Goal: Information Seeking & Learning: Learn about a topic

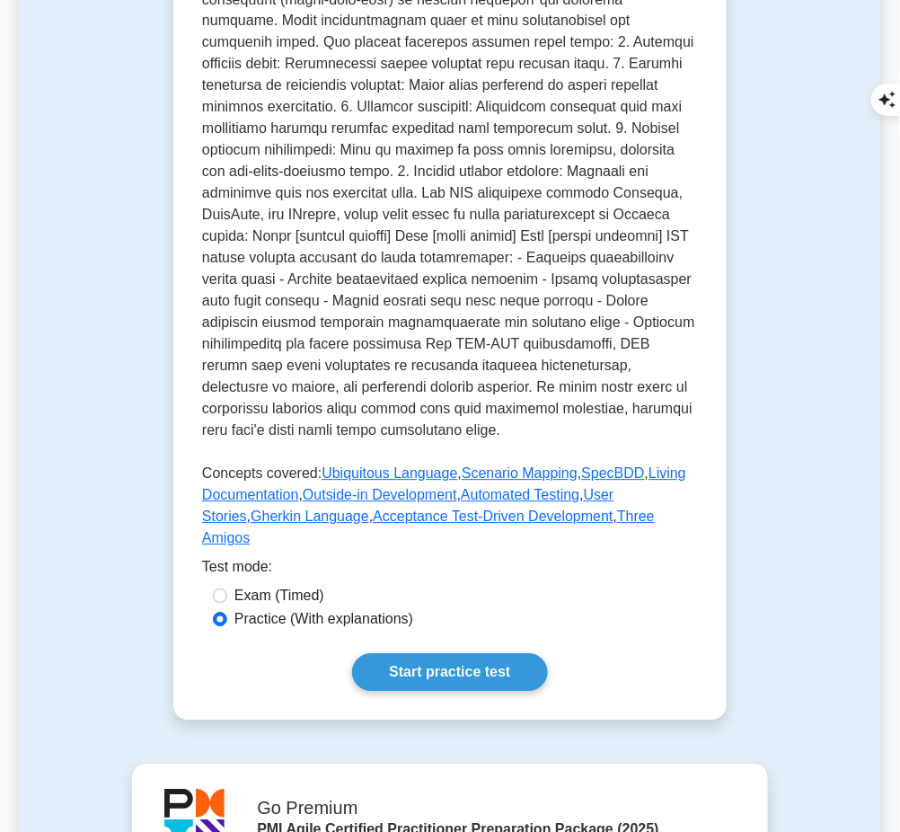
click at [424, 654] on link "Start practice test" at bounding box center [449, 673] width 195 height 38
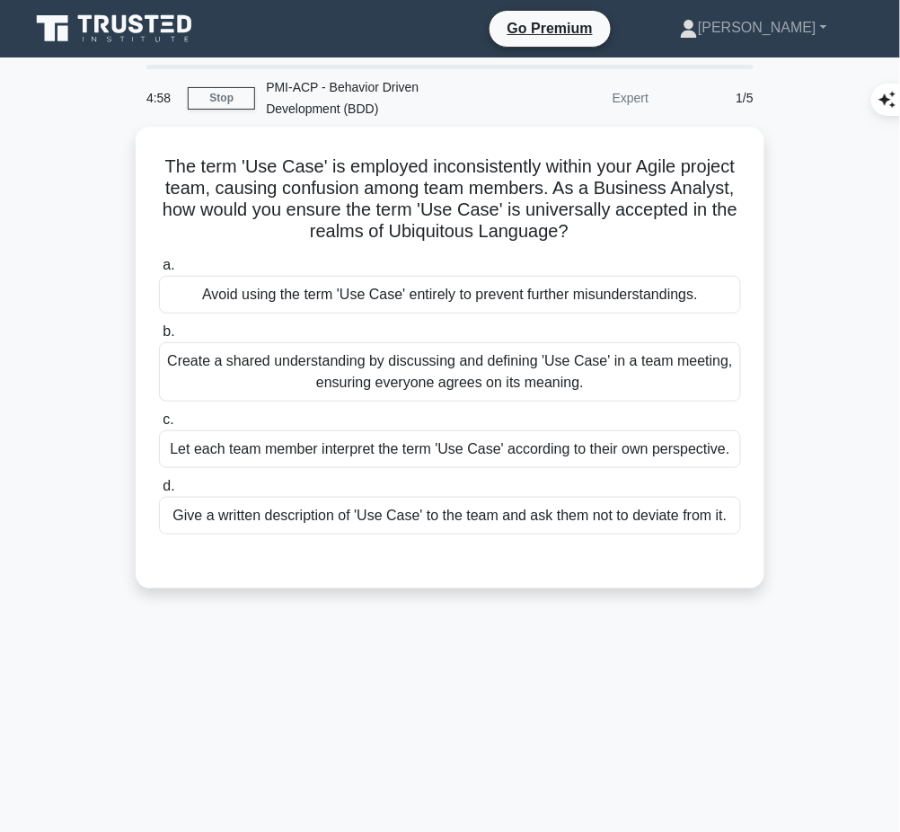
drag, startPoint x: 154, startPoint y: 157, endPoint x: 665, endPoint y: 223, distance: 516.0
click at [665, 223] on div "The term 'Use Case' is employed inconsistently within your Agile project team, …" at bounding box center [450, 357] width 614 height 447
copy h5 "The term 'Use Case' is employed inconsistently within your Agile project team, …"
click at [615, 182] on h5 "The term 'Use Case' is employed inconsistently within your Agile project team, …" at bounding box center [449, 199] width 585 height 88
click at [395, 363] on div "Create a shared understanding by discussing and defining 'Use Case' in a team m…" at bounding box center [450, 371] width 582 height 59
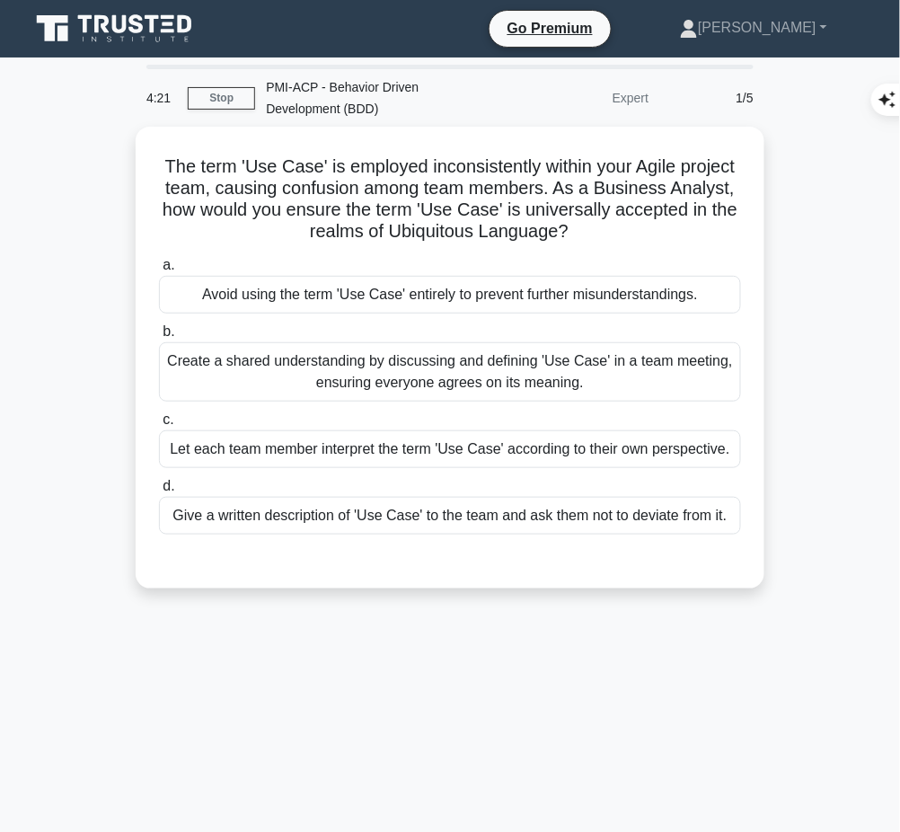
click at [159, 338] on input "b. Create a shared understanding by discussing and defining 'Use Case' in a tea…" at bounding box center [159, 332] width 0 height 12
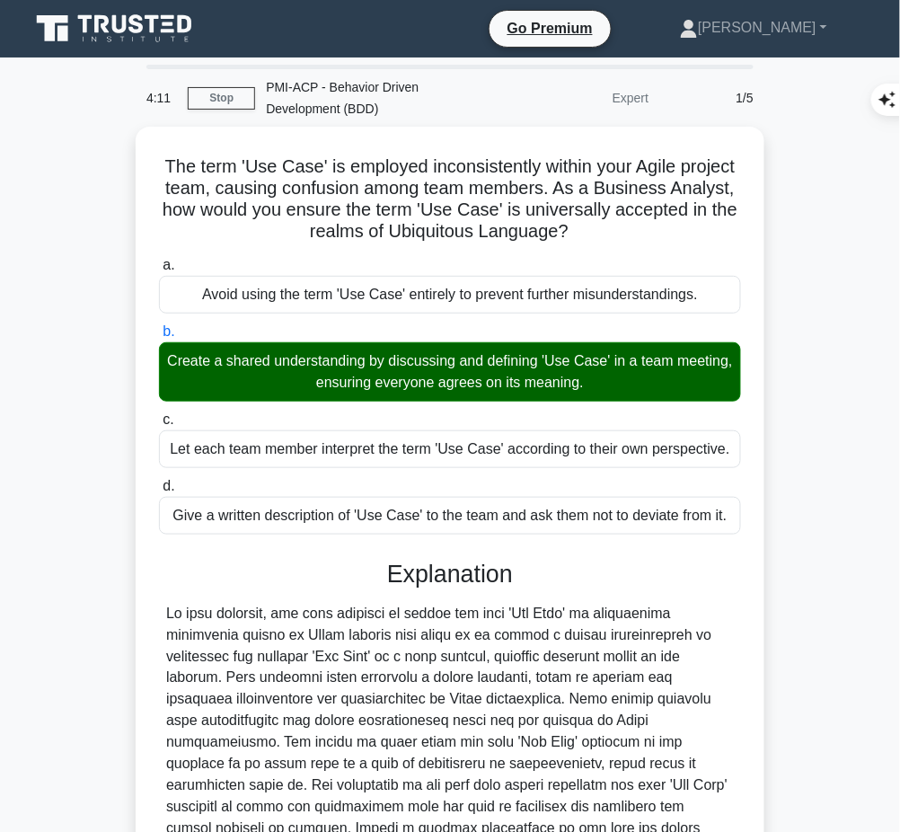
click at [265, 658] on div at bounding box center [450, 754] width 568 height 302
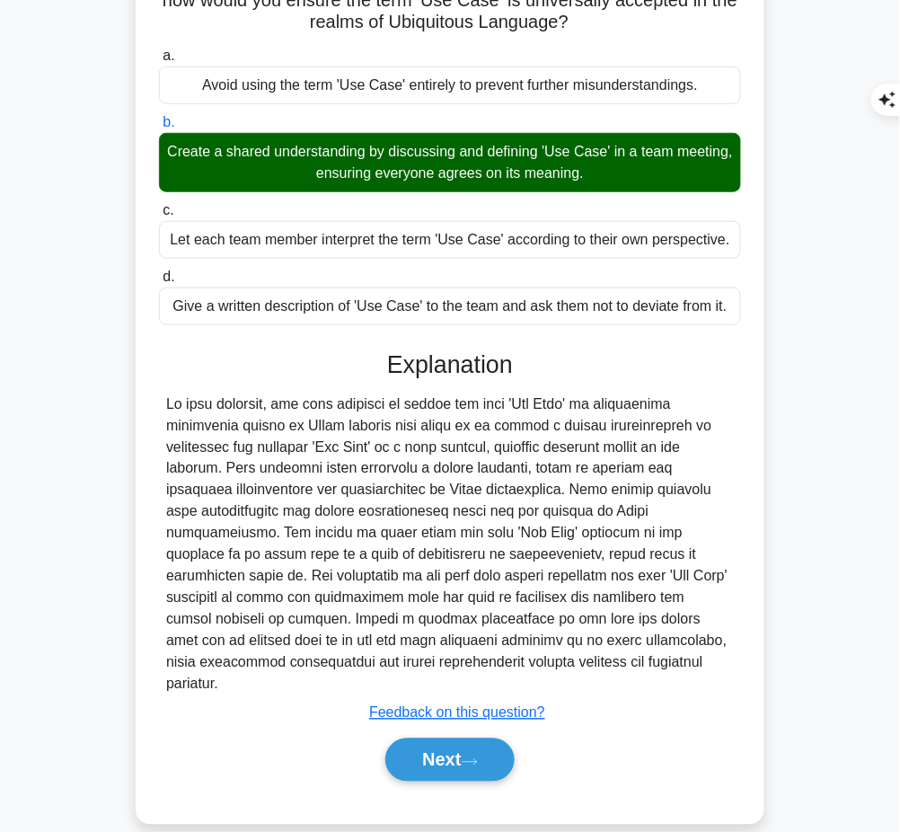
scroll to position [208, 0]
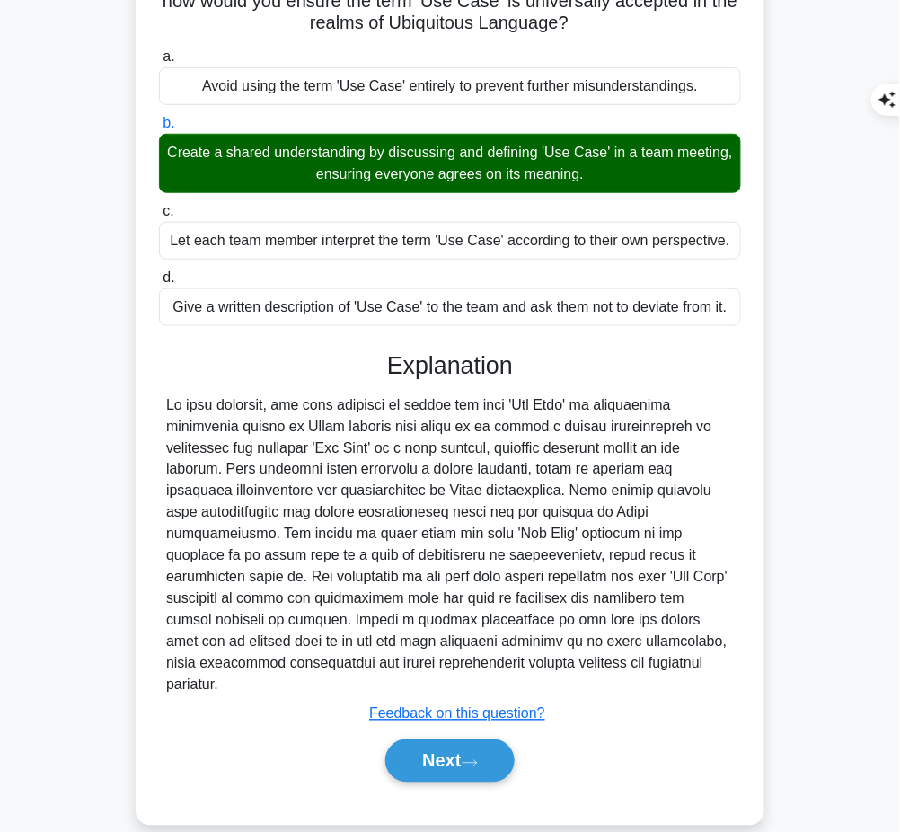
drag, startPoint x: 384, startPoint y: 354, endPoint x: 572, endPoint y: 660, distance: 359.2
click at [572, 660] on div "Explanation Submit feedback Feedback on this question? Next" at bounding box center [450, 570] width 582 height 438
copy div "Explanation In this scenario, the best approach to ensure the term 'Use Case' i…"
click at [409, 739] on button "Next" at bounding box center [449, 760] width 128 height 43
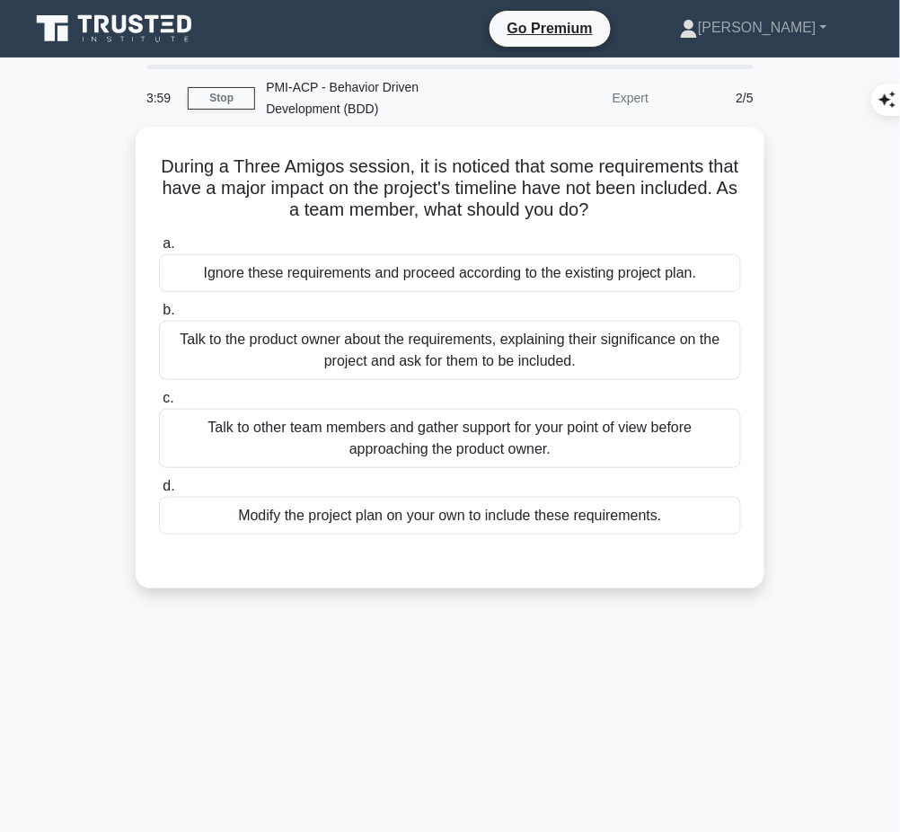
scroll to position [1, 0]
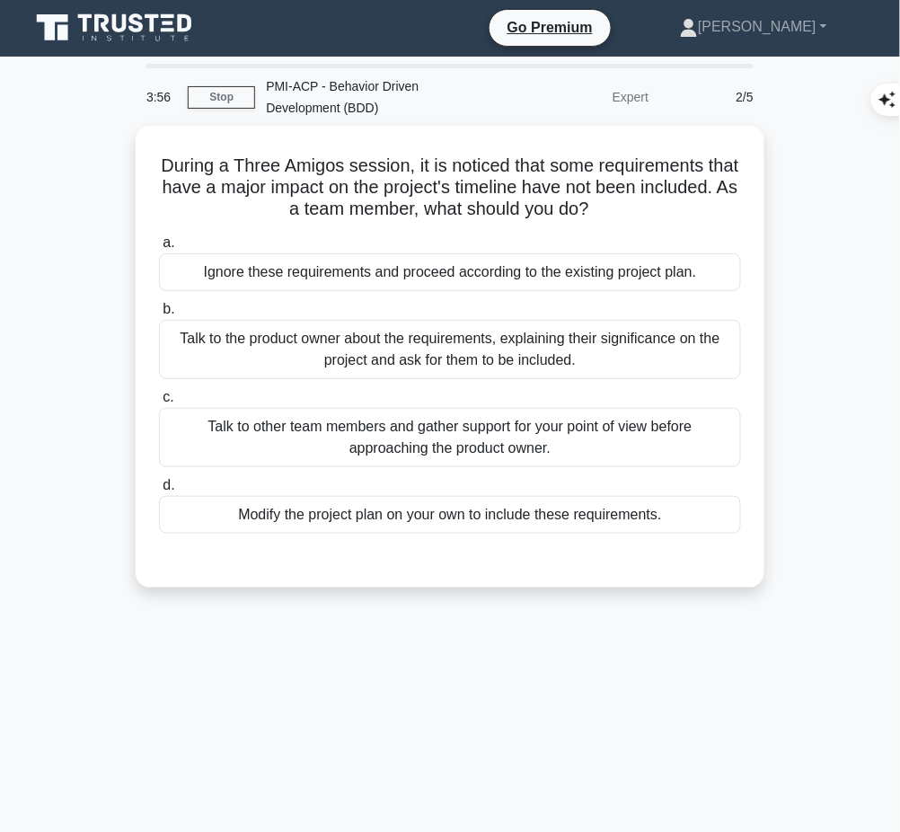
drag, startPoint x: 171, startPoint y: 158, endPoint x: 665, endPoint y: 206, distance: 496.2
click at [665, 206] on h5 "During a Three Amigos session, it is noticed that some requirements that have a…" at bounding box center [449, 187] width 585 height 66
copy h5 "During a Three Amigos session, it is noticed that some requirements that have a…"
click at [476, 156] on h5 "During a Three Amigos session, it is noticed that some requirements that have a…" at bounding box center [449, 187] width 585 height 66
click at [530, 339] on div "Talk to the product owner about the requirements, explaining their significance…" at bounding box center [450, 349] width 582 height 59
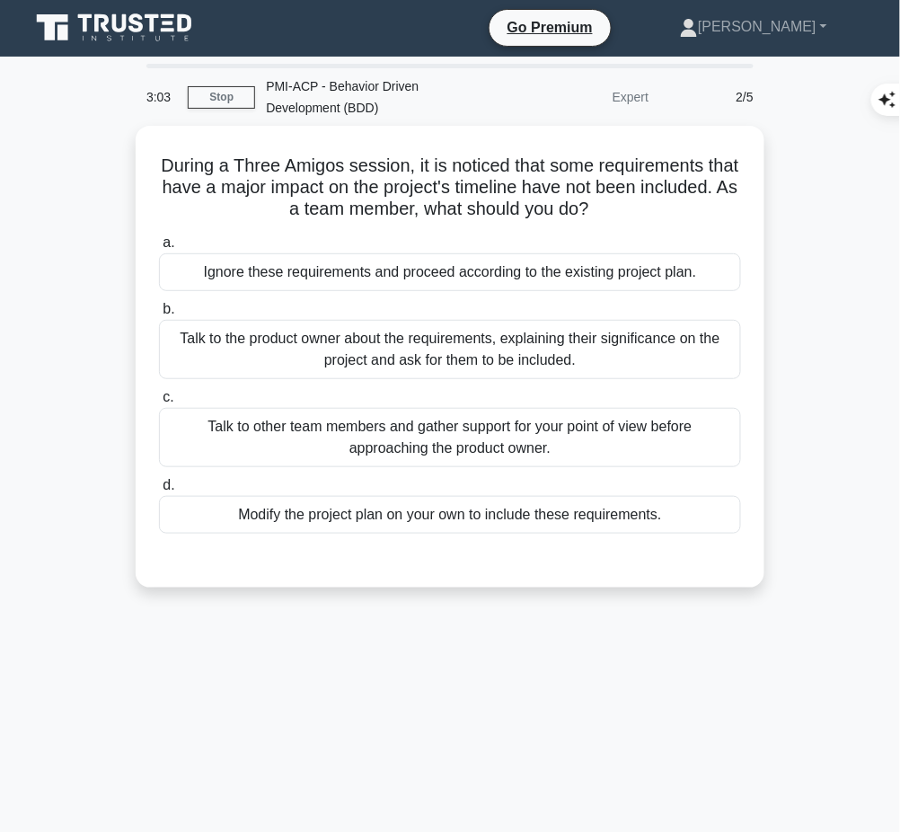
click at [159, 315] on input "b. Talk to the product owner about the requirements, explaining their significa…" at bounding box center [159, 310] width 0 height 12
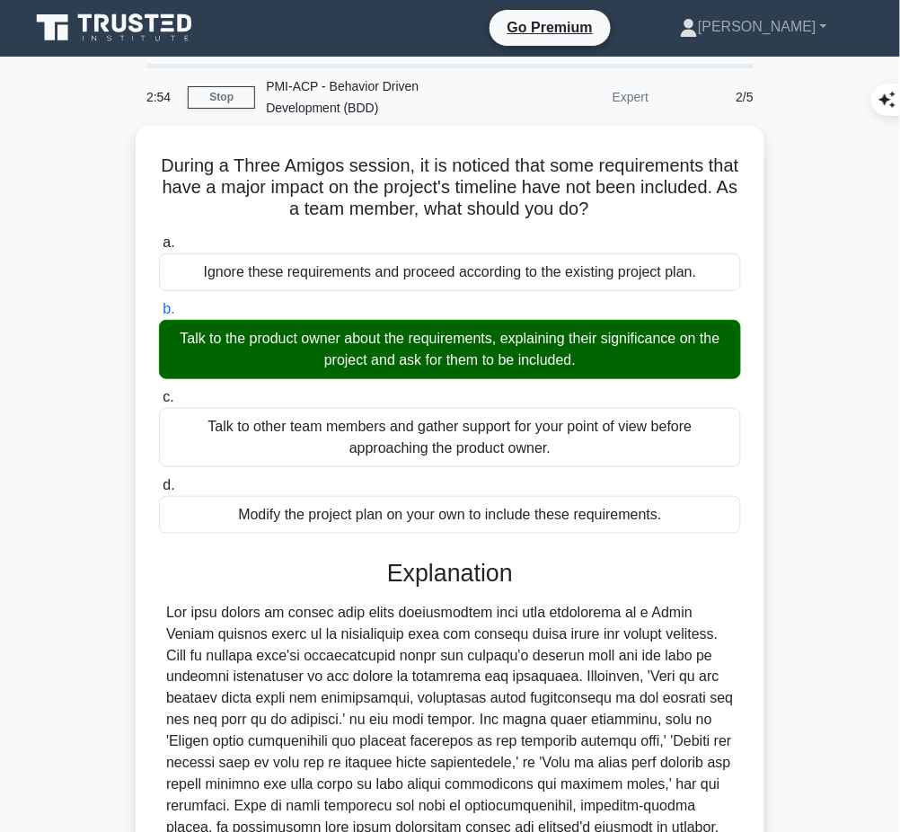
click at [460, 633] on div at bounding box center [450, 742] width 568 height 280
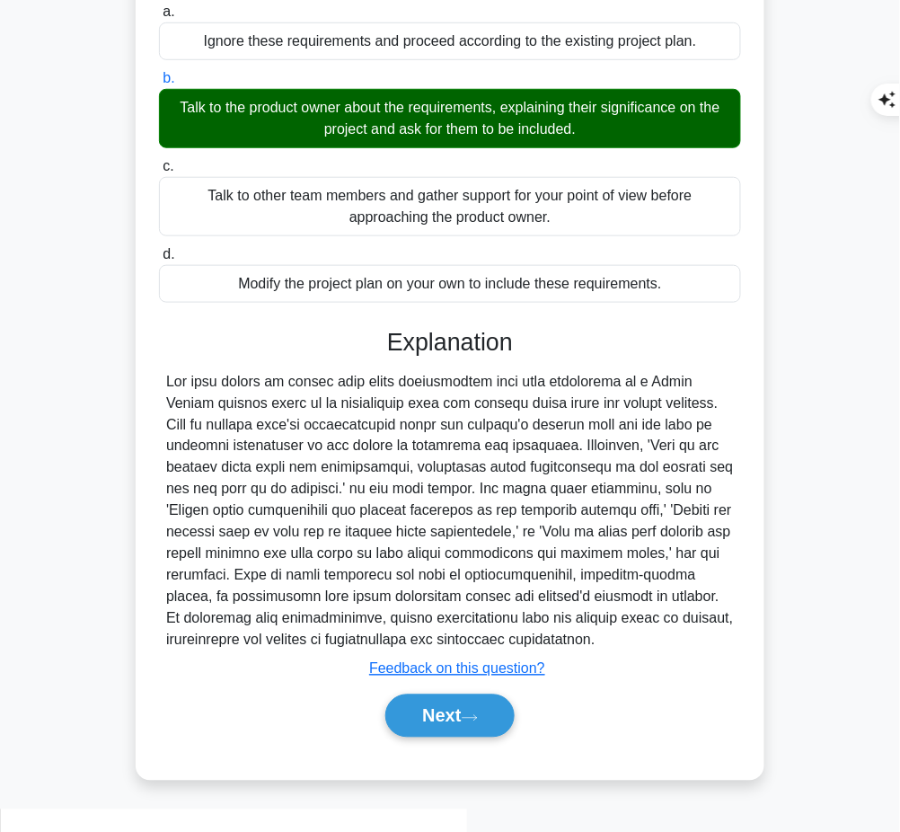
click at [388, 328] on h3 "Explanation" at bounding box center [450, 342] width 560 height 29
drag, startPoint x: 389, startPoint y: 339, endPoint x: 263, endPoint y: 667, distance: 351.9
click at [263, 667] on div "Explanation Submit feedback Feedback on this question? Next" at bounding box center [450, 536] width 582 height 417
copy div "Explanation The best course of action when major requirements have been overloo…"
click at [418, 735] on button "Next" at bounding box center [449, 715] width 128 height 43
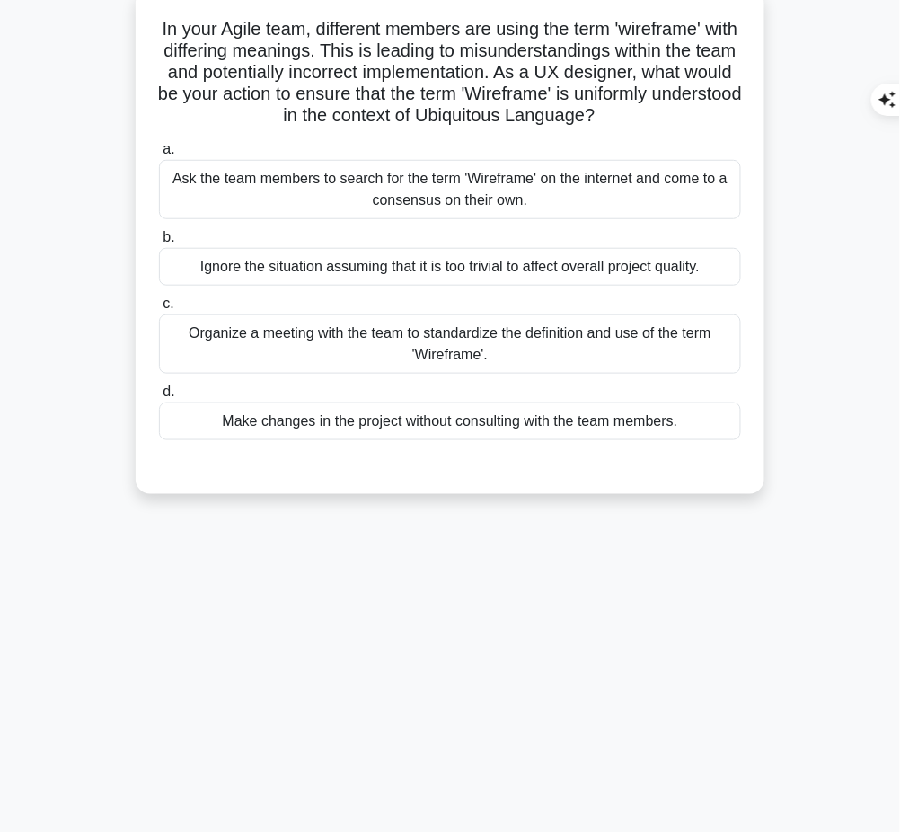
scroll to position [0, 0]
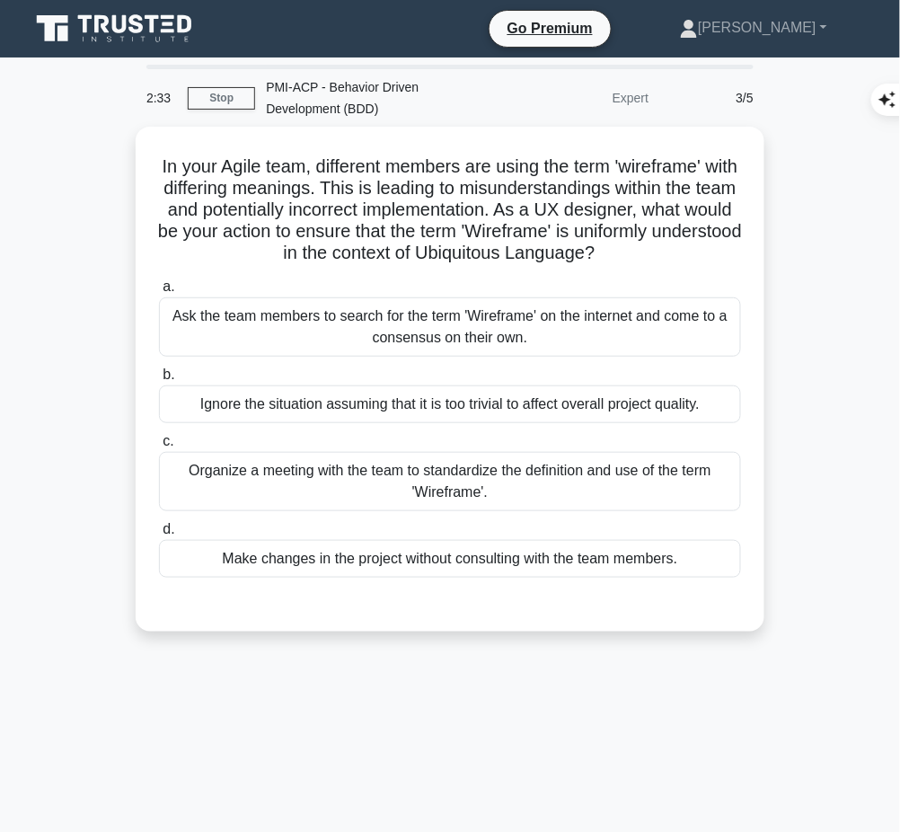
drag, startPoint x: 161, startPoint y: 163, endPoint x: 705, endPoint y: 251, distance: 551.2
click at [705, 251] on h5 "In your Agile team, different members are using the term 'wireframe' with diffe…" at bounding box center [449, 210] width 585 height 110
copy h5 "In your Agile team, different members are using the term 'wireframe' with diffe…"
click at [441, 465] on div "Organize a meeting with the team to standardize the definition and use of the t…" at bounding box center [450, 481] width 582 height 59
click at [159, 447] on input "c. Organize a meeting with the team to standardize the definition and use of th…" at bounding box center [159, 442] width 0 height 12
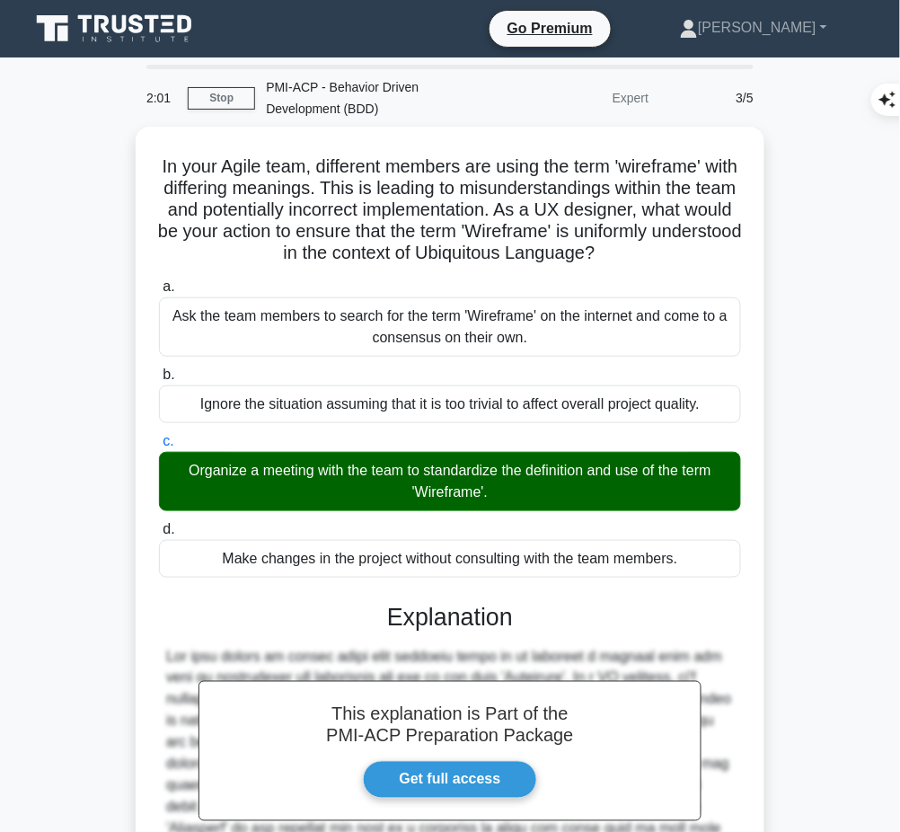
click at [427, 621] on h3 "Explanation" at bounding box center [450, 617] width 560 height 29
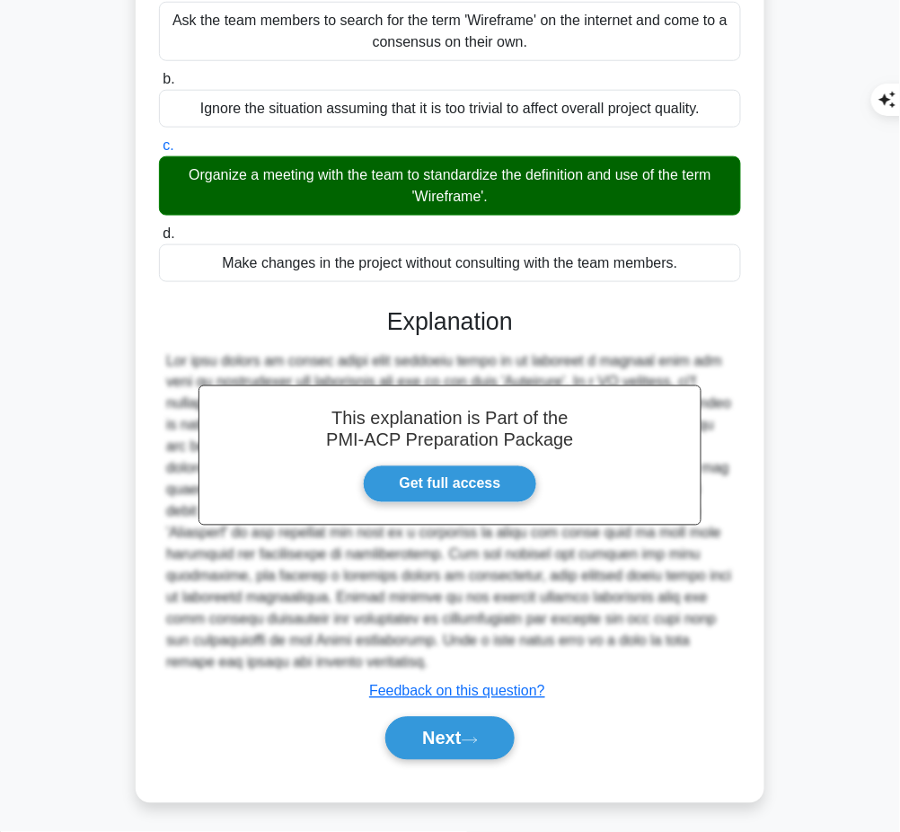
drag, startPoint x: 384, startPoint y: 315, endPoint x: 324, endPoint y: 659, distance: 349.2
click at [324, 659] on div "This explanation is Part of the PMI-ACP Preparation Package Get full access Exp…" at bounding box center [450, 526] width 582 height 481
copy div "Explanation The best course of action given this scenario would be to organize …"
click at [439, 725] on button "Next" at bounding box center [449, 738] width 128 height 43
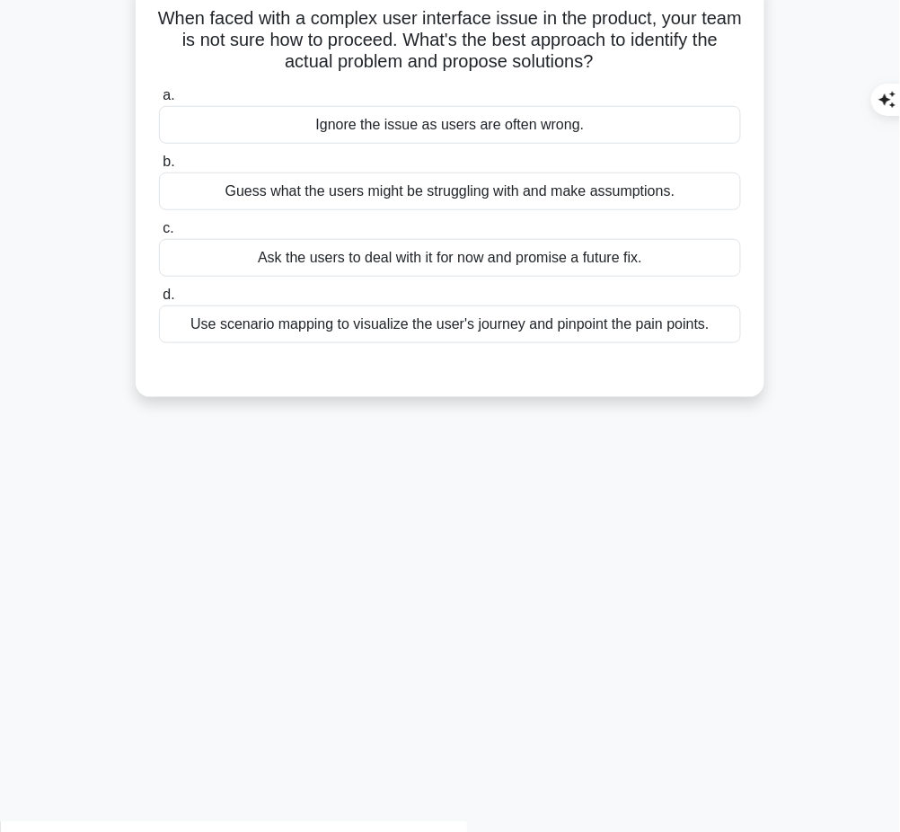
scroll to position [0, 0]
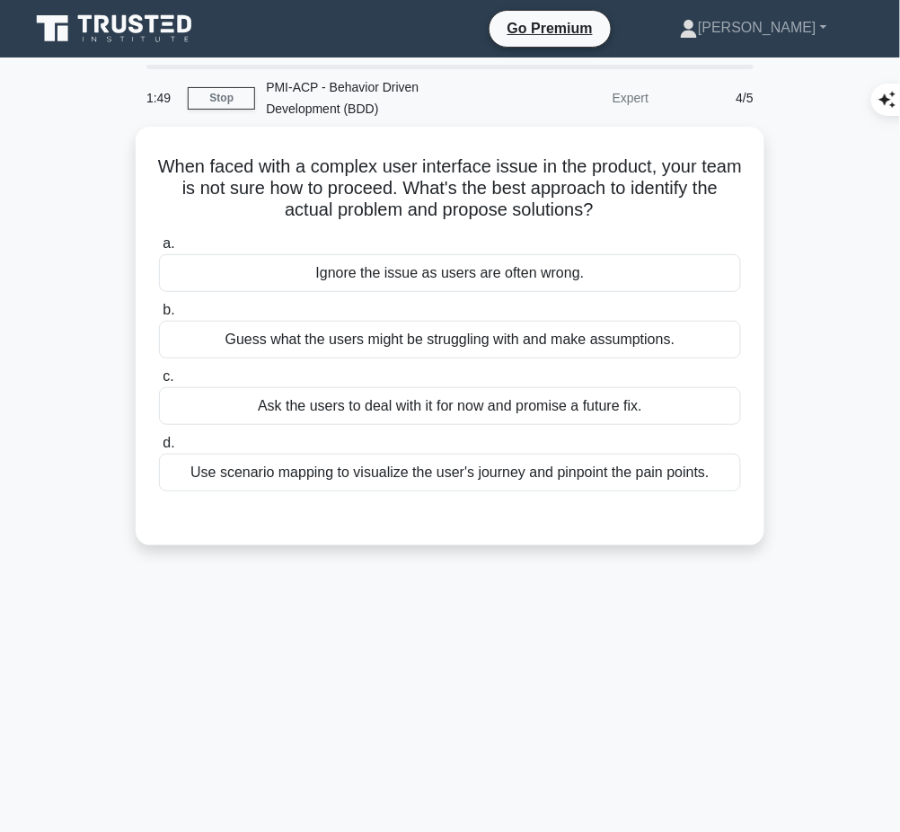
drag, startPoint x: 156, startPoint y: 154, endPoint x: 642, endPoint y: 200, distance: 488.0
click at [642, 200] on h5 "When faced with a complex user interface issue in the product, your team is not…" at bounding box center [449, 188] width 585 height 66
copy h5 "When faced with a complex user interface issue in the product, your team is not…"
click at [613, 470] on div "Use scenario mapping to visualize the user's journey and pinpoint the pain poin…" at bounding box center [450, 472] width 582 height 38
click at [159, 449] on input "d. Use scenario mapping to visualize the user's journey and pinpoint the pain p…" at bounding box center [159, 443] width 0 height 12
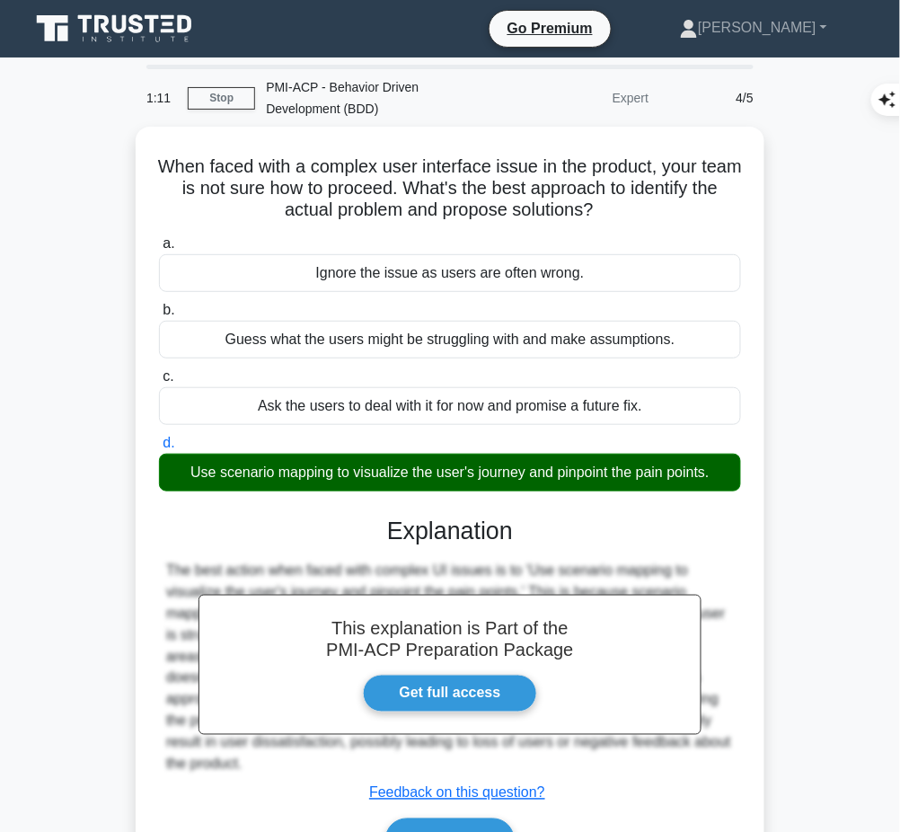
click at [469, 546] on div "This explanation is Part of the PMI-ACP Preparation Package Get full access Exp…" at bounding box center [450, 682] width 582 height 374
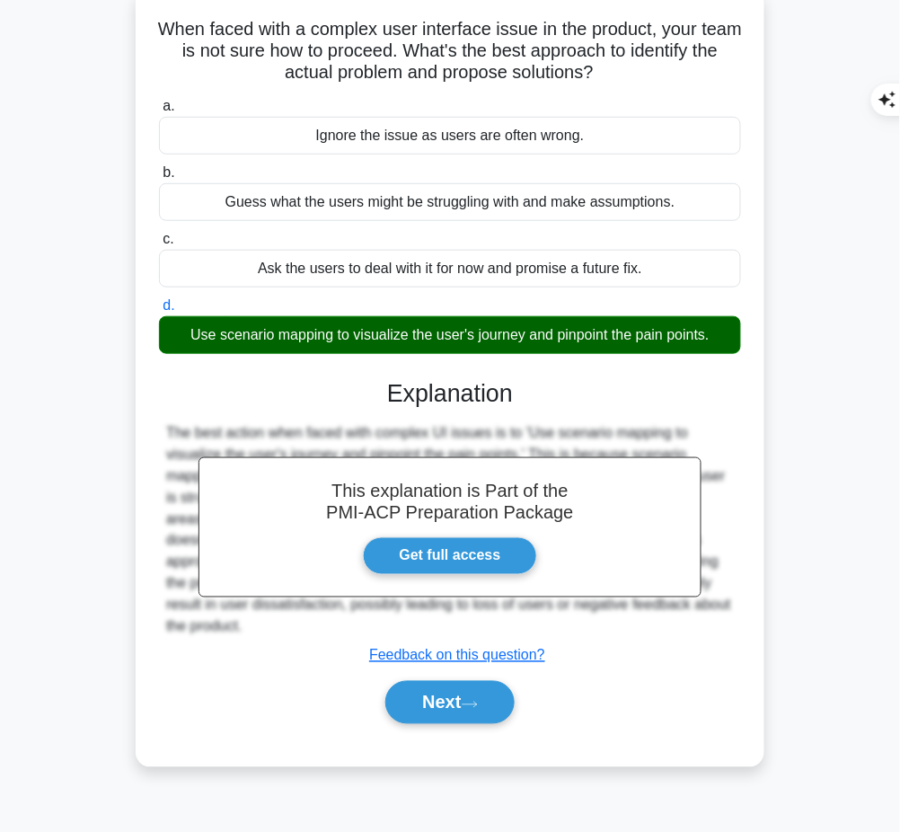
drag, startPoint x: 385, startPoint y: 386, endPoint x: 277, endPoint y: 618, distance: 255.5
click at [277, 618] on div "This explanation is Part of the PMI-ACP Preparation Package Get full access Exp…" at bounding box center [450, 544] width 582 height 374
copy div "Explanation The best action when faced with complex UI issues is to 'Use scenar…"
click at [415, 704] on button "Next" at bounding box center [449, 702] width 128 height 43
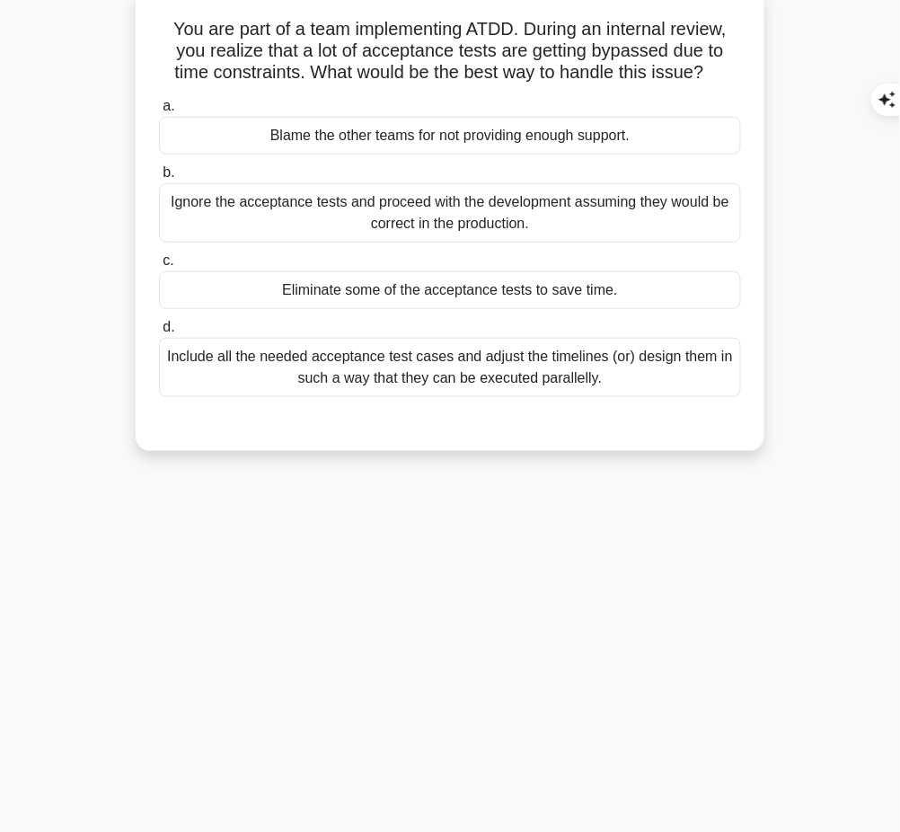
scroll to position [0, 0]
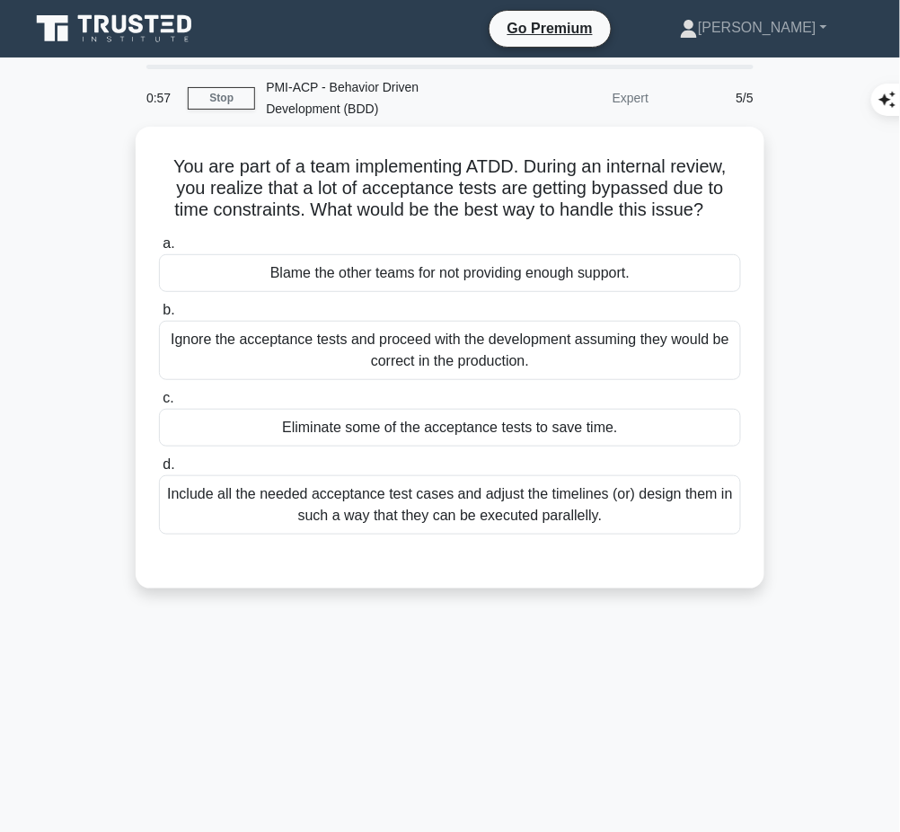
drag, startPoint x: 160, startPoint y: 155, endPoint x: 719, endPoint y: 211, distance: 562.2
click at [719, 211] on h5 "You are part of a team implementing ATDD. During an internal review, you realiz…" at bounding box center [449, 188] width 585 height 66
copy h5 "You are part of a team implementing ATDD. During an internal review, you realiz…"
click at [410, 502] on div "Include all the needed acceptance test cases and adjust the timelines (or) desi…" at bounding box center [450, 504] width 582 height 59
click at [159, 471] on input "d. Include all the needed acceptance test cases and adjust the timelines (or) d…" at bounding box center [159, 465] width 0 height 12
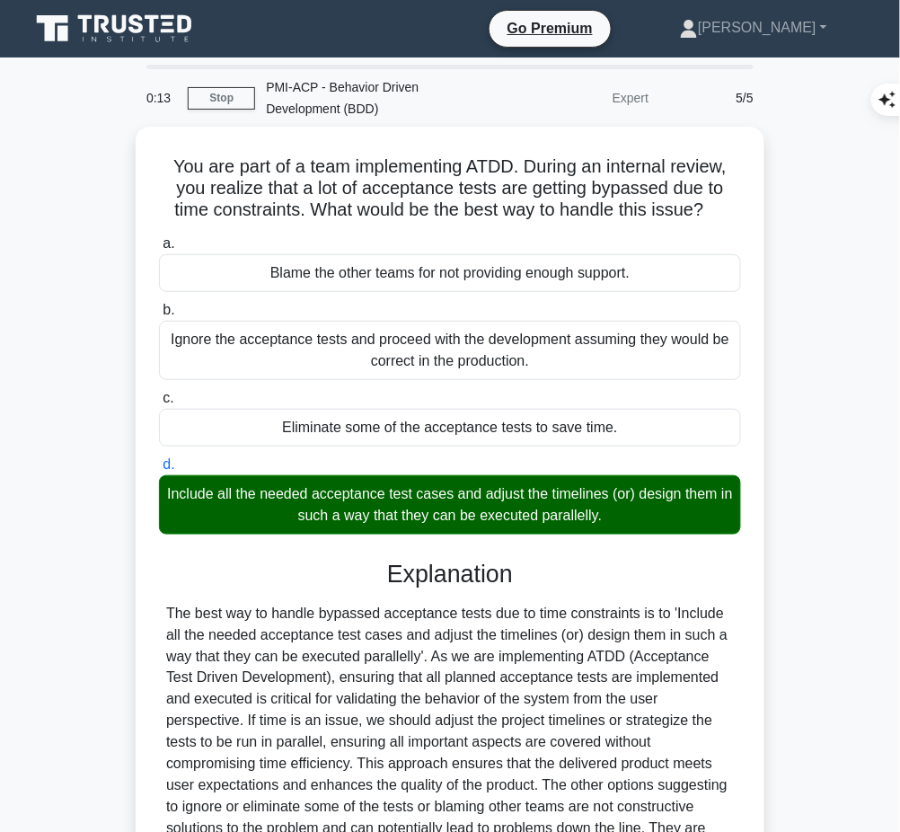
click at [519, 646] on div at bounding box center [450, 732] width 568 height 259
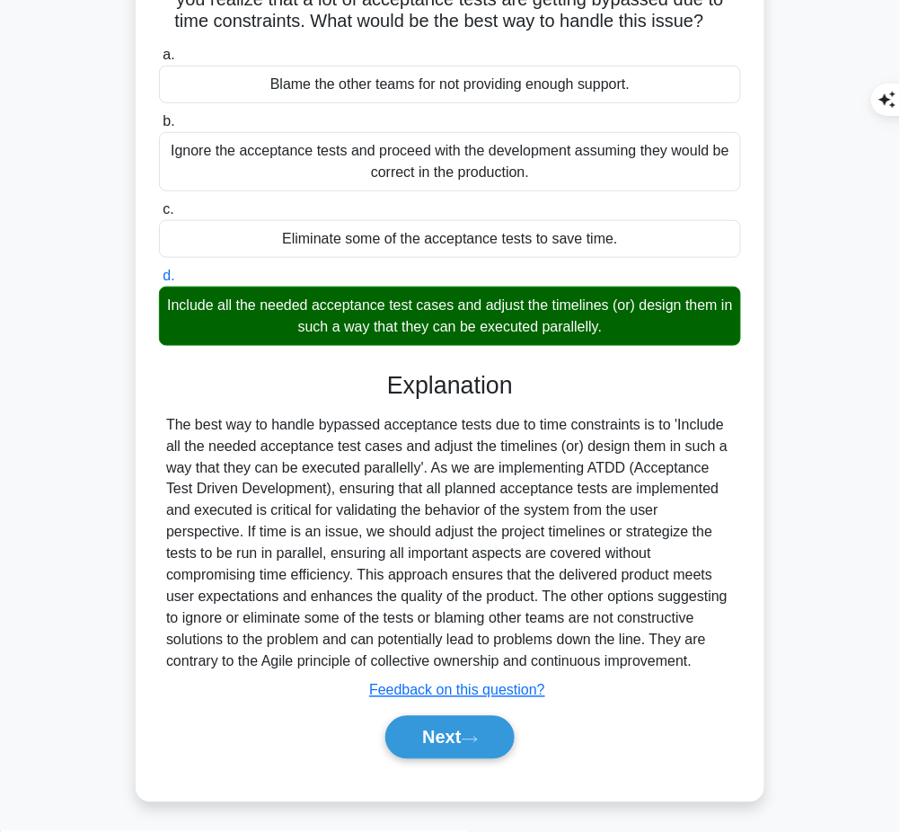
drag, startPoint x: 383, startPoint y: 374, endPoint x: 601, endPoint y: 656, distance: 355.8
click at [601, 656] on div "Explanation Submit feedback Feedback on this question? Next" at bounding box center [450, 568] width 582 height 395
copy div "Explanation The best way to handle bypassed acceptance tests due to time constr…"
click at [421, 727] on button "Next" at bounding box center [449, 737] width 128 height 43
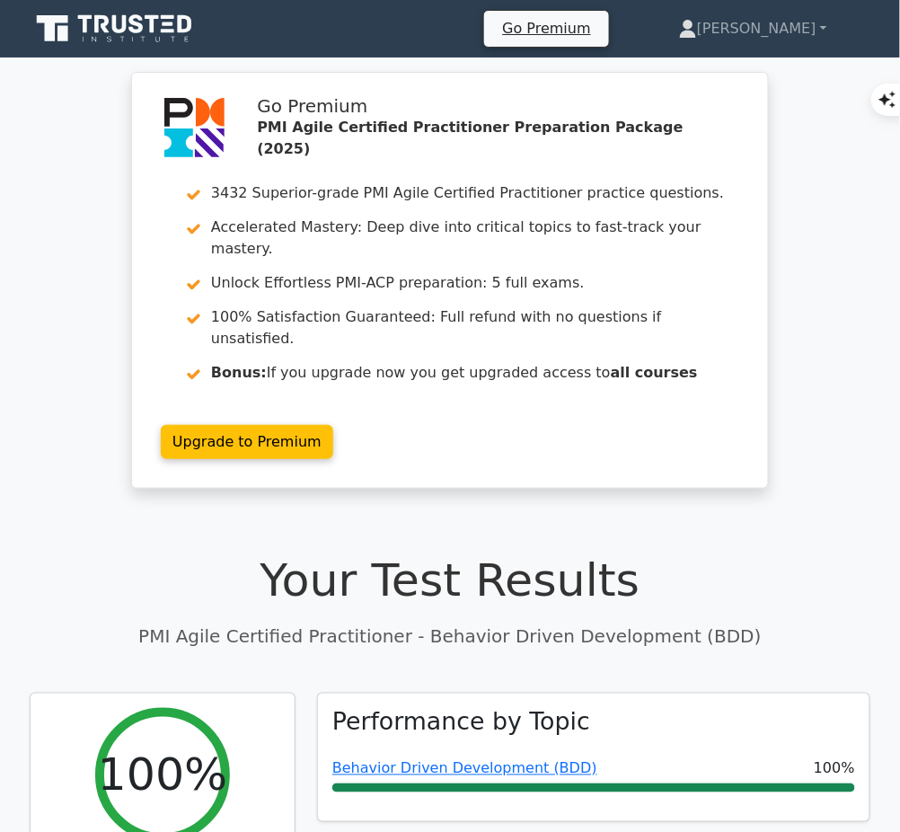
click at [477, 760] on link "Behavior Driven Development (BDD)" at bounding box center [464, 768] width 265 height 17
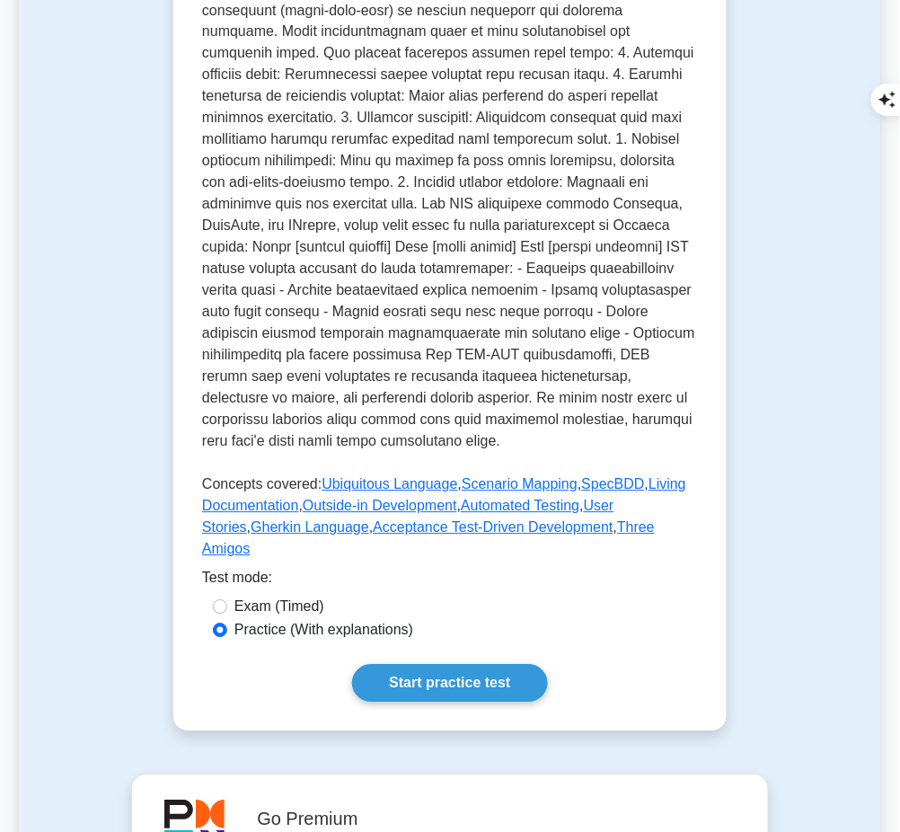
scroll to position [654, 0]
click at [474, 665] on link "Start practice test" at bounding box center [449, 684] width 195 height 38
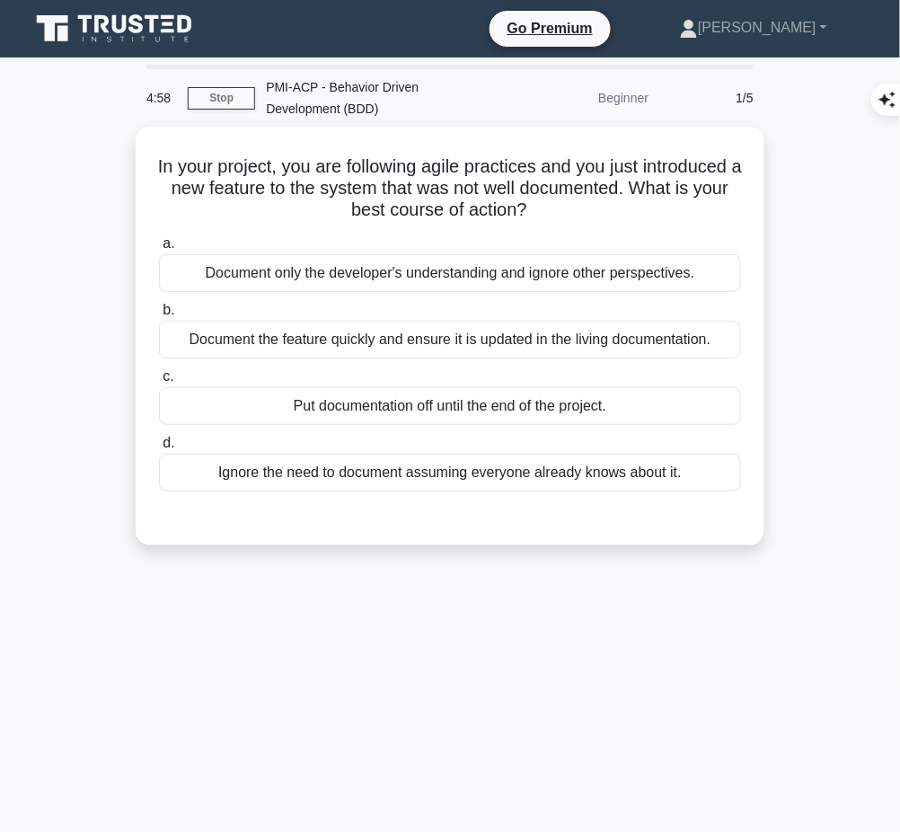
drag, startPoint x: 189, startPoint y: 153, endPoint x: 616, endPoint y: 202, distance: 430.3
click at [616, 202] on h5 "In your project, you are following agile practices and you just introduced a ne…" at bounding box center [449, 188] width 585 height 66
copy h5 "In your project, you are following agile practices and you just introduced a ne…"
click at [644, 334] on div "Document the feature quickly and ensure it is updated in the living documentati…" at bounding box center [450, 340] width 582 height 38
click at [159, 316] on input "b. Document the feature quickly and ensure it is updated in the living document…" at bounding box center [159, 310] width 0 height 12
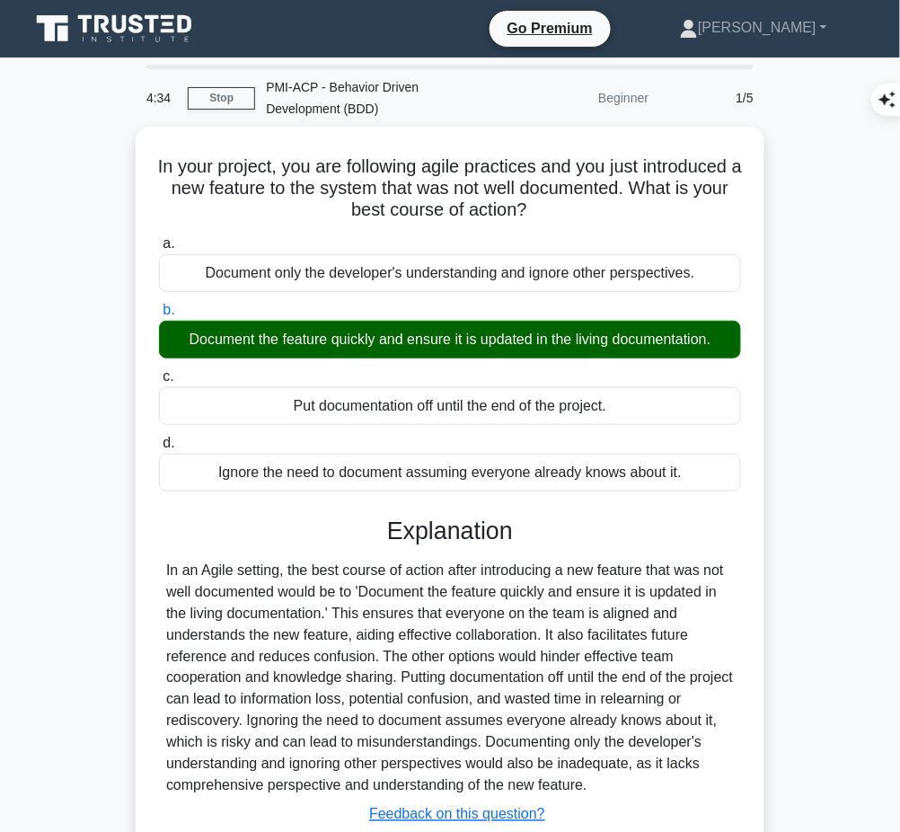
click at [436, 677] on div "In an Agile setting, the best course of action after introducing a new feature …" at bounding box center [450, 677] width 568 height 237
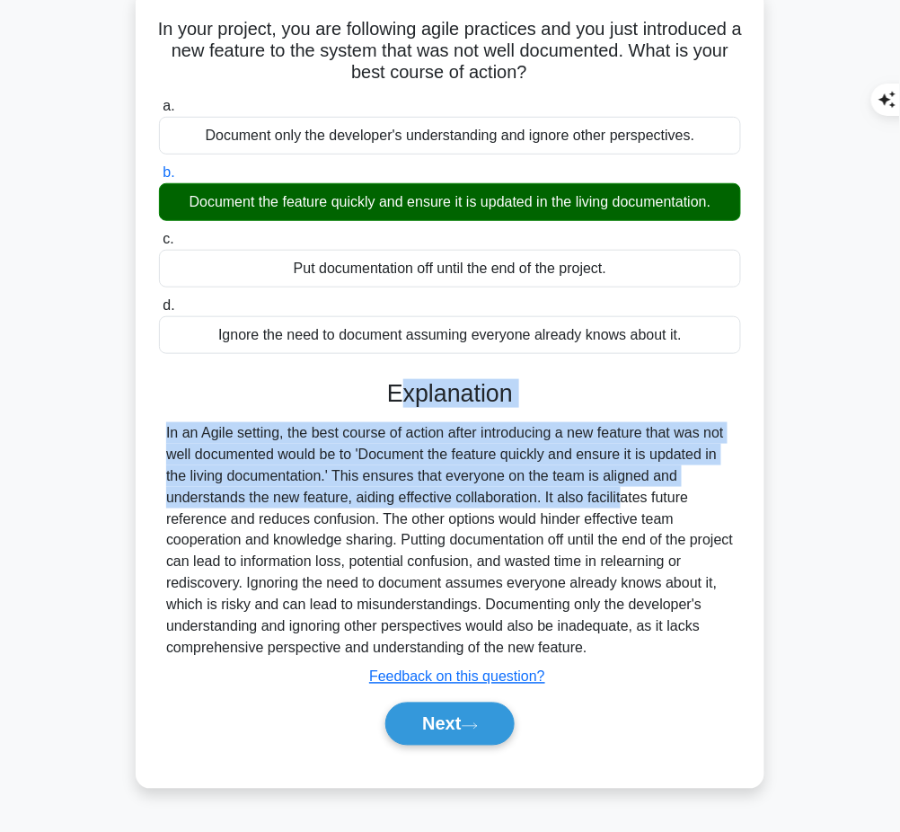
drag, startPoint x: 393, startPoint y: 386, endPoint x: 530, endPoint y: 493, distance: 173.3
click at [530, 493] on div "Explanation Submit feedback Feedback on this question? Next" at bounding box center [450, 566] width 582 height 374
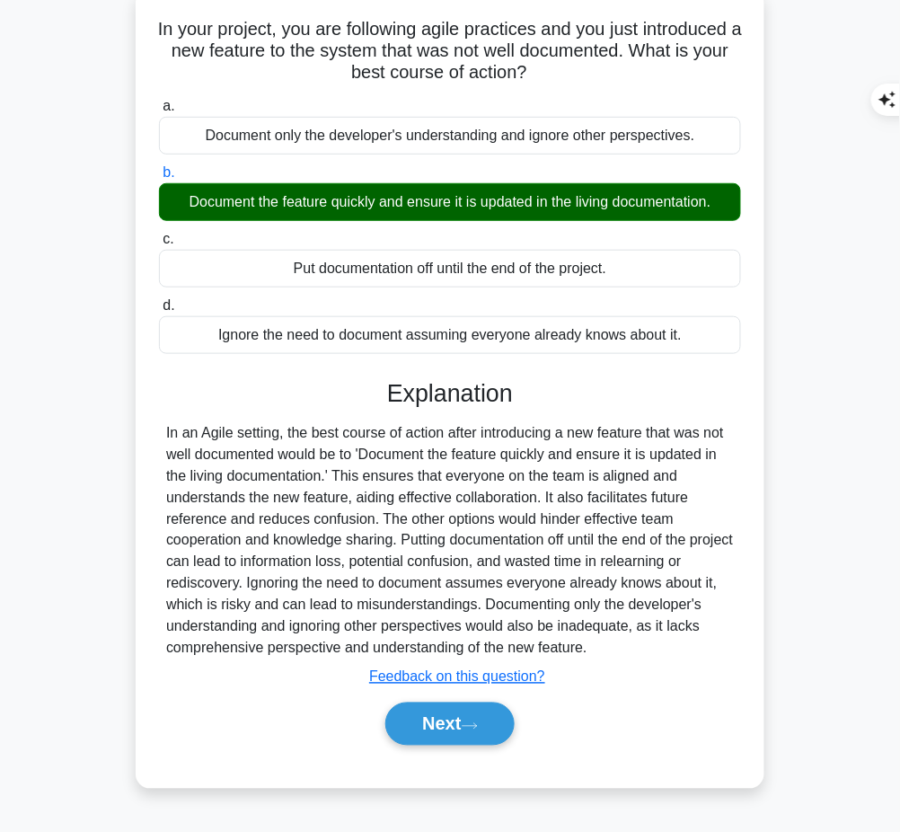
click at [389, 398] on h3 "Explanation" at bounding box center [450, 393] width 560 height 29
drag, startPoint x: 377, startPoint y: 383, endPoint x: 601, endPoint y: 636, distance: 337.8
click at [601, 636] on div "Explanation Submit feedback Feedback on this question? Next" at bounding box center [450, 566] width 582 height 374
copy div "Explanation In an Agile setting, the best course of action after introducing a …"
click at [428, 718] on button "Next" at bounding box center [449, 723] width 128 height 43
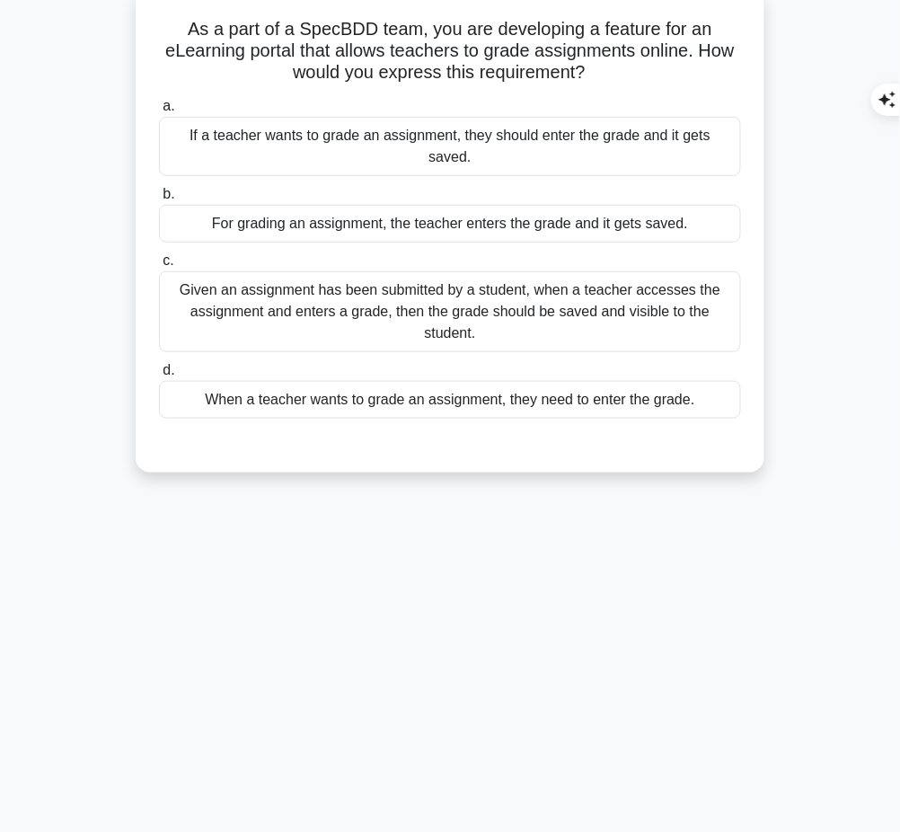
scroll to position [0, 0]
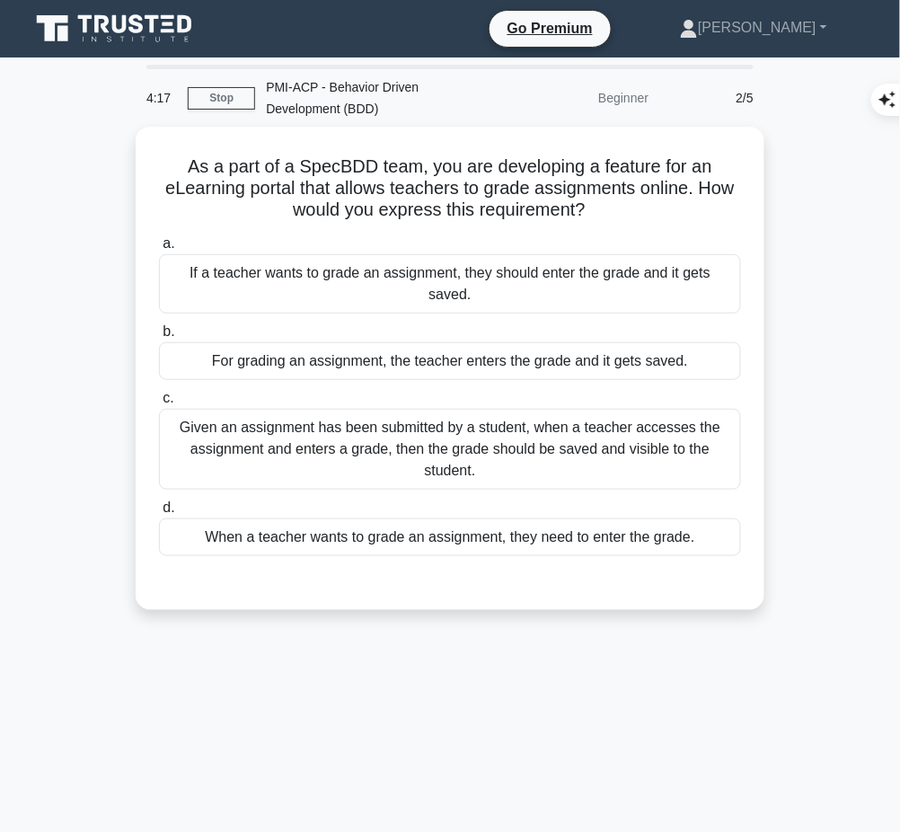
drag, startPoint x: 184, startPoint y: 155, endPoint x: 609, endPoint y: 207, distance: 427.8
click at [609, 207] on h5 "As a part of a SpecBDD team, you are developing a feature for an eLearning port…" at bounding box center [449, 188] width 585 height 66
copy h5 "As a part of a SpecBDD team, you are developing a feature for an eLearning port…"
click at [436, 422] on div "Given an assignment has been submitted by a student, when a teacher accesses th…" at bounding box center [450, 449] width 582 height 81
click at [159, 404] on input "c. Given an assignment has been submitted by a student, when a teacher accesses…" at bounding box center [159, 398] width 0 height 12
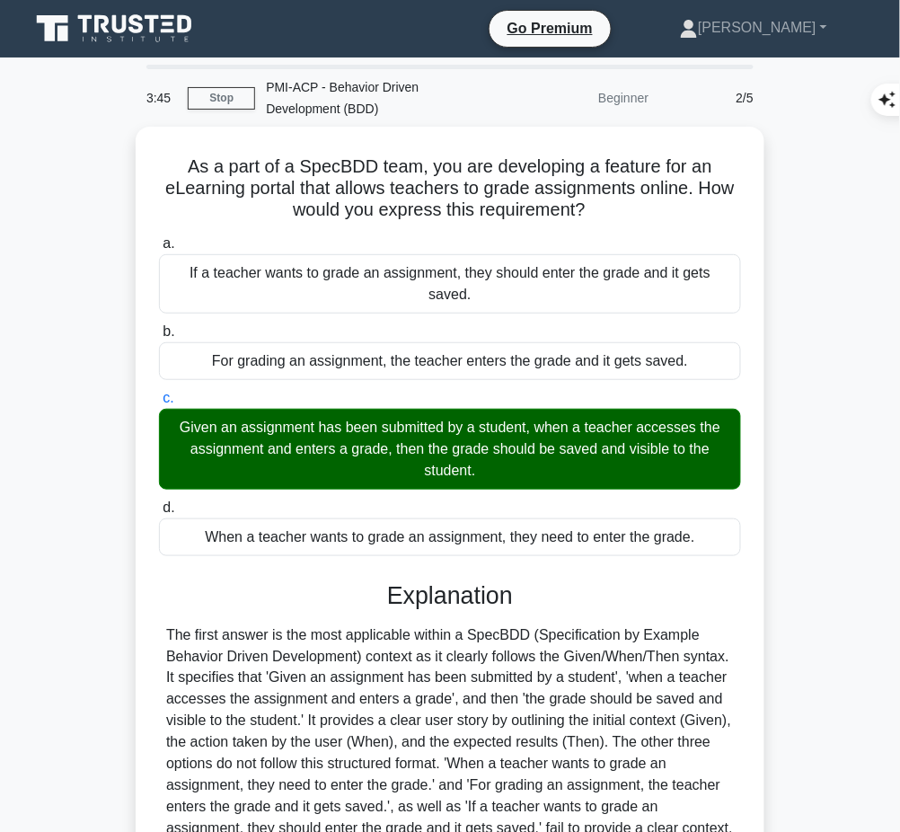
click at [492, 652] on div "The first answer is the most applicable within a SpecBDD (Specification by Exam…" at bounding box center [450, 742] width 568 height 237
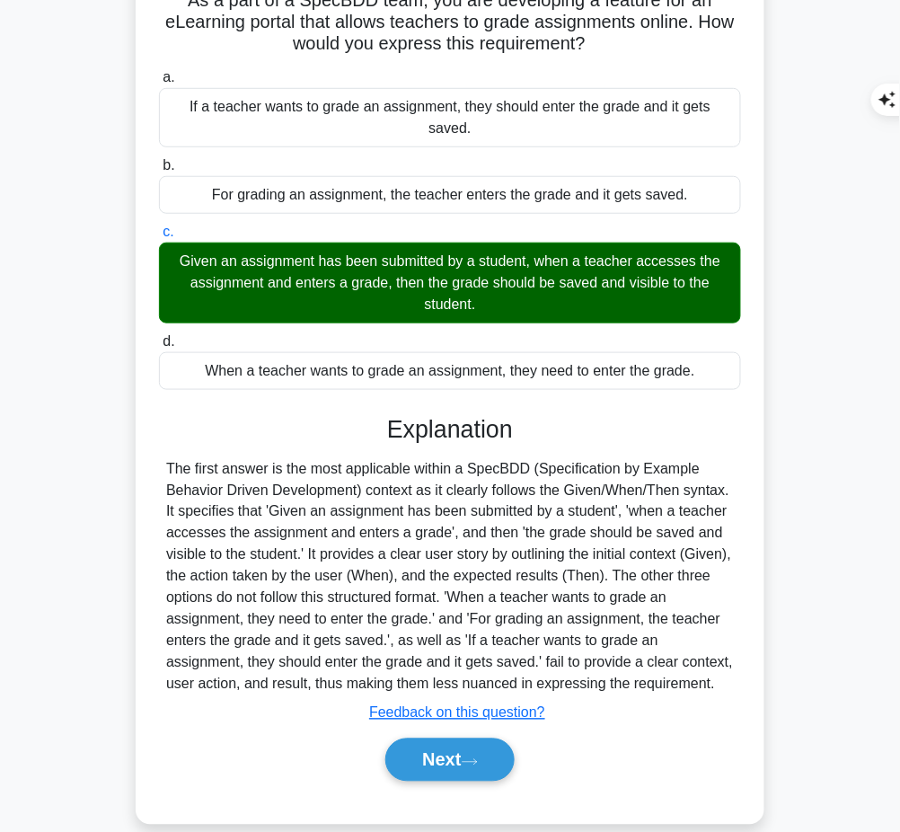
drag, startPoint x: 382, startPoint y: 402, endPoint x: 649, endPoint y: 657, distance: 369.7
click at [649, 657] on div "Explanation Submit feedback Feedback on this question? Next" at bounding box center [450, 602] width 582 height 374
copy div "Explanation The first answer is the most applicable within a SpecBDD (Specifica…"
click at [450, 738] on button "Next" at bounding box center [449, 759] width 128 height 43
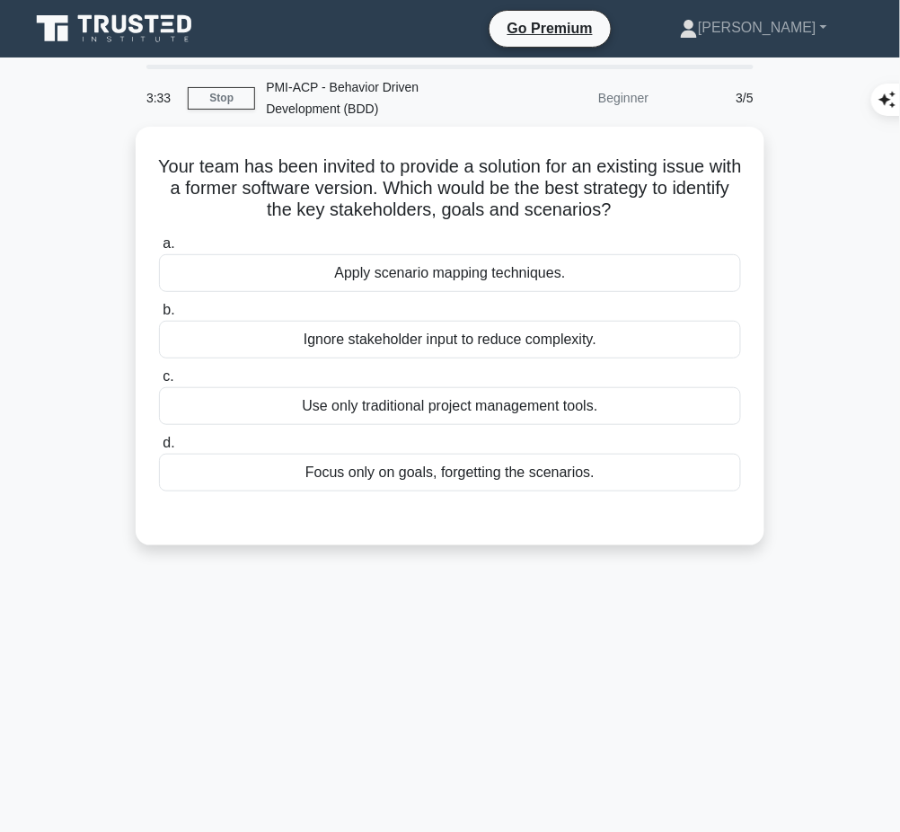
scroll to position [1, 0]
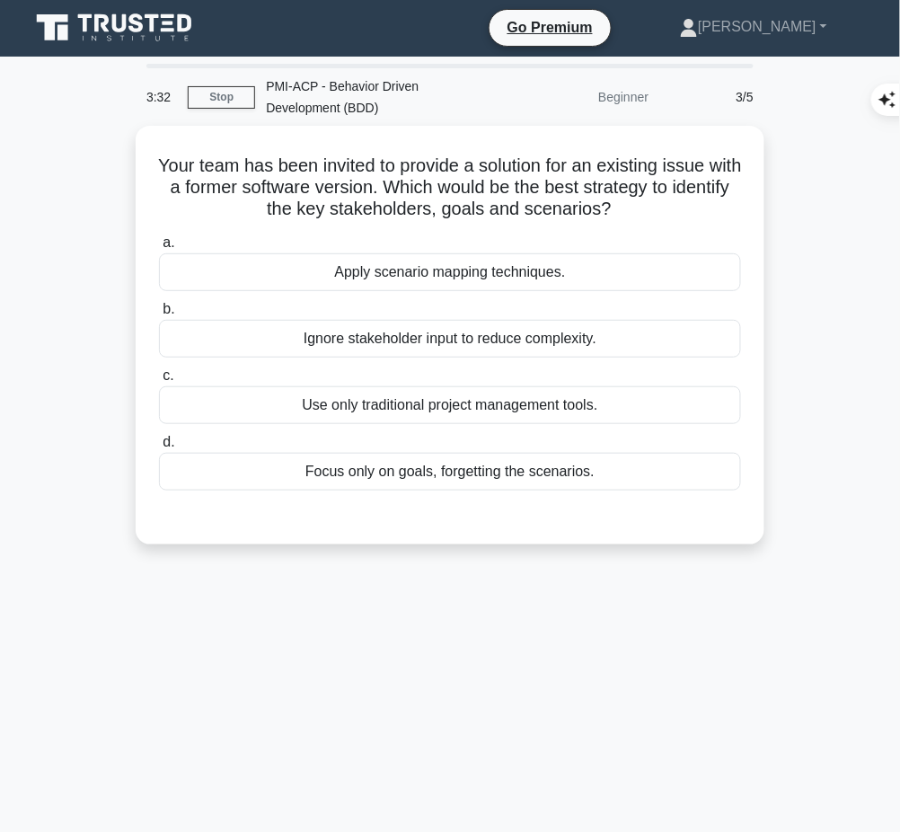
click at [177, 168] on h5 "Your team has been invited to provide a solution for an existing issue with a f…" at bounding box center [449, 187] width 585 height 66
drag, startPoint x: 163, startPoint y: 154, endPoint x: 669, endPoint y: 217, distance: 510.5
click at [669, 217] on div "Your team has been invited to provide a solution for an existing issue with a f…" at bounding box center [450, 335] width 614 height 404
copy h5 "Your team has been invited to provide a solution for an existing issue with a f…"
click at [568, 284] on div "Apply scenario mapping techniques." at bounding box center [450, 272] width 582 height 38
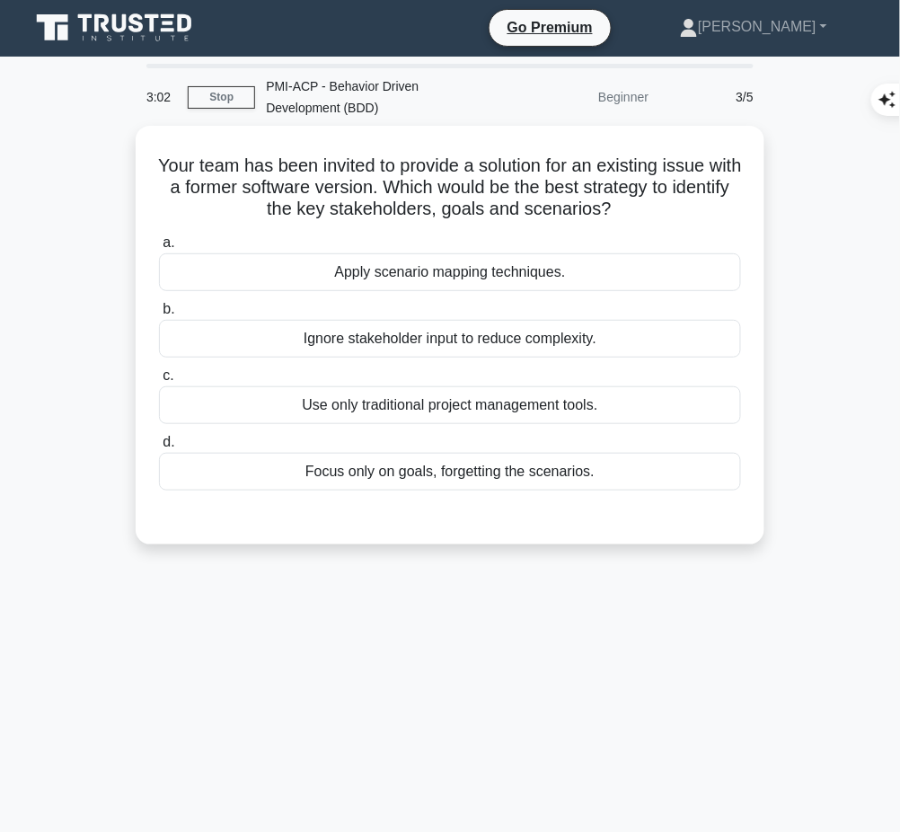
click at [159, 249] on input "a. Apply scenario mapping techniques." at bounding box center [159, 243] width 0 height 12
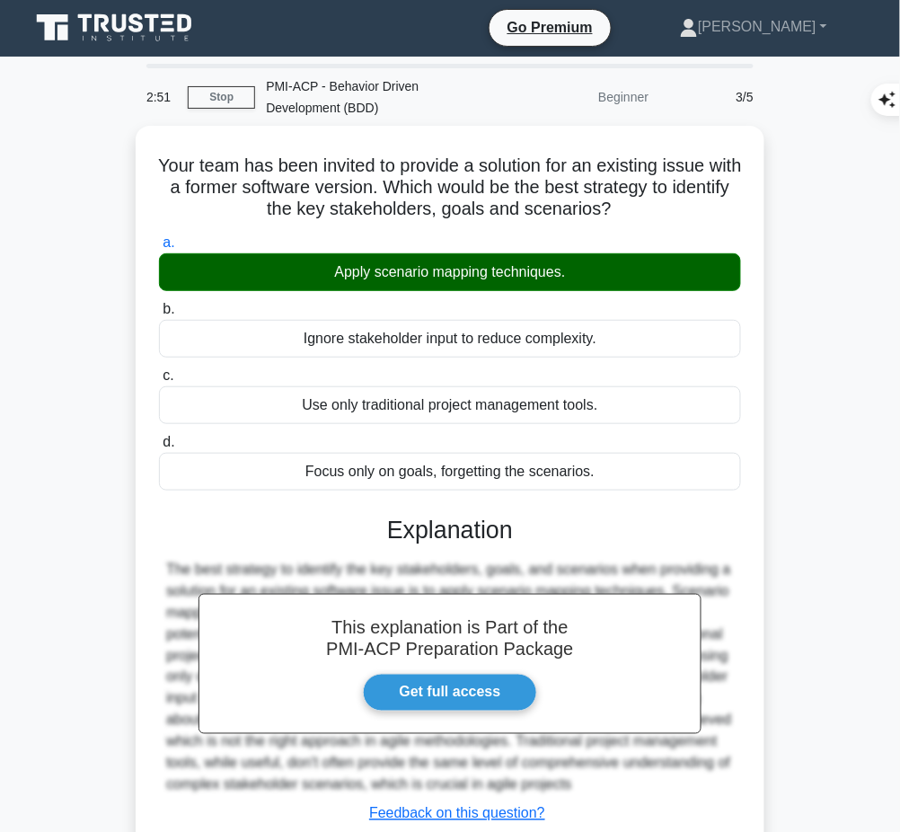
click at [536, 515] on h3 "Explanation" at bounding box center [450, 529] width 560 height 29
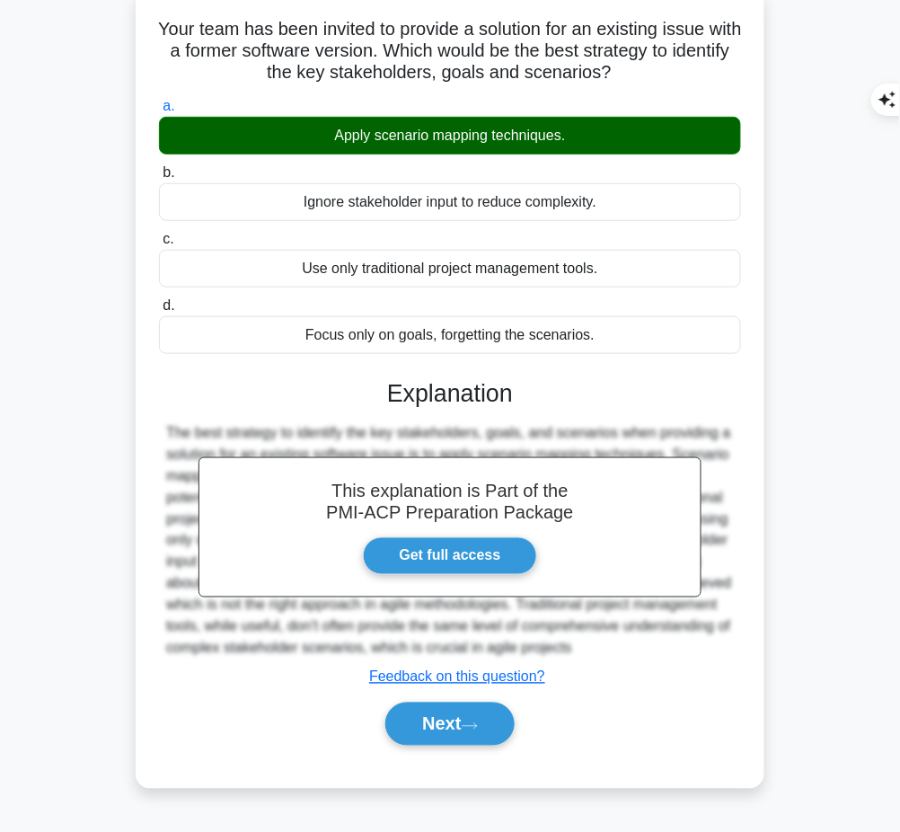
drag, startPoint x: 383, startPoint y: 383, endPoint x: 713, endPoint y: 650, distance: 424.5
click at [713, 650] on div "This explanation is Part of the PMI-ACP Preparation Package Get full access Exp…" at bounding box center [450, 554] width 582 height 395
copy div "Explanation The best strategy to identify the key stakeholders, goals, and scen…"
click at [445, 715] on button "Next" at bounding box center [449, 723] width 128 height 43
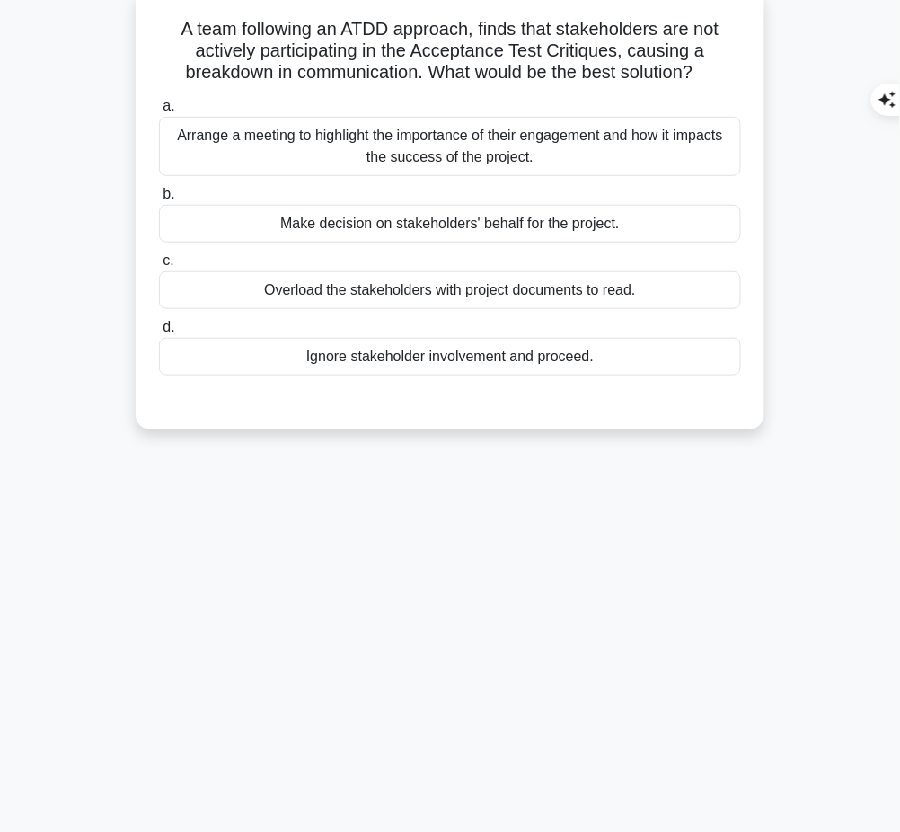
scroll to position [0, 0]
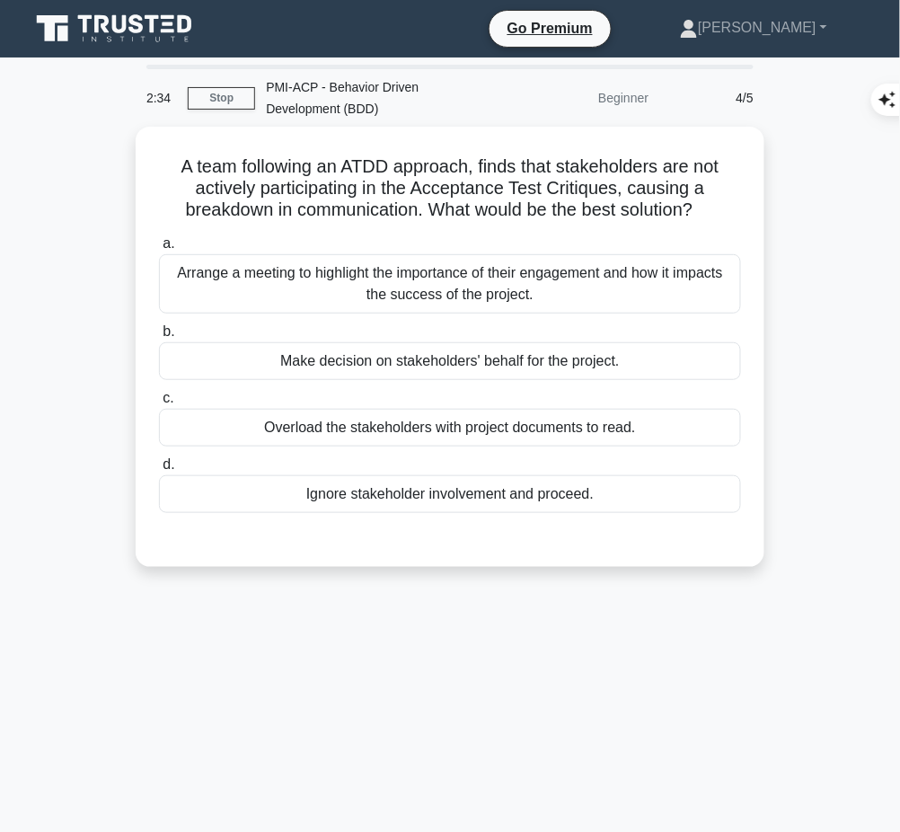
drag, startPoint x: 171, startPoint y: 162, endPoint x: 723, endPoint y: 205, distance: 553.9
click at [723, 205] on h5 "A team following an ATDD approach, finds that stakeholders are not actively par…" at bounding box center [449, 188] width 585 height 66
copy h5 "A team following an ATDD approach, finds that stakeholders are not actively par…"
click at [565, 186] on h5 "A team following an ATDD approach, finds that stakeholders are not actively par…" at bounding box center [449, 188] width 585 height 66
click at [572, 286] on div "Arrange a meeting to highlight the importance of their engagement and how it im…" at bounding box center [450, 283] width 582 height 59
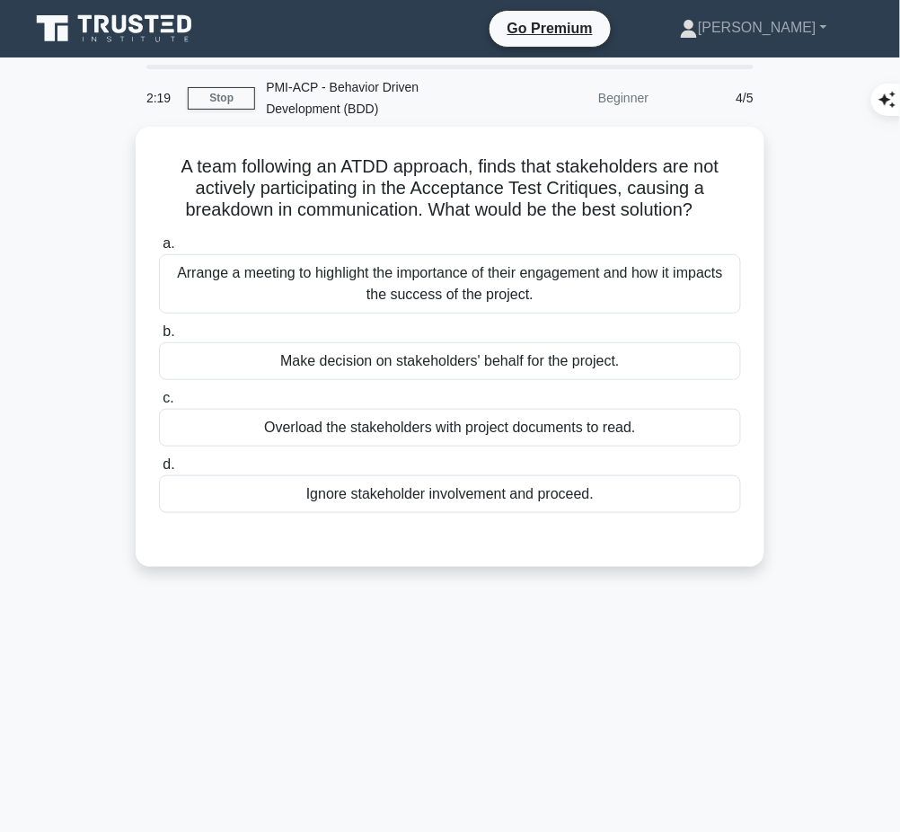
click at [159, 250] on input "a. Arrange a meeting to highlight the importance of their engagement and how it…" at bounding box center [159, 244] width 0 height 12
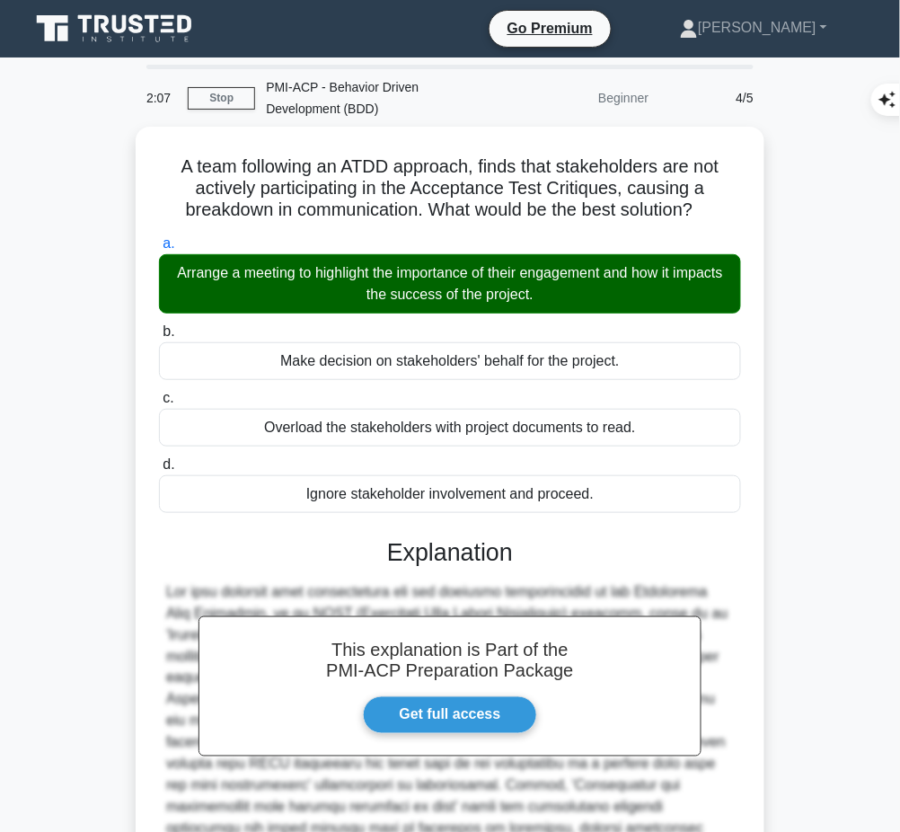
click at [405, 542] on h3 "Explanation" at bounding box center [450, 552] width 560 height 29
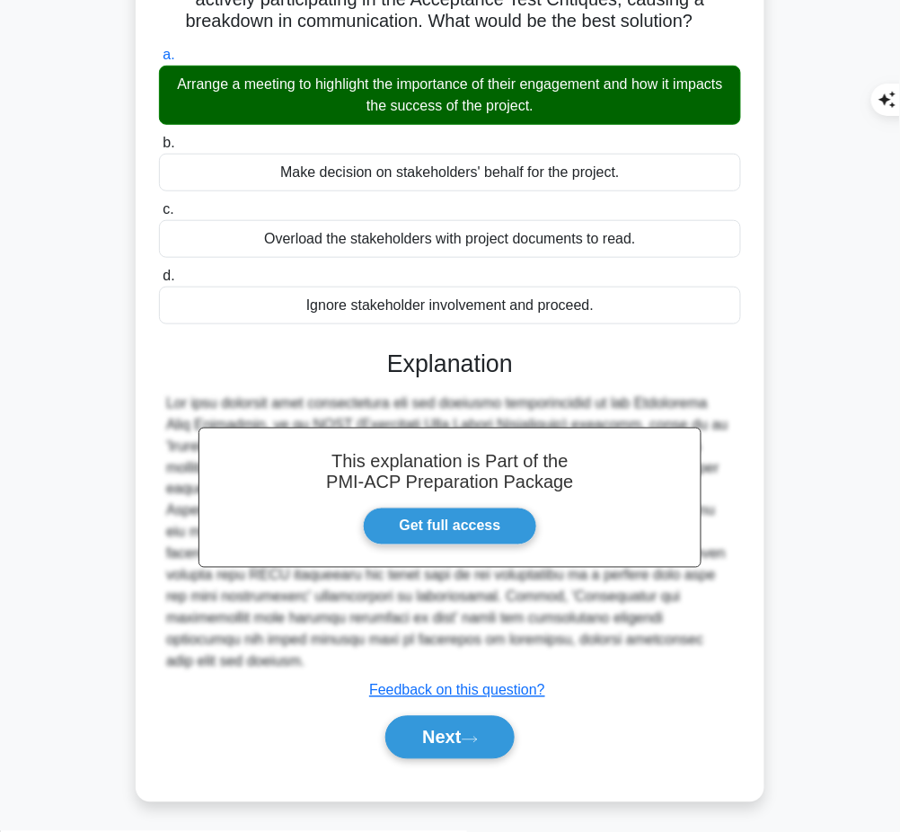
scroll to position [188, 0]
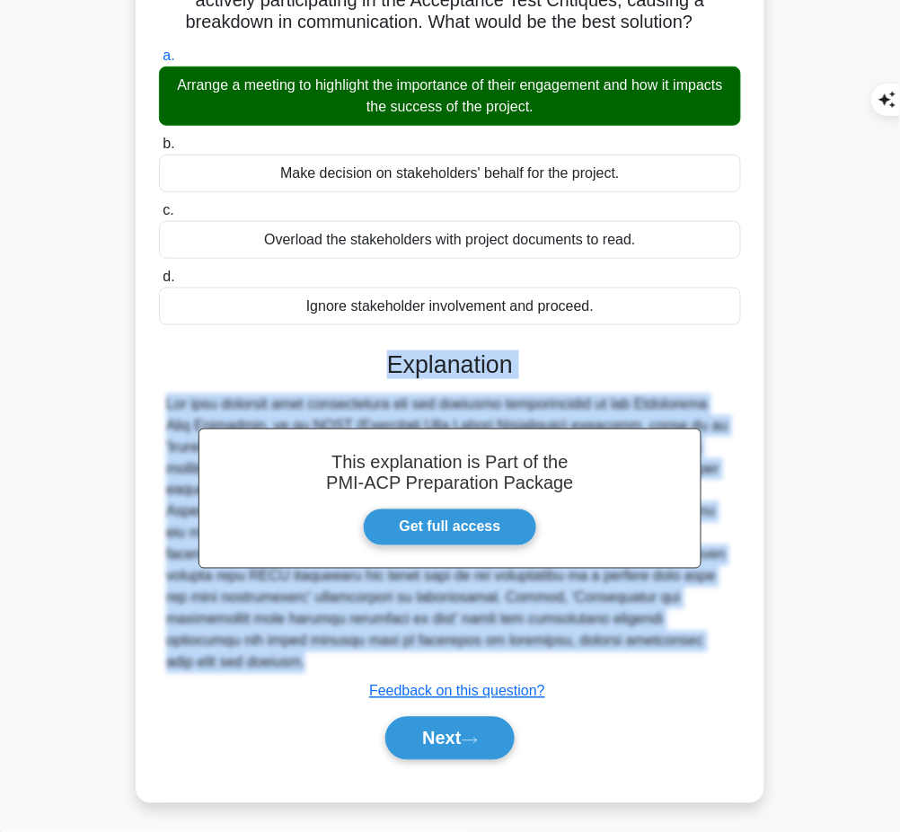
drag, startPoint x: 382, startPoint y: 357, endPoint x: 266, endPoint y: 676, distance: 339.2
click at [266, 676] on div "This explanation is Part of the PMI-ACP Preparation Package Get full access Exp…" at bounding box center [450, 548] width 582 height 438
copy div "Explanation The best solution when stakeholders are not actively participating …"
click at [468, 729] on button "Next" at bounding box center [449, 738] width 128 height 43
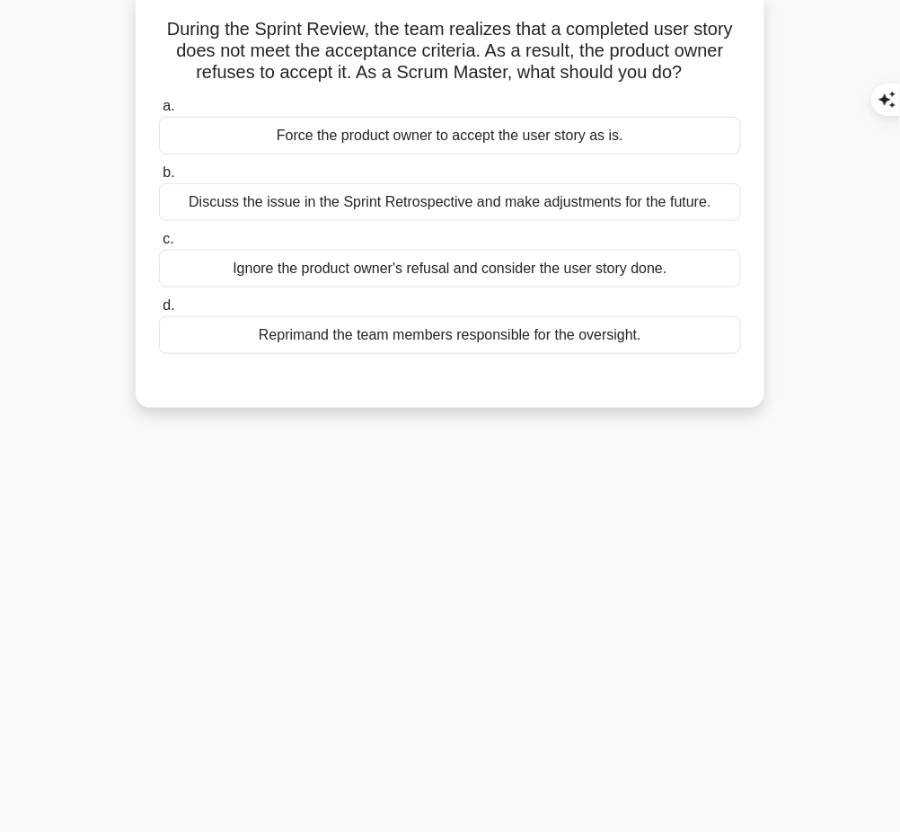
scroll to position [0, 0]
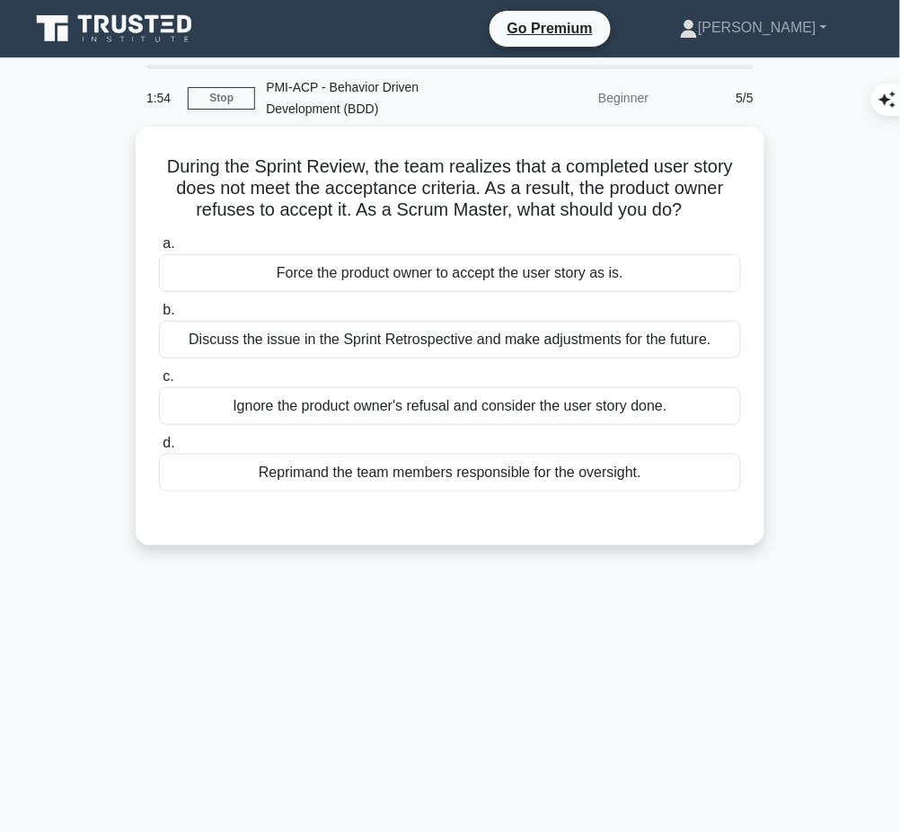
drag, startPoint x: 156, startPoint y: 152, endPoint x: 718, endPoint y: 214, distance: 565.5
click at [718, 214] on h5 "During the Sprint Review, the team realizes that a completed user story does no…" at bounding box center [449, 188] width 585 height 66
copy h5 "During the Sprint Review, the team realizes that a completed user story does no…"
click at [673, 339] on div "Discuss the issue in the Sprint Retrospective and make adjustments for the futu…" at bounding box center [450, 340] width 582 height 38
click at [159, 316] on input "b. Discuss the issue in the Sprint Retrospective and make adjustments for the f…" at bounding box center [159, 310] width 0 height 12
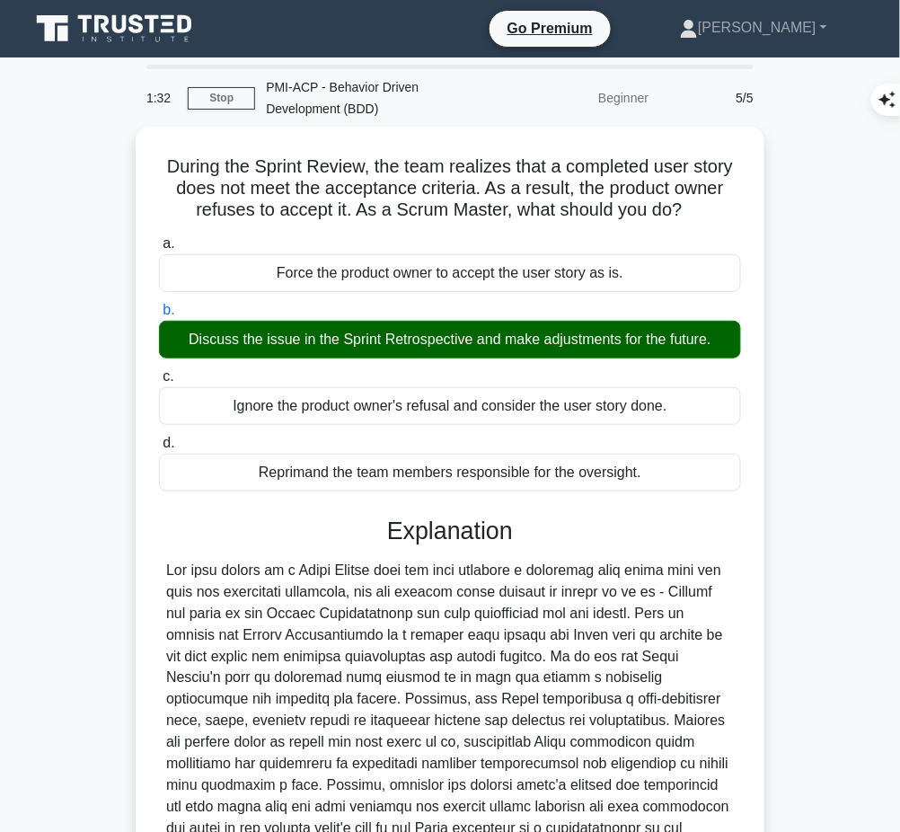
click at [369, 670] on div at bounding box center [450, 710] width 568 height 302
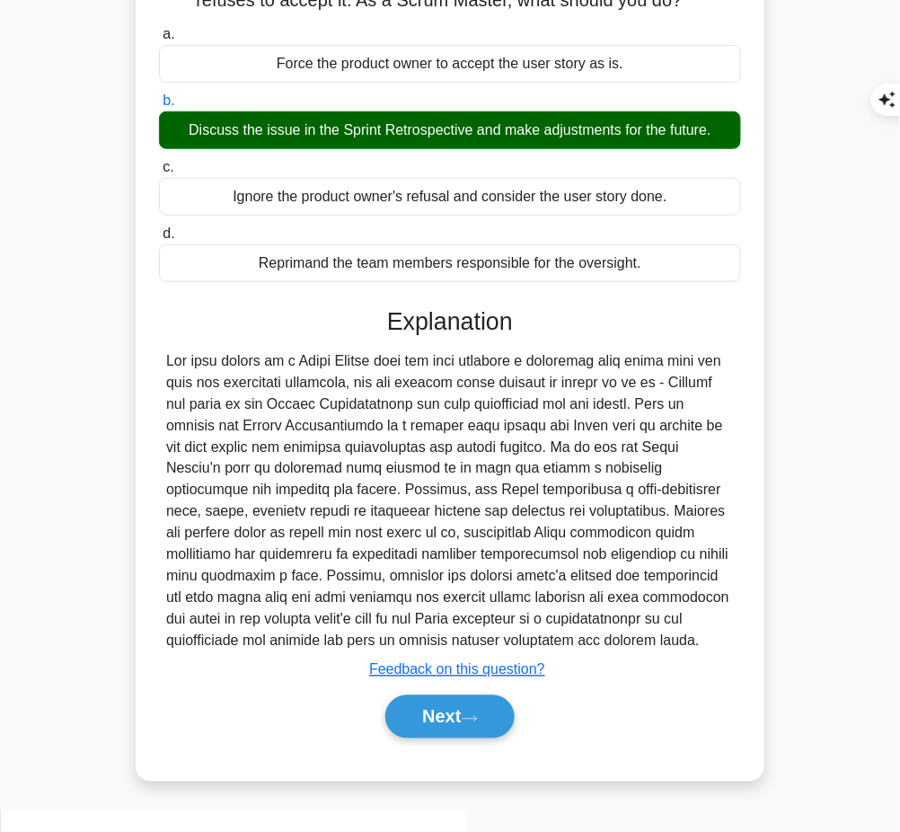
scroll to position [208, 0]
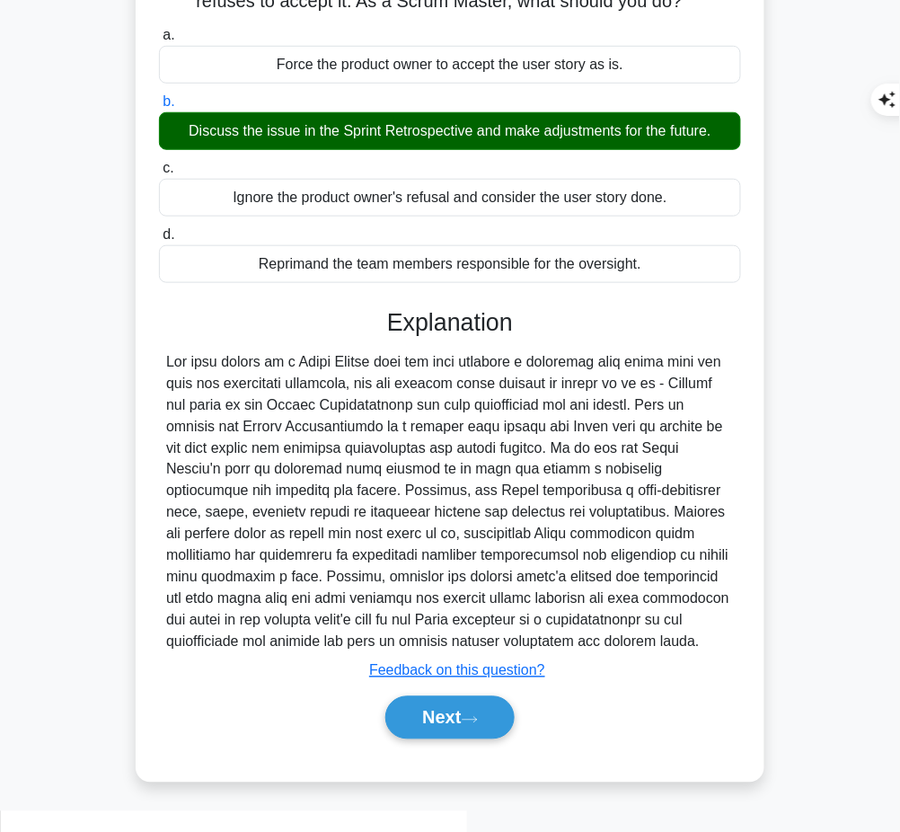
drag, startPoint x: 381, startPoint y: 317, endPoint x: 286, endPoint y: 667, distance: 362.9
click at [286, 667] on div "Explanation Submit feedback Feedback on this question? Next" at bounding box center [450, 527] width 582 height 438
copy div "Explanation The best action as a Scrum Master when the team realizes a complete…"
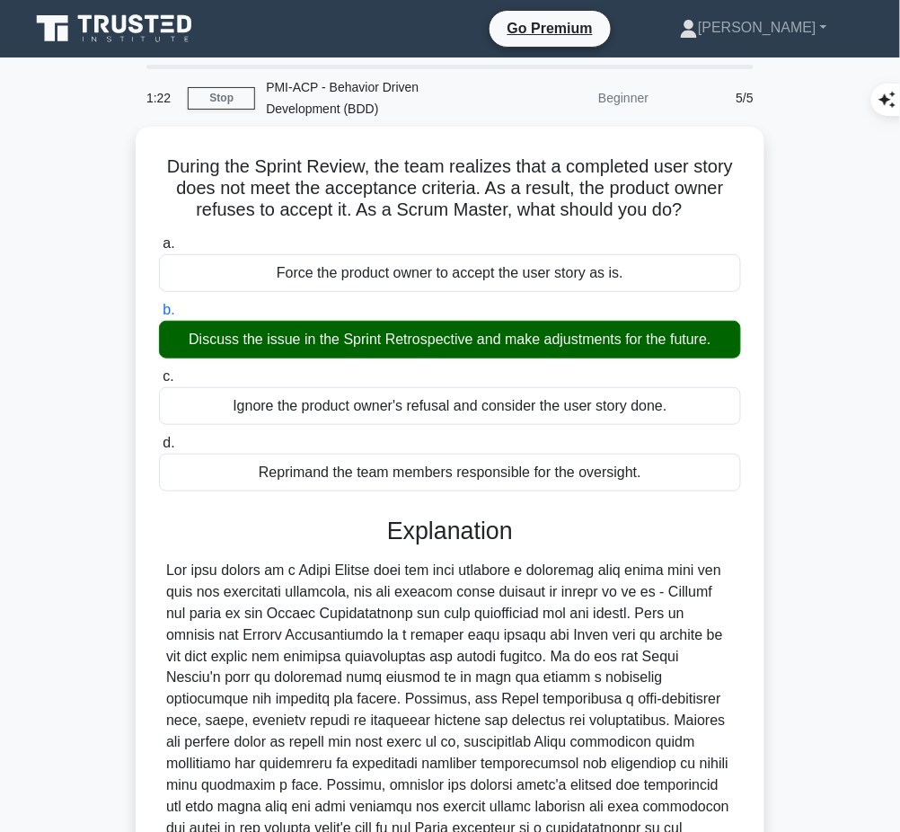
scroll to position [209, 0]
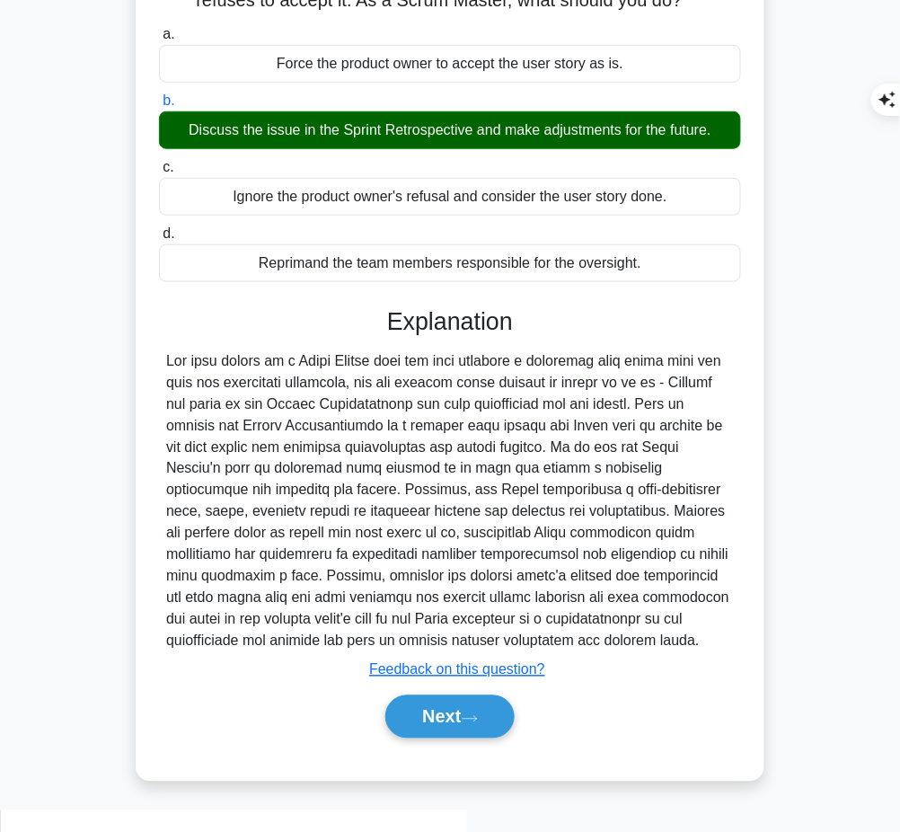
click at [453, 738] on button "Next" at bounding box center [449, 716] width 128 height 43
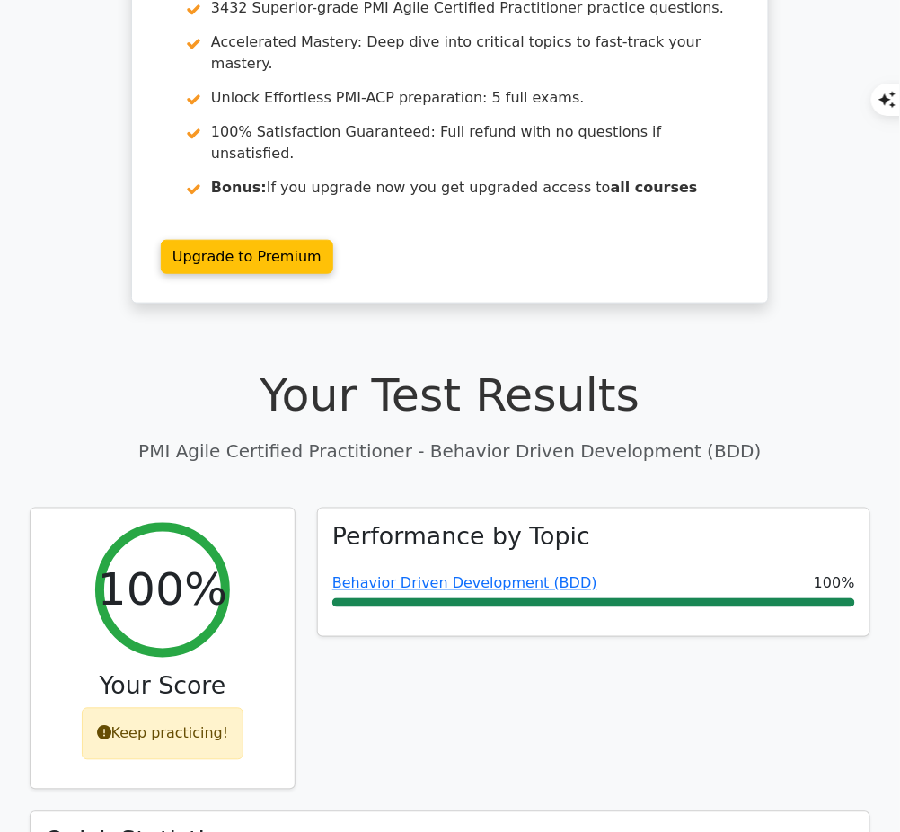
scroll to position [189, 0]
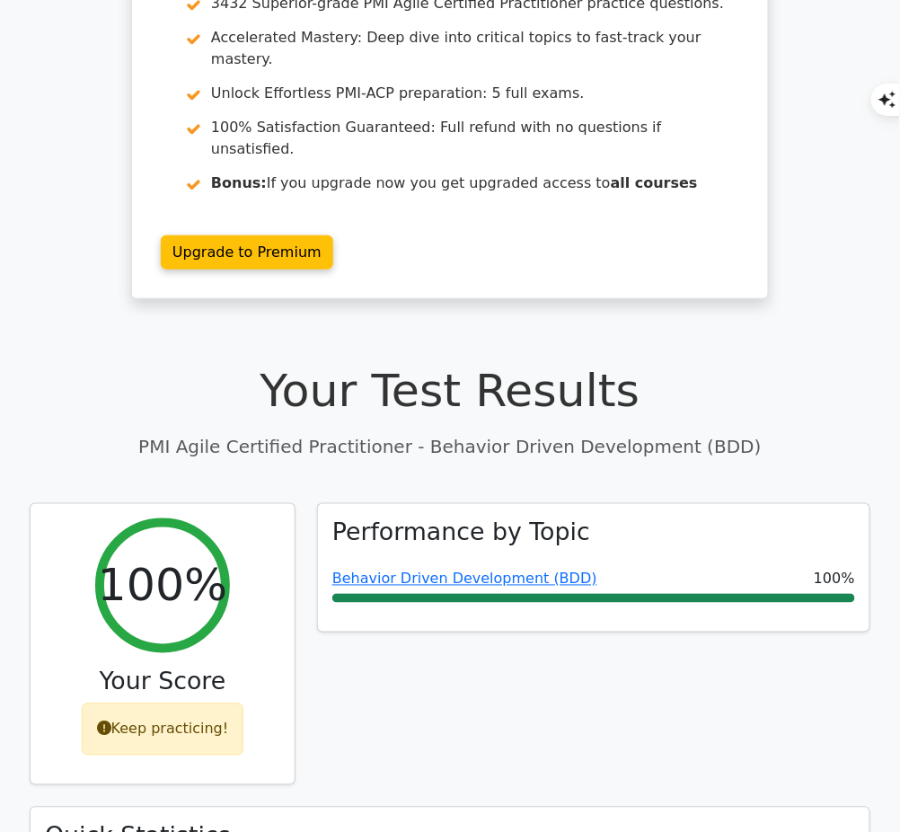
click at [525, 570] on link "Behavior Driven Development (BDD)" at bounding box center [464, 578] width 265 height 17
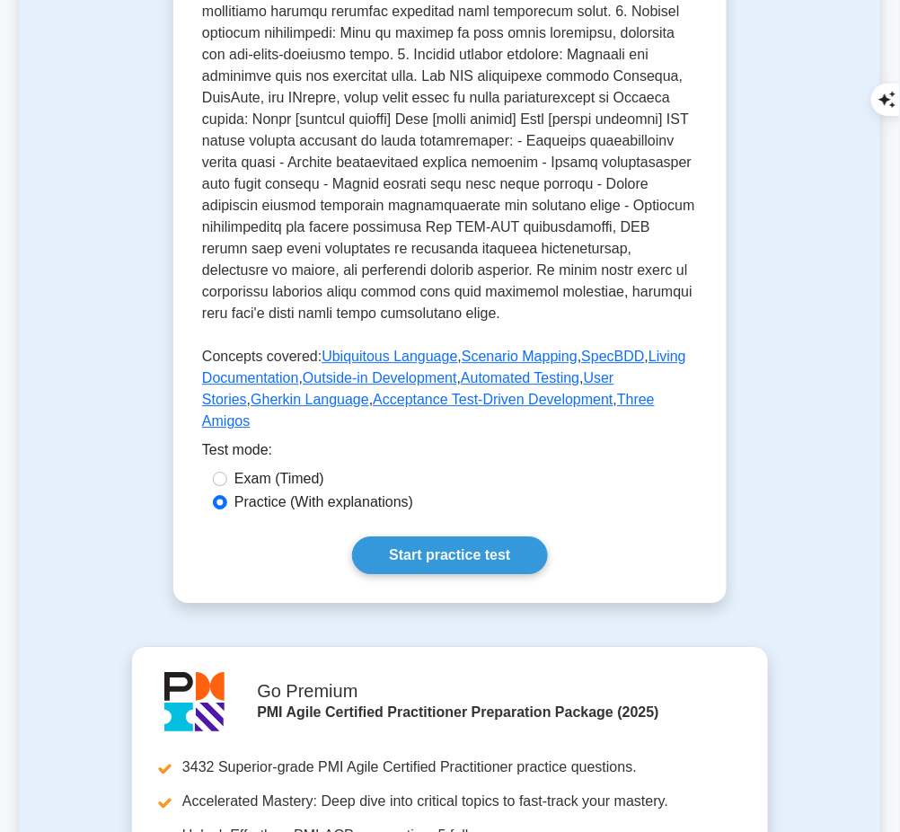
scroll to position [793, 0]
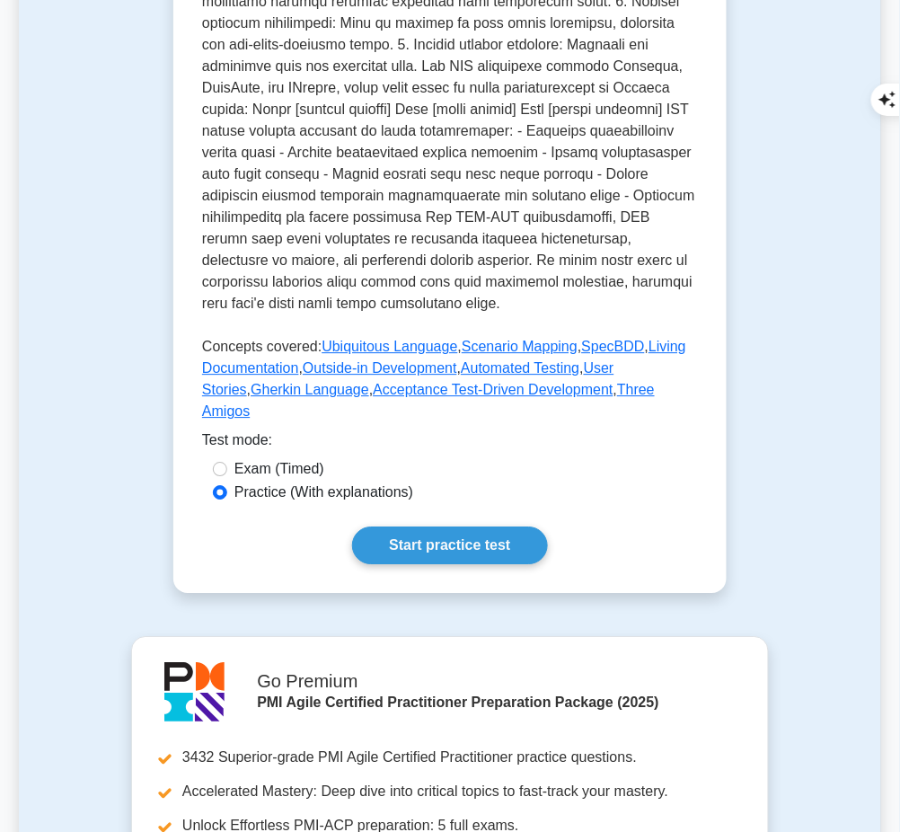
click at [507, 242] on p at bounding box center [450, 26] width 496 height 589
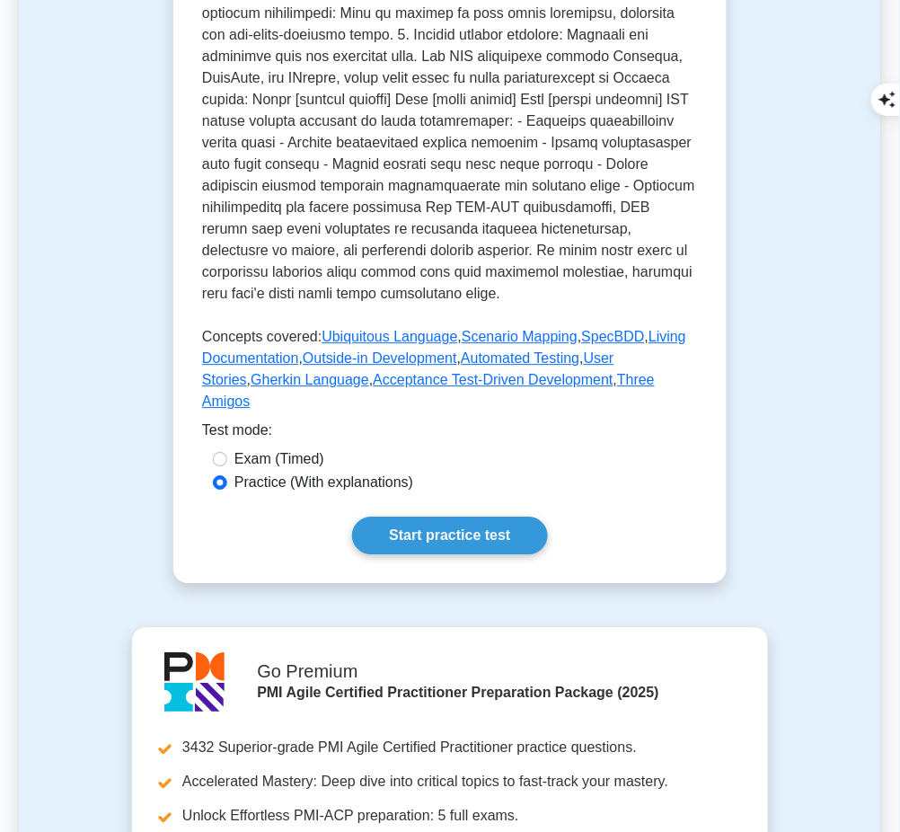
scroll to position [808, 0]
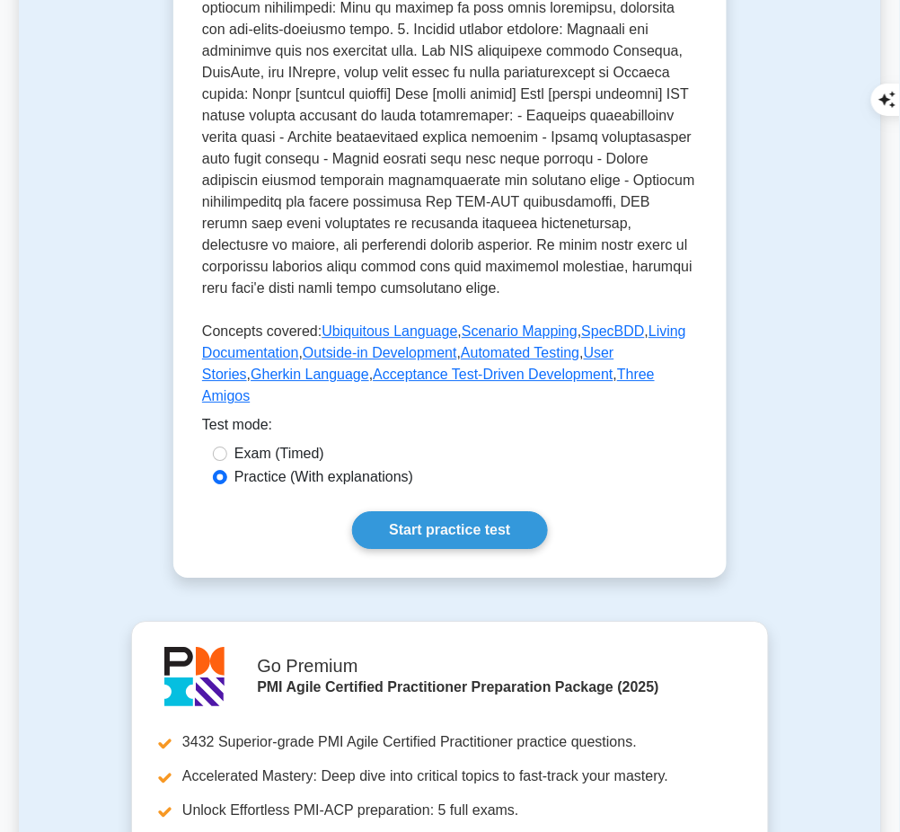
click at [532, 511] on link "Start practice test" at bounding box center [449, 530] width 195 height 38
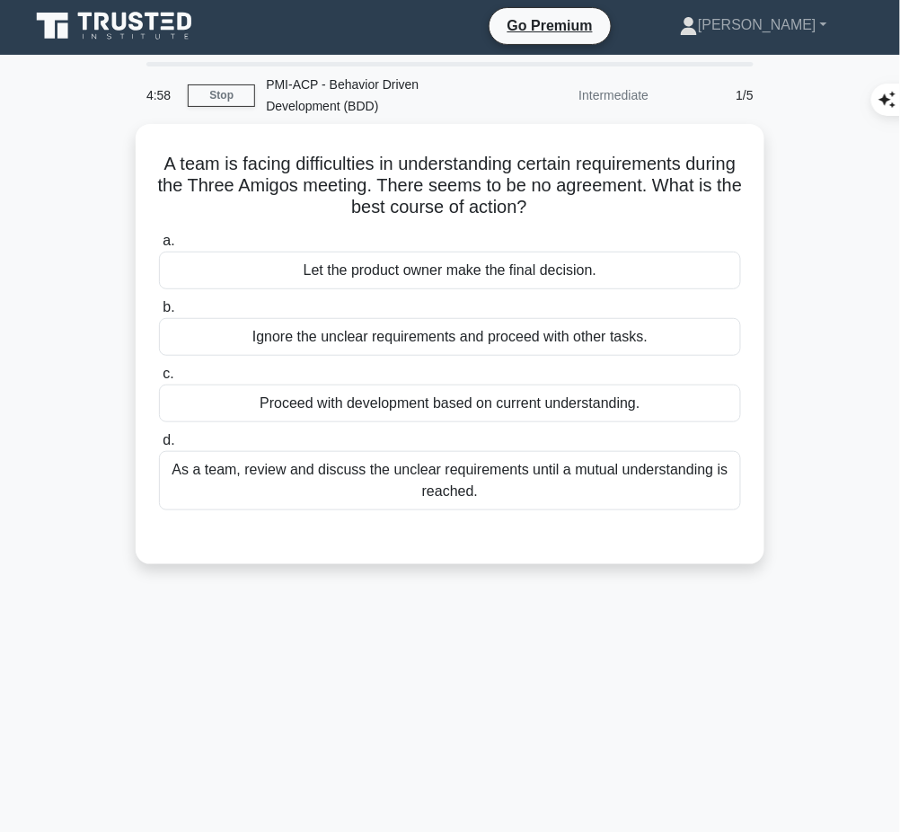
drag, startPoint x: 178, startPoint y: 157, endPoint x: 605, endPoint y: 210, distance: 430.7
click at [605, 210] on h5 "A team is facing difficulties in understanding certain requirements during the …" at bounding box center [449, 186] width 585 height 66
copy h5 "A team is facing difficulties in understanding certain requirements during the …"
click at [571, 489] on div "As a team, review and discuss the unclear requirements until a mutual understan…" at bounding box center [450, 480] width 582 height 59
click at [159, 446] on input "d. As a team, review and discuss the unclear requirements until a mutual unders…" at bounding box center [159, 441] width 0 height 12
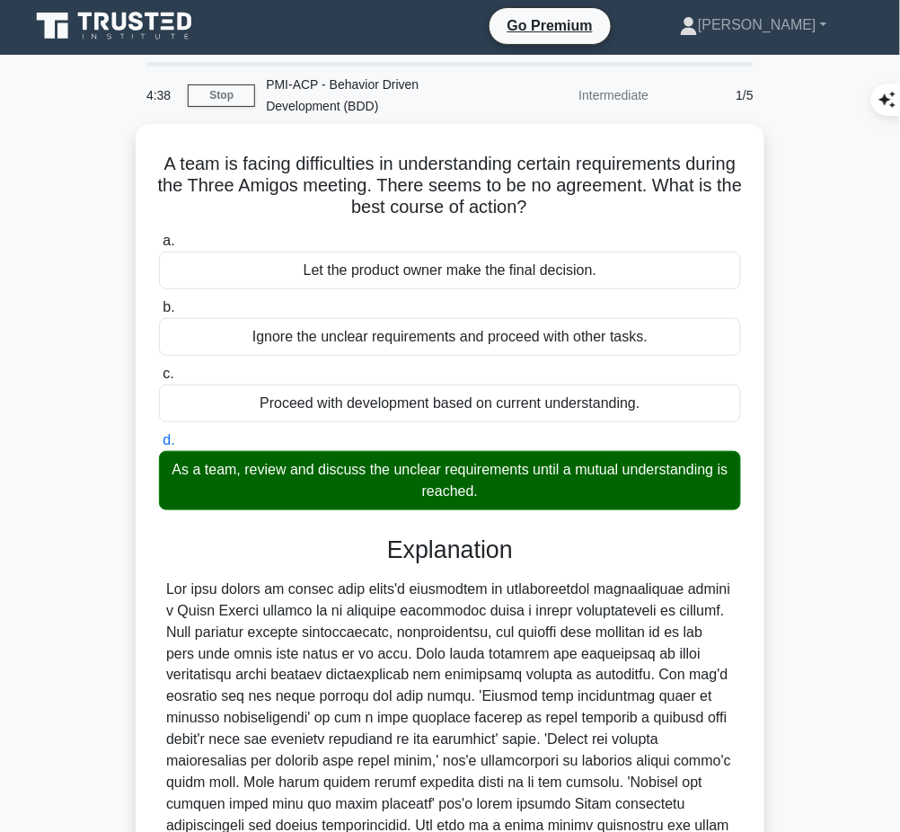
click at [321, 656] on div at bounding box center [450, 718] width 568 height 280
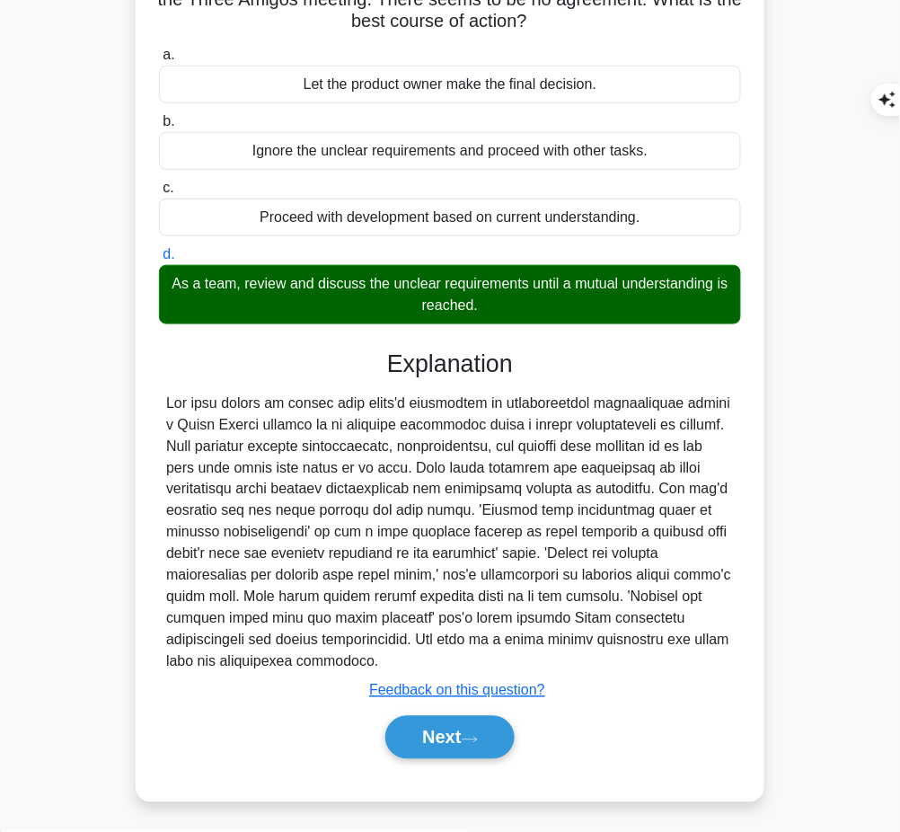
drag, startPoint x: 388, startPoint y: 357, endPoint x: 332, endPoint y: 663, distance: 311.2
click at [332, 663] on div "Explanation Submit feedback Feedback on this question? Next" at bounding box center [450, 557] width 582 height 417
copy div "Explanation The best course of action when there's difficulty in understanding …"
click at [434, 739] on button "Next" at bounding box center [449, 737] width 128 height 43
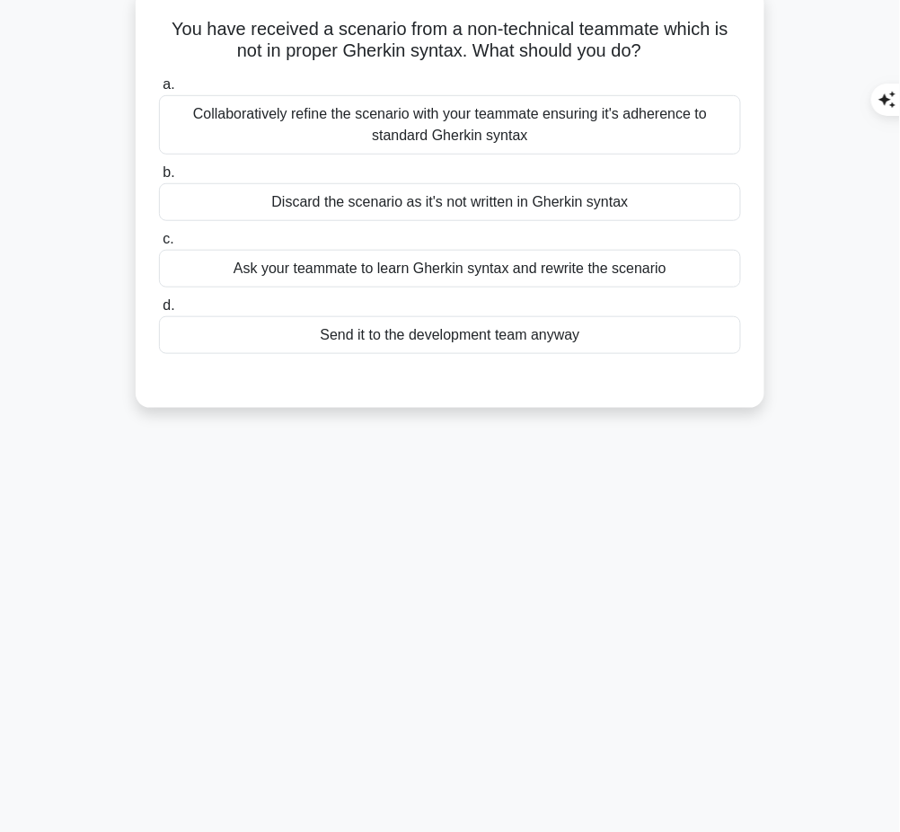
scroll to position [0, 0]
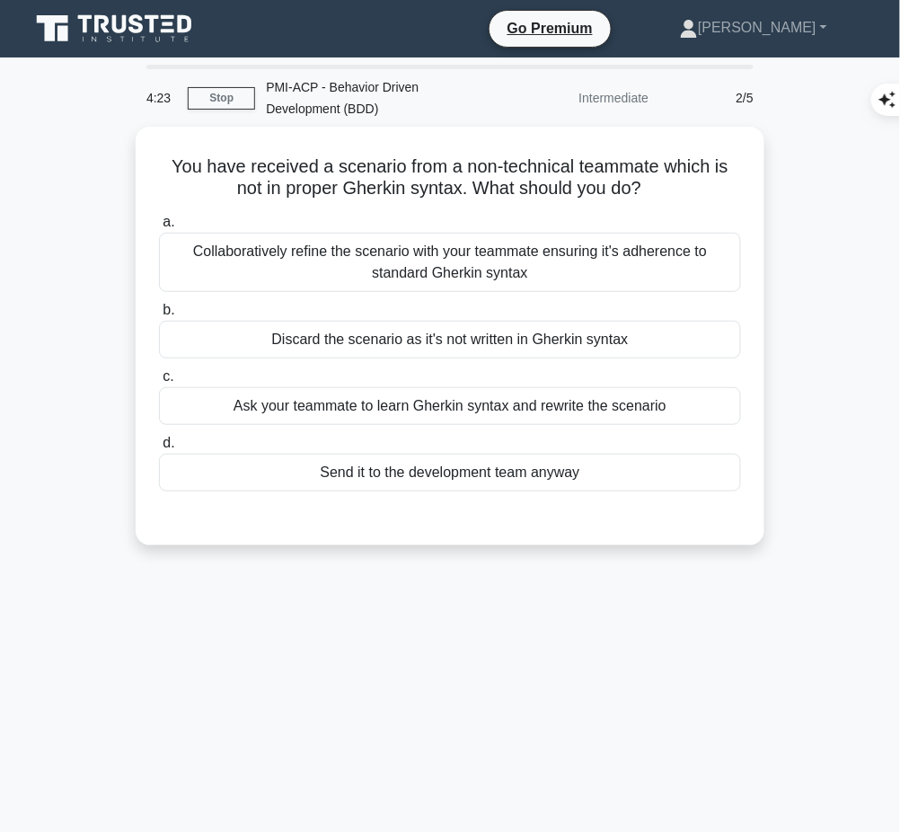
drag, startPoint x: 163, startPoint y: 160, endPoint x: 657, endPoint y: 189, distance: 495.6
click at [657, 189] on h5 "You have received a scenario from a non-technical teammate which is not in prop…" at bounding box center [449, 177] width 585 height 45
copy h5 "You have received a scenario from a non-technical teammate which is not in prop…"
click at [656, 260] on div "Collaboratively refine the scenario with your teammate ensuring it's adherence …" at bounding box center [450, 262] width 582 height 59
click at [159, 228] on input "a. Collaboratively refine the scenario with your teammate ensuring it's adheren…" at bounding box center [159, 222] width 0 height 12
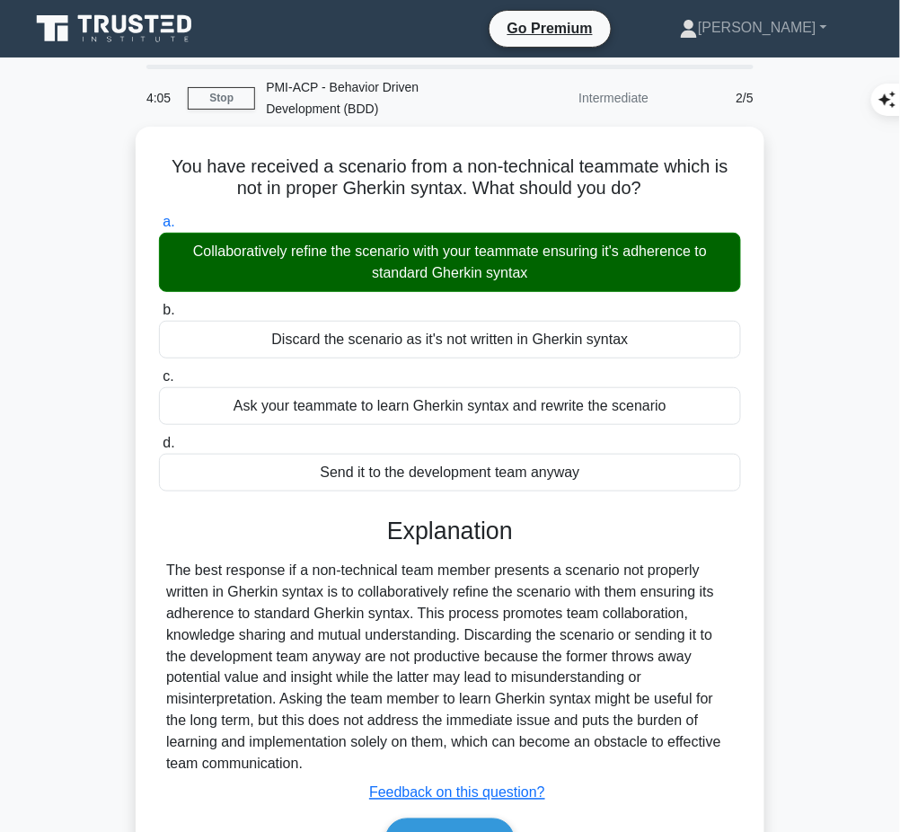
click at [444, 642] on div "The best response if a non-technical team member presents a scenario not proper…" at bounding box center [450, 667] width 568 height 216
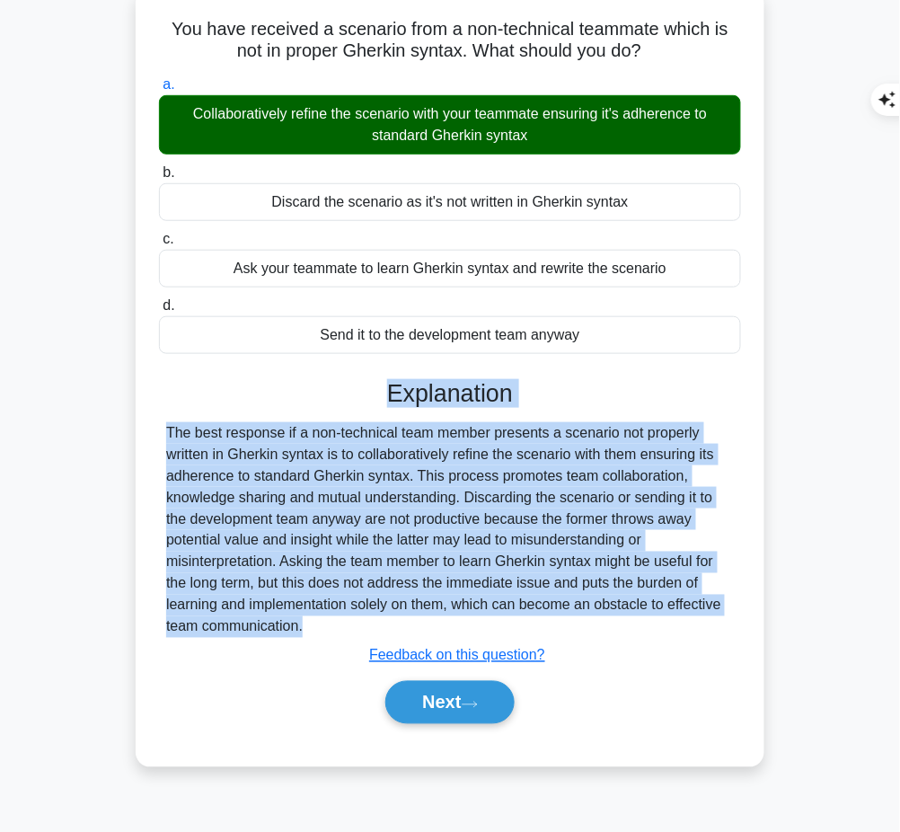
drag, startPoint x: 385, startPoint y: 387, endPoint x: 339, endPoint y: 639, distance: 256.6
click at [339, 639] on div "Explanation The best response if a non-technical team member presents a scenari…" at bounding box center [450, 555] width 582 height 352
copy div "Explanation The best response if a non-technical team member presents a scenari…"
click at [436, 703] on button "Next" at bounding box center [449, 702] width 128 height 43
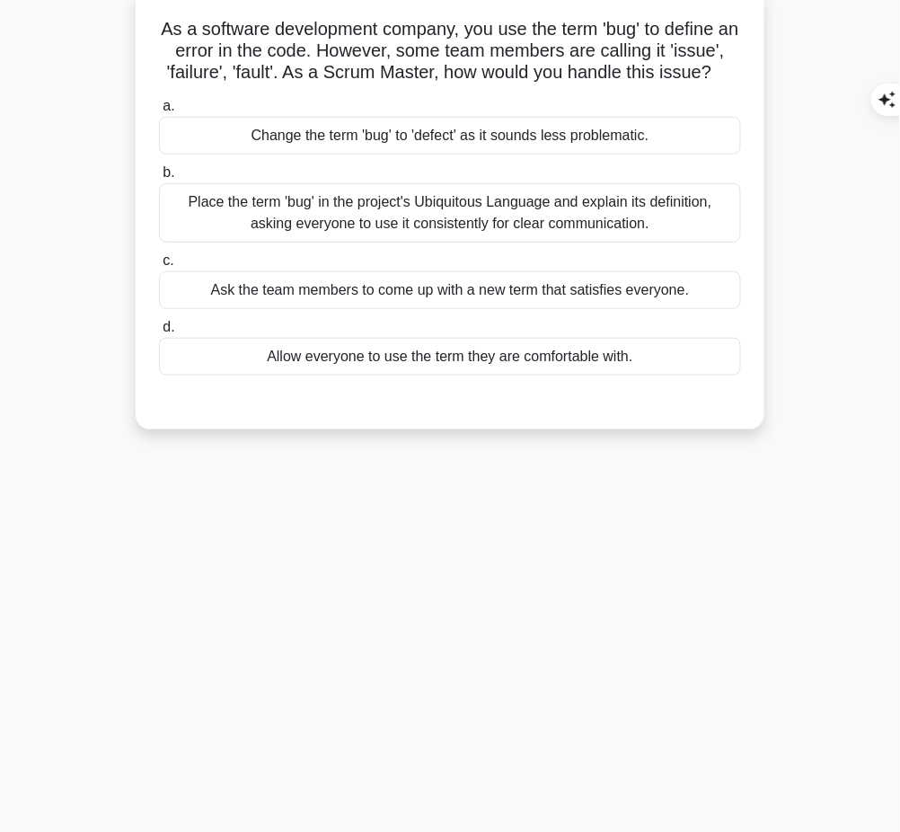
scroll to position [0, 0]
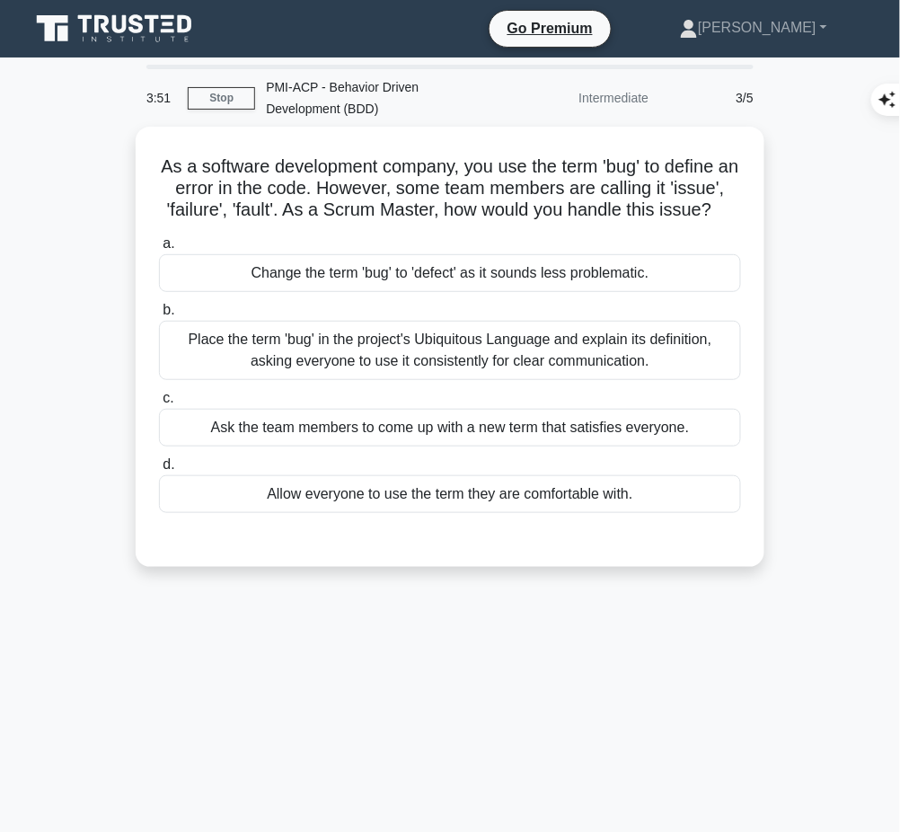
drag, startPoint x: 154, startPoint y: 154, endPoint x: 724, endPoint y: 210, distance: 573.0
click at [724, 210] on div "As a software development company, you use the term 'bug' to define an error in…" at bounding box center [450, 347] width 614 height 426
copy h5 "As a software development company, you use the term 'bug' to define an error in…"
click at [552, 353] on div "Place the term 'bug' in the project's Ubiquitous Language and explain its defin…" at bounding box center [450, 350] width 582 height 59
click at [159, 316] on input "b. Place the term 'bug' in the project's Ubiquitous Language and explain its de…" at bounding box center [159, 310] width 0 height 12
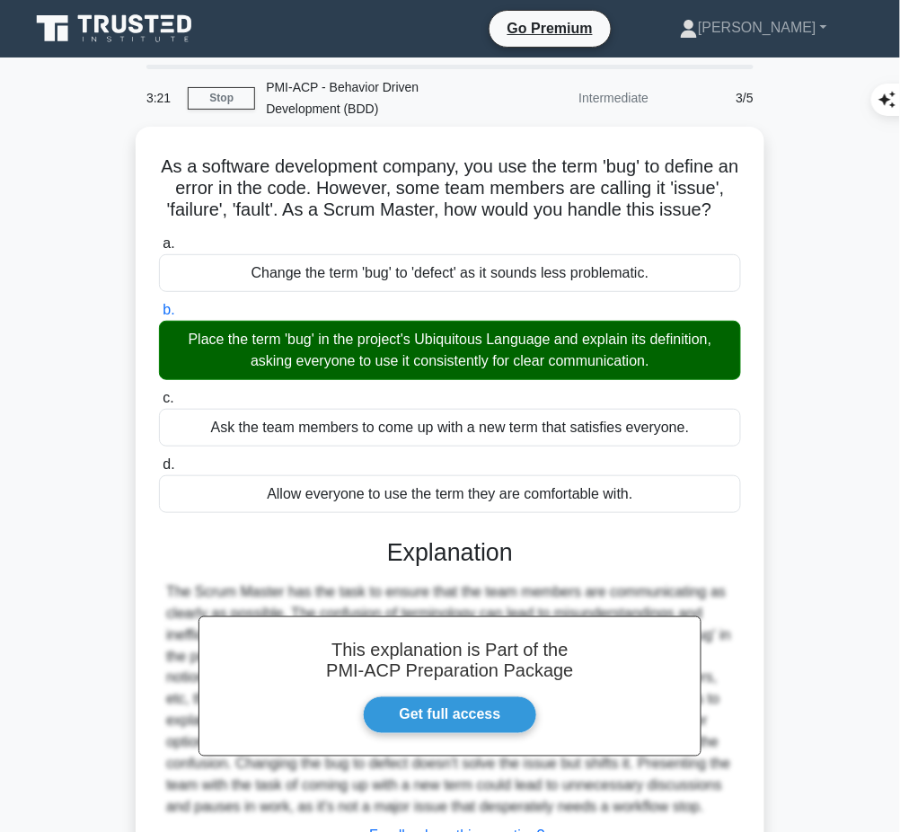
click at [443, 560] on h3 "Explanation" at bounding box center [450, 552] width 560 height 29
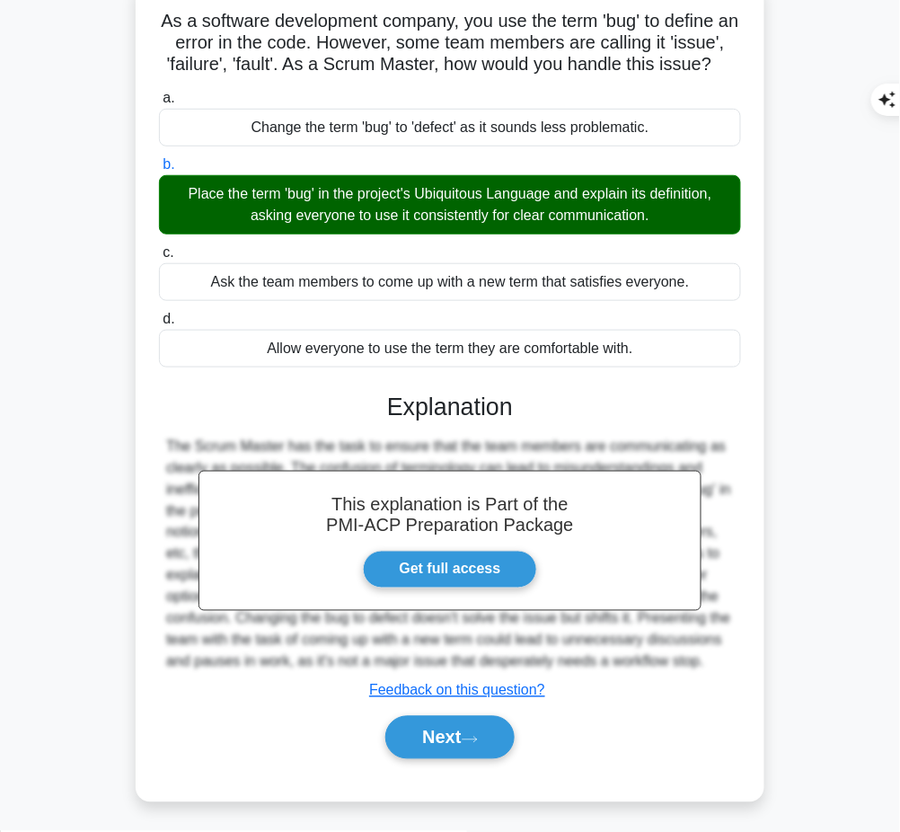
scroll to position [145, 0]
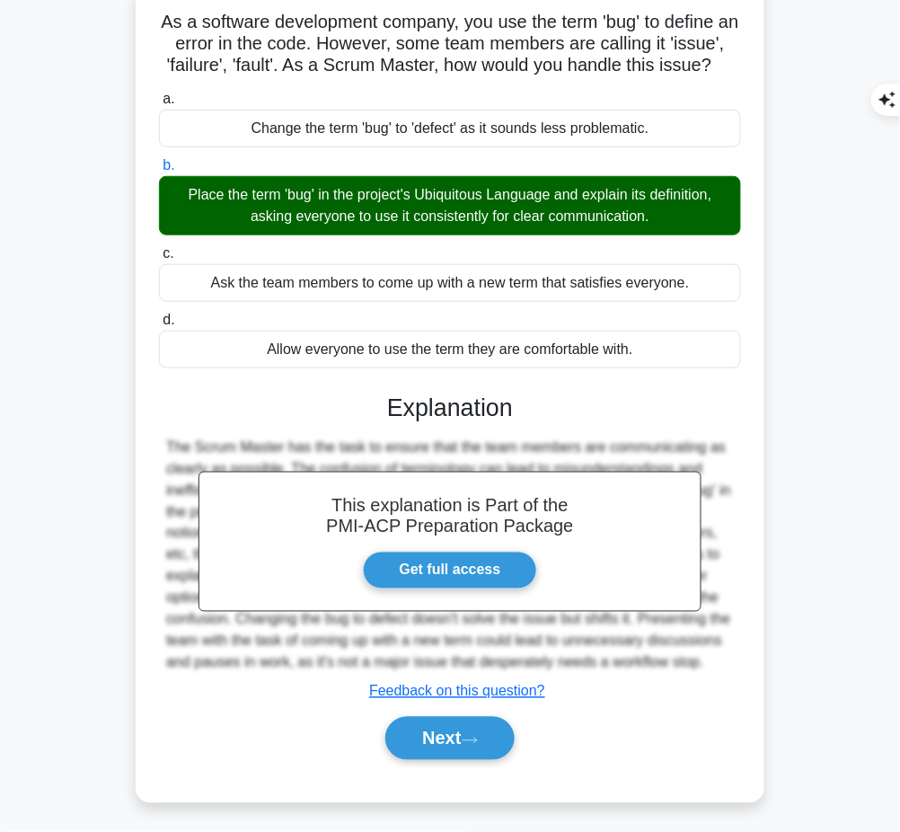
drag, startPoint x: 381, startPoint y: 388, endPoint x: 719, endPoint y: 659, distance: 433.8
click at [719, 659] on div "This explanation is Part of the PMI-ACP Preparation Package Get full access Exp…" at bounding box center [450, 569] width 582 height 395
copy div "Explanation The Scrum Master has the task to ensure that the team members are c…"
click at [438, 742] on button "Next" at bounding box center [449, 738] width 128 height 43
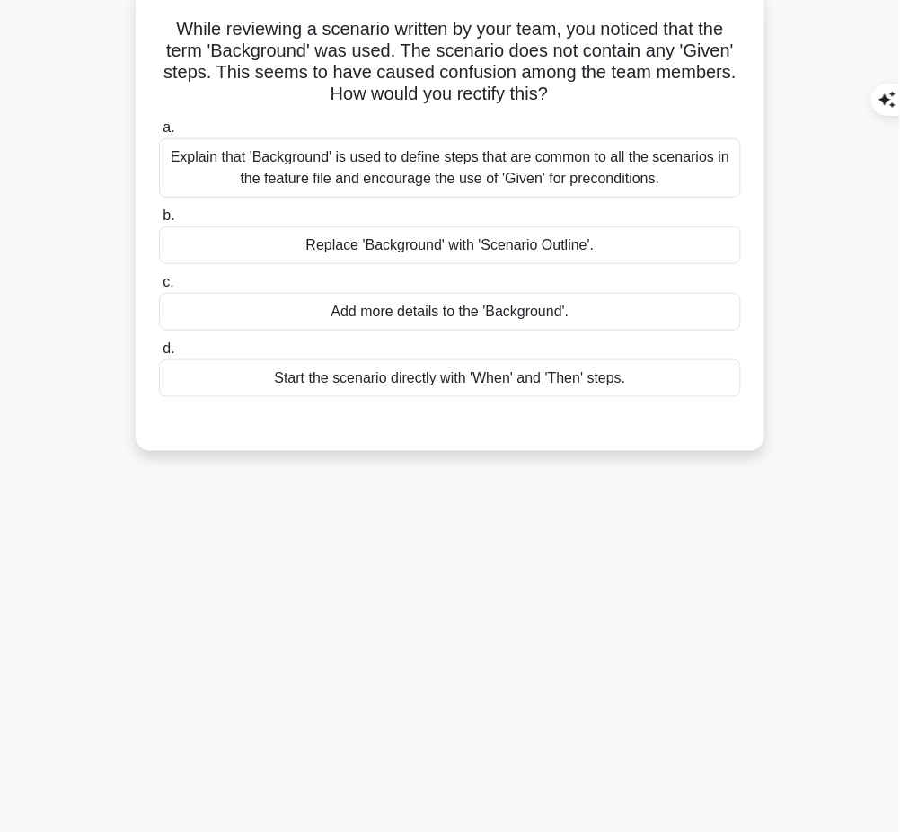
scroll to position [0, 0]
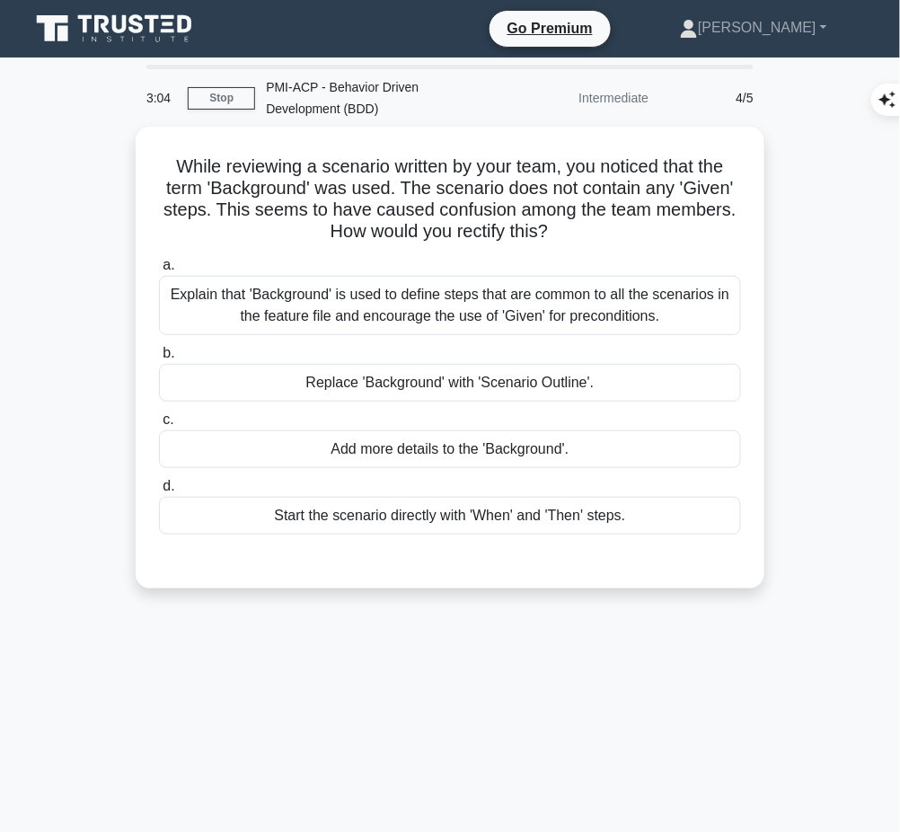
drag, startPoint x: 159, startPoint y: 157, endPoint x: 585, endPoint y: 225, distance: 432.0
click at [585, 225] on h5 "While reviewing a scenario written by your team, you noticed that the term 'Bac…" at bounding box center [449, 199] width 585 height 88
copy h5 "While reviewing a scenario written by your team, you noticed that the term 'Bac…"
click at [657, 198] on h5 "While reviewing a scenario written by your team, you noticed that the term 'Bac…" at bounding box center [449, 199] width 585 height 88
click at [592, 306] on div "Explain that 'Background' is used to define steps that are common to all the sc…" at bounding box center [450, 305] width 582 height 59
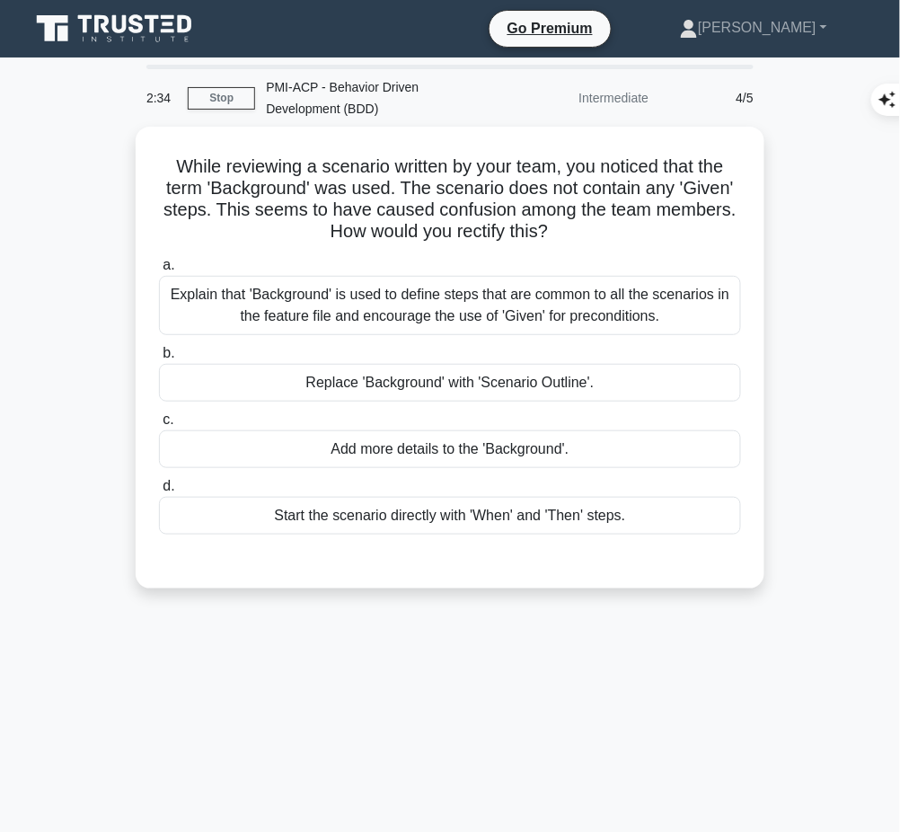
click at [159, 271] on input "a. Explain that 'Background' is used to define steps that are common to all the…" at bounding box center [159, 266] width 0 height 12
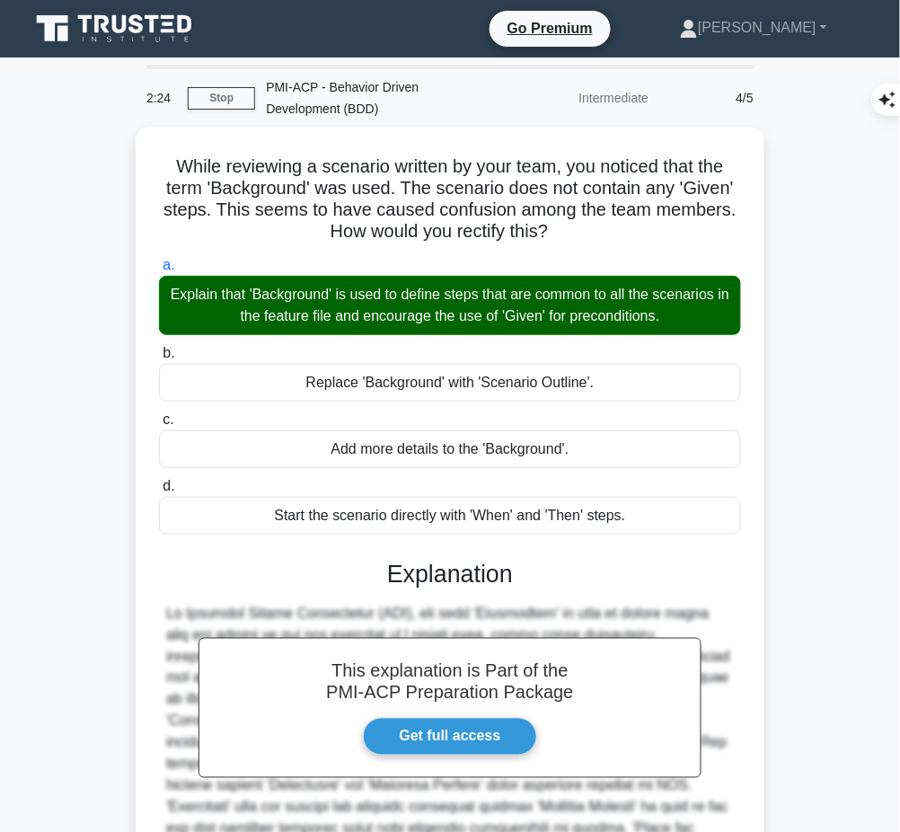
click at [366, 584] on h3 "Explanation" at bounding box center [450, 573] width 560 height 29
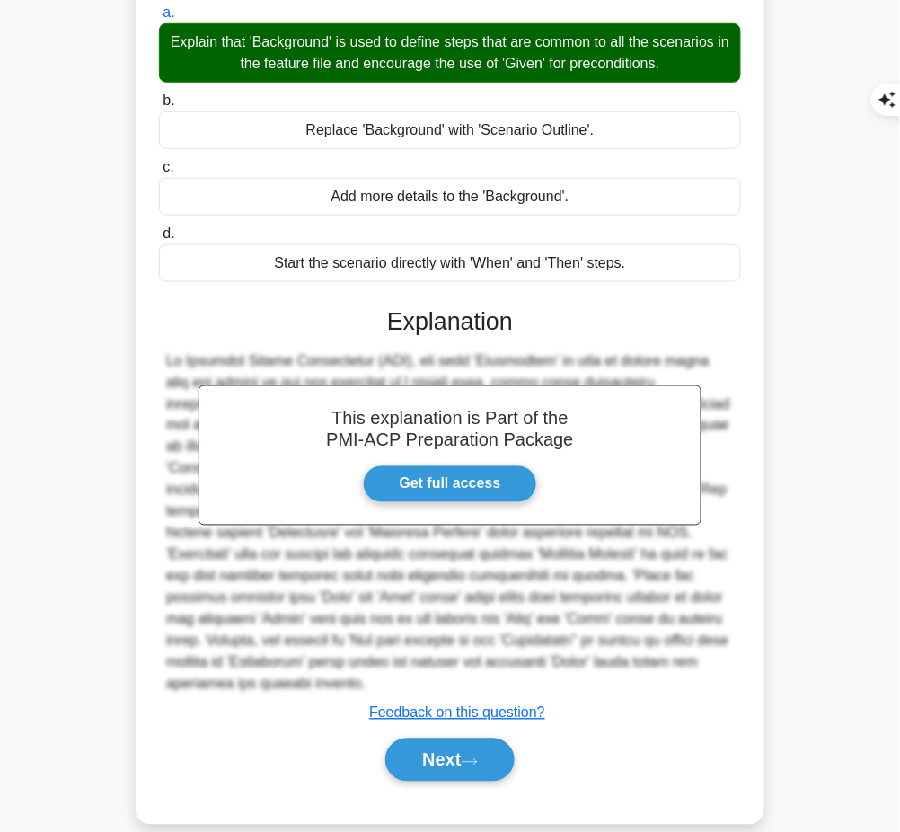
drag, startPoint x: 386, startPoint y: 311, endPoint x: 728, endPoint y: 665, distance: 492.2
click at [728, 665] on div "This explanation is Part of the PMI-ACP Preparation Package Get full access Exp…" at bounding box center [450, 537] width 582 height 503
copy div "Explanation In Behavior Driven Development (BDD), the term 'Background' is used…"
click at [409, 738] on button "Next" at bounding box center [449, 759] width 128 height 43
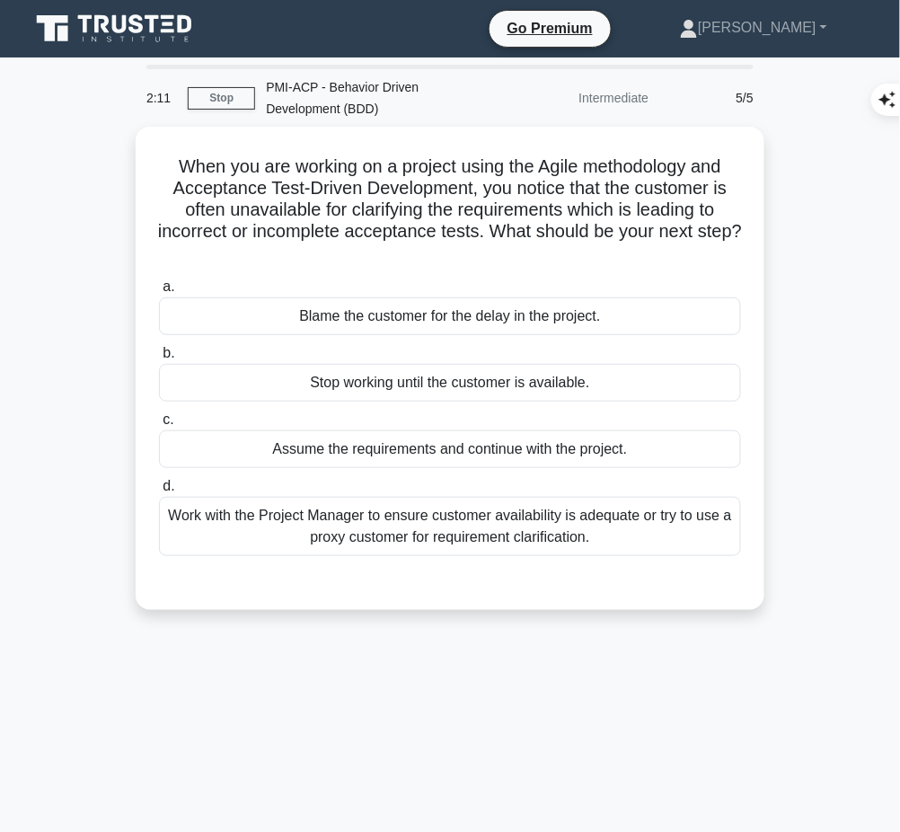
scroll to position [1, 0]
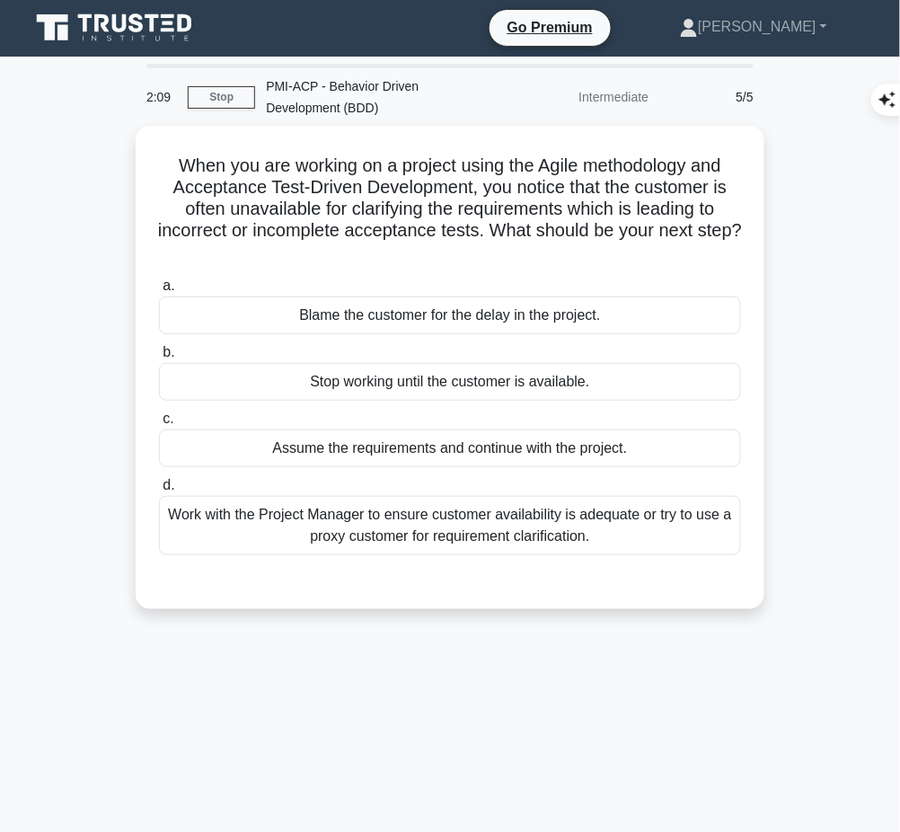
drag, startPoint x: 158, startPoint y: 152, endPoint x: 471, endPoint y: 243, distance: 326.5
click at [471, 243] on h5 "When you are working on a project using the Agile methodology and Acceptance Te…" at bounding box center [449, 209] width 585 height 110
copy h5 "When you are working on a project using the Agile methodology and Acceptance Te…"
click at [621, 532] on div "Work with the Project Manager to ensure customer availability is adequate or tr…" at bounding box center [450, 525] width 582 height 59
click at [159, 491] on input "d. Work with the Project Manager to ensure customer availability is adequate or…" at bounding box center [159, 486] width 0 height 12
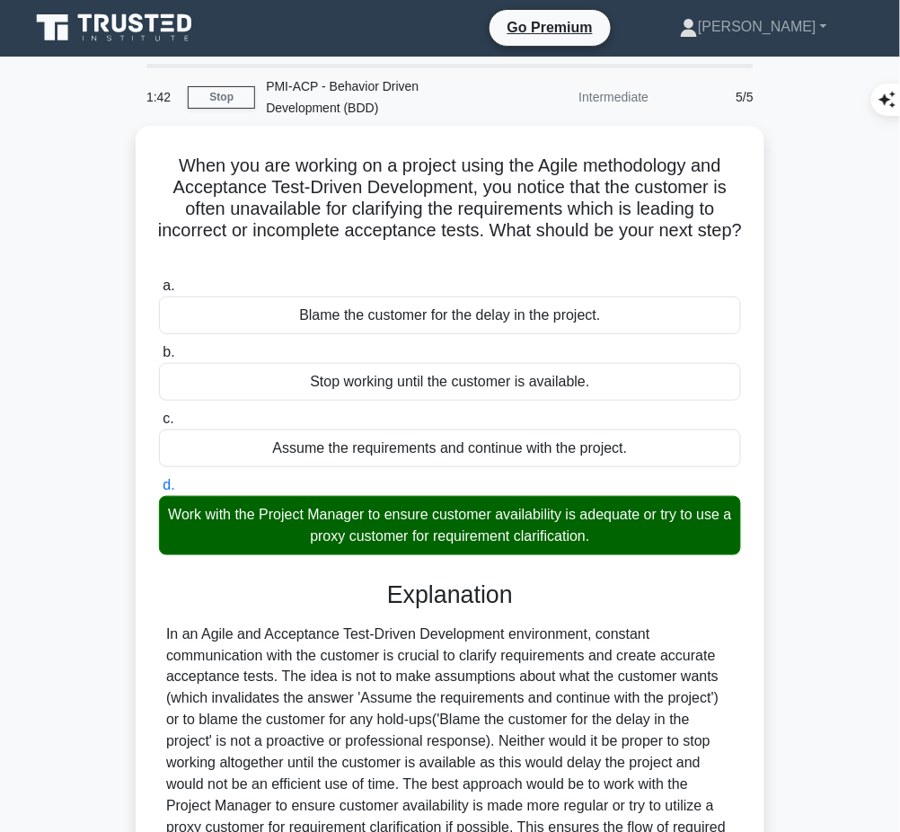
click at [439, 673] on div "In an Agile and Acceptance Test-Driven Development environment, constant commun…" at bounding box center [450, 752] width 568 height 259
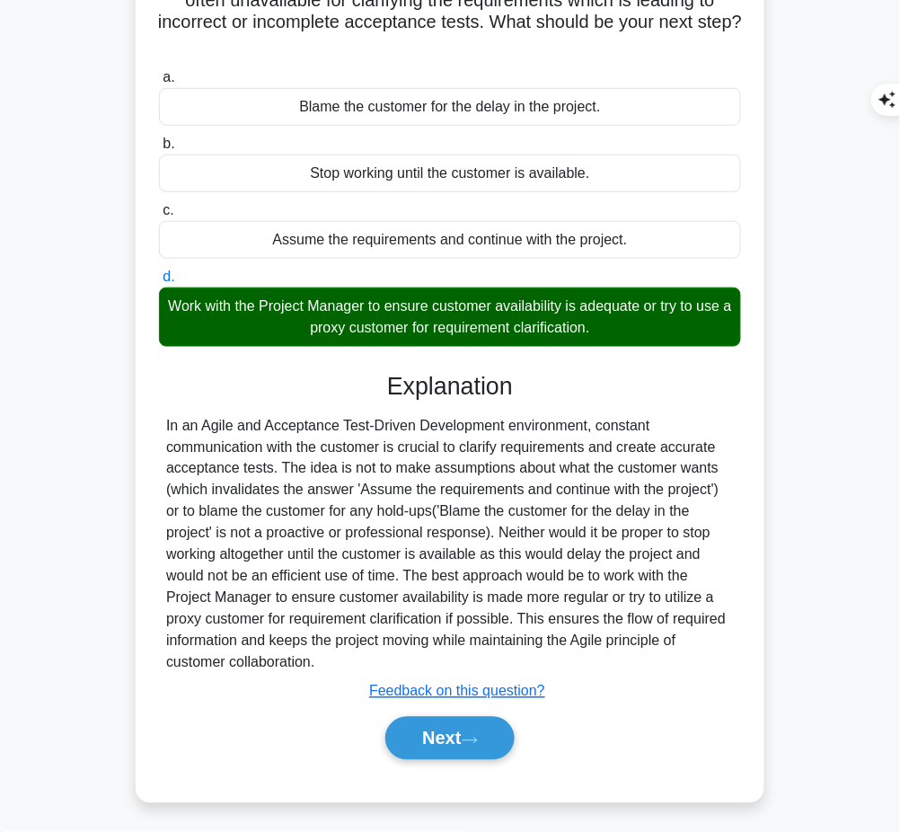
drag, startPoint x: 386, startPoint y: 377, endPoint x: 332, endPoint y: 658, distance: 286.2
click at [332, 658] on div "Explanation Submit feedback Feedback on this question? Next" at bounding box center [450, 569] width 582 height 395
copy div "Explanation In an Agile and Acceptance Test-Driven Development environment, con…"
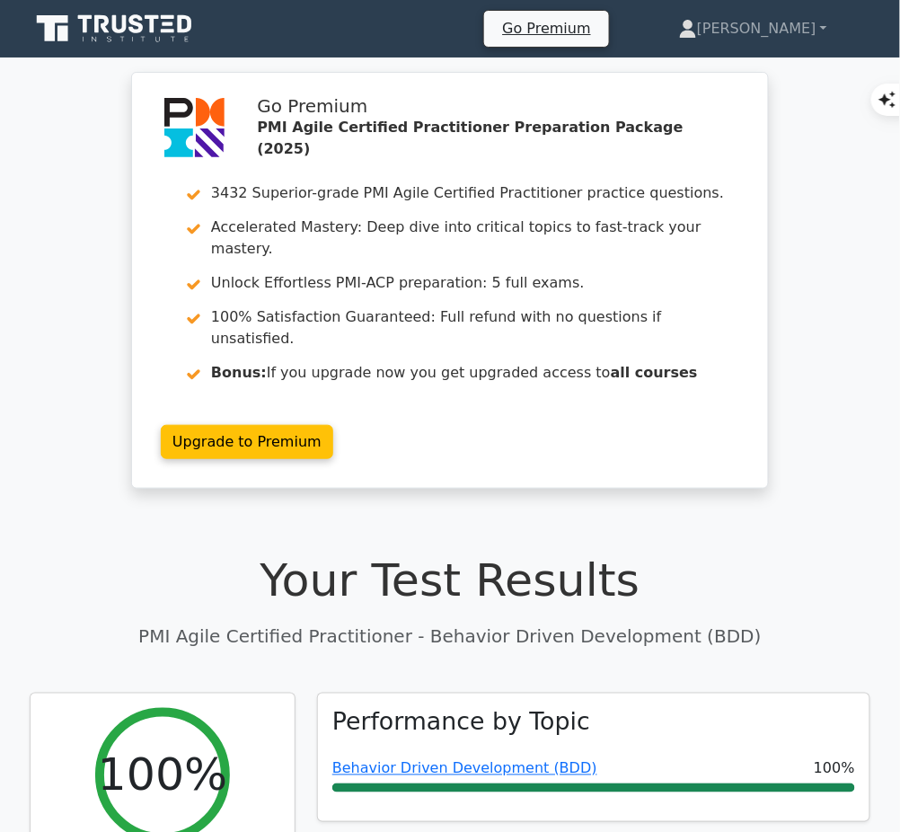
click at [510, 760] on link "Behavior Driven Development (BDD)" at bounding box center [464, 768] width 265 height 17
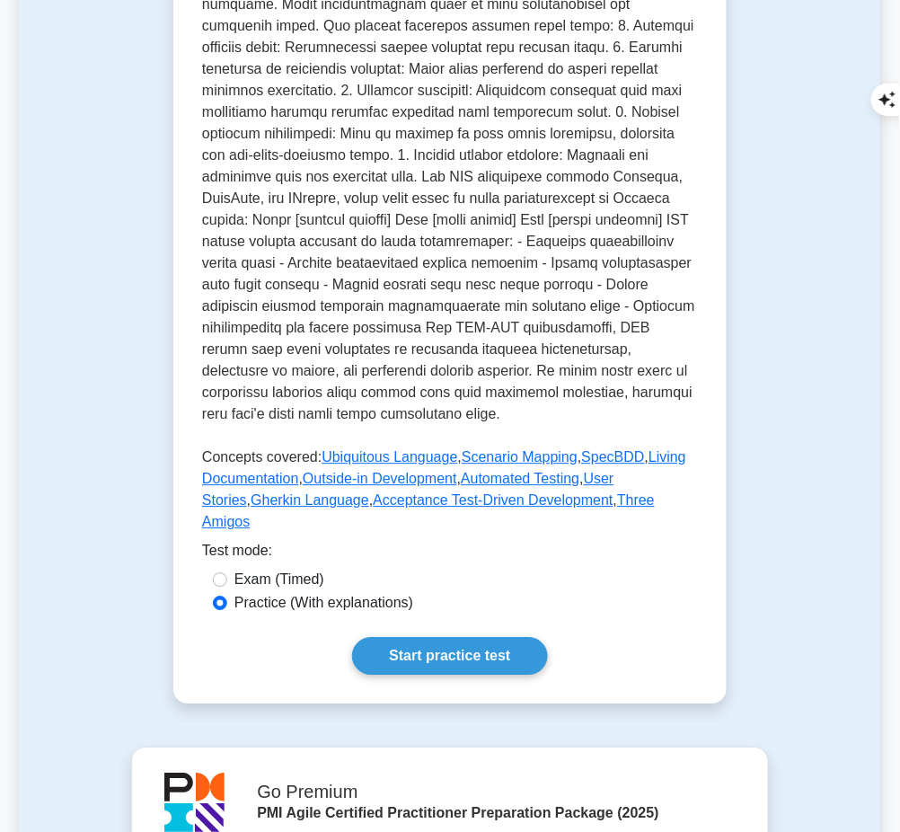
click at [462, 637] on link "Start practice test" at bounding box center [449, 656] width 195 height 38
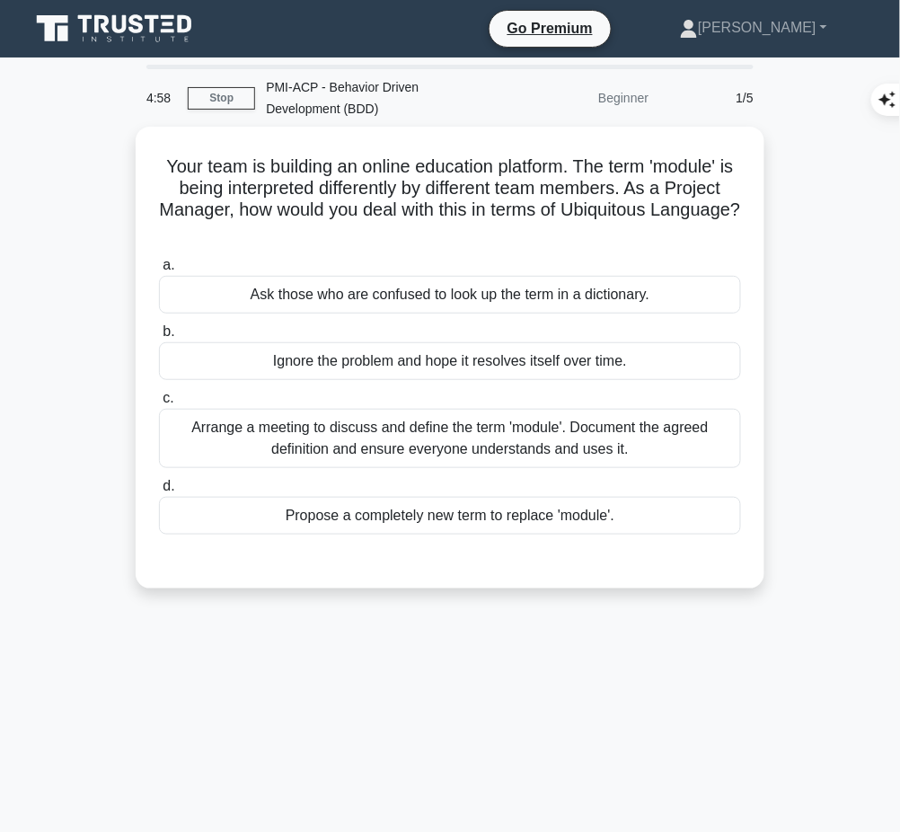
drag, startPoint x: 156, startPoint y: 154, endPoint x: 586, endPoint y: 222, distance: 435.4
click at [586, 222] on h5 "Your team is building an online education platform. The term 'module' is being …" at bounding box center [449, 199] width 585 height 88
copy h5 "Your team is building an online education platform. The term 'module' is being …"
click at [546, 424] on div "Arrange a meeting to discuss and define the term 'module'. Document the agreed …" at bounding box center [450, 438] width 582 height 59
click at [159, 404] on input "c. Arrange a meeting to discuss and define the term 'module'. Document the agre…" at bounding box center [159, 398] width 0 height 12
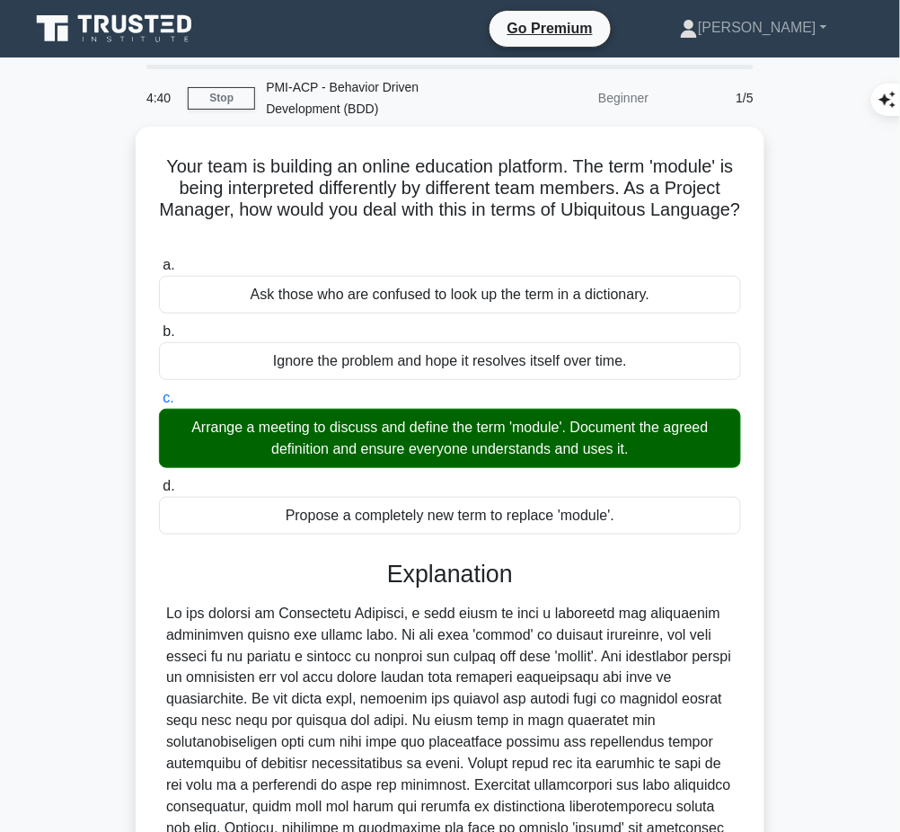
click at [465, 693] on div at bounding box center [450, 743] width 568 height 280
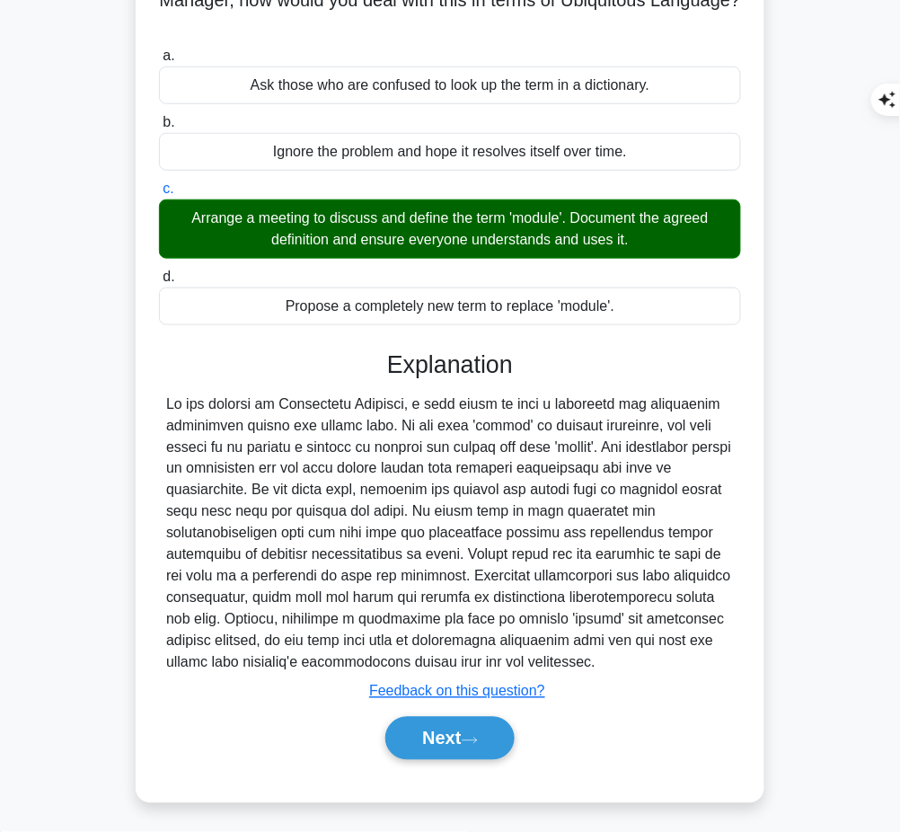
drag, startPoint x: 384, startPoint y: 354, endPoint x: 611, endPoint y: 661, distance: 381.5
click at [611, 661] on div "Explanation Submit feedback Feedback on this question? Next" at bounding box center [450, 558] width 582 height 417
copy div "Explanation In the context of Ubiquitous Language, a term needs to have a unive…"
click at [437, 727] on button "Next" at bounding box center [449, 738] width 128 height 43
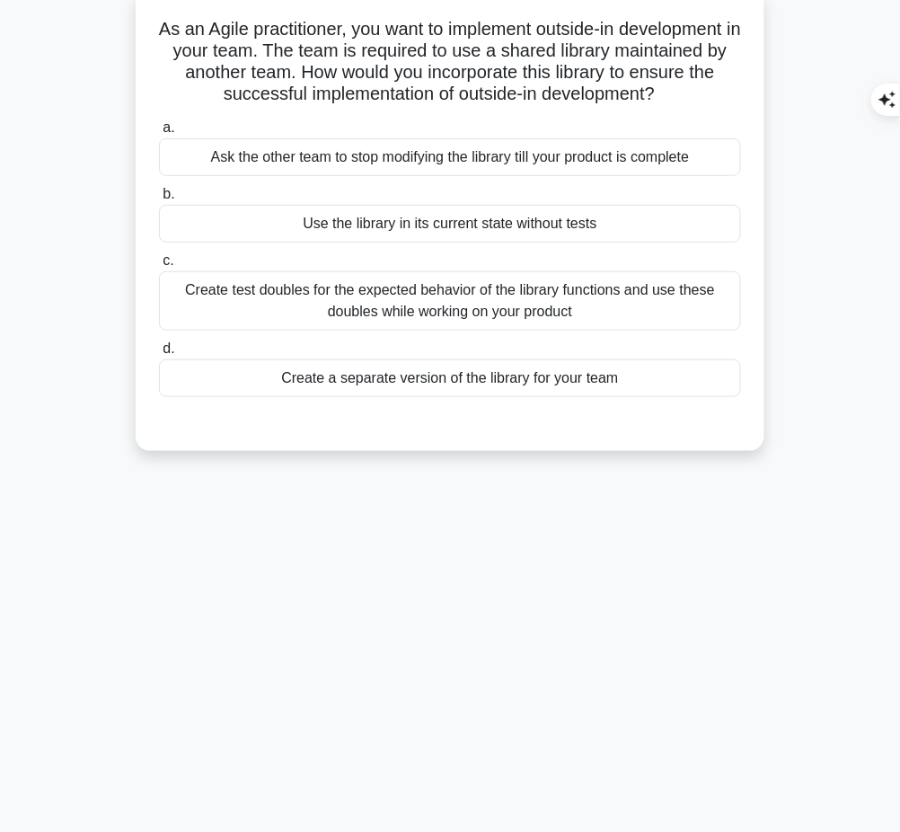
scroll to position [0, 0]
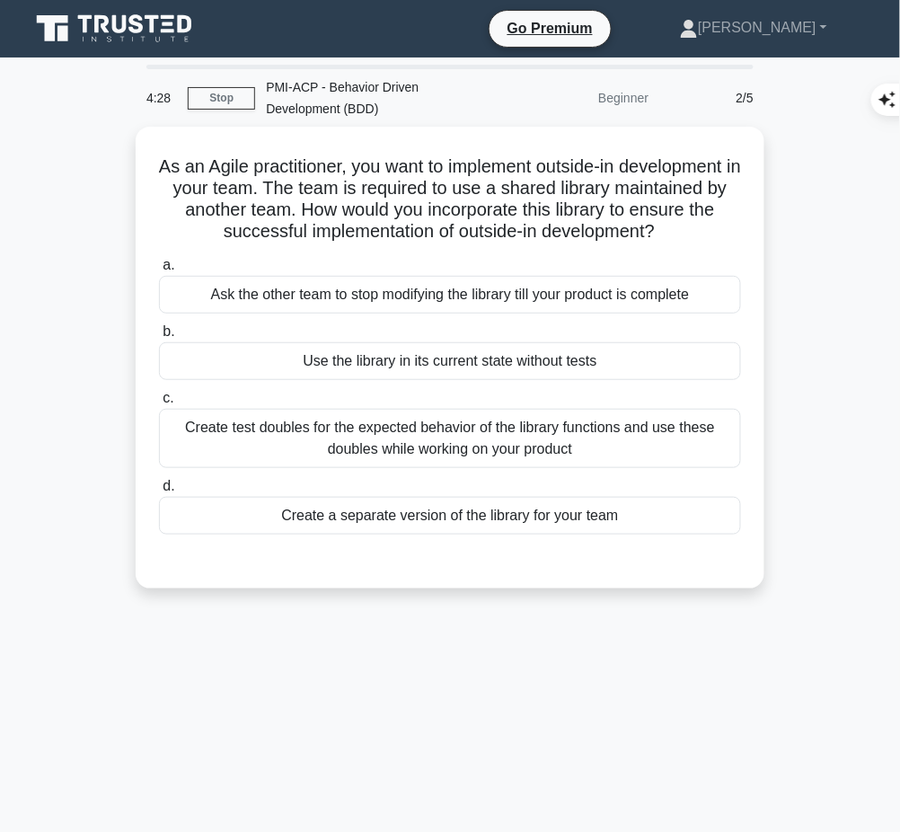
drag, startPoint x: 204, startPoint y: 155, endPoint x: 721, endPoint y: 230, distance: 522.6
click at [721, 230] on h5 "As an Agile practitioner, you want to implement outside-in development in your …" at bounding box center [449, 199] width 585 height 88
copy h5 "As an Agile practitioner, you want to implement outside-in development in your …"
click at [628, 444] on div "Create test doubles for the expected behavior of the library functions and use …" at bounding box center [450, 438] width 582 height 59
click at [159, 404] on input "c. Create test doubles for the expected behavior of the library functions and u…" at bounding box center [159, 398] width 0 height 12
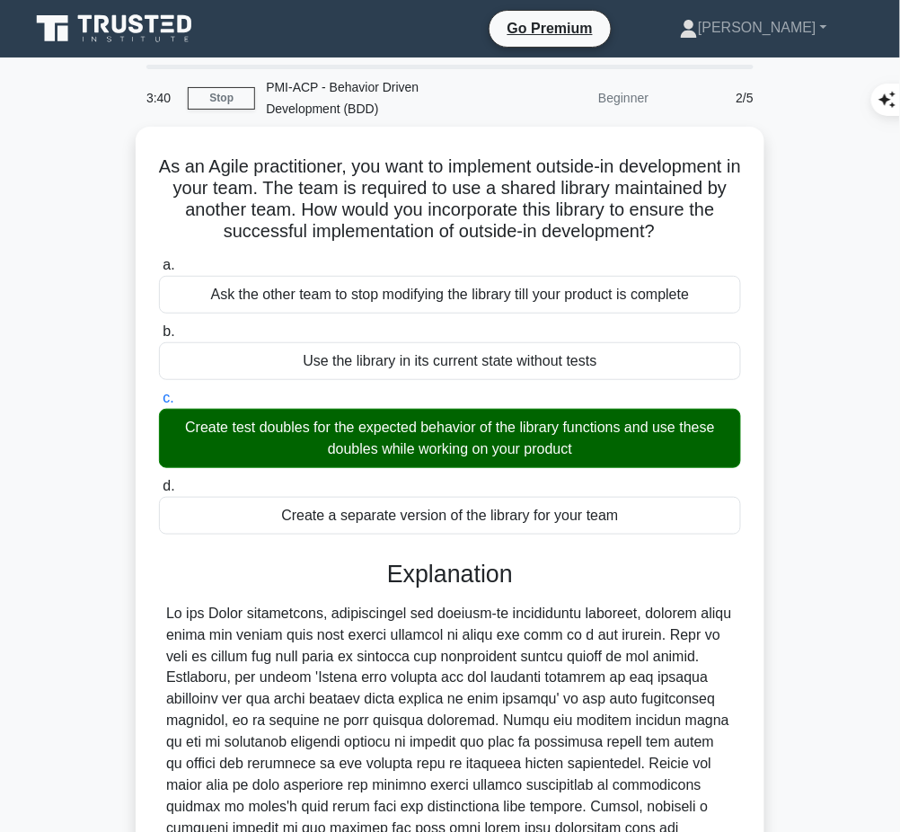
click at [650, 661] on div at bounding box center [450, 743] width 568 height 280
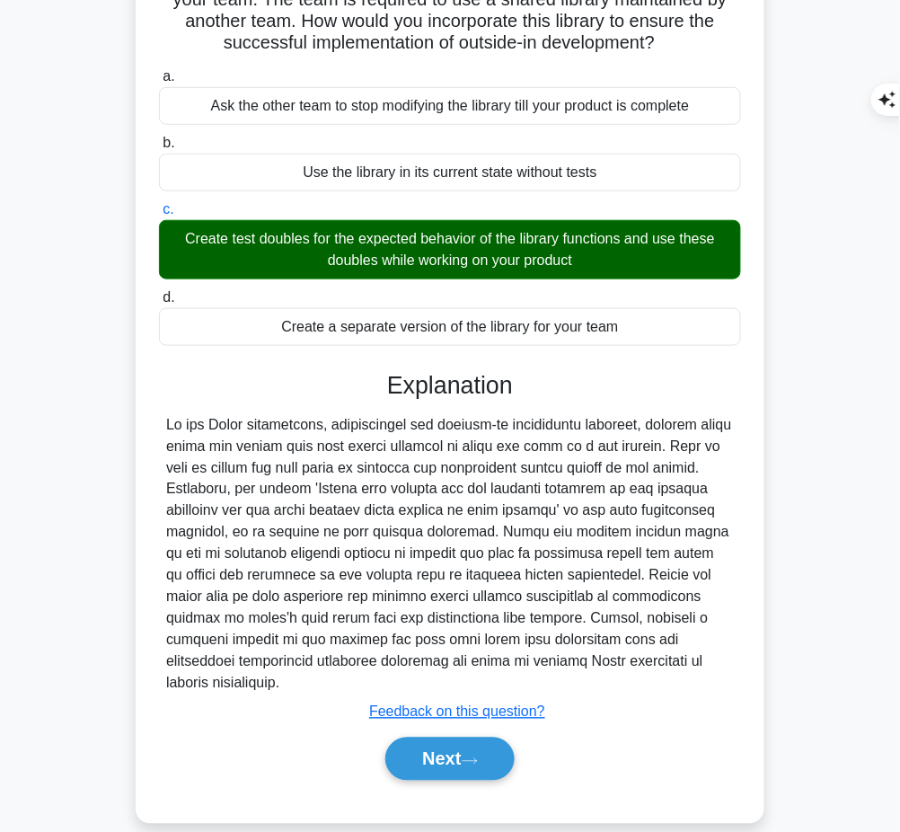
drag, startPoint x: 388, startPoint y: 378, endPoint x: 557, endPoint y: 665, distance: 333.3
click at [557, 665] on div "Explanation Submit feedback Feedback on this question? Next" at bounding box center [450, 579] width 582 height 417
copy div "Explanation In the Agile methodology, specifically the outside-in development a…"
click at [426, 737] on button "Next" at bounding box center [449, 758] width 128 height 43
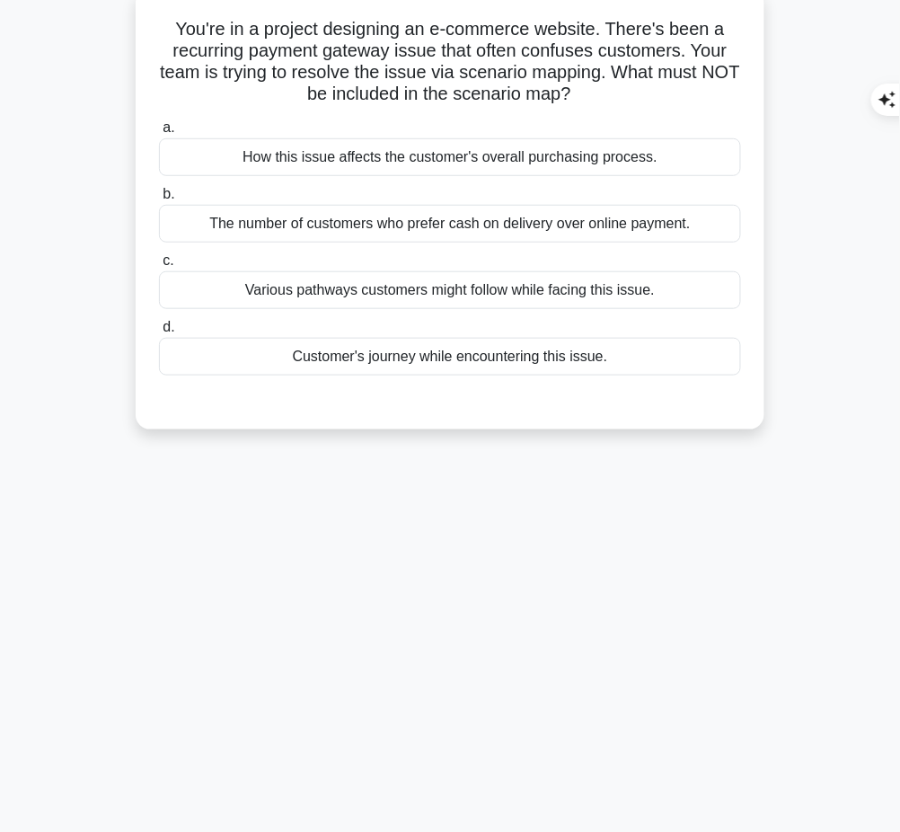
scroll to position [0, 0]
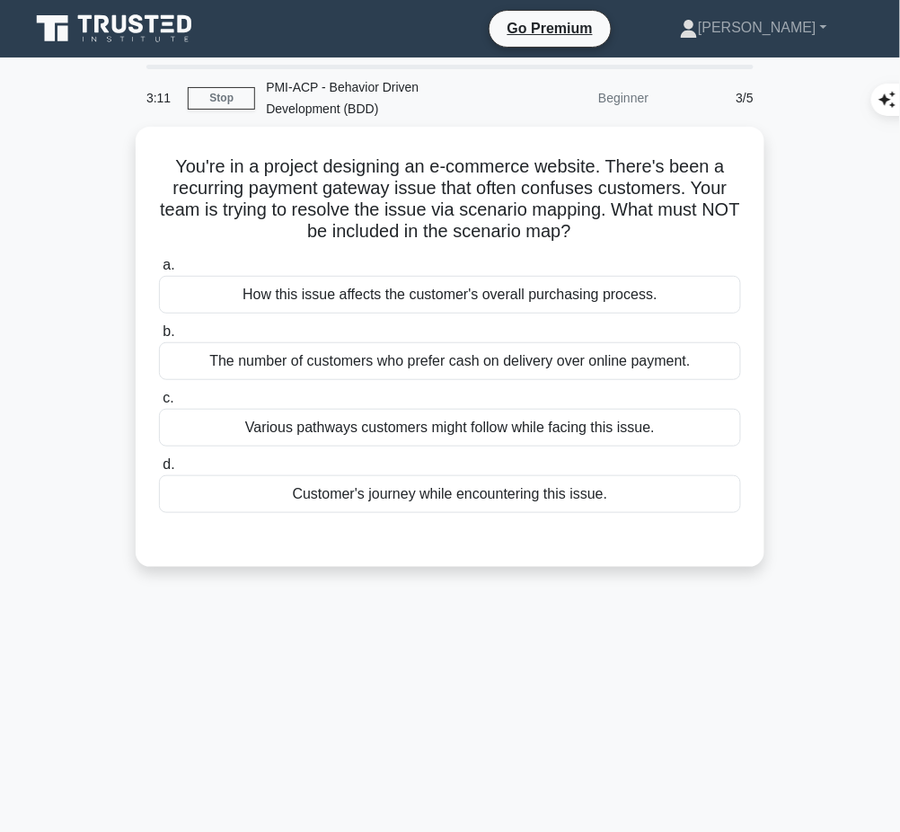
drag, startPoint x: 169, startPoint y: 157, endPoint x: 605, endPoint y: 234, distance: 443.2
click at [605, 234] on h5 "You're in a project designing an e-commerce website. There's been a recurring p…" at bounding box center [449, 199] width 585 height 88
copy h5 "You're in a project designing an e-commerce website. There's been a recurring p…"
click at [575, 704] on div "2:56 Stop PMI-ACP - Behavior Driven Development (BDD) Beginner 3/5 You're in a …" at bounding box center [450, 514] width 862 height 898
click at [506, 365] on div "The number of customers who prefer cash on delivery over online payment." at bounding box center [450, 361] width 582 height 38
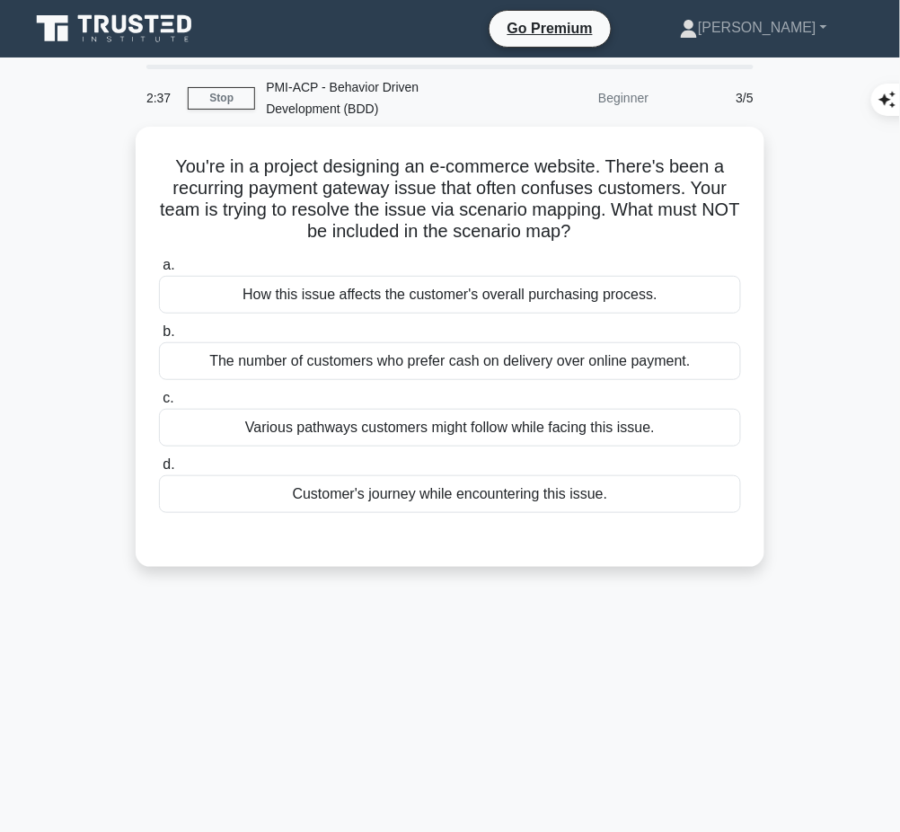
click at [159, 338] on input "b. The number of customers who prefer cash on delivery over online payment." at bounding box center [159, 332] width 0 height 12
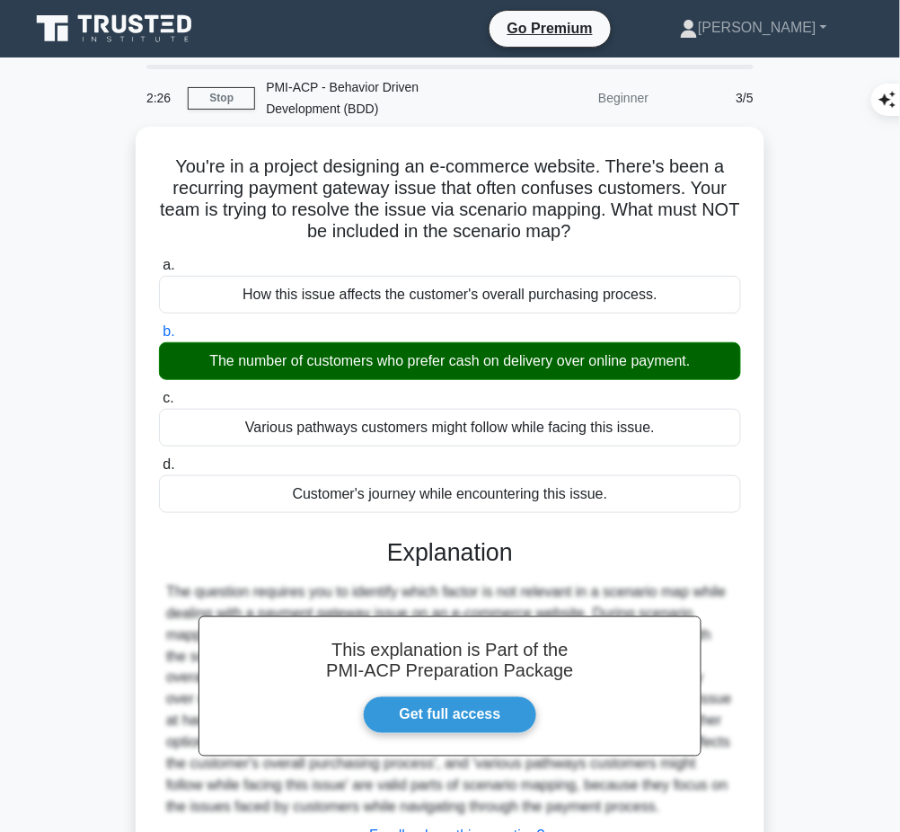
click at [453, 550] on h3 "Explanation" at bounding box center [450, 552] width 560 height 29
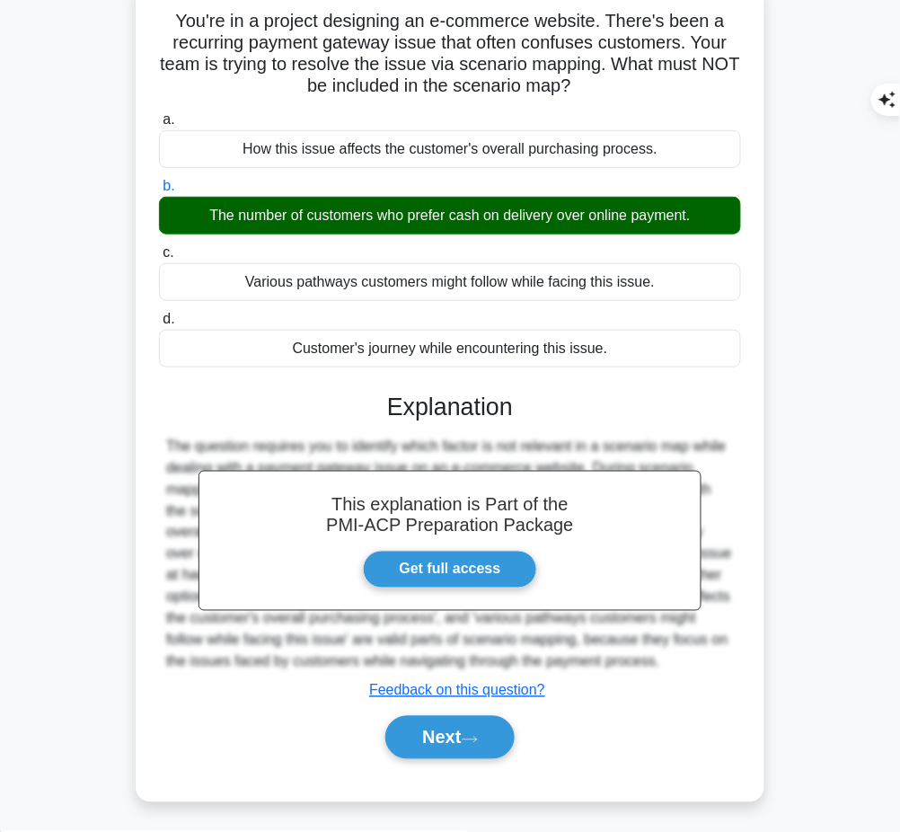
drag, startPoint x: 384, startPoint y: 390, endPoint x: 671, endPoint y: 658, distance: 392.6
click at [671, 658] on div "This explanation is Part of the PMI-ACP Preparation Package Get full access Exp…" at bounding box center [450, 568] width 582 height 395
copy div "Explanation The question requires you to identify which factor is not relevant …"
click at [415, 742] on button "Next" at bounding box center [449, 737] width 128 height 43
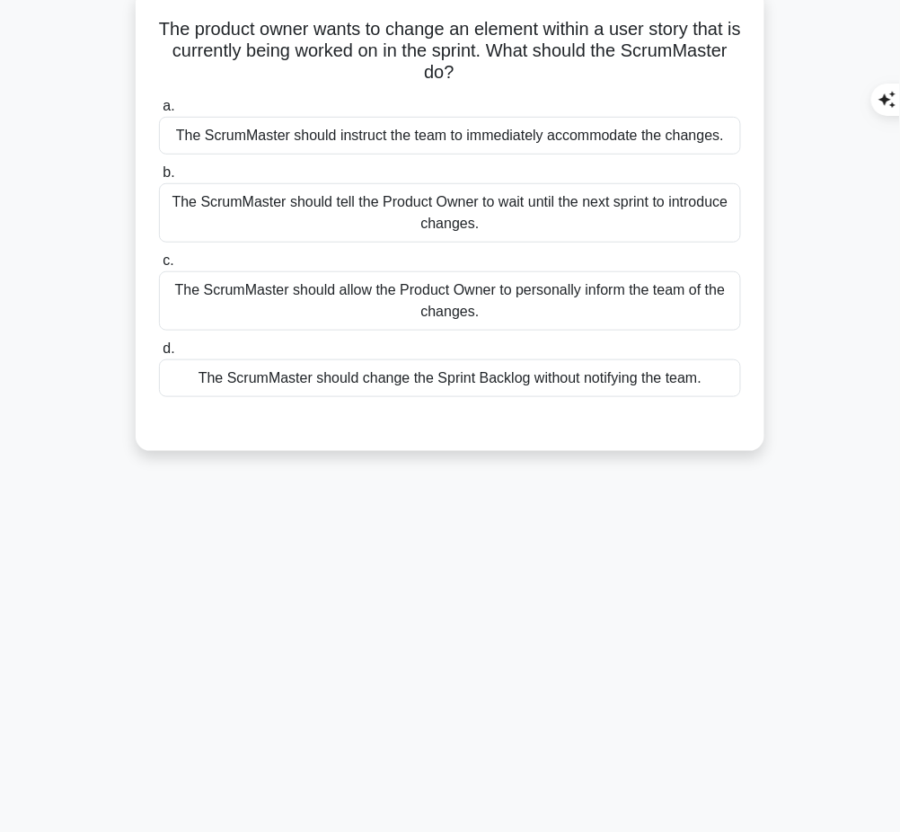
scroll to position [0, 0]
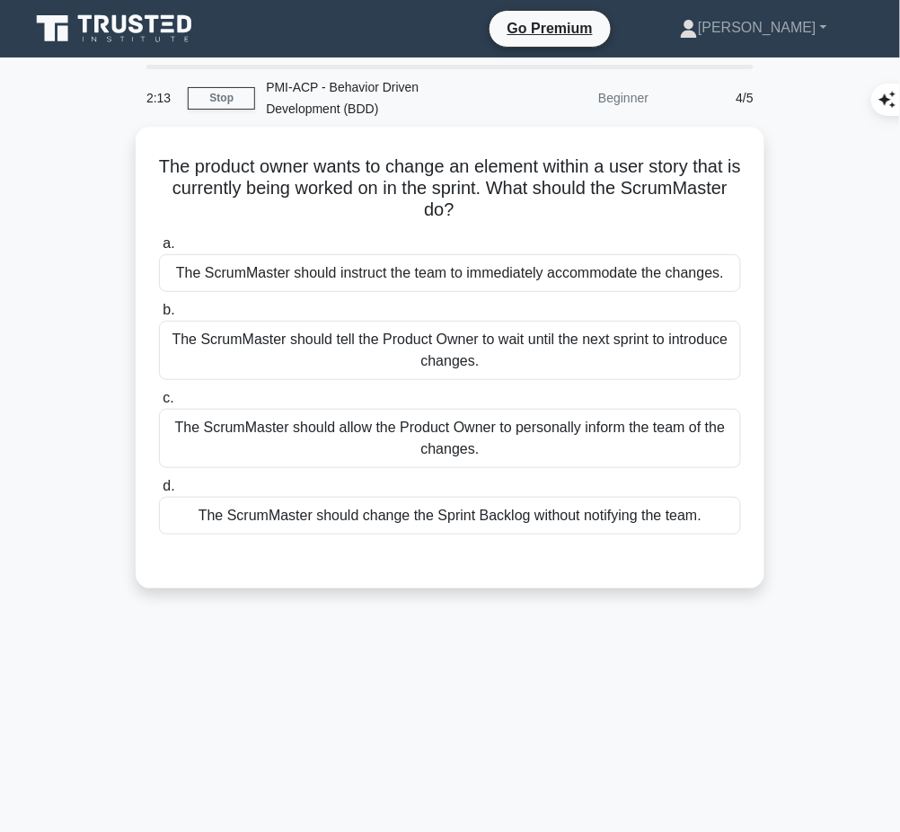
drag, startPoint x: 155, startPoint y: 157, endPoint x: 513, endPoint y: 214, distance: 361.8
click at [513, 214] on div "The product owner wants to change an element within a user story that is curren…" at bounding box center [450, 357] width 614 height 447
copy h5 "The product owner wants to change an element within a user story that is curren…"
click at [696, 325] on div "The ScrumMaster should tell the Product Owner to wait until the next sprint to …" at bounding box center [450, 350] width 582 height 59
click at [159, 316] on input "b. The ScrumMaster should tell the Product Owner to wait until the next sprint …" at bounding box center [159, 310] width 0 height 12
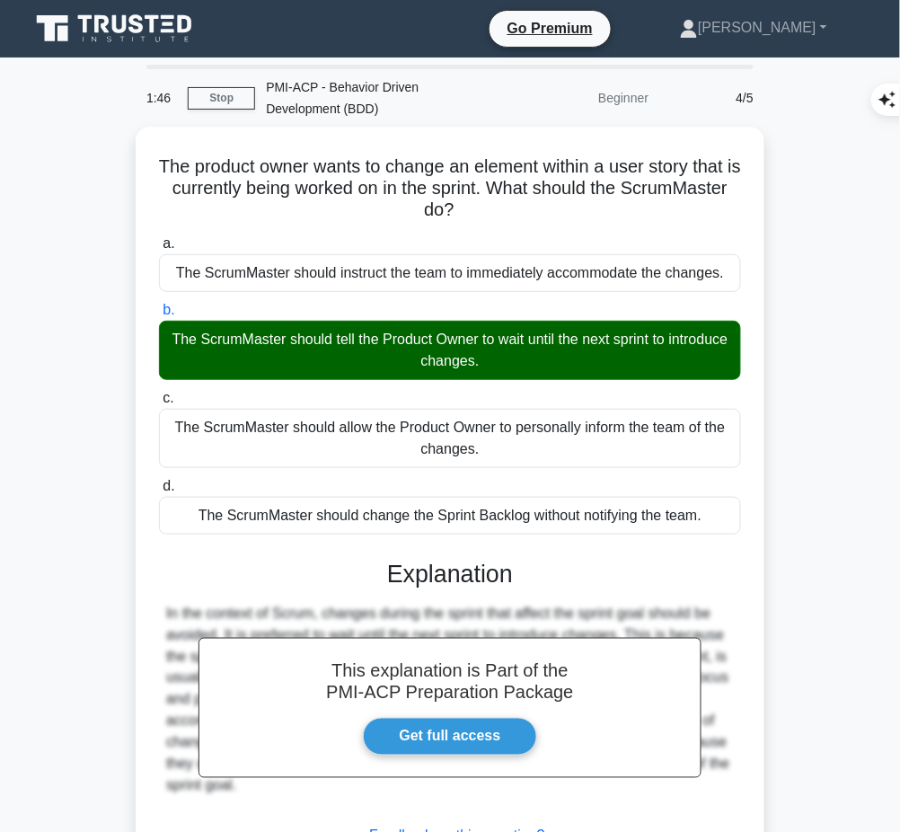
click at [383, 585] on div "This explanation is Part of the PMI-ACP Preparation Package Get full access Exp…" at bounding box center [450, 725] width 582 height 374
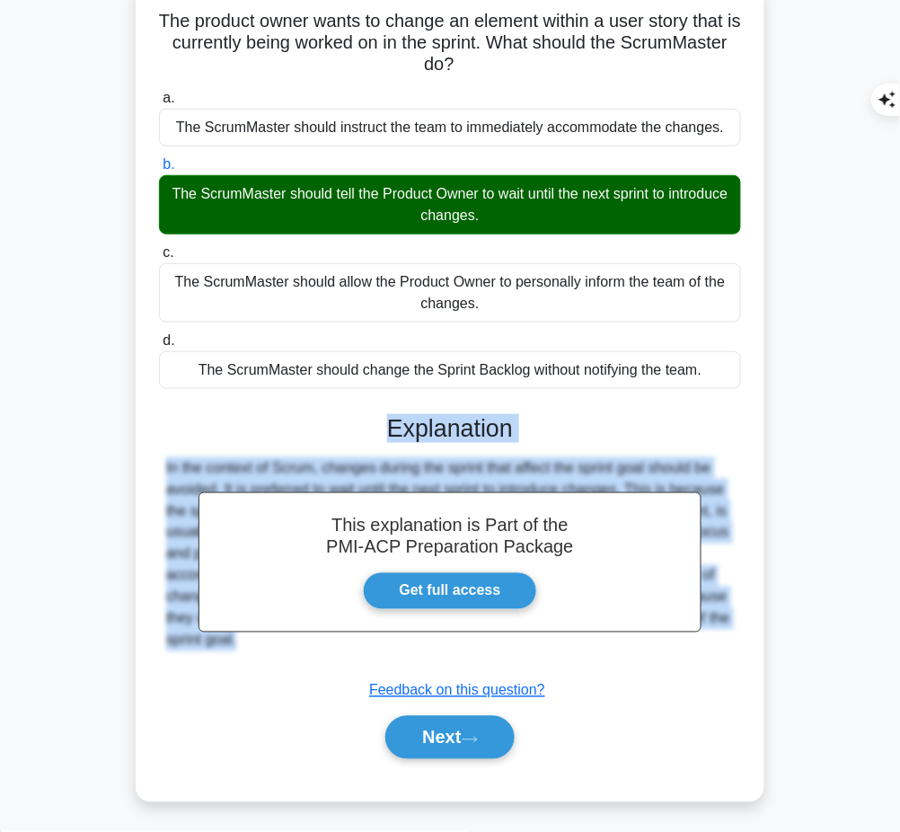
drag, startPoint x: 386, startPoint y: 412, endPoint x: 328, endPoint y: 617, distance: 212.9
click at [355, 677] on div "This explanation is Part of the PMI-ACP Preparation Package Get full access Exp…" at bounding box center [450, 579] width 582 height 374
copy div "Explanation In the context of Scrum, changes during the sprint that affect the …"
click at [454, 731] on button "Next" at bounding box center [449, 737] width 128 height 43
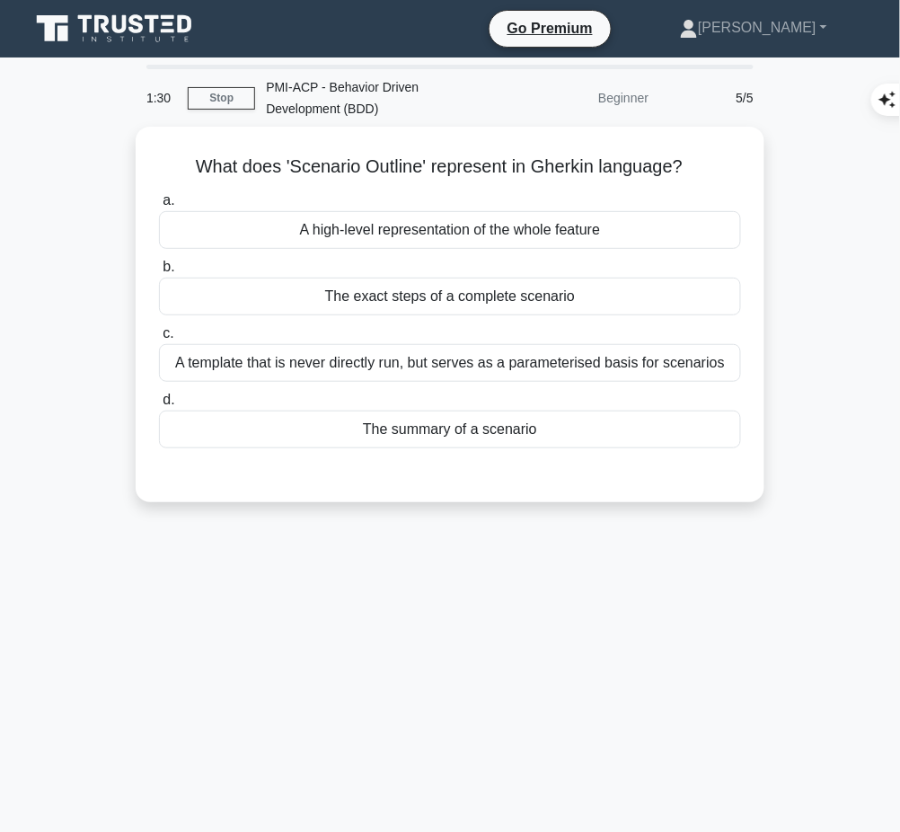
scroll to position [1, 0]
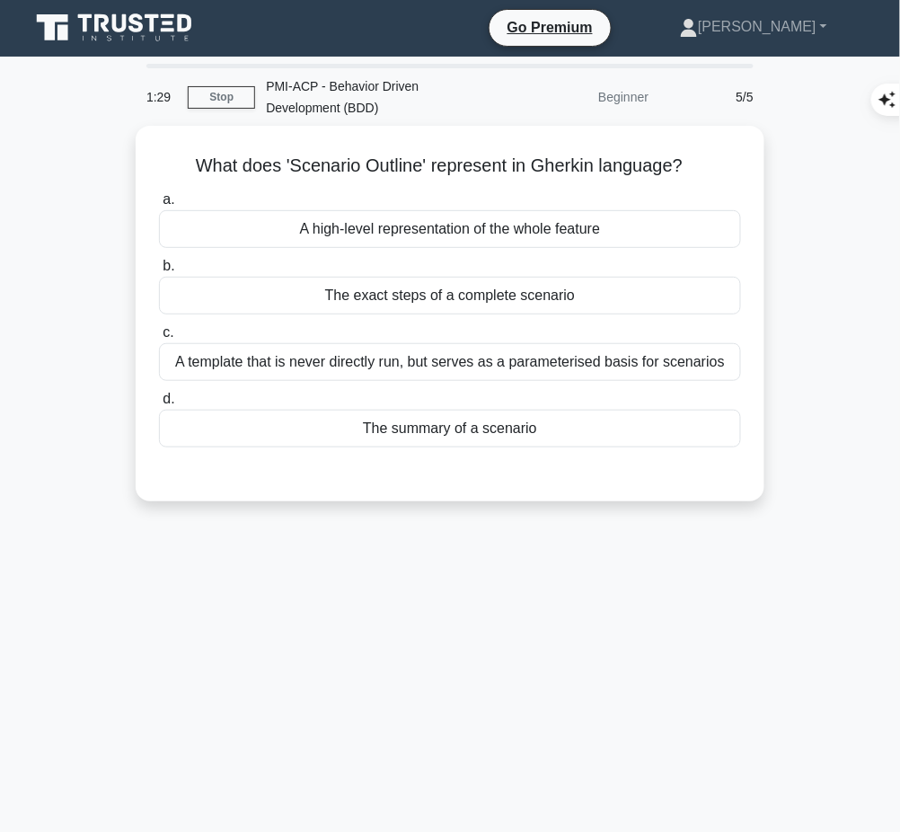
drag, startPoint x: 181, startPoint y: 153, endPoint x: 696, endPoint y: 145, distance: 514.6
click at [696, 145] on div "What does 'Scenario Outline' represent in Gherkin language? .spinner_0XTQ{trans…" at bounding box center [450, 313] width 614 height 361
copy h5 "What does 'Scenario Outline' represent in Gherkin language?"
click at [690, 365] on div "A template that is never directly run, but serves as a parameterised basis for …" at bounding box center [450, 362] width 582 height 38
click at [159, 339] on input "c. A template that is never directly run, but serves as a parameterised basis f…" at bounding box center [159, 333] width 0 height 12
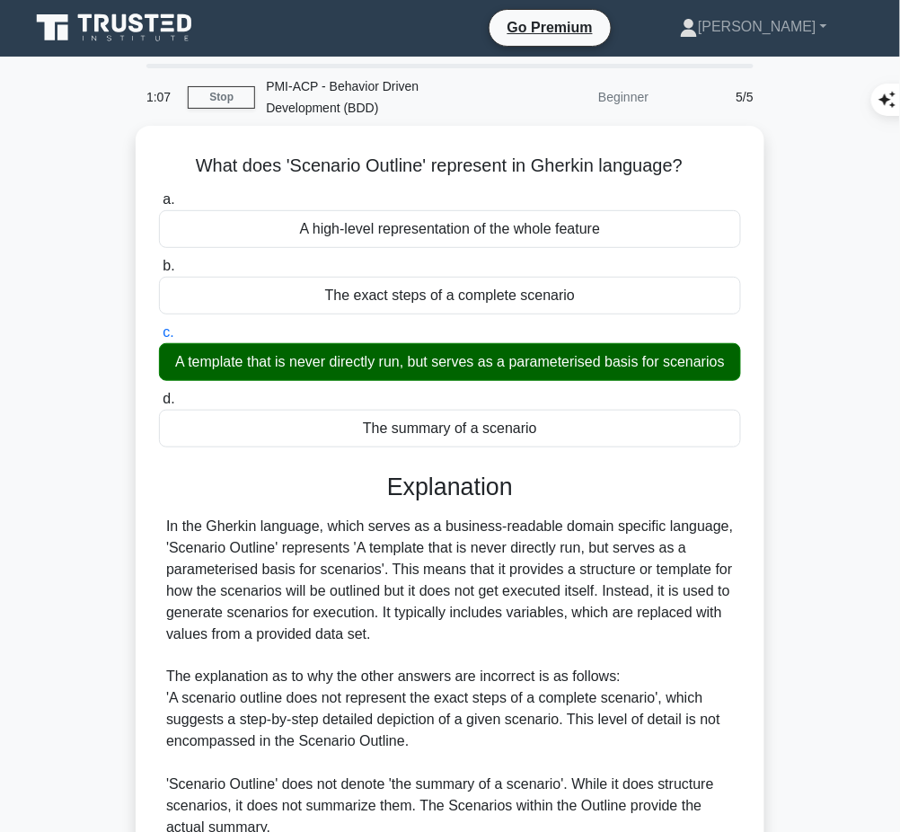
click at [497, 645] on div "In the Gherkin language, which serves as a business-readable domain specific la…" at bounding box center [450, 719] width 568 height 409
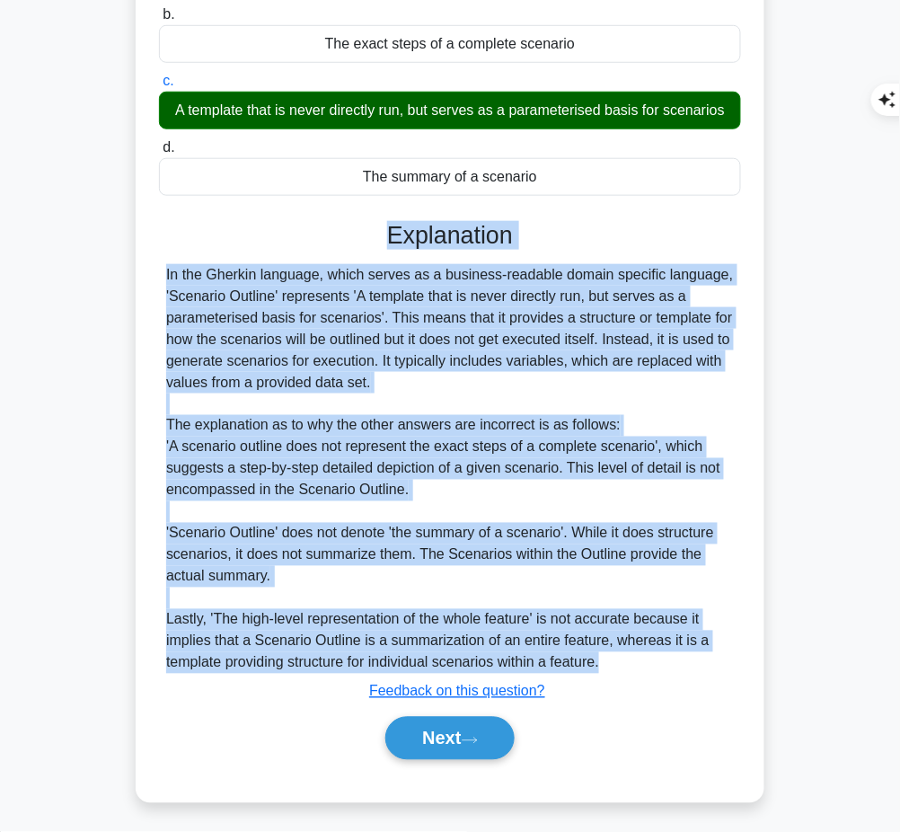
drag, startPoint x: 383, startPoint y: 222, endPoint x: 614, endPoint y: 661, distance: 496.1
click at [614, 661] on div "Explanation In the Gherkin language, which serves as a business-readable domain…" at bounding box center [450, 494] width 582 height 546
copy div "Explanation In the Gherkin language, which serves as a business-readable domain…"
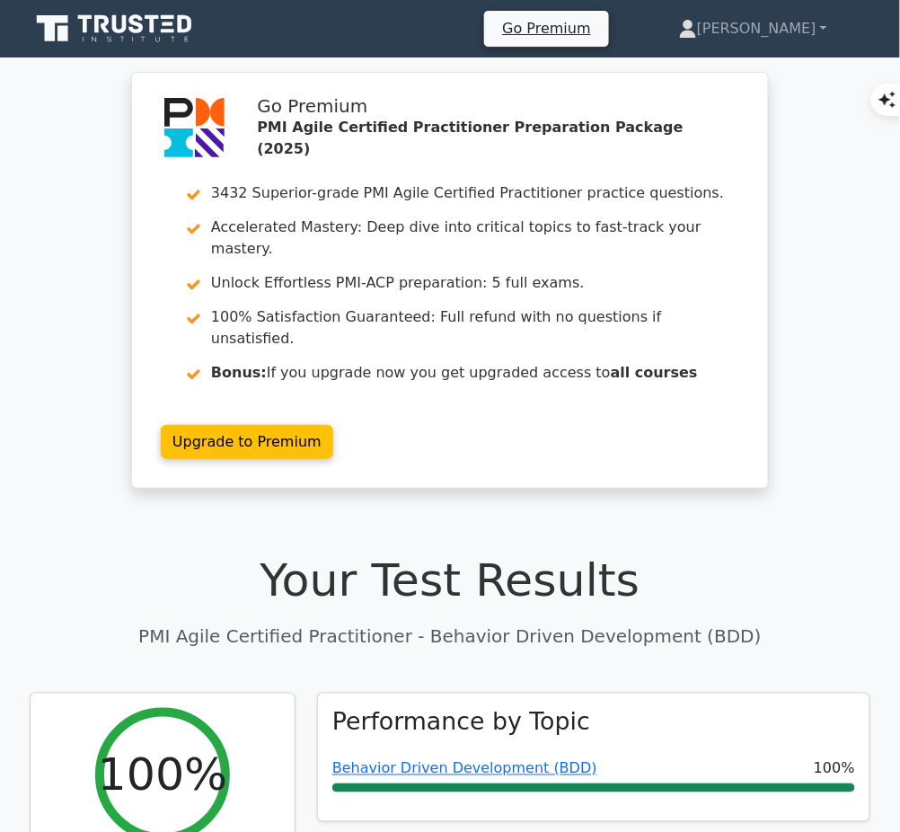
click at [464, 760] on link "Behavior Driven Development (BDD)" at bounding box center [464, 768] width 265 height 17
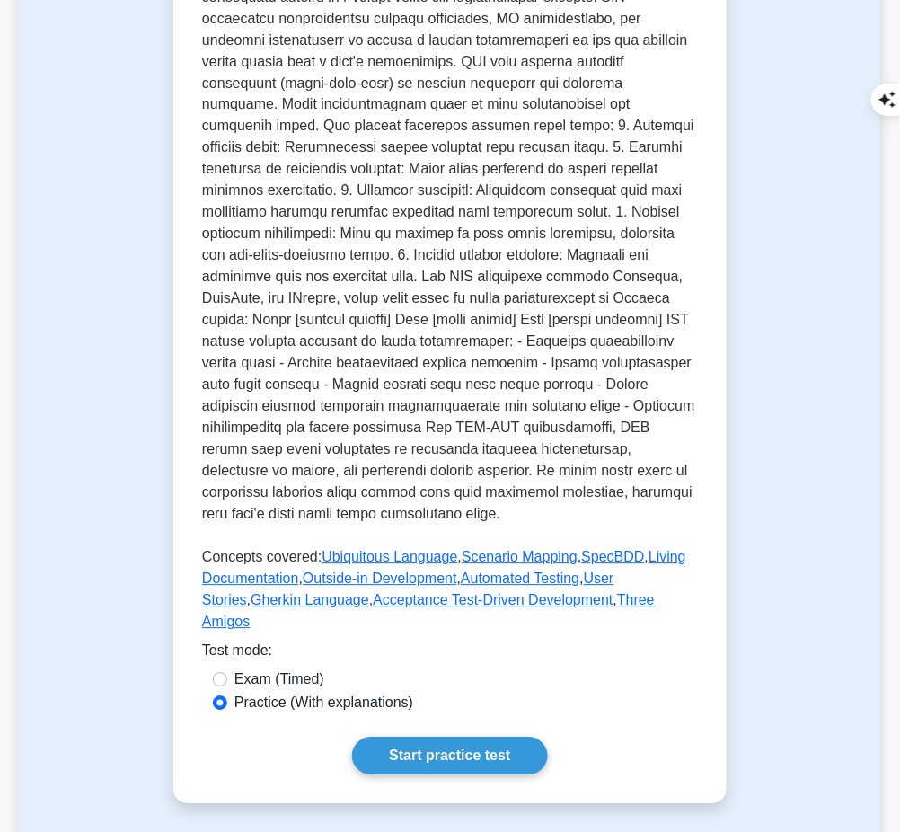
scroll to position [727, 0]
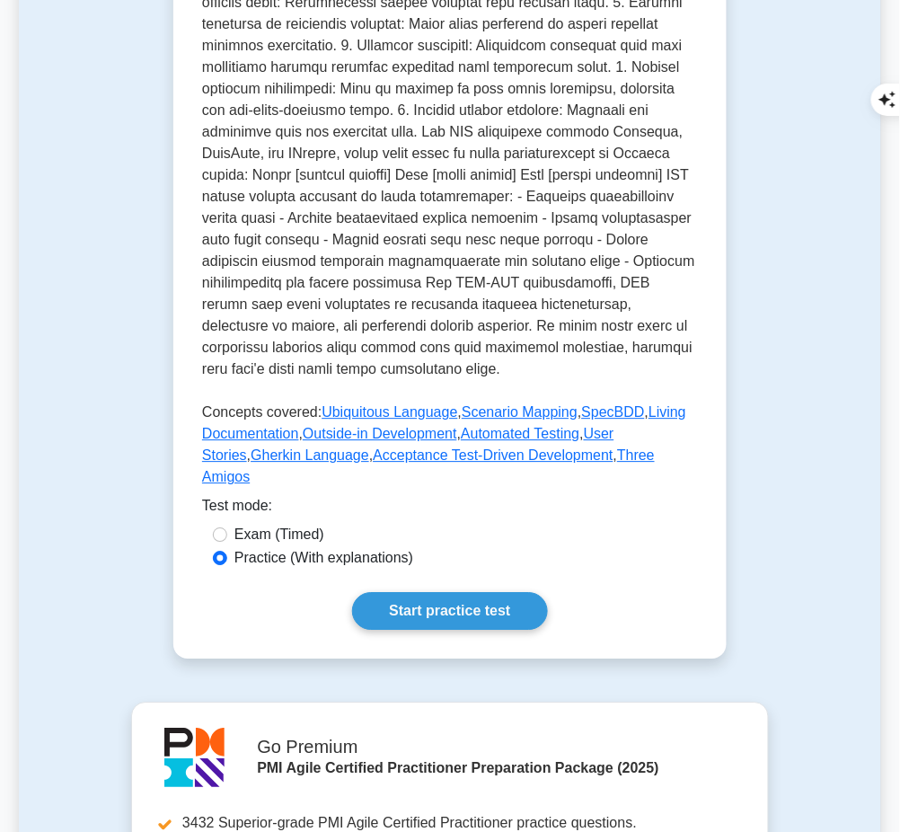
click at [438, 592] on link "Start practice test" at bounding box center [449, 611] width 195 height 38
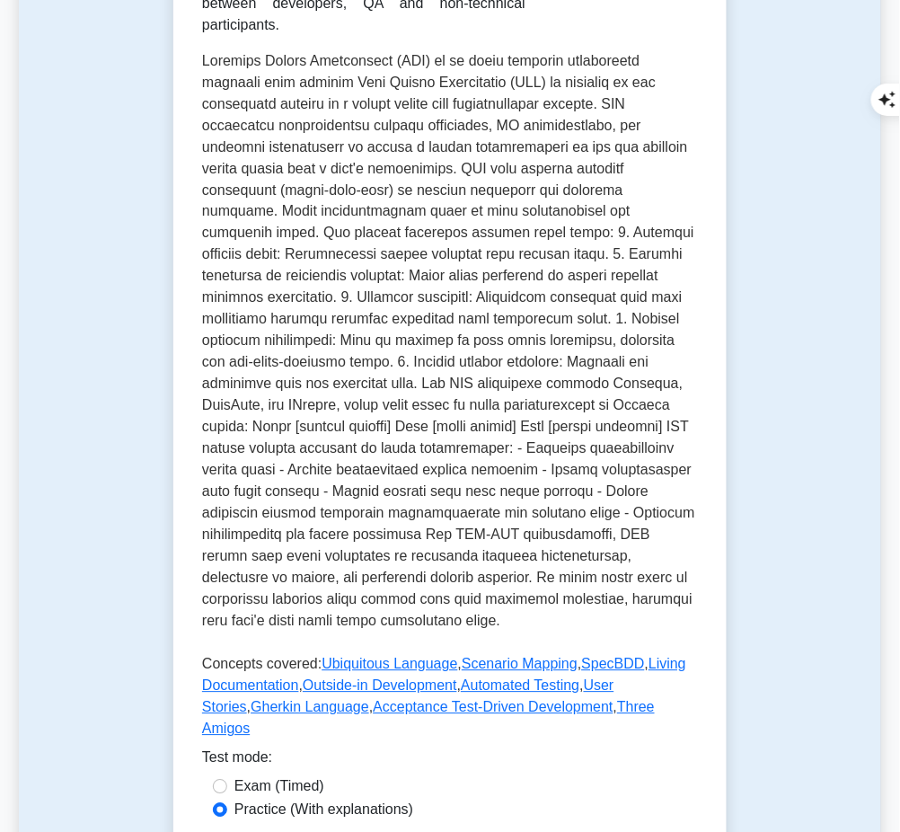
scroll to position [458, 0]
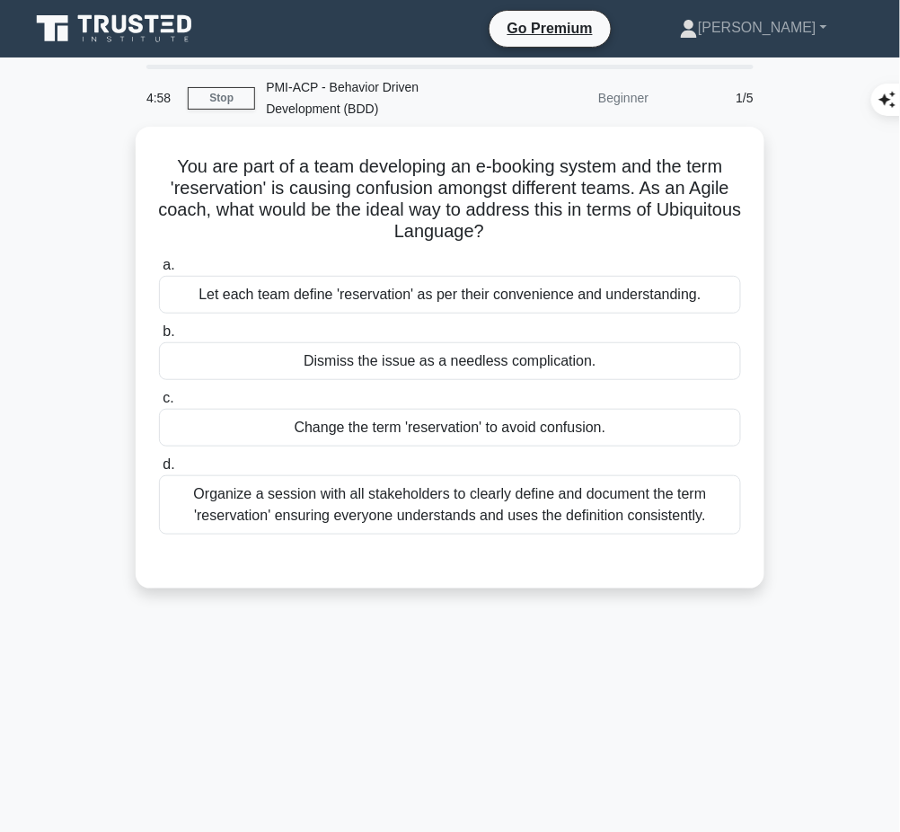
drag, startPoint x: 167, startPoint y: 157, endPoint x: 506, endPoint y: 214, distance: 343.2
click at [537, 232] on h5 "You are part of a team developing an e-booking system and the term 'reservation…" at bounding box center [449, 199] width 585 height 88
copy h5 "You are part of a team developing an e-booking system and the term 'reservation…"
click at [486, 498] on div "Organize a session with all stakeholders to clearly define and document the ter…" at bounding box center [450, 504] width 582 height 59
click at [159, 471] on input "d. Organize a session with all stakeholders to clearly define and document the …" at bounding box center [159, 465] width 0 height 12
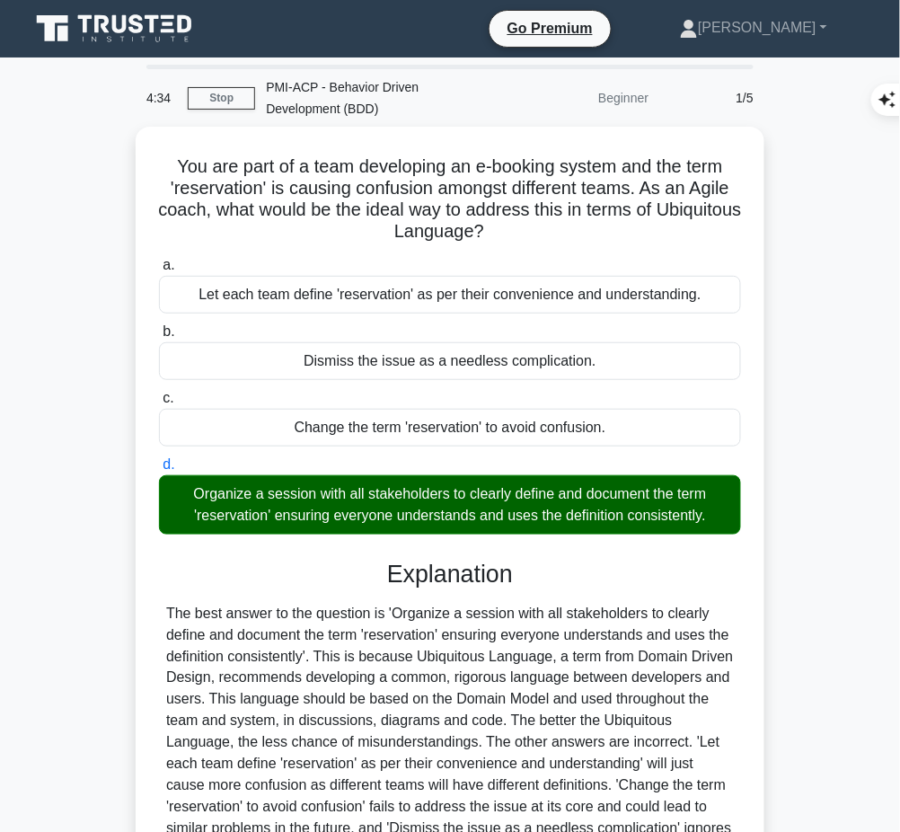
click at [377, 689] on div "The best answer to the question is 'Organize a session with all stakeholders to…" at bounding box center [450, 732] width 568 height 259
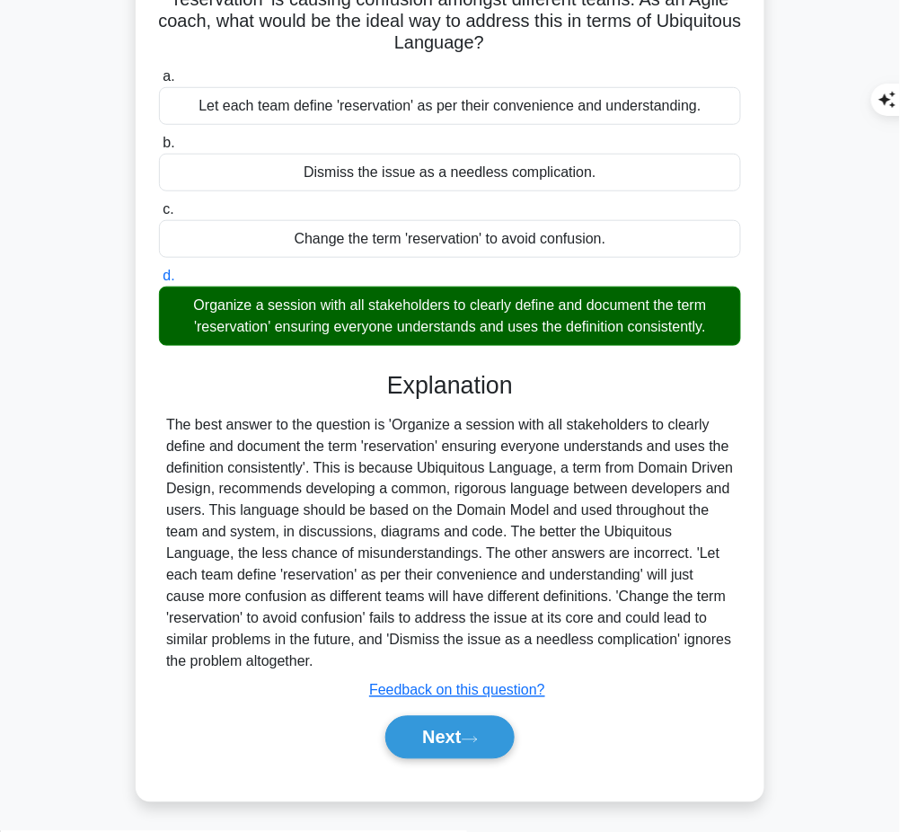
drag, startPoint x: 389, startPoint y: 392, endPoint x: 353, endPoint y: 662, distance: 271.8
click at [353, 662] on div "Explanation Submit feedback Feedback on this question? Next" at bounding box center [450, 568] width 582 height 395
copy div "Explanation The best answer to the question is 'Organize a session with all sta…"
click at [449, 742] on button "Next" at bounding box center [449, 737] width 128 height 43
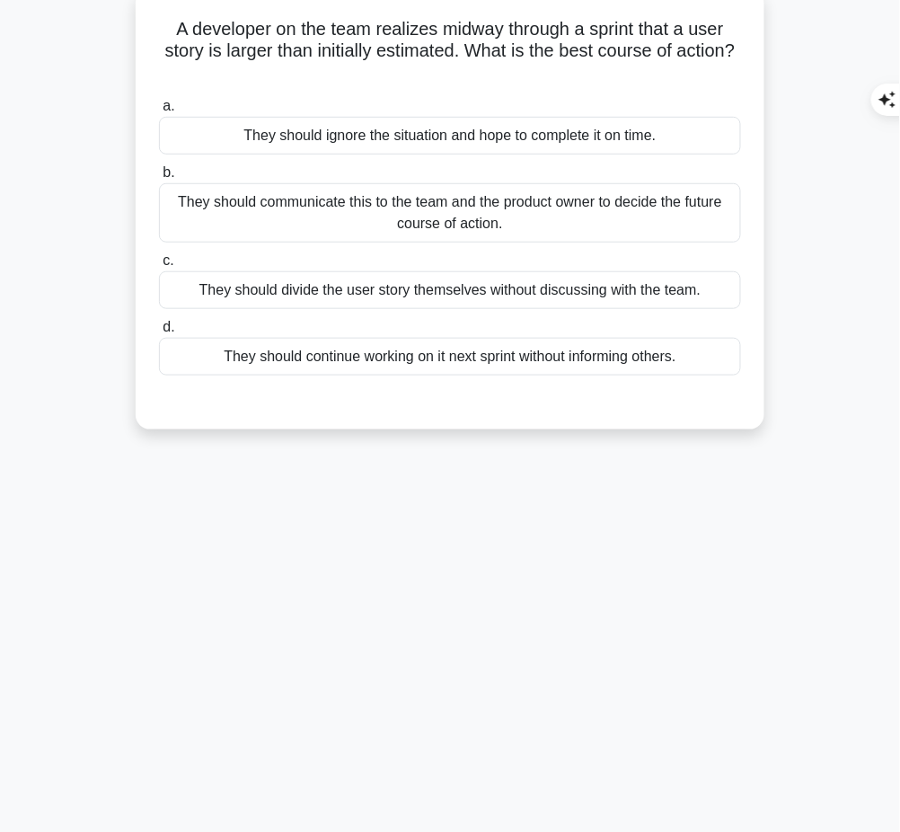
scroll to position [0, 0]
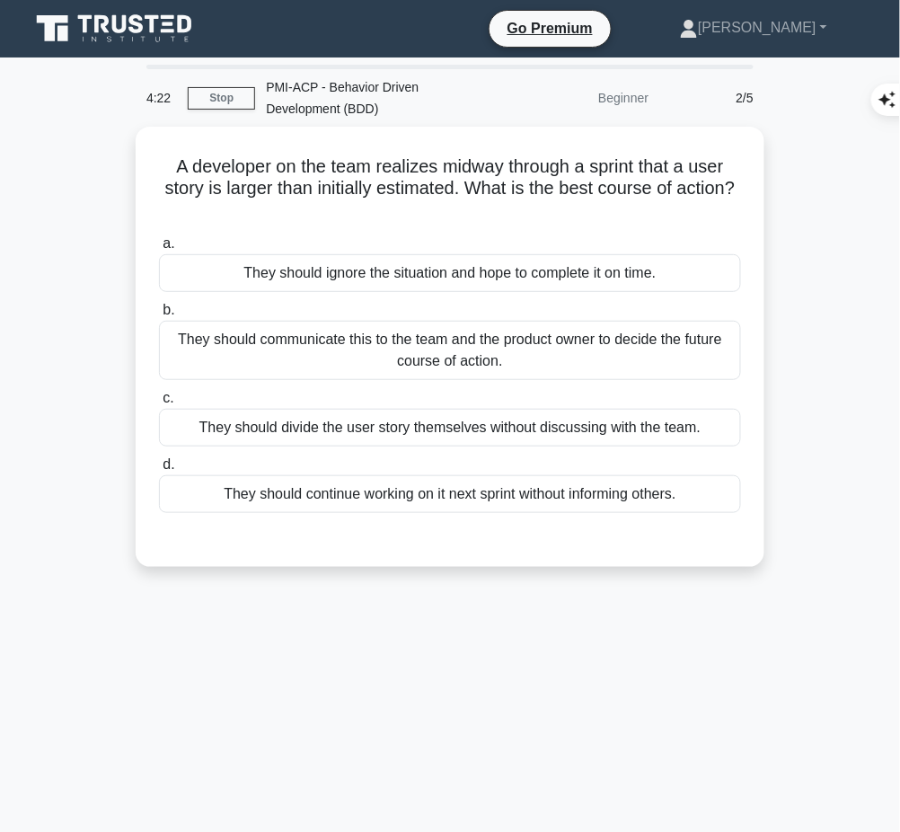
drag, startPoint x: 164, startPoint y: 154, endPoint x: 543, endPoint y: 201, distance: 381.8
click at [543, 201] on h5 "A developer on the team realizes midway through a sprint that a user story is l…" at bounding box center [449, 188] width 585 height 66
copy h5 "A developer on the team realizes midway through a sprint that a user story is l…"
click at [626, 344] on div "They should communicate this to the team and the product owner to decide the fu…" at bounding box center [450, 350] width 582 height 59
click at [159, 316] on input "b. They should communicate this to the team and the product owner to decide the…" at bounding box center [159, 310] width 0 height 12
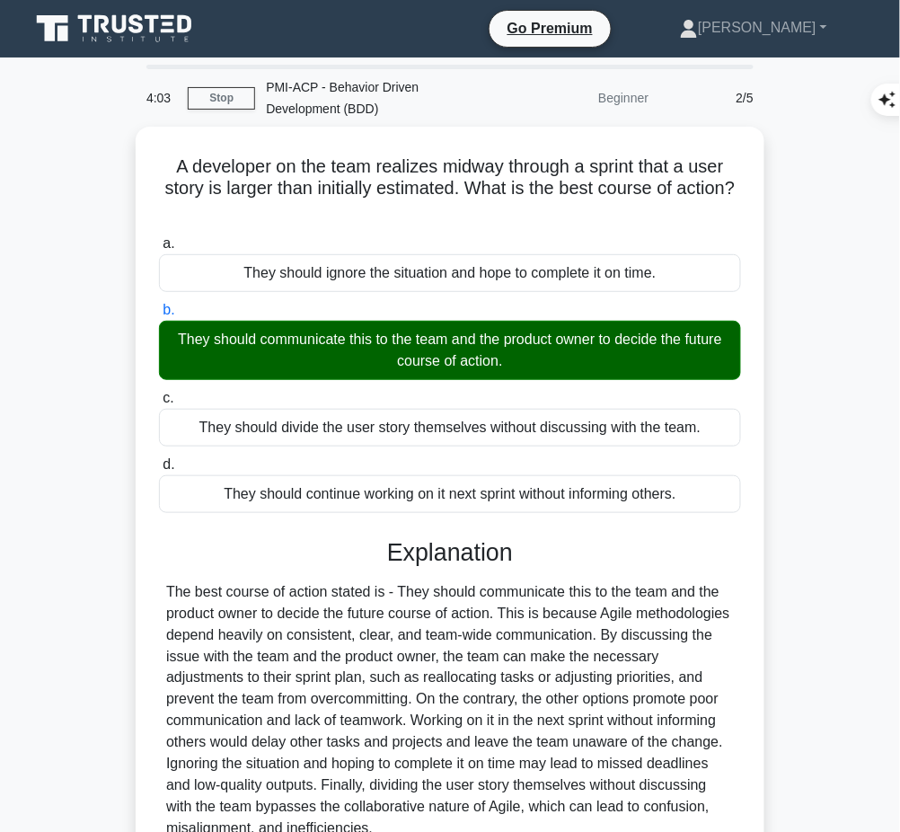
click at [323, 659] on div "The best course of action stated is - They should communicate this to the team …" at bounding box center [450, 710] width 568 height 259
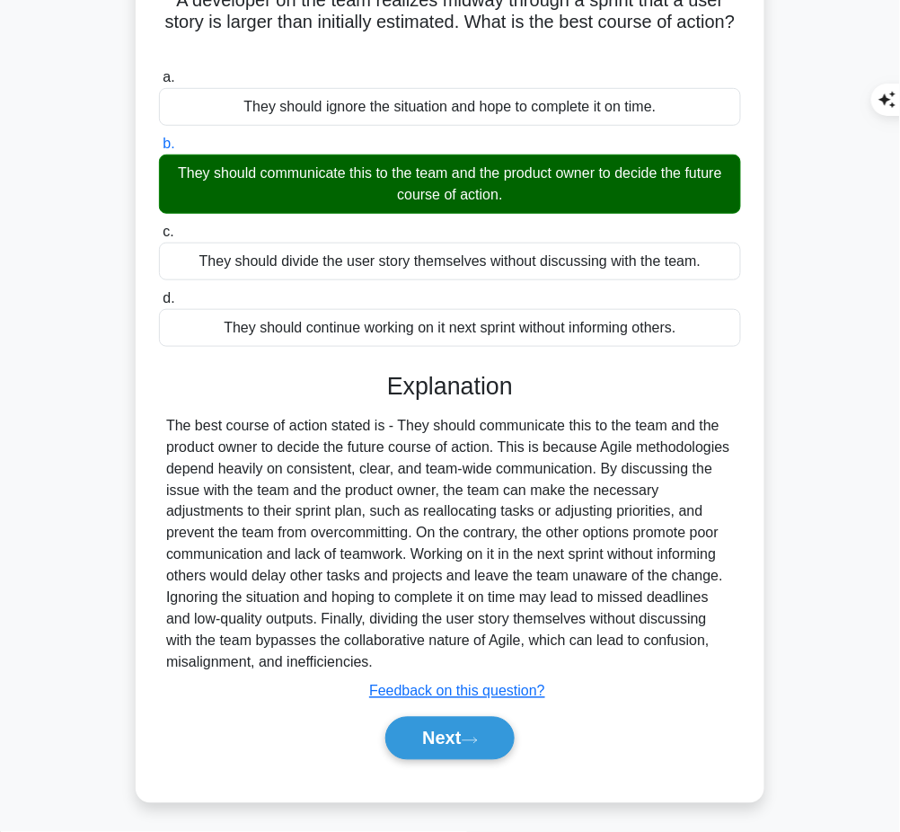
drag, startPoint x: 385, startPoint y: 375, endPoint x: 357, endPoint y: 614, distance: 240.5
click at [401, 650] on div "Explanation Submit feedback Feedback on this question? Next" at bounding box center [450, 569] width 582 height 395
copy div "Explanation The best course of action stated is - They should communicate this …"
click at [444, 736] on button "Next" at bounding box center [449, 738] width 128 height 43
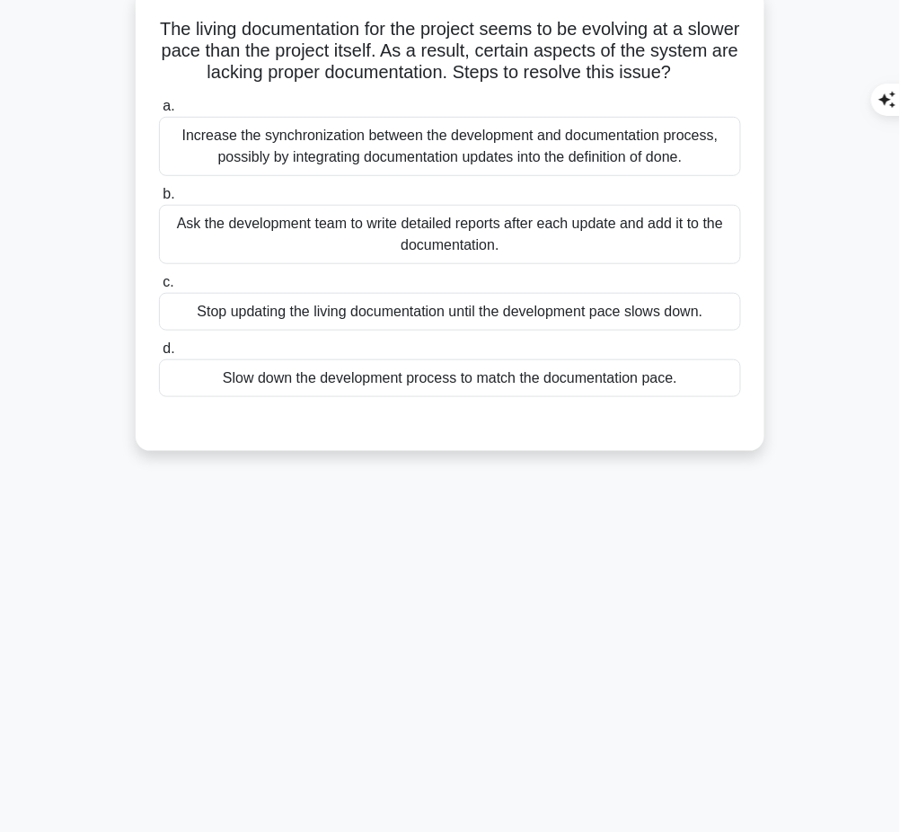
scroll to position [0, 0]
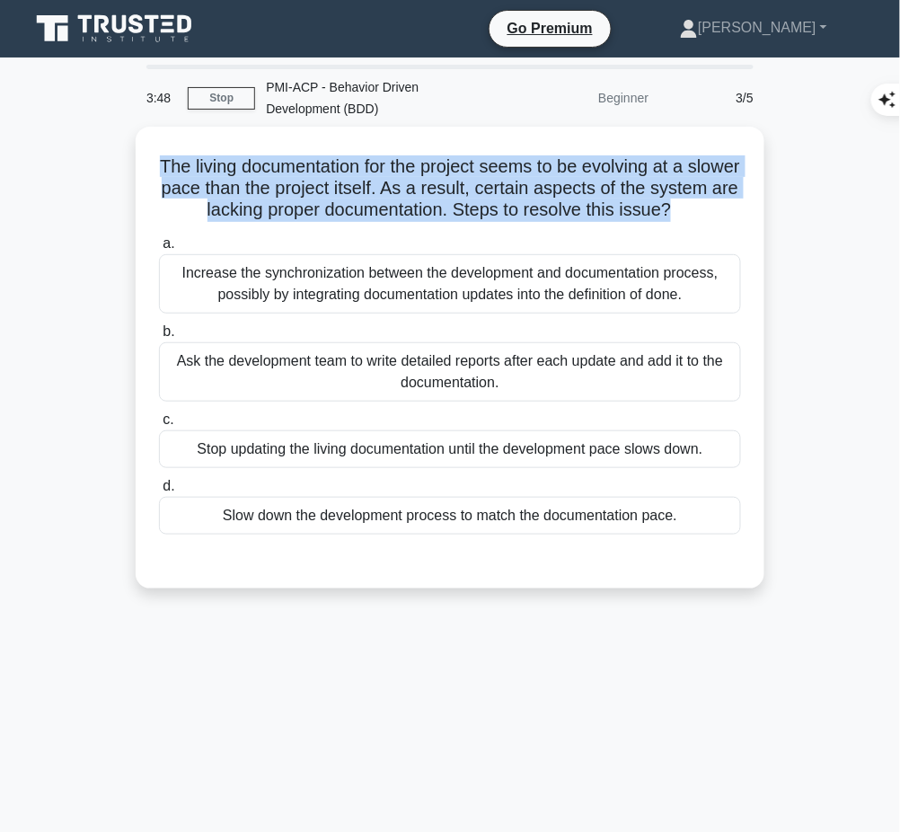
drag, startPoint x: 173, startPoint y: 157, endPoint x: 752, endPoint y: 212, distance: 580.9
click at [752, 212] on div "The living documentation for the project seems to be evolving at a slower pace …" at bounding box center [450, 357] width 614 height 447
copy h5 "The living documentation for the project seems to be evolving at a slower pace …"
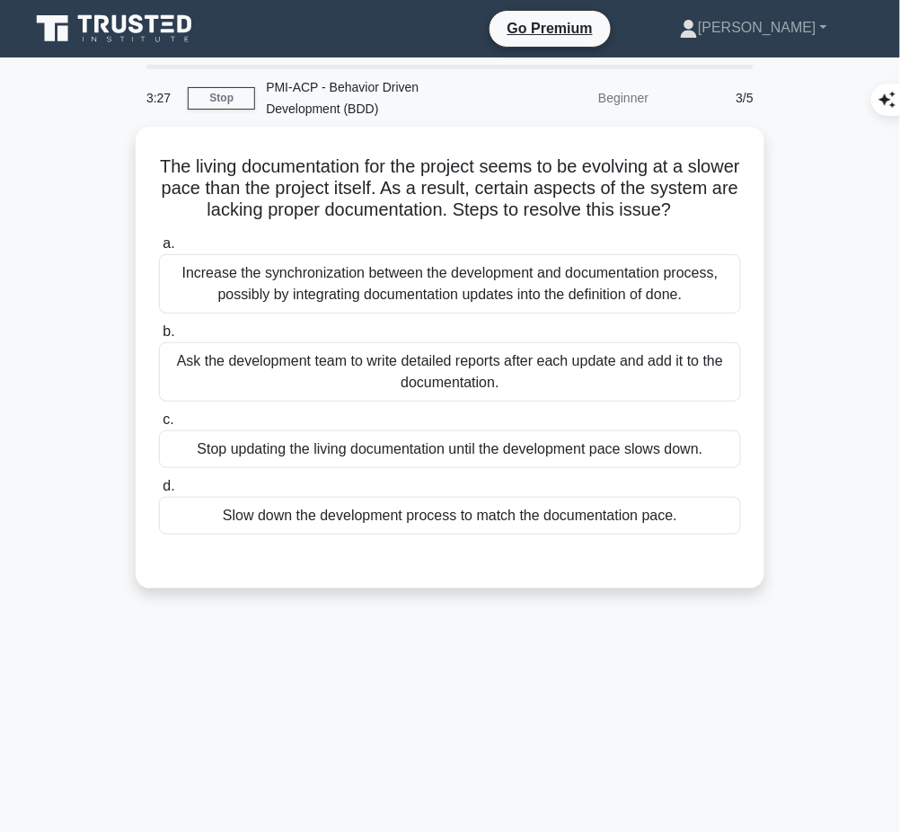
click at [759, 321] on div "The living documentation for the project seems to be evolving at a slower pace …" at bounding box center [450, 358] width 629 height 462
click at [661, 307] on div "Increase the synchronization between the development and documentation process,…" at bounding box center [450, 283] width 582 height 59
click at [159, 250] on input "a. Increase the synchronization between the development and documentation proce…" at bounding box center [159, 244] width 0 height 12
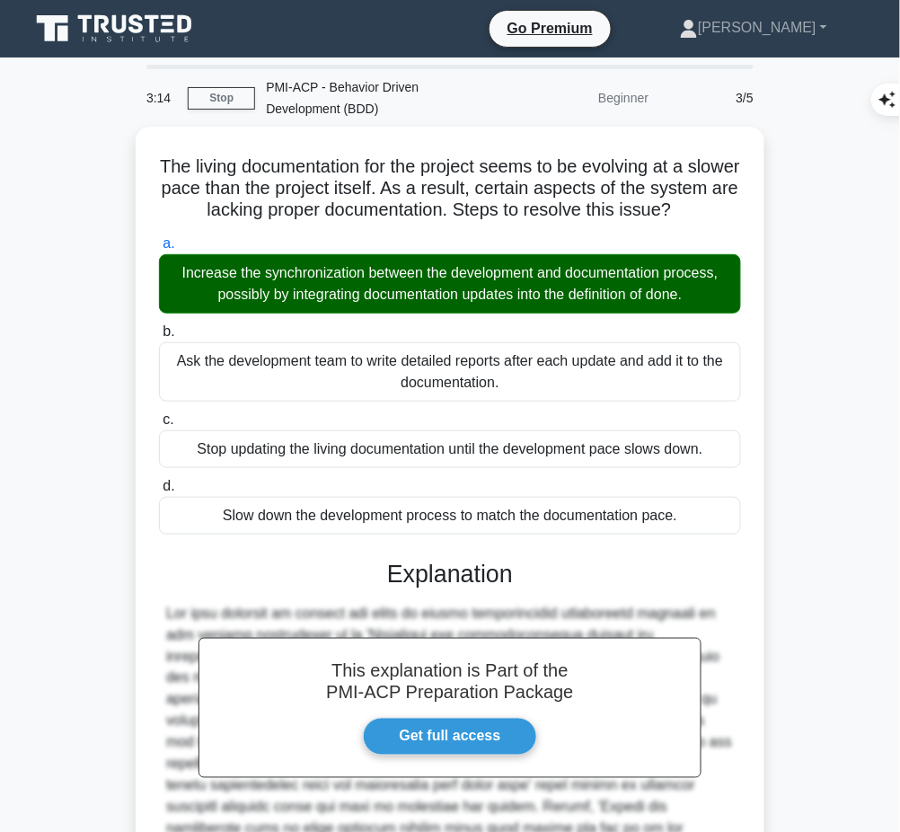
click at [384, 588] on h3 "Explanation" at bounding box center [450, 573] width 560 height 29
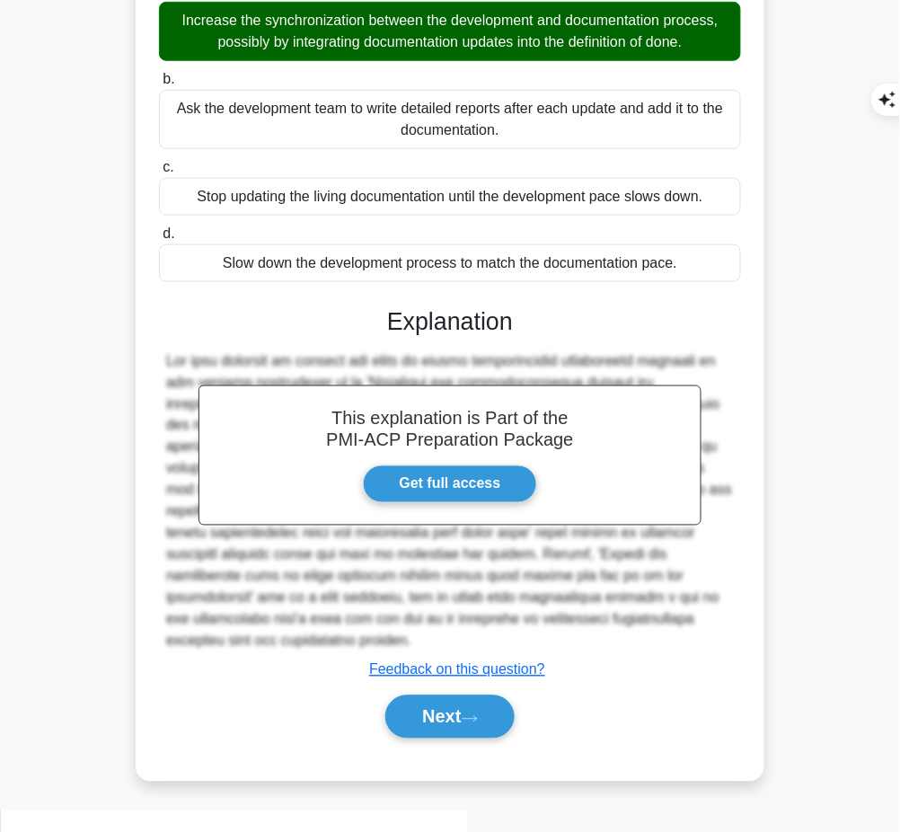
drag, startPoint x: 378, startPoint y: 329, endPoint x: 448, endPoint y: 654, distance: 332.5
click at [448, 654] on div "This explanation is Part of the PMI-ACP Preparation Package Get full access Exp…" at bounding box center [450, 516] width 582 height 460
copy div "Explanation The best solution to address the issue of slower documentation deve…"
click at [424, 730] on button "Next" at bounding box center [449, 716] width 128 height 43
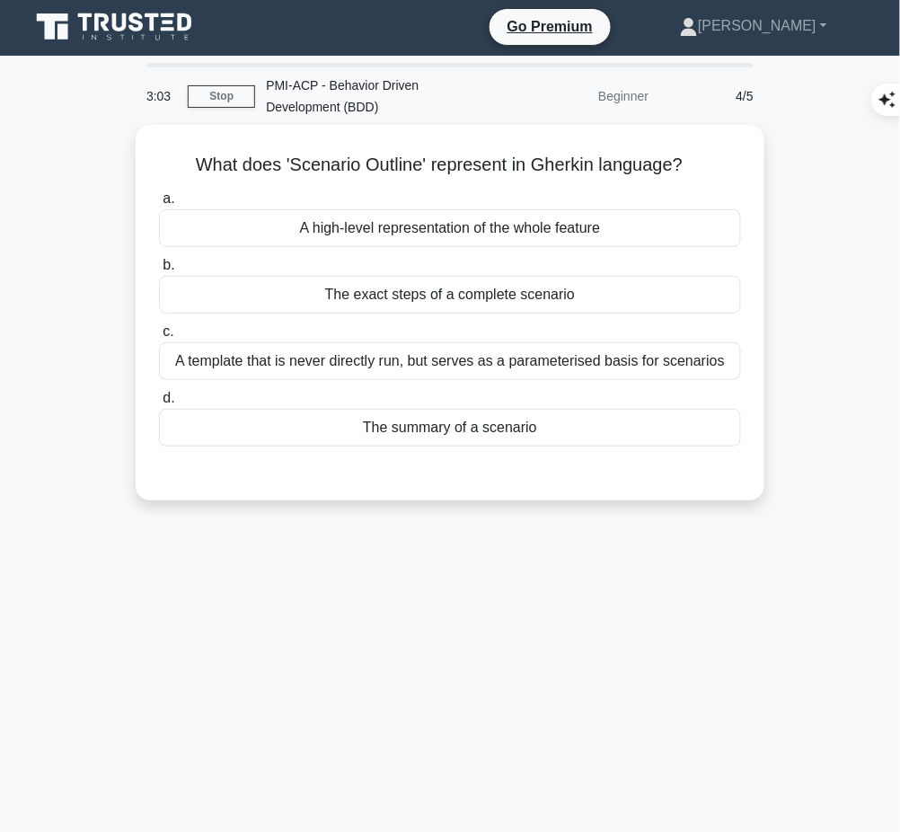
scroll to position [0, 0]
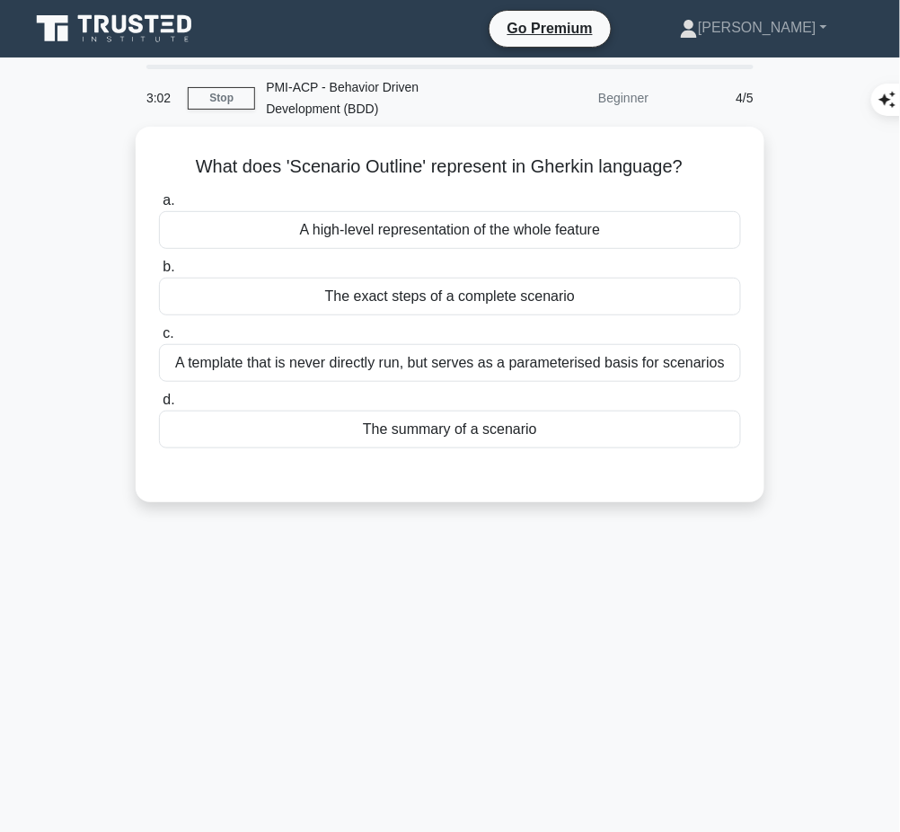
drag, startPoint x: 178, startPoint y: 162, endPoint x: 757, endPoint y: 168, distance: 579.2
click at [757, 168] on div "What does 'Scenario Outline' represent in Gherkin language? .spinner_0XTQ{trans…" at bounding box center [450, 314] width 629 height 375
copy h5 "What does 'Scenario Outline' represent in Gherkin language?"
click at [688, 347] on div "A template that is never directly run, but serves as a parameterised basis for …" at bounding box center [450, 363] width 582 height 38
click at [159, 339] on input "c. A template that is never directly run, but serves as a parameterised basis f…" at bounding box center [159, 334] width 0 height 12
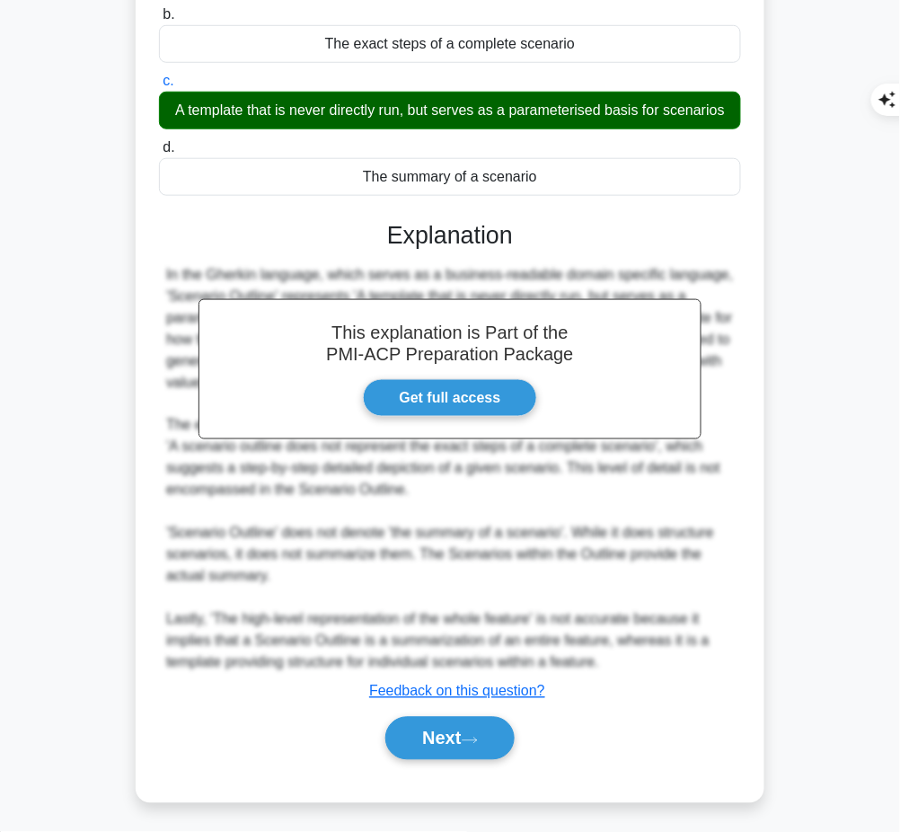
scroll to position [251, 0]
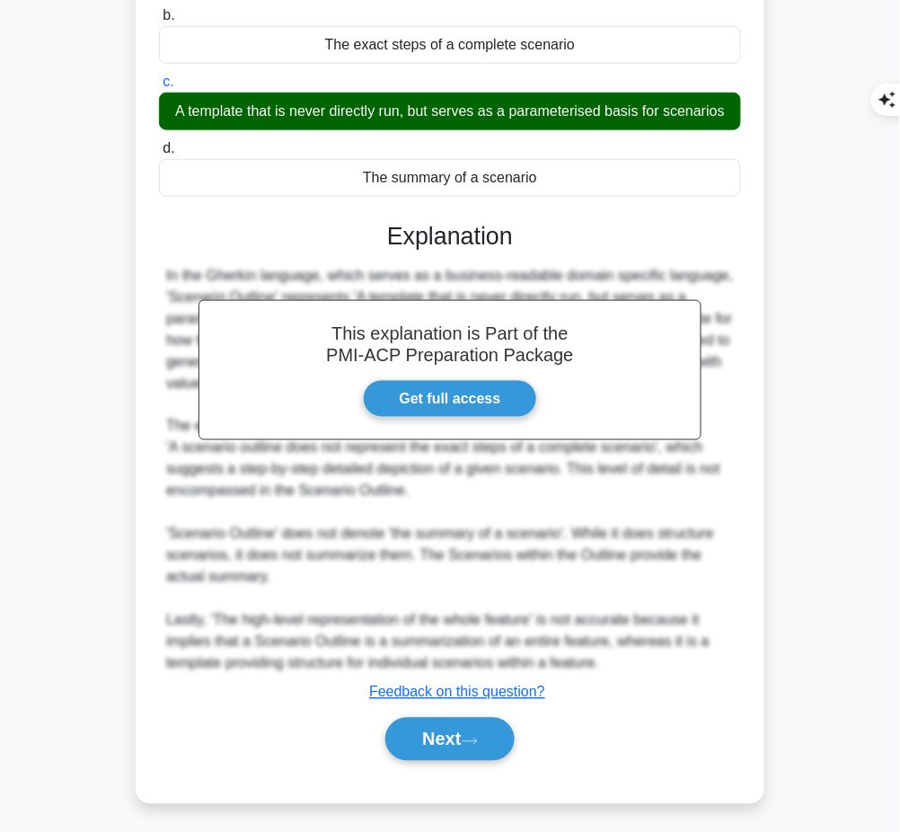
click at [505, 729] on button "Next" at bounding box center [449, 738] width 128 height 43
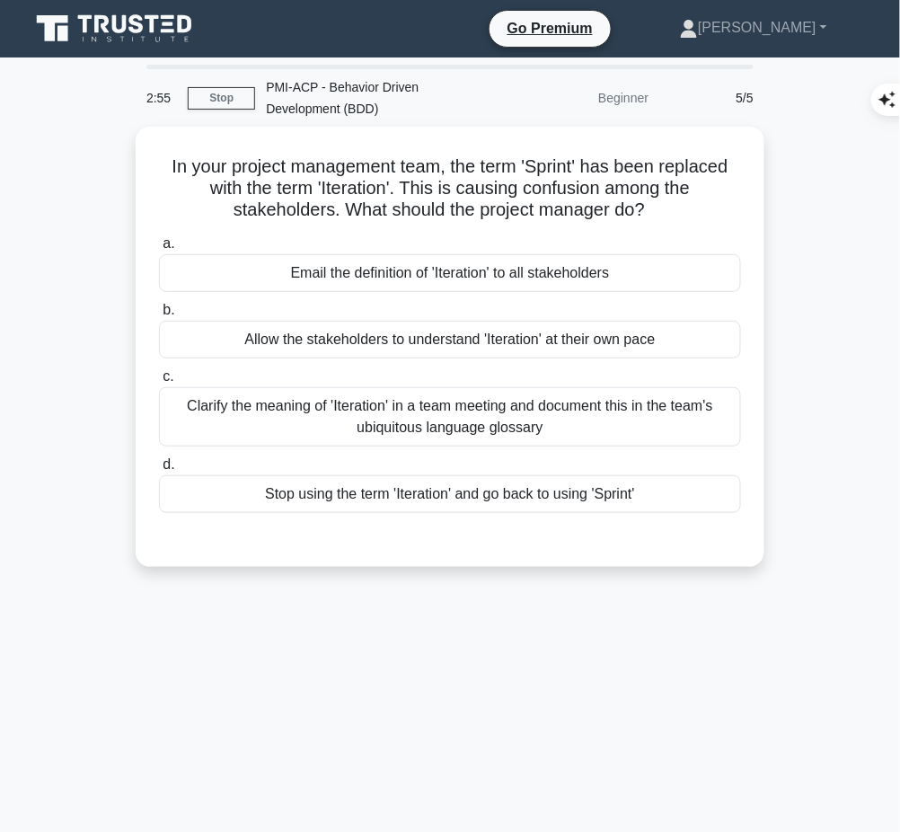
drag, startPoint x: 151, startPoint y: 157, endPoint x: 612, endPoint y: 130, distance: 461.5
click at [670, 210] on div "In your project management team, the term 'Sprint' has been replaced with the t…" at bounding box center [450, 347] width 614 height 426
copy h5 "In your project management team, the term 'Sprint' has been replaced with the t…"
click at [638, 422] on div "Clarify the meaning of 'Iteration' in a team meeting and document this in the t…" at bounding box center [450, 416] width 582 height 59
click at [159, 383] on input "c. Clarify the meaning of 'Iteration' in a team meeting and document this in th…" at bounding box center [159, 377] width 0 height 12
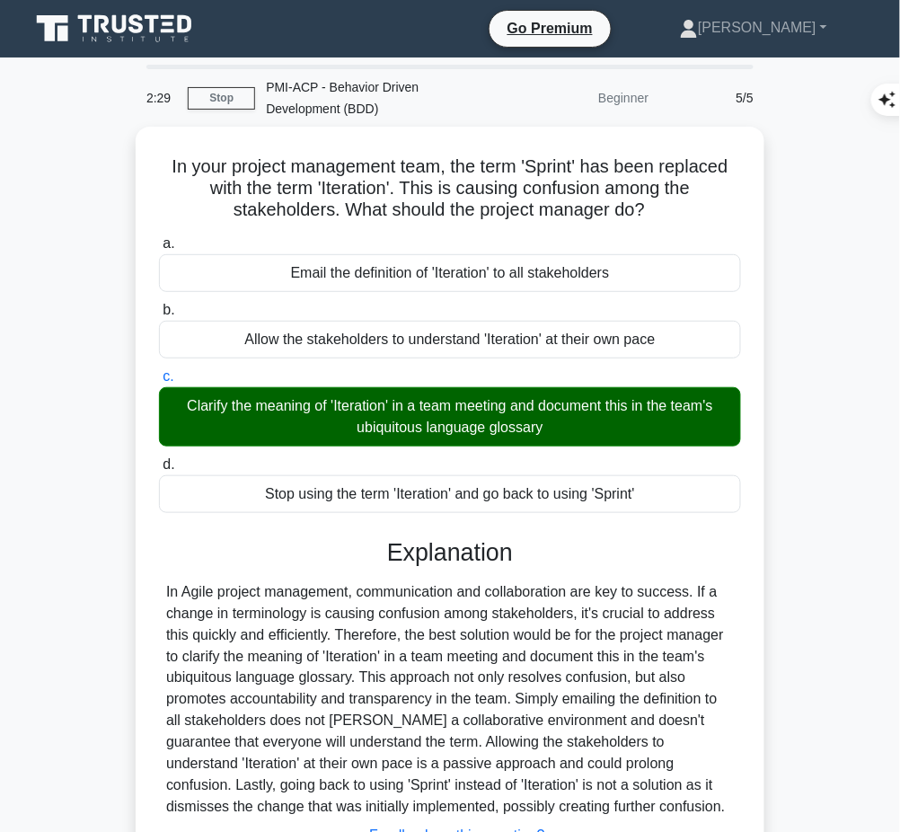
click at [398, 650] on div "In Agile project management, communication and collaboration are key to success…" at bounding box center [450, 699] width 568 height 237
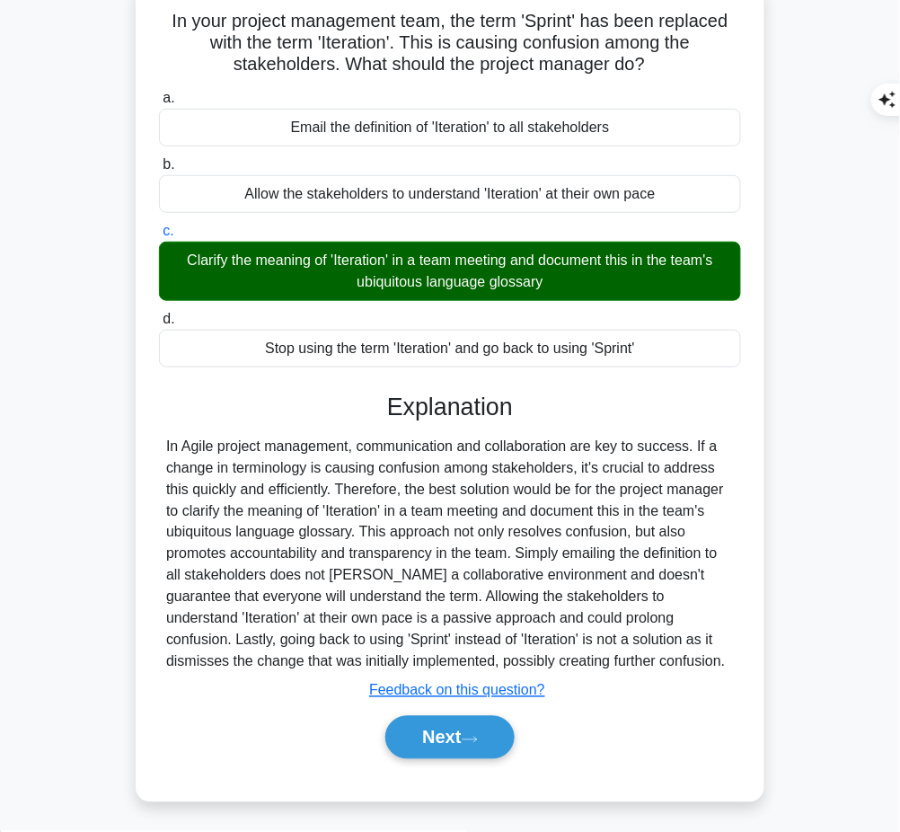
drag, startPoint x: 384, startPoint y: 400, endPoint x: 563, endPoint y: 654, distance: 310.7
click at [563, 654] on div "Explanation Submit feedback Feedback on this question? Next" at bounding box center [450, 579] width 582 height 374
copy div "Explanation In Agile project management, communication and collaboration are ke…"
click at [464, 729] on button "Next" at bounding box center [449, 737] width 128 height 43
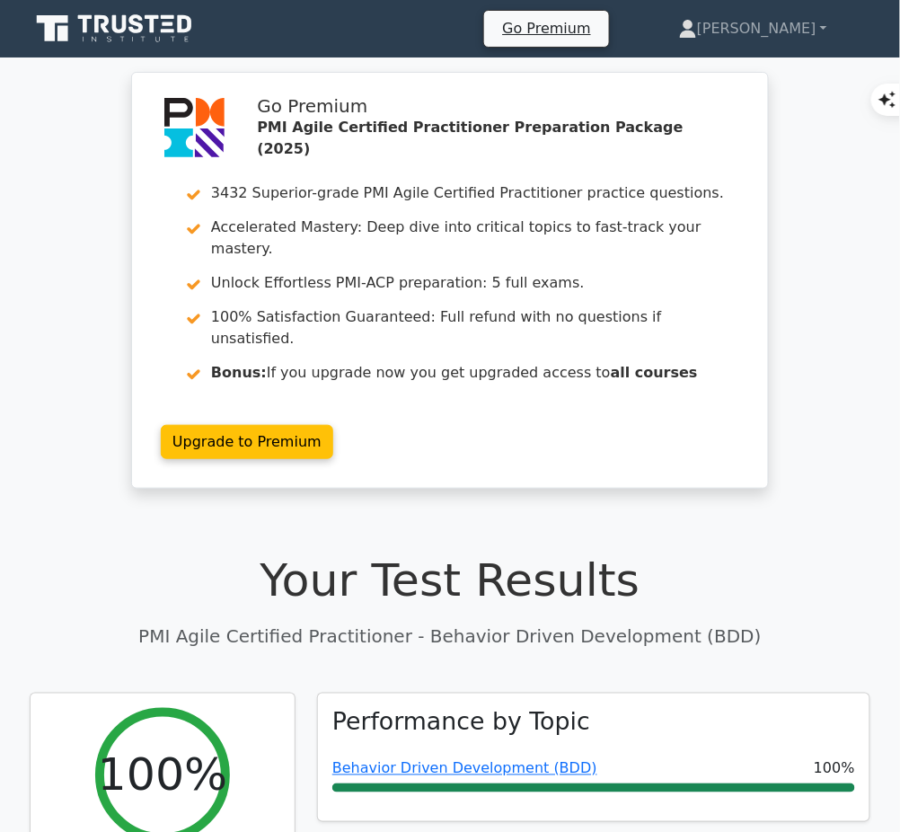
drag, startPoint x: 0, startPoint y: 0, endPoint x: 464, endPoint y: 729, distance: 864.4
click at [464, 760] on link "Behavior Driven Development (BDD)" at bounding box center [464, 768] width 265 height 17
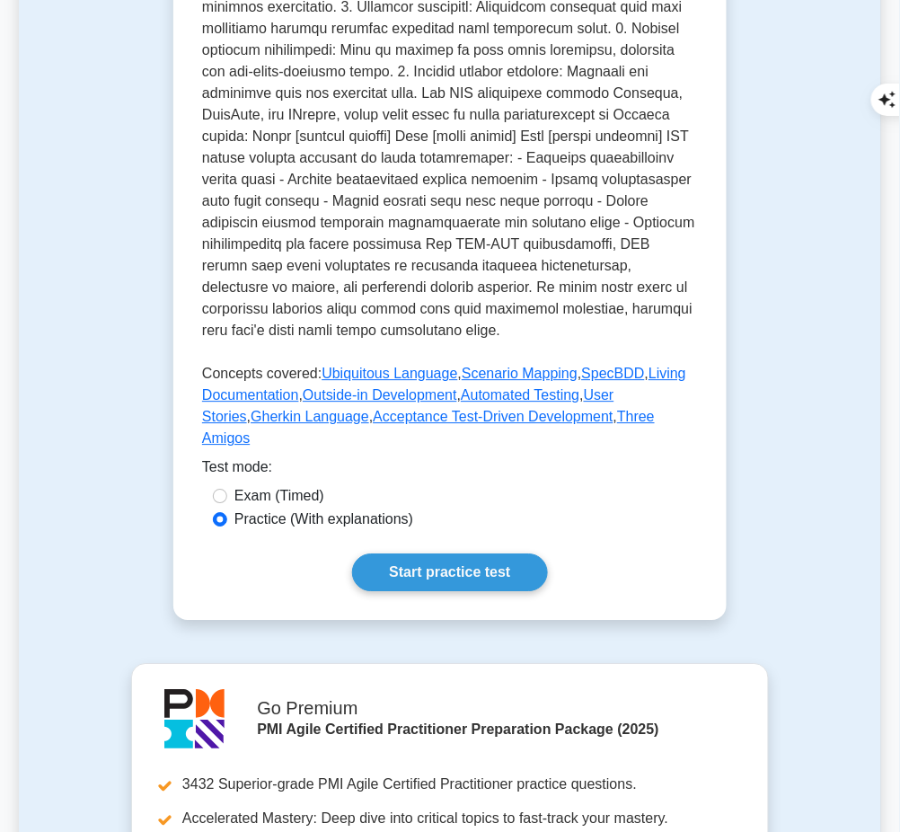
scroll to position [760, 0]
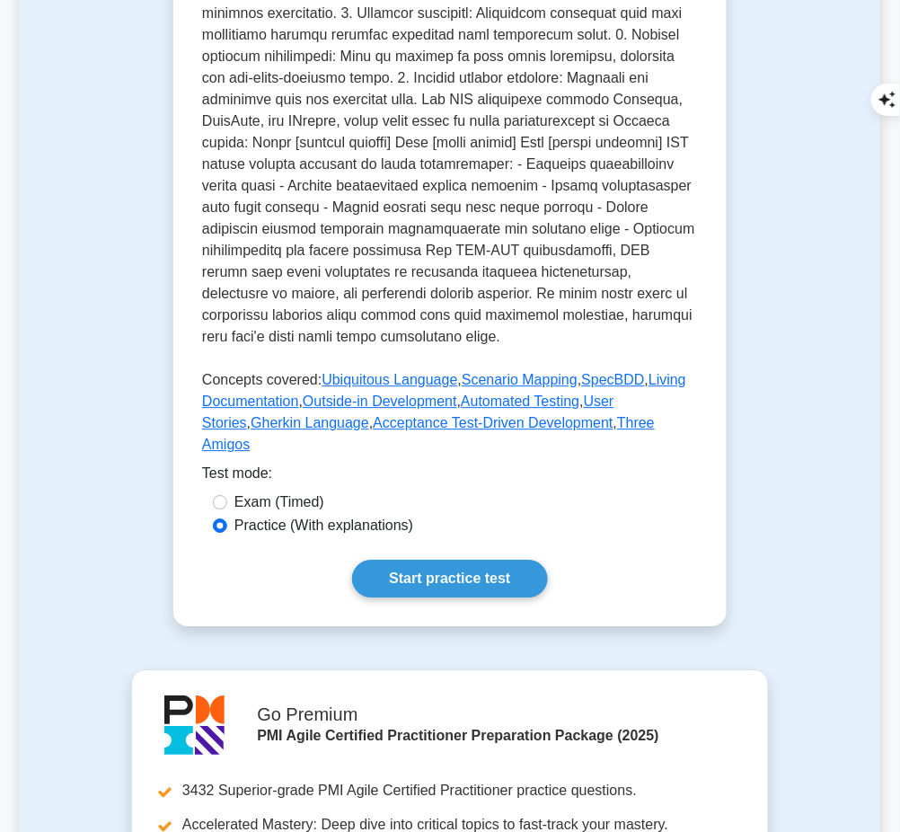
click at [462, 559] on link "Start practice test" at bounding box center [449, 578] width 195 height 38
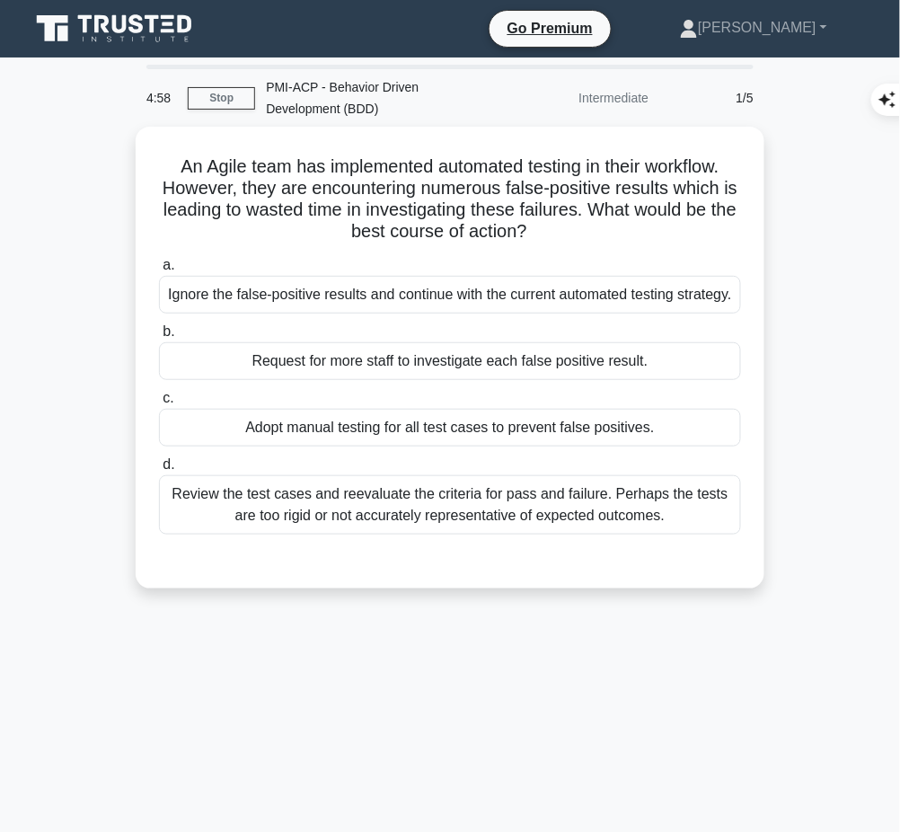
drag, startPoint x: 163, startPoint y: 154, endPoint x: 573, endPoint y: 228, distance: 416.0
click at [573, 228] on h5 "An Agile team has implemented automated testing in their workflow. However, the…" at bounding box center [449, 199] width 585 height 88
copy h5 "An Agile team has implemented automated testing in their workflow. However, the…"
click at [426, 524] on div "Review the test cases and reevaluate the criteria for pass and failure. Perhaps…" at bounding box center [450, 504] width 582 height 59
click at [159, 471] on input "d. Review the test cases and reevaluate the criteria for pass and failure. Perh…" at bounding box center [159, 465] width 0 height 12
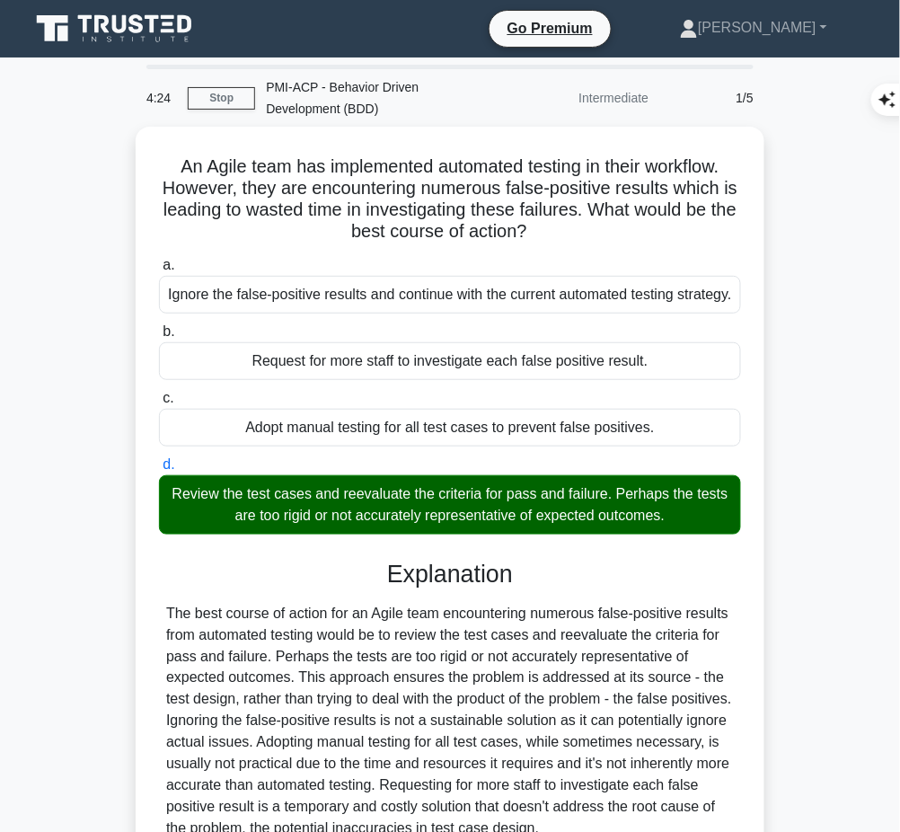
click at [429, 705] on div "The best course of action for an Agile team encountering numerous false-positiv…" at bounding box center [450, 721] width 568 height 237
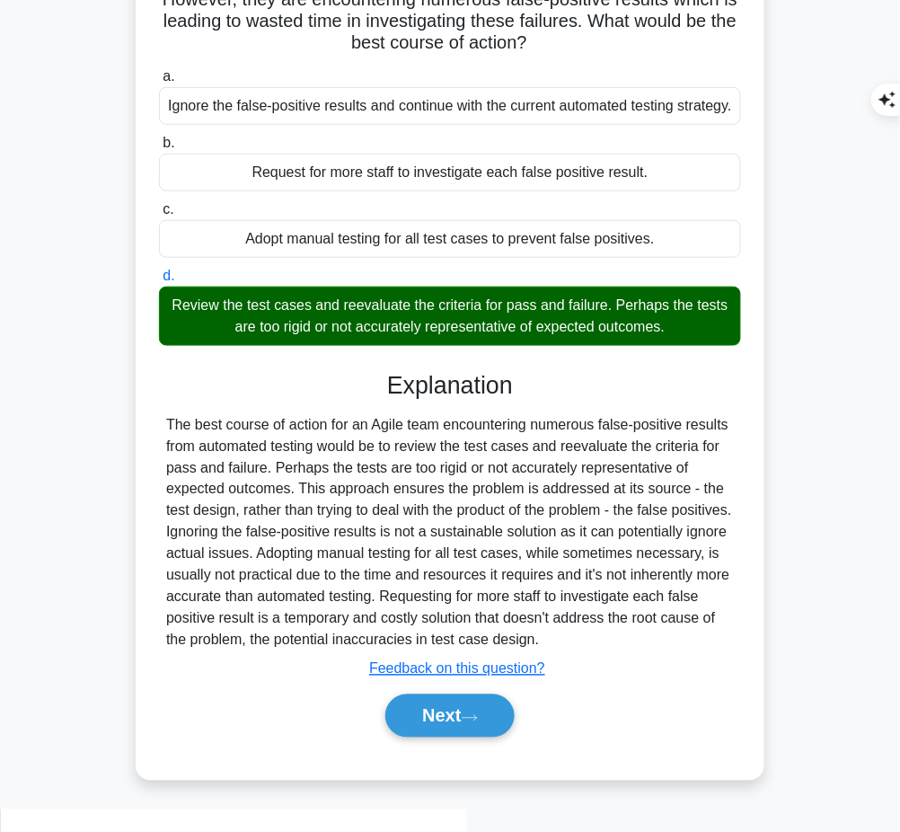
drag, startPoint x: 383, startPoint y: 392, endPoint x: 709, endPoint y: 658, distance: 421.2
click at [709, 658] on div "Explanation Submit feedback Feedback on this question? Next" at bounding box center [450, 558] width 582 height 374
copy div "Explanation The best course of action for an Agile team encountering numerous f…"
click at [441, 735] on button "Next" at bounding box center [449, 715] width 128 height 43
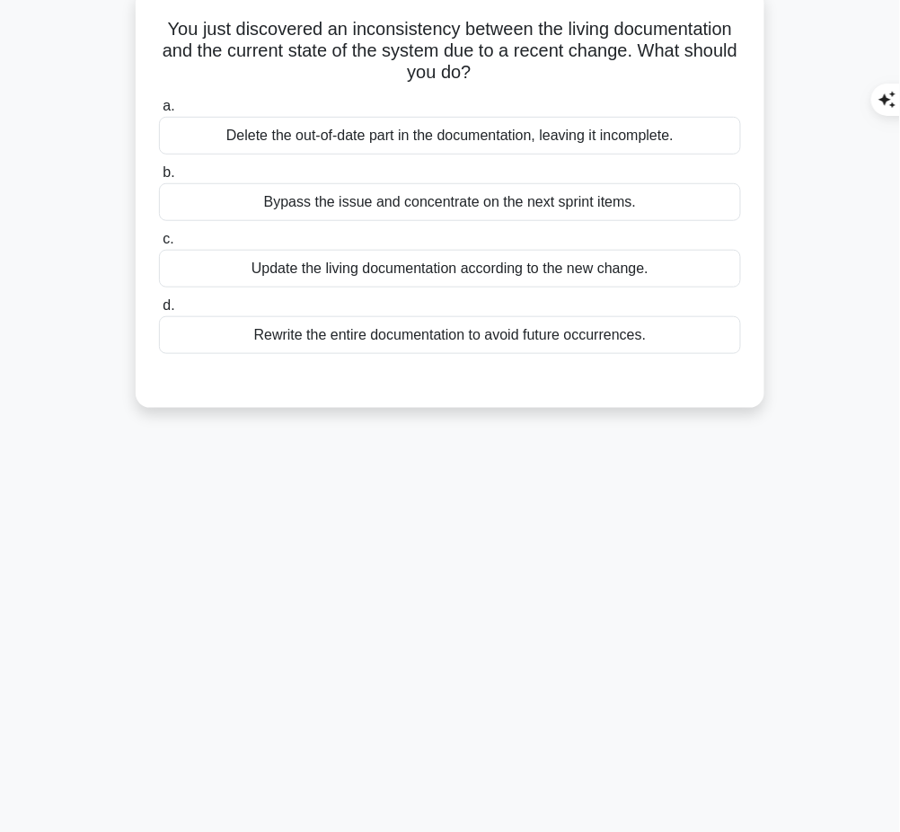
scroll to position [0, 0]
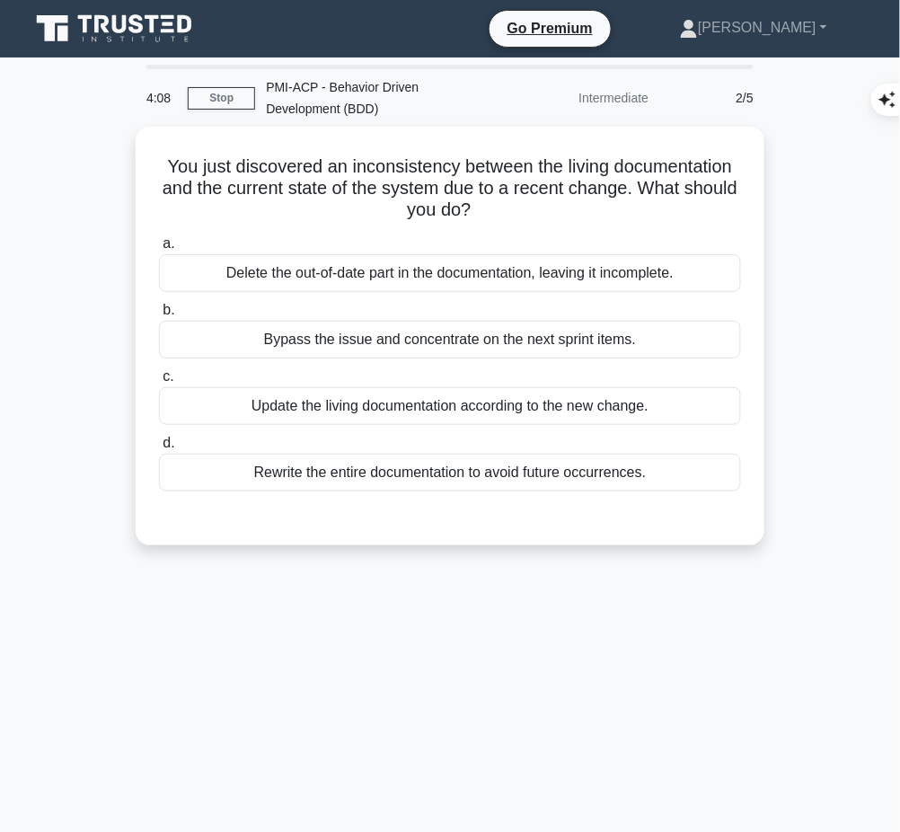
drag, startPoint x: 154, startPoint y: 154, endPoint x: 580, endPoint y: 200, distance: 429.1
click at [580, 200] on div "You just discovered an inconsistency between the living documentation and the c…" at bounding box center [450, 336] width 614 height 404
copy h5 "You just discovered an inconsistency between the living documentation and the c…"
click at [482, 404] on div "Update the living documentation according to the new change." at bounding box center [450, 406] width 582 height 38
click at [159, 383] on input "c. Update the living documentation according to the new change." at bounding box center [159, 377] width 0 height 12
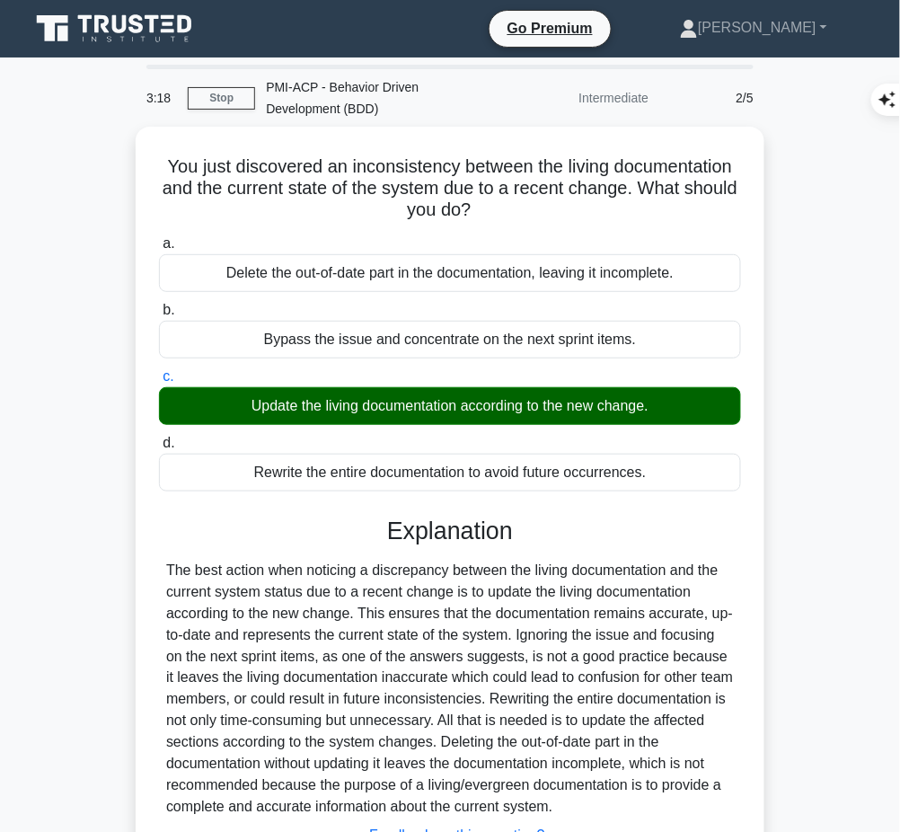
click at [442, 609] on div at bounding box center [450, 688] width 568 height 259
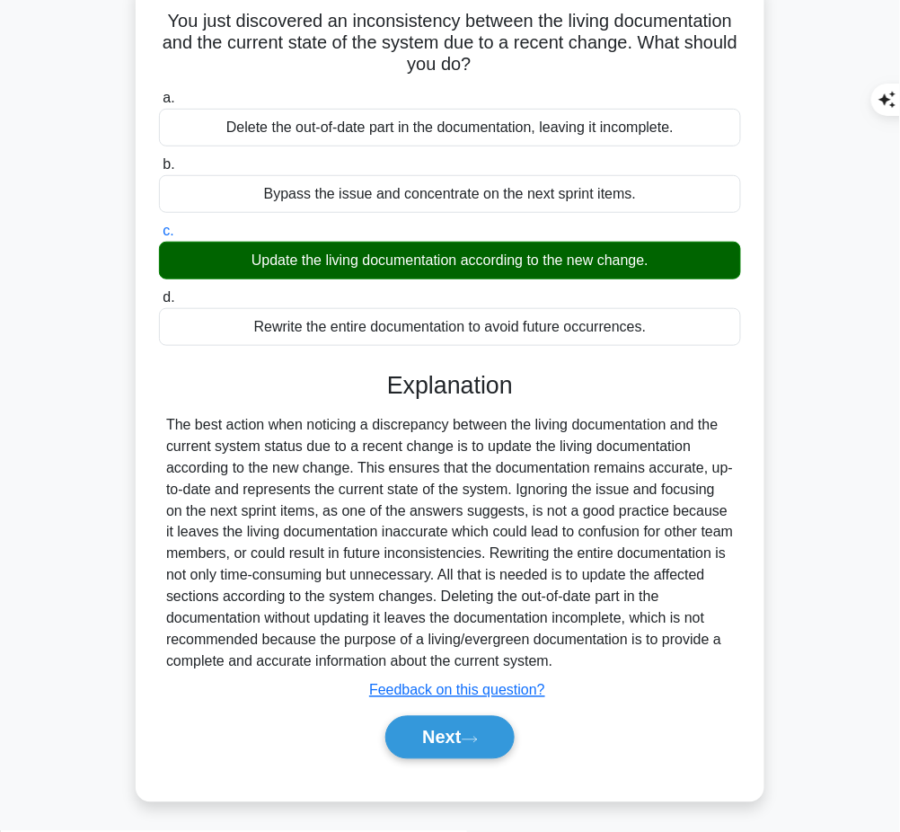
drag, startPoint x: 377, startPoint y: 372, endPoint x: 577, endPoint y: 665, distance: 354.2
click at [577, 665] on div "Explanation Submit feedback Feedback on this question? Next" at bounding box center [450, 568] width 582 height 395
copy div "Explanation The best action when noticing a discrepancy between the living docu…"
click at [412, 737] on button "Next" at bounding box center [449, 737] width 128 height 43
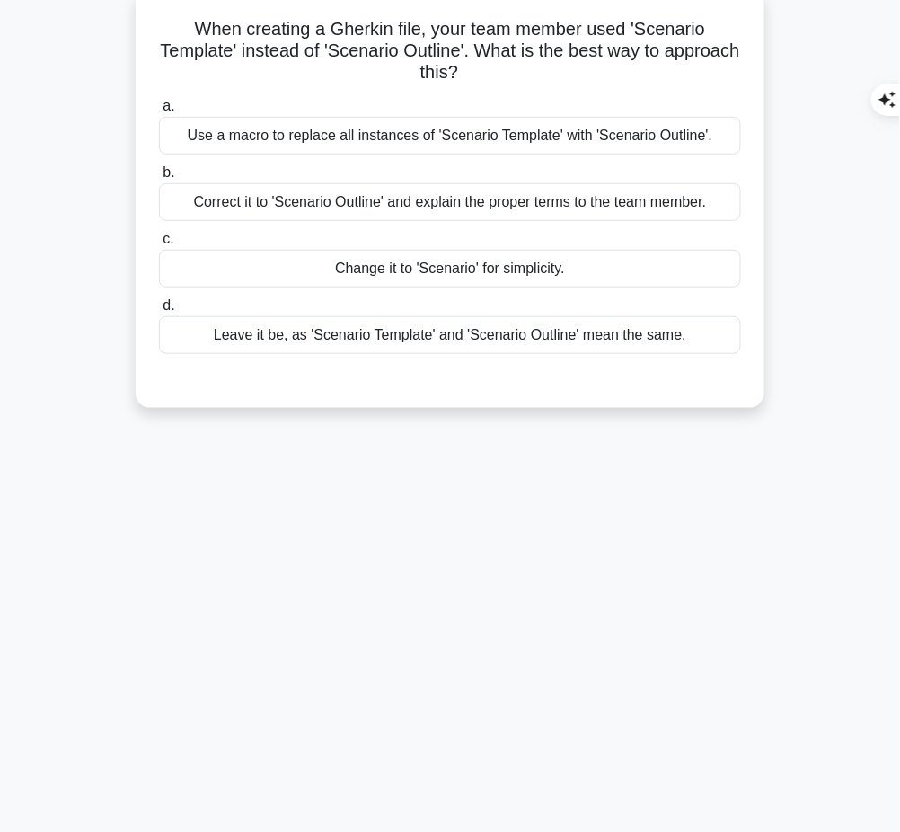
scroll to position [0, 0]
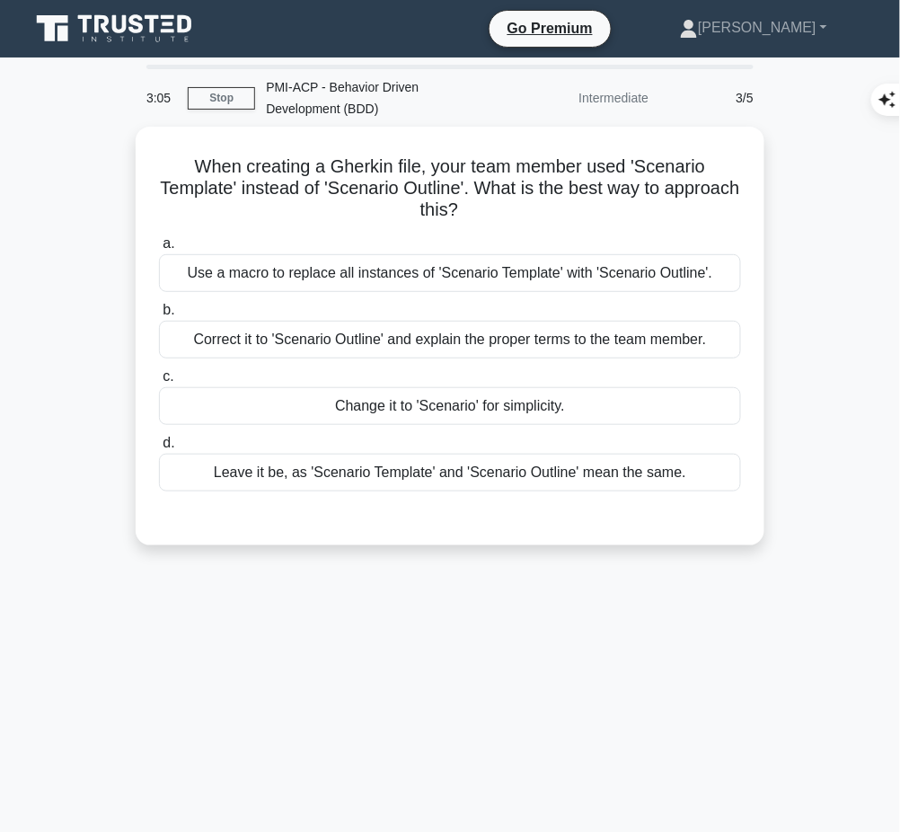
drag, startPoint x: 249, startPoint y: 163, endPoint x: 524, endPoint y: 211, distance: 279.0
click at [524, 211] on h5 "When creating a Gherkin file, your team member used 'Scenario Template' instead…" at bounding box center [449, 188] width 585 height 66
copy h5 "When creating a Gherkin file, your team member used 'Scenario Template' instead…"
click at [668, 339] on div "Correct it to 'Scenario Outline' and explain the proper terms to the team membe…" at bounding box center [450, 340] width 582 height 38
click at [159, 316] on input "b. Correct it to 'Scenario Outline' and explain the proper terms to the team me…" at bounding box center [159, 310] width 0 height 12
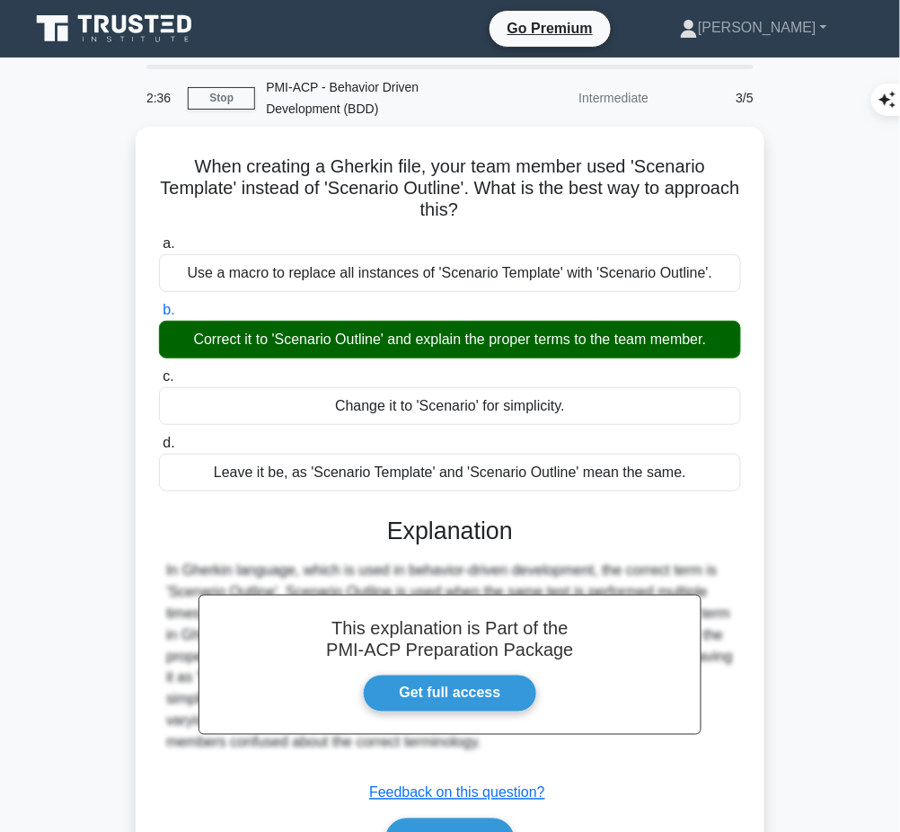
click at [447, 516] on h3 "Explanation" at bounding box center [450, 530] width 560 height 29
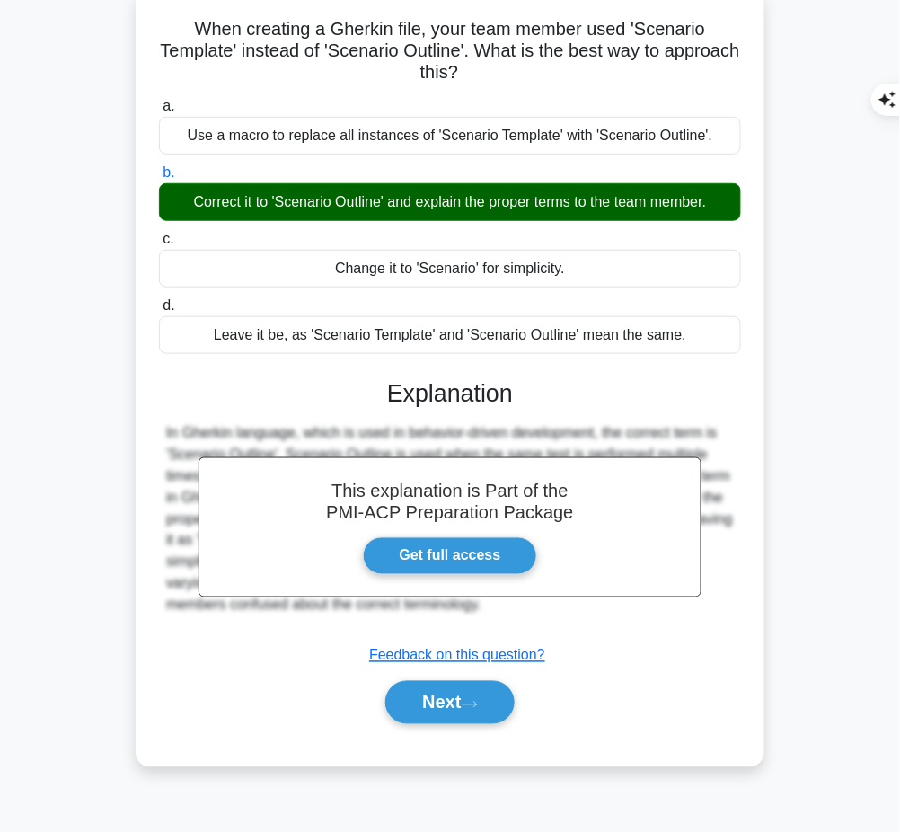
drag, startPoint x: 390, startPoint y: 388, endPoint x: 581, endPoint y: 603, distance: 287.5
click at [581, 603] on div "This explanation is Part of the PMI-ACP Preparation Package Get full access Exp…" at bounding box center [450, 544] width 582 height 374
copy div "Explanation In Gherkin language, which is used in behavior-driven development, …"
click at [441, 689] on button "Next" at bounding box center [449, 702] width 128 height 43
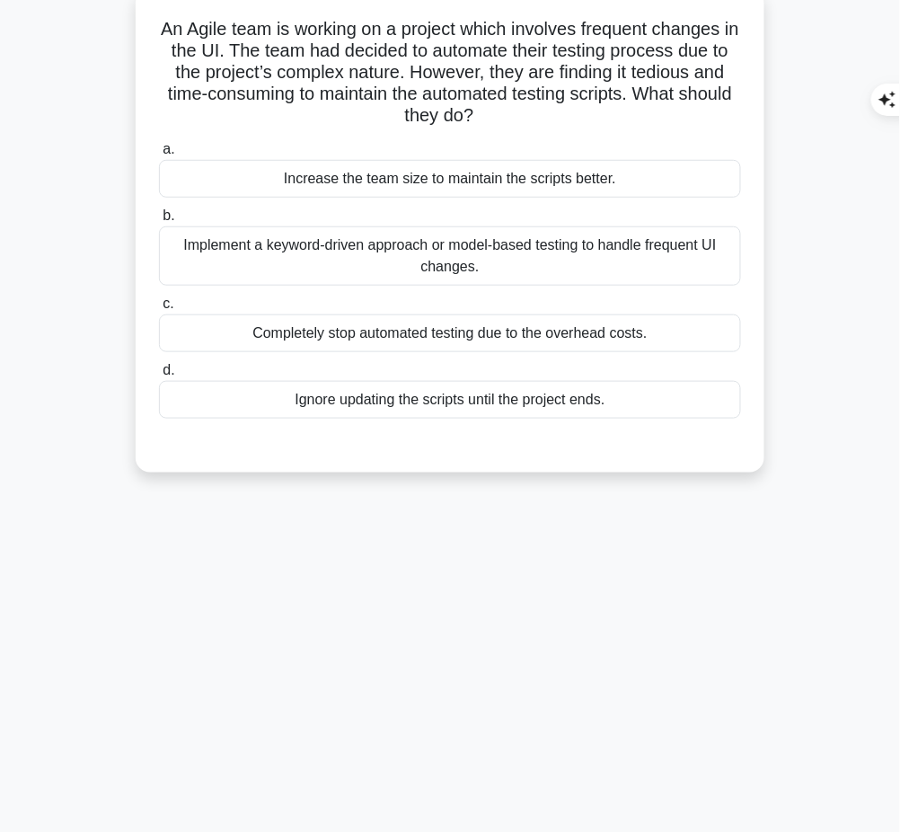
scroll to position [0, 0]
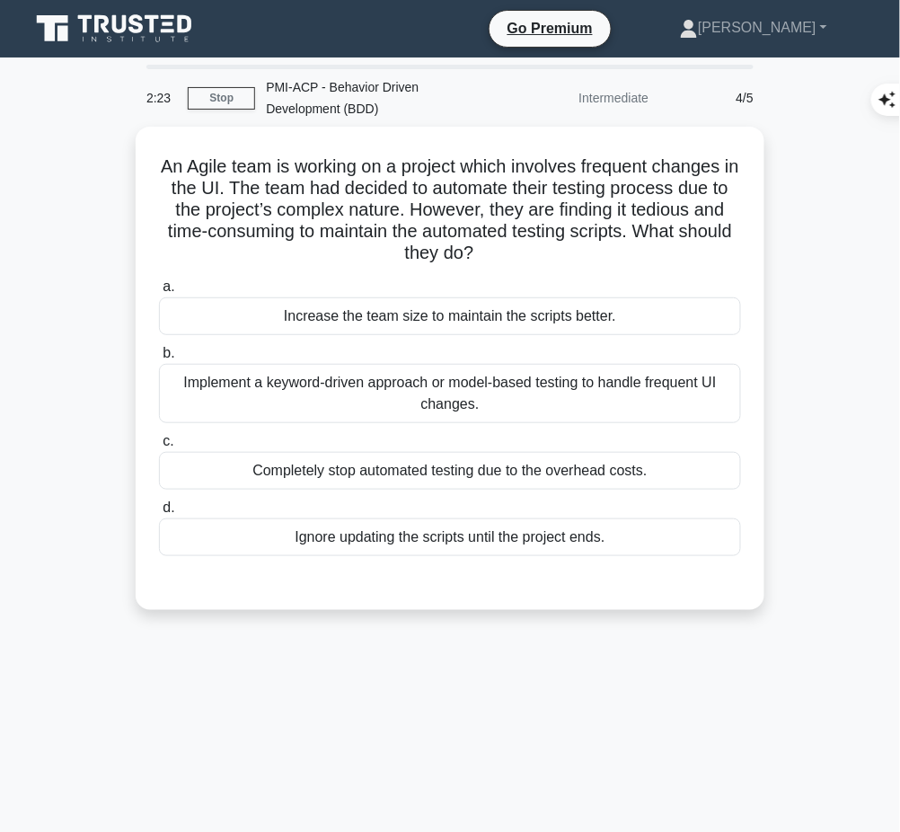
drag, startPoint x: 154, startPoint y: 153, endPoint x: 526, endPoint y: 251, distance: 385.3
click at [526, 251] on div "An Agile team is working on a project which involves frequent changes in the UI…" at bounding box center [450, 368] width 614 height 469
copy h5 "An Agile team is working on a project which involves frequent changes in the UI…"
click at [680, 390] on div "Implement a keyword-driven approach or model-based testing to handle frequent U…" at bounding box center [450, 393] width 582 height 59
click at [159, 359] on input "b. Implement a keyword-driven approach or model-based testing to handle frequen…" at bounding box center [159, 354] width 0 height 12
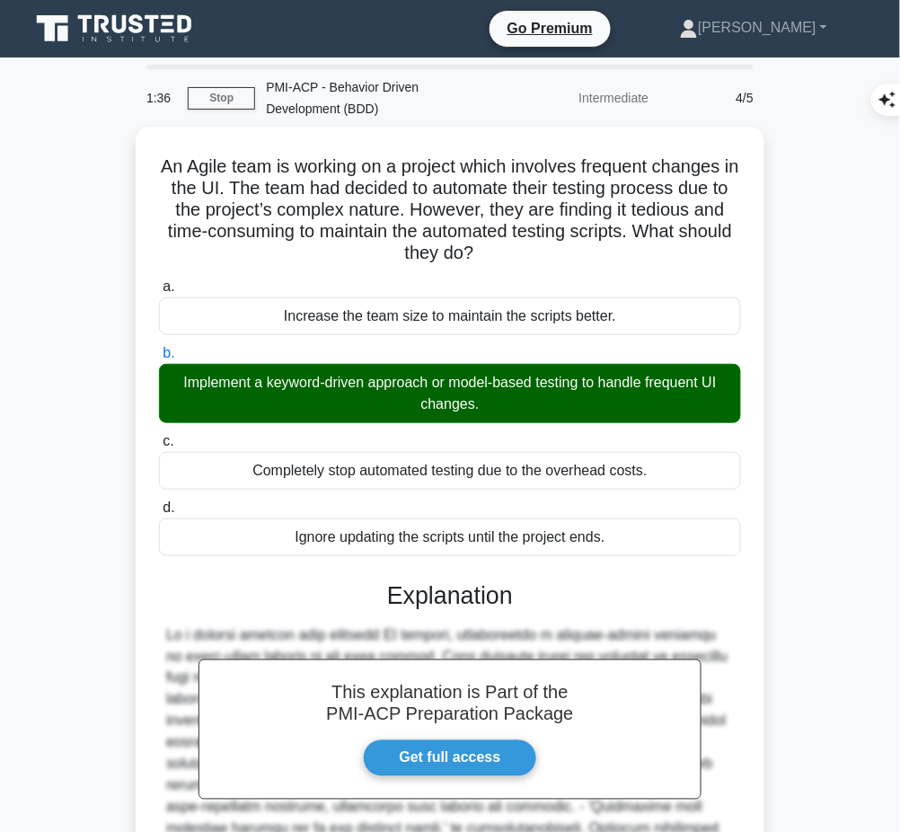
click at [418, 609] on div "This explanation is Part of the PMI-ACP Preparation Package Get full access Exp…" at bounding box center [450, 799] width 582 height 481
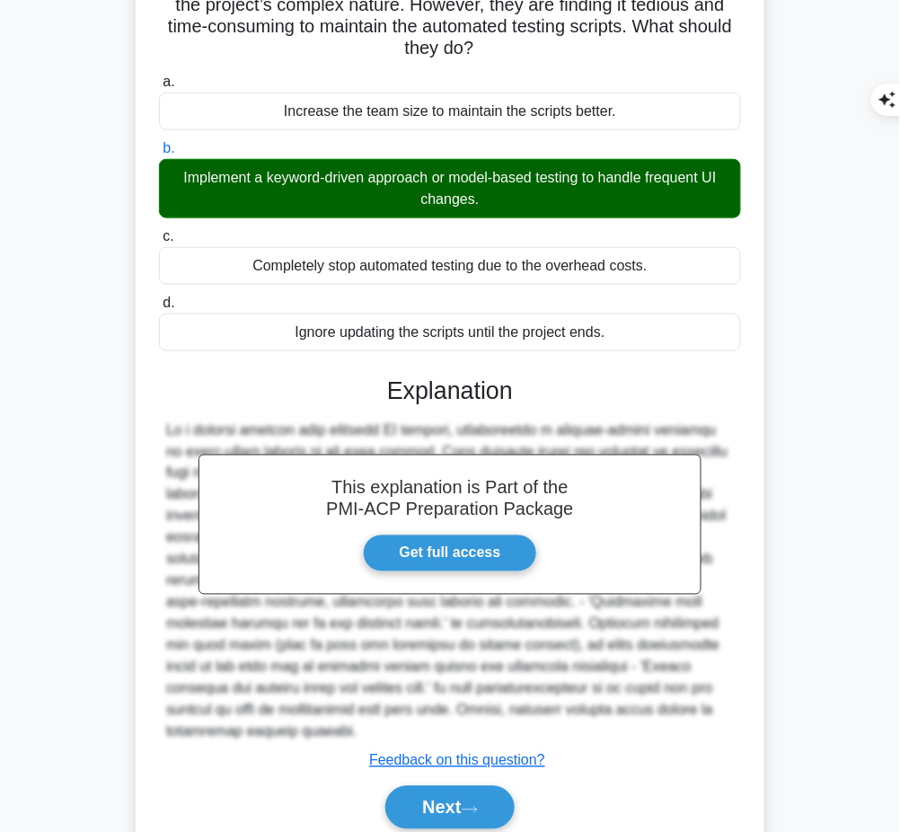
scroll to position [207, 0]
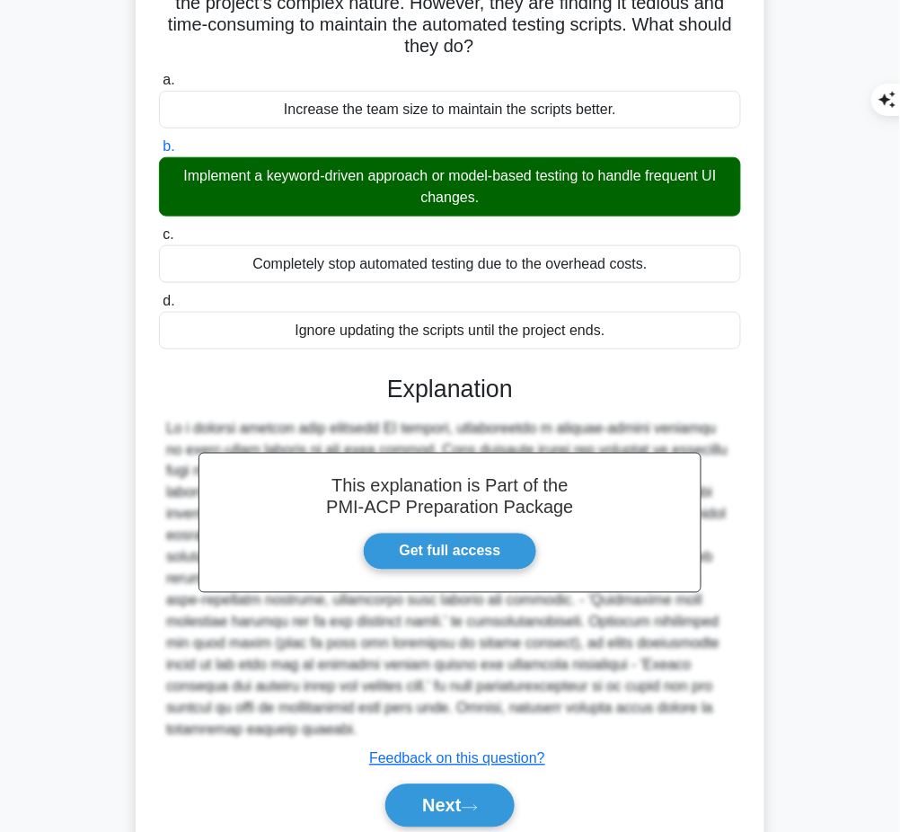
drag, startPoint x: 376, startPoint y: 379, endPoint x: 727, endPoint y: 710, distance: 482.8
click at [727, 710] on div "This explanation is Part of the PMI-ACP Preparation Package Get full access Exp…" at bounding box center [450, 593] width 582 height 481
copy div "Explanation In a complex project with frequent UI changes, implementing a keywo…"
click at [452, 784] on button "Next" at bounding box center [449, 805] width 128 height 43
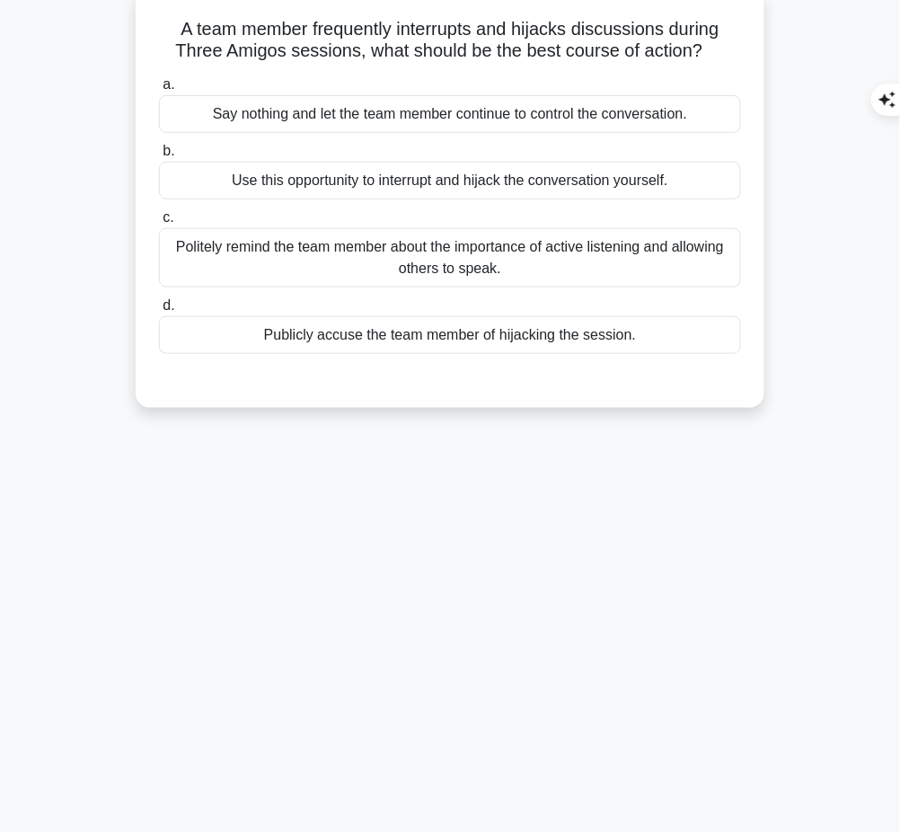
scroll to position [0, 0]
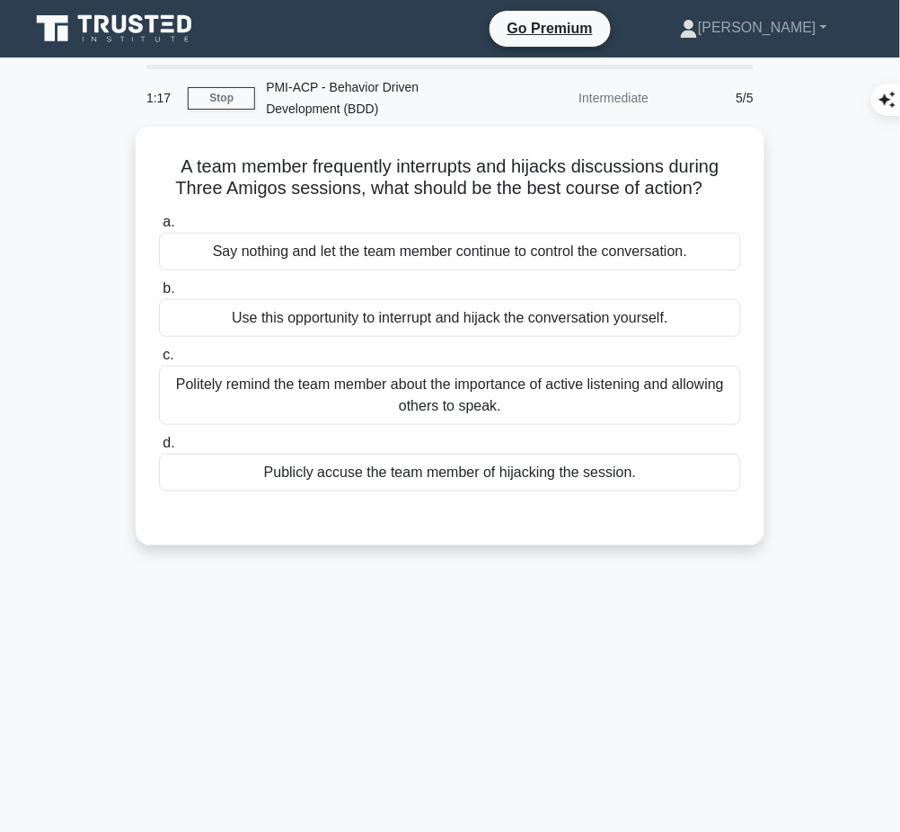
drag, startPoint x: 167, startPoint y: 156, endPoint x: 718, endPoint y: 188, distance: 552.3
click at [718, 188] on h5 "A team member frequently interrupts and hijacks discussions during Three Amigos…" at bounding box center [449, 177] width 585 height 45
copy h5 "A team member frequently interrupts and hijacks discussions during Three Amigos…"
click at [251, 381] on div "Politely remind the team member about the importance of active listening and al…" at bounding box center [450, 394] width 582 height 59
click at [159, 361] on input "c. Politely remind the team member about the importance of active listening and…" at bounding box center [159, 355] width 0 height 12
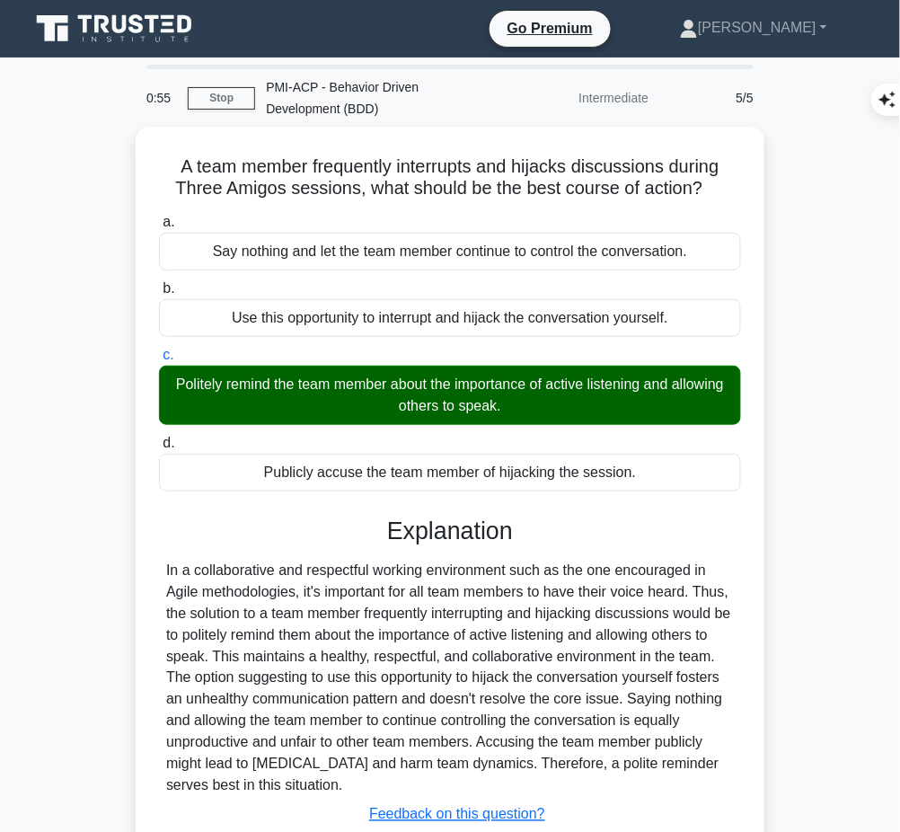
click at [445, 585] on div "In a collaborative and respectful working environment such as the one encourage…" at bounding box center [450, 677] width 568 height 237
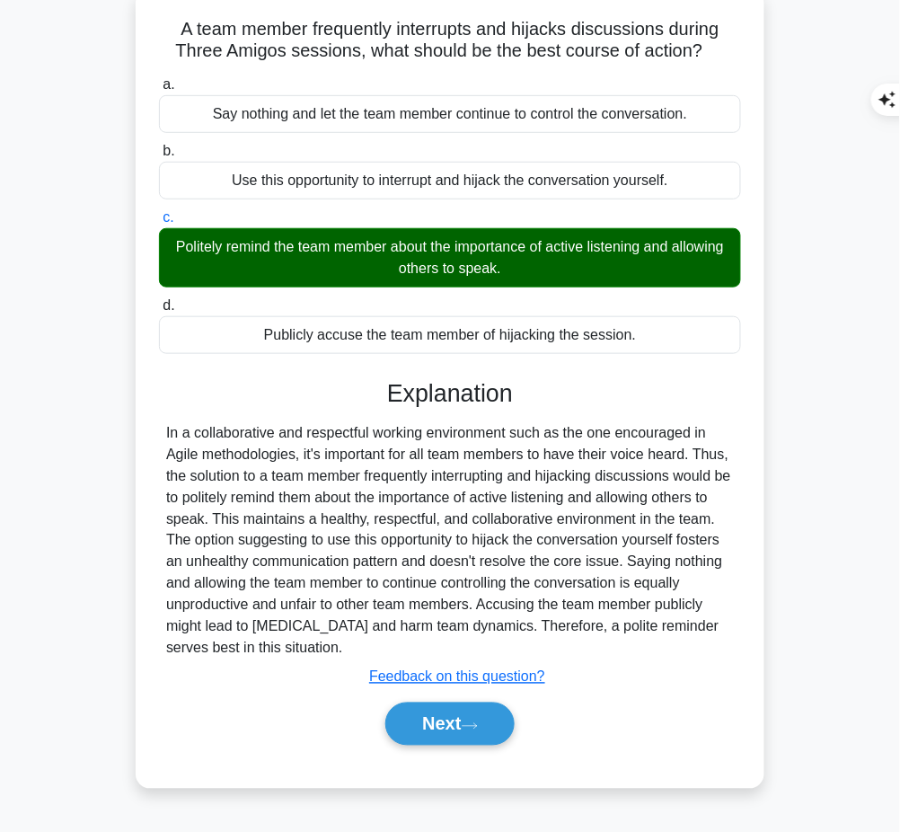
drag, startPoint x: 385, startPoint y: 383, endPoint x: 285, endPoint y: 642, distance: 277.5
click at [285, 642] on div "Explanation In a collaborative and respectful working environment such as the o…" at bounding box center [450, 566] width 582 height 374
copy div "Explanation In a collaborative and respectful working environment such as the o…"
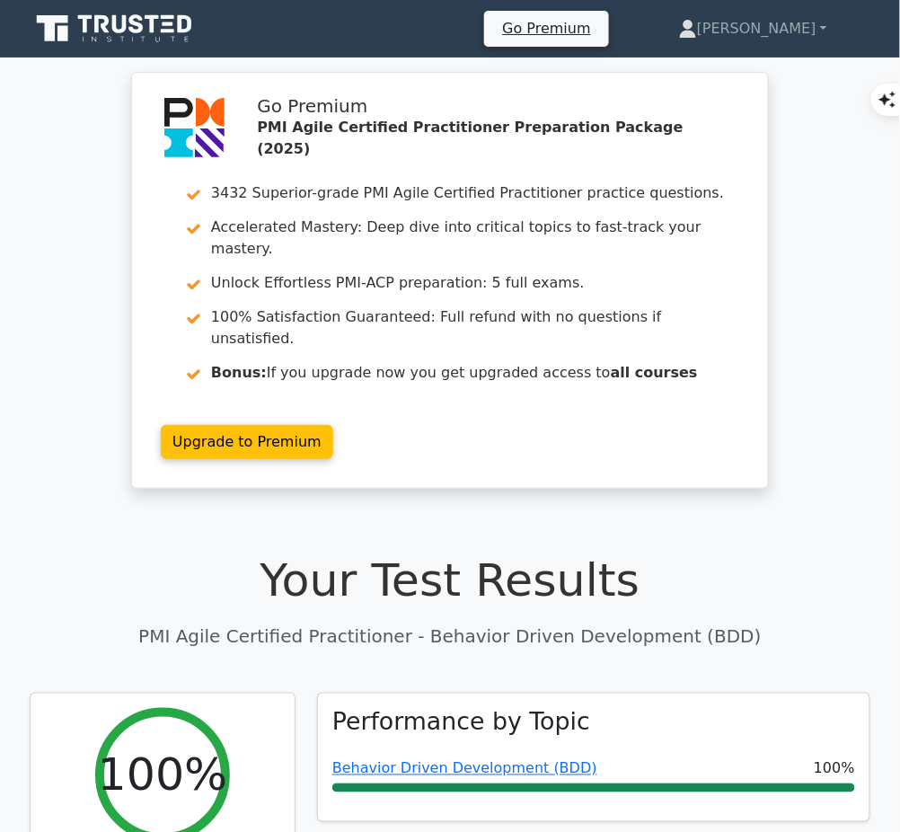
click at [515, 760] on link "Behavior Driven Development (BDD)" at bounding box center [464, 768] width 265 height 17
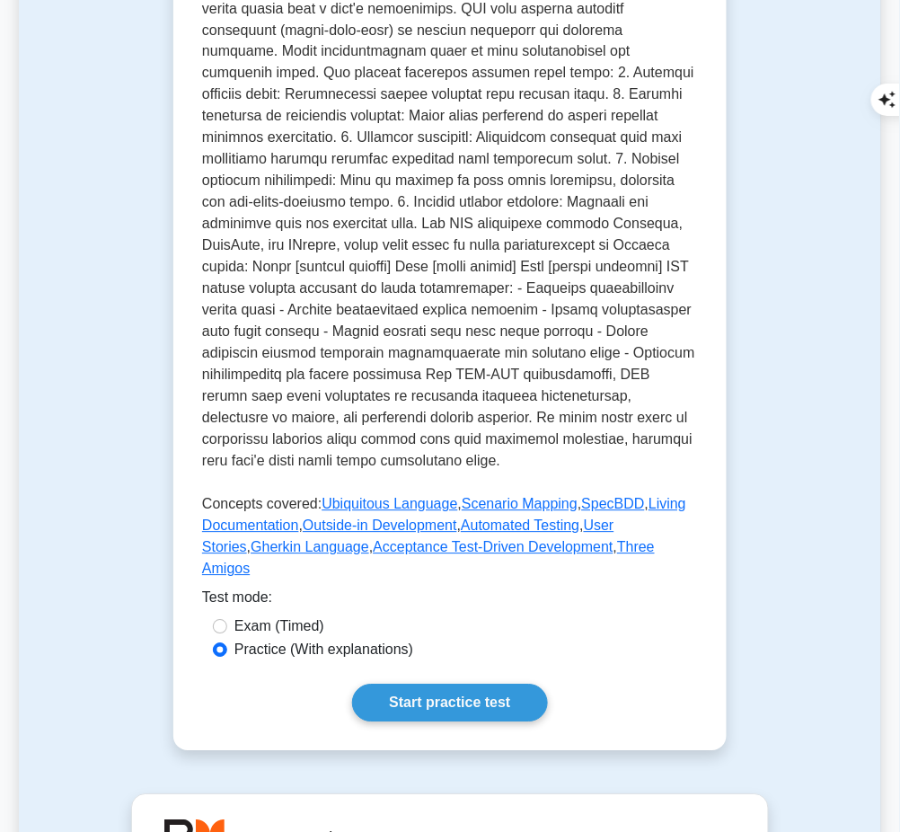
scroll to position [694, 0]
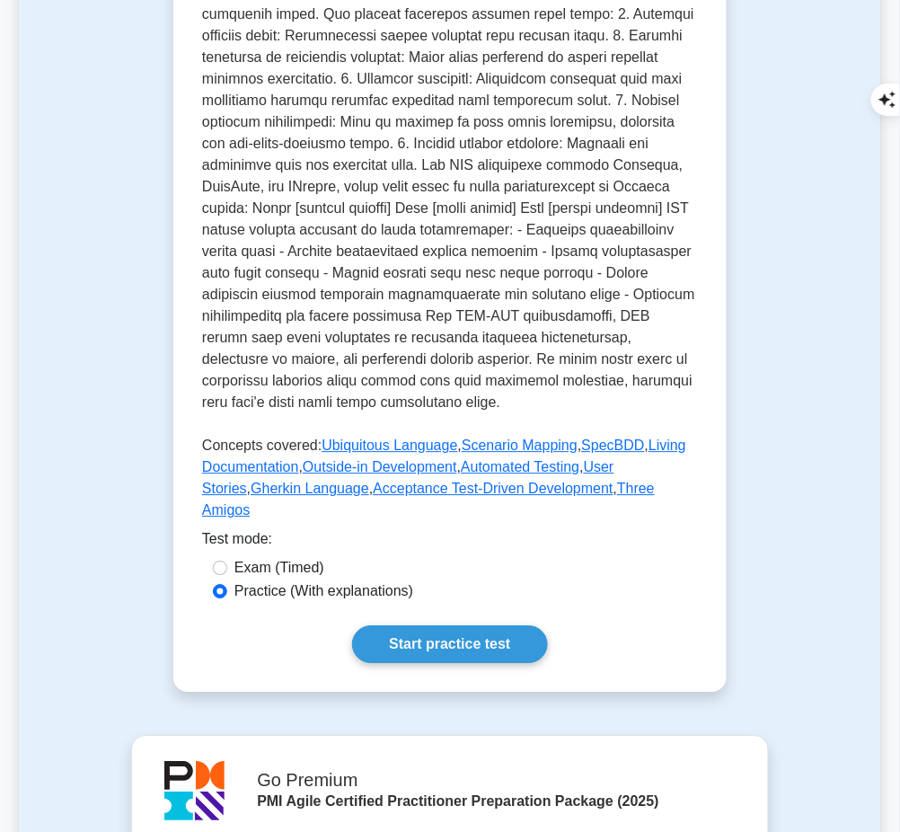
click at [457, 625] on link "Start practice test" at bounding box center [449, 644] width 195 height 38
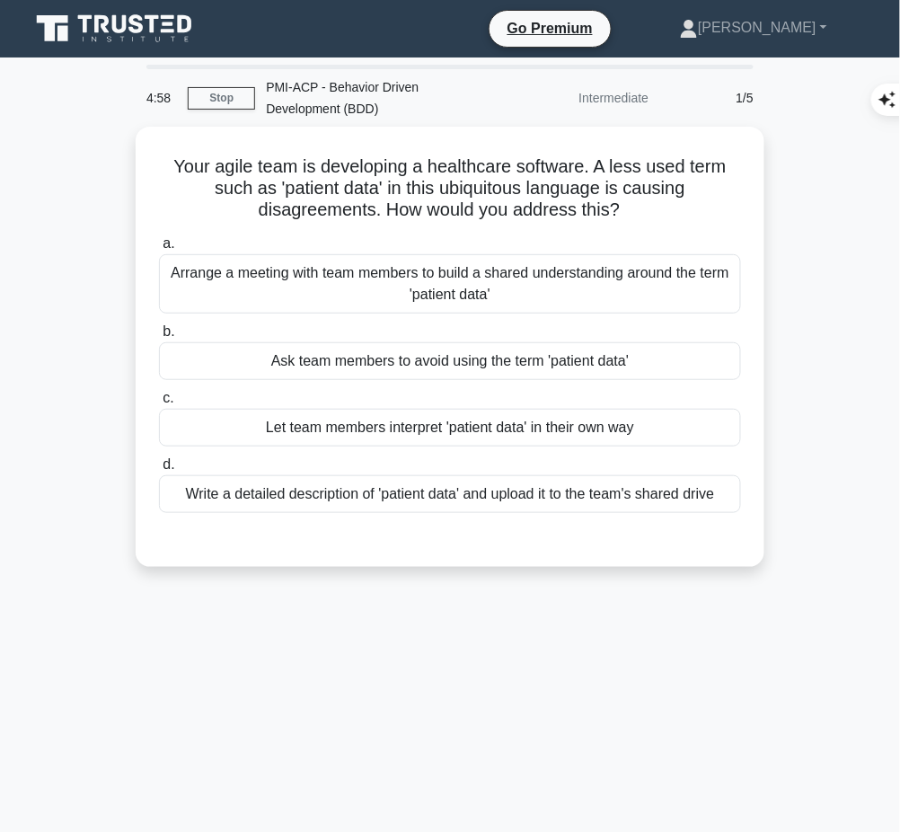
drag, startPoint x: 163, startPoint y: 155, endPoint x: 683, endPoint y: 211, distance: 523.8
click at [683, 211] on h5 "Your agile team is developing a healthcare software. A less used term such as '…" at bounding box center [449, 188] width 585 height 66
copy h5 "Your agile team is developing a healthcare software. A less used term such as '…"
click at [614, 273] on div "Arrange a meeting with team members to build a shared understanding around the …" at bounding box center [450, 283] width 582 height 59
click at [159, 250] on input "a. Arrange a meeting with team members to build a shared understanding around t…" at bounding box center [159, 244] width 0 height 12
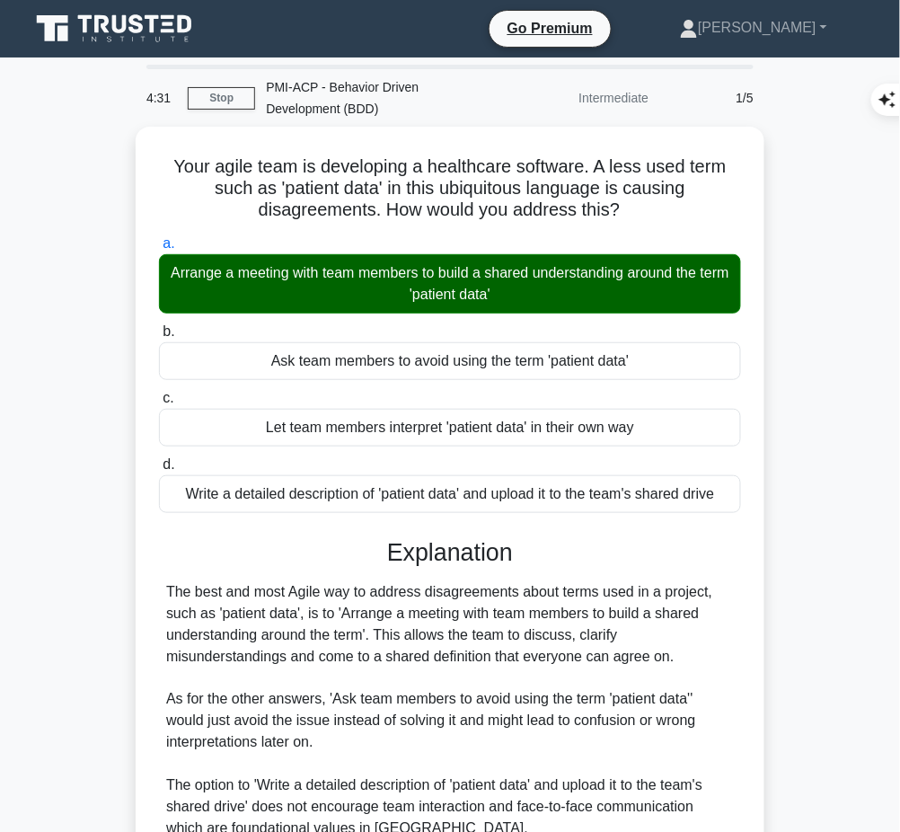
click at [428, 703] on div "The best and most Agile way to address disagreements about terms used in a proj…" at bounding box center [450, 753] width 568 height 345
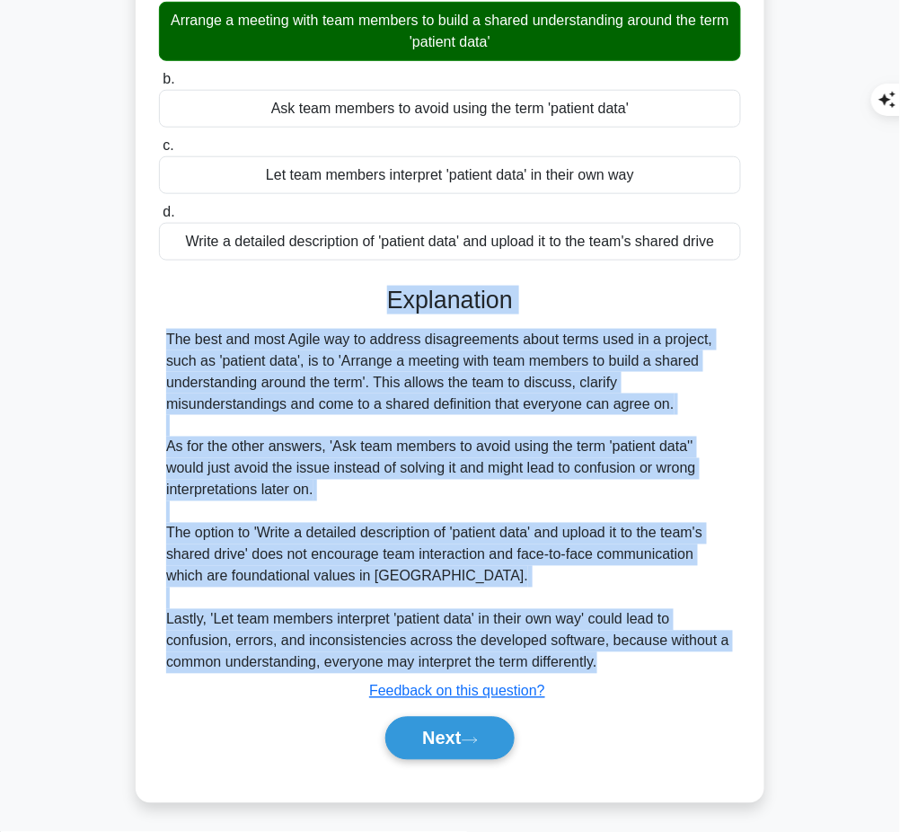
drag, startPoint x: 384, startPoint y: 285, endPoint x: 611, endPoint y: 655, distance: 433.7
click at [611, 655] on div "Explanation The best and most Agile way to address disagreements about terms us…" at bounding box center [450, 526] width 582 height 481
copy div "Explanation The best and most Agile way to address disagreements about terms us…"
click at [471, 743] on button "Next" at bounding box center [449, 738] width 128 height 43
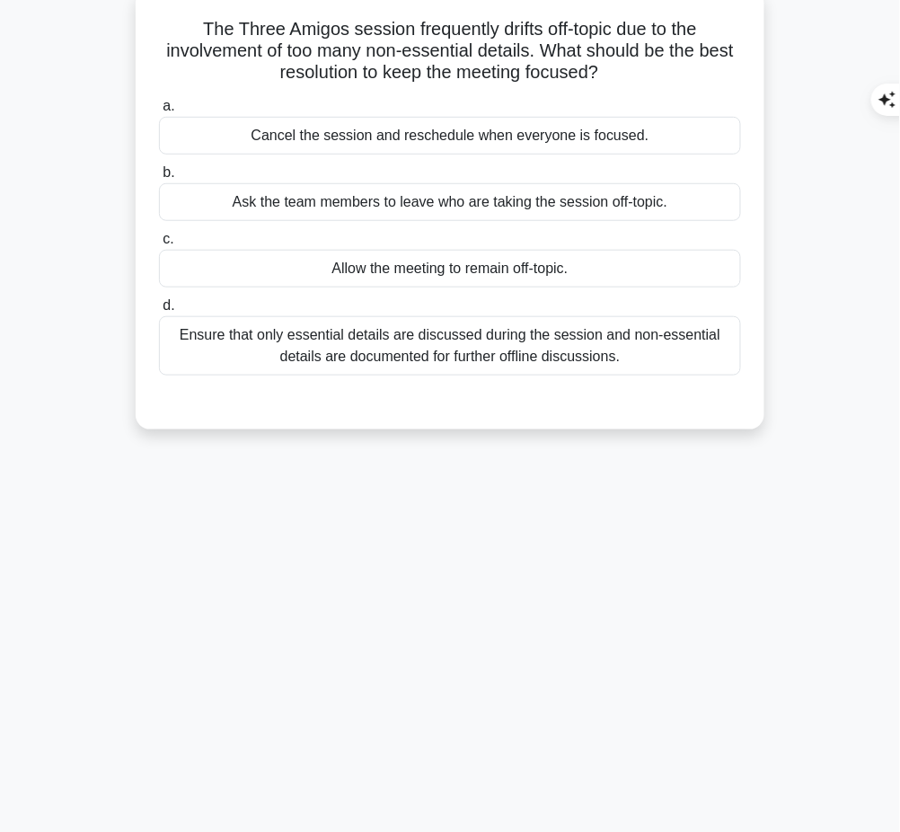
scroll to position [0, 0]
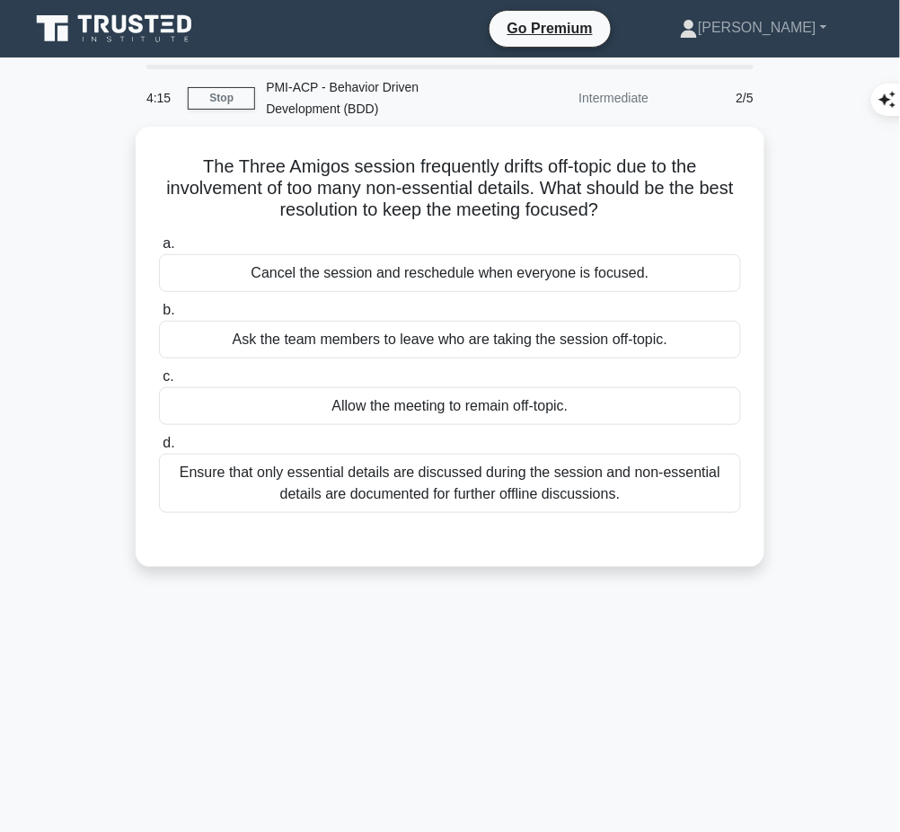
drag, startPoint x: 182, startPoint y: 163, endPoint x: 647, endPoint y: 207, distance: 466.3
click at [647, 207] on h5 "The Three Amigos session frequently drifts off-topic due to the involvement of …" at bounding box center [449, 188] width 585 height 66
copy h5 "The Three Amigos session frequently drifts off-topic due to the involvement of …"
click at [647, 463] on div "Ensure that only essential details are discussed during the session and non-ess…" at bounding box center [450, 482] width 582 height 59
click at [159, 449] on input "d. Ensure that only essential details are discussed during the session and non-…" at bounding box center [159, 443] width 0 height 12
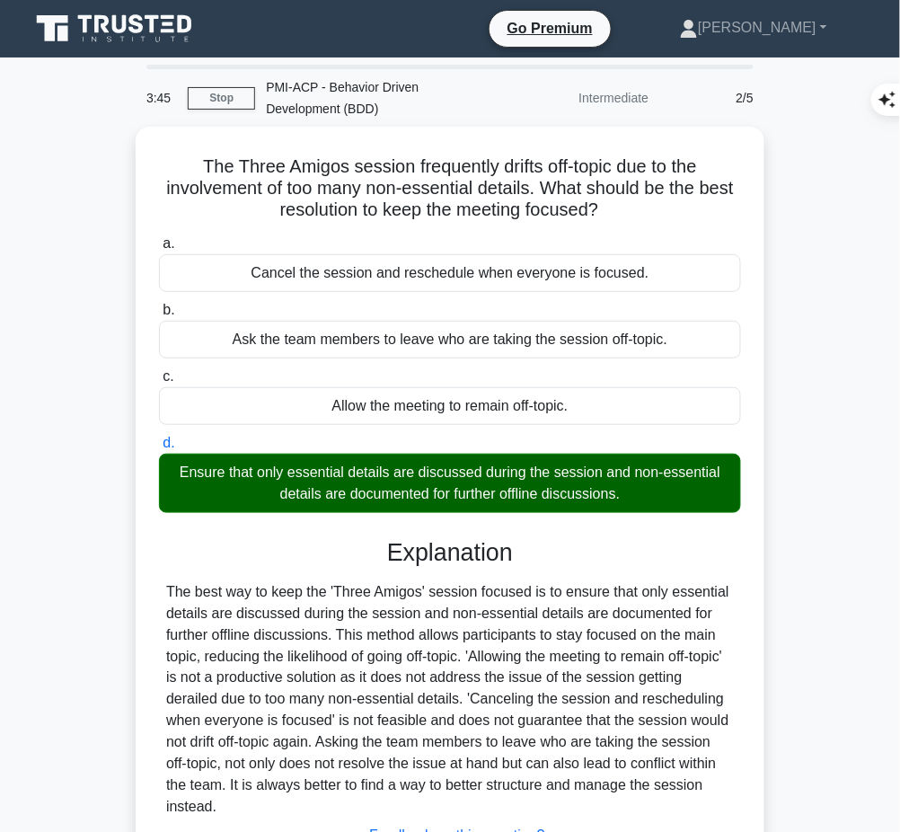
click at [498, 653] on div "The best way to keep the 'Three Amigos' session focused is to ensure that only …" at bounding box center [450, 699] width 568 height 237
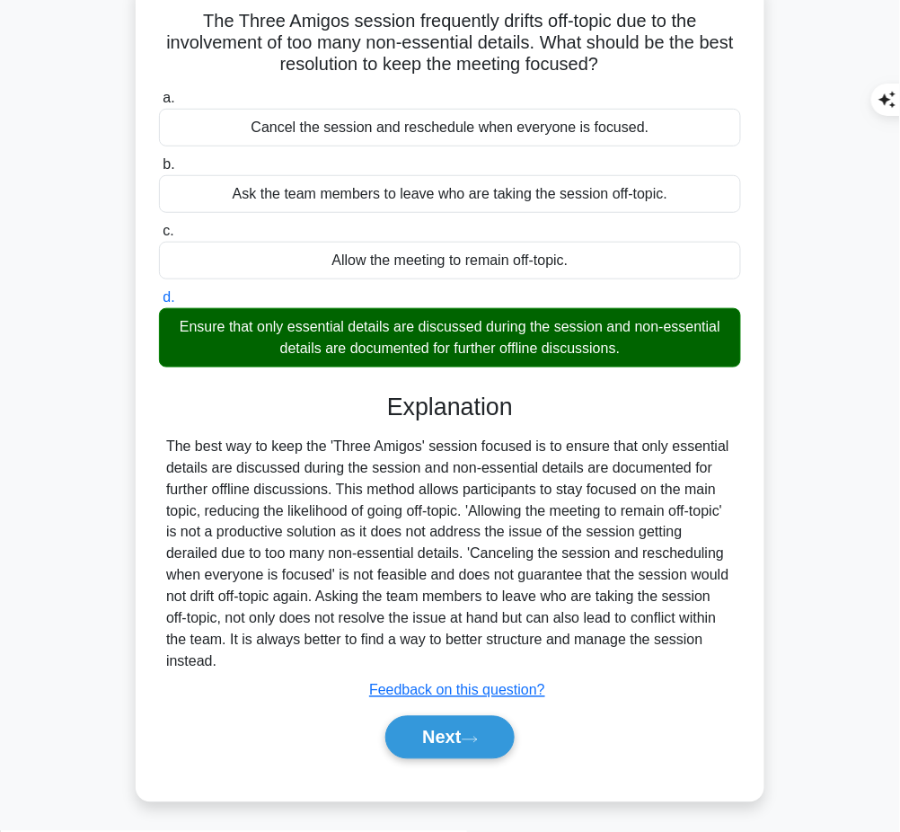
drag, startPoint x: 388, startPoint y: 403, endPoint x: 242, endPoint y: 652, distance: 288.2
click at [242, 652] on div "Explanation The best way to keep the 'Three Amigos' session focused is to ensur…" at bounding box center [450, 579] width 582 height 374
copy div "Explanation The best way to keep the 'Three Amigos' session focused is to ensur…"
click at [423, 734] on button "Next" at bounding box center [449, 737] width 128 height 43
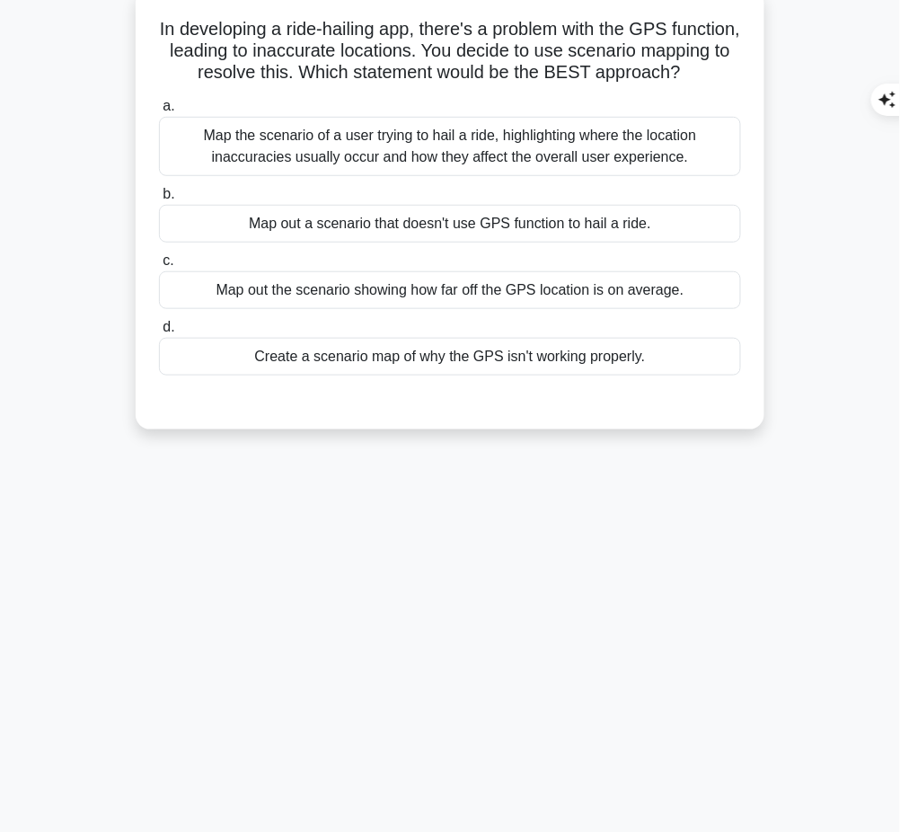
scroll to position [0, 0]
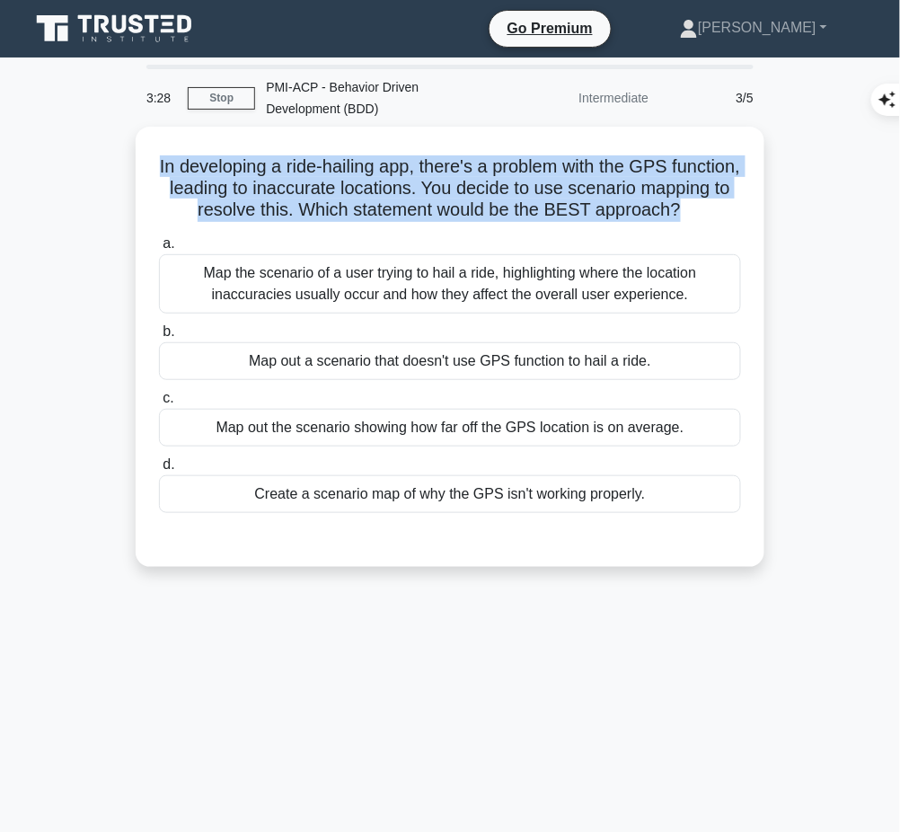
drag, startPoint x: 176, startPoint y: 145, endPoint x: 749, endPoint y: 215, distance: 577.1
click at [749, 215] on div "In developing a ride-hailing app, there's a problem with the GPS function, lead…" at bounding box center [450, 347] width 614 height 426
copy h5 "In developing a ride-hailing app, there's a problem with the GPS function, lead…"
click at [614, 182] on h5 "In developing a ride-hailing app, there's a problem with the GPS function, lead…" at bounding box center [449, 188] width 585 height 66
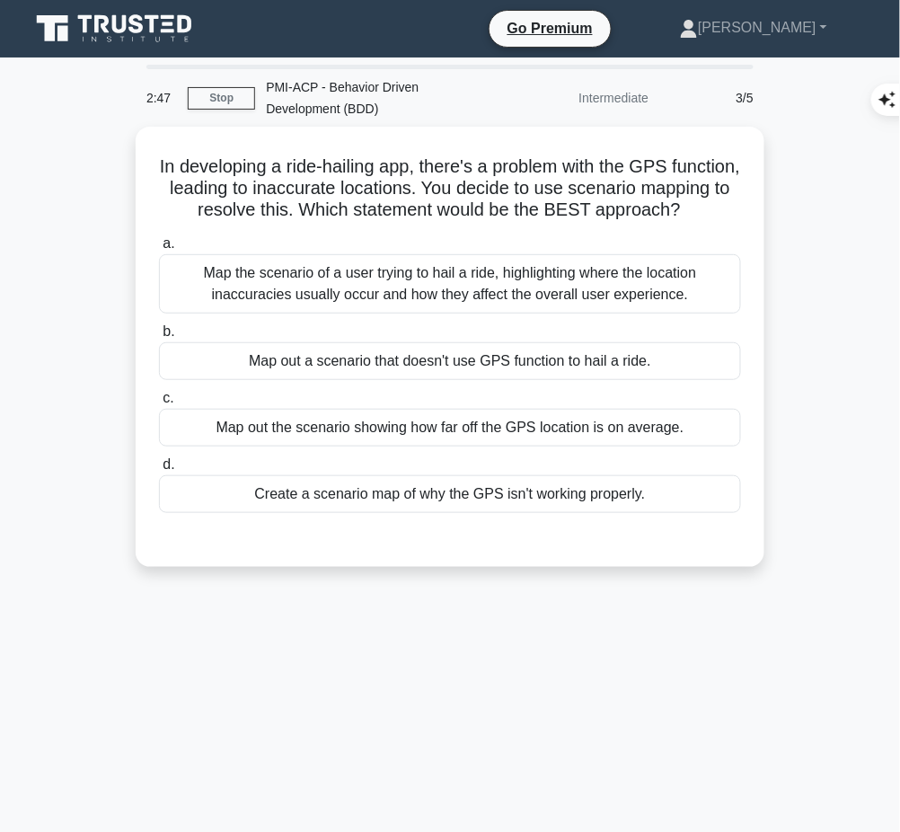
click at [562, 307] on div "Map the scenario of a user trying to hail a ride, highlighting where the locati…" at bounding box center [450, 283] width 582 height 59
click at [159, 250] on input "a. Map the scenario of a user trying to hail a ride, highlighting where the loc…" at bounding box center [159, 244] width 0 height 12
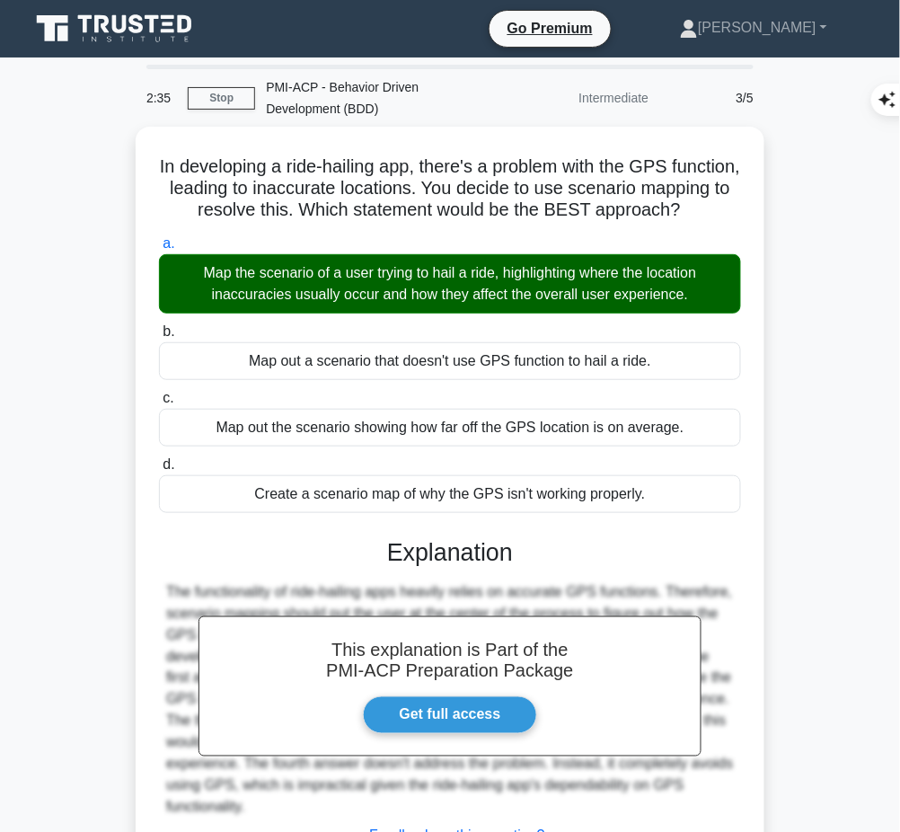
click at [468, 567] on h3 "Explanation" at bounding box center [450, 552] width 560 height 29
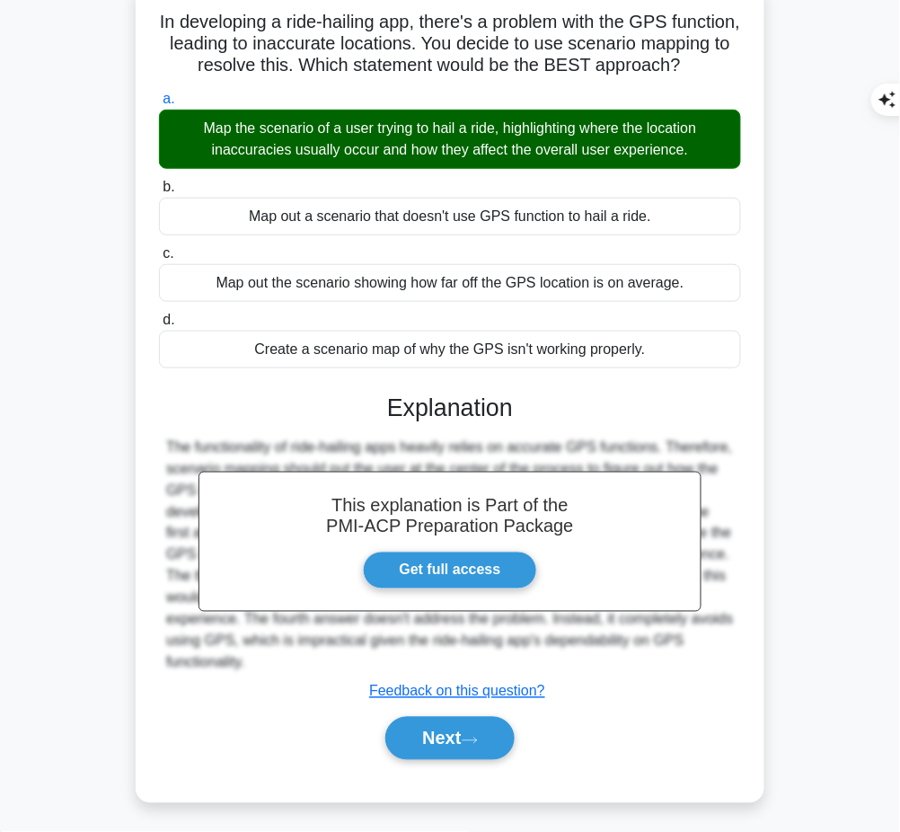
drag, startPoint x: 385, startPoint y: 423, endPoint x: 702, endPoint y: 662, distance: 396.9
click at [702, 662] on div "This explanation is Part of the PMI-ACP Preparation Package Get full access Exp…" at bounding box center [450, 569] width 582 height 395
copy div "Explanation The functionality of ride-hailing apps heavily relies on accurate G…"
click at [412, 739] on button "Next" at bounding box center [449, 738] width 128 height 43
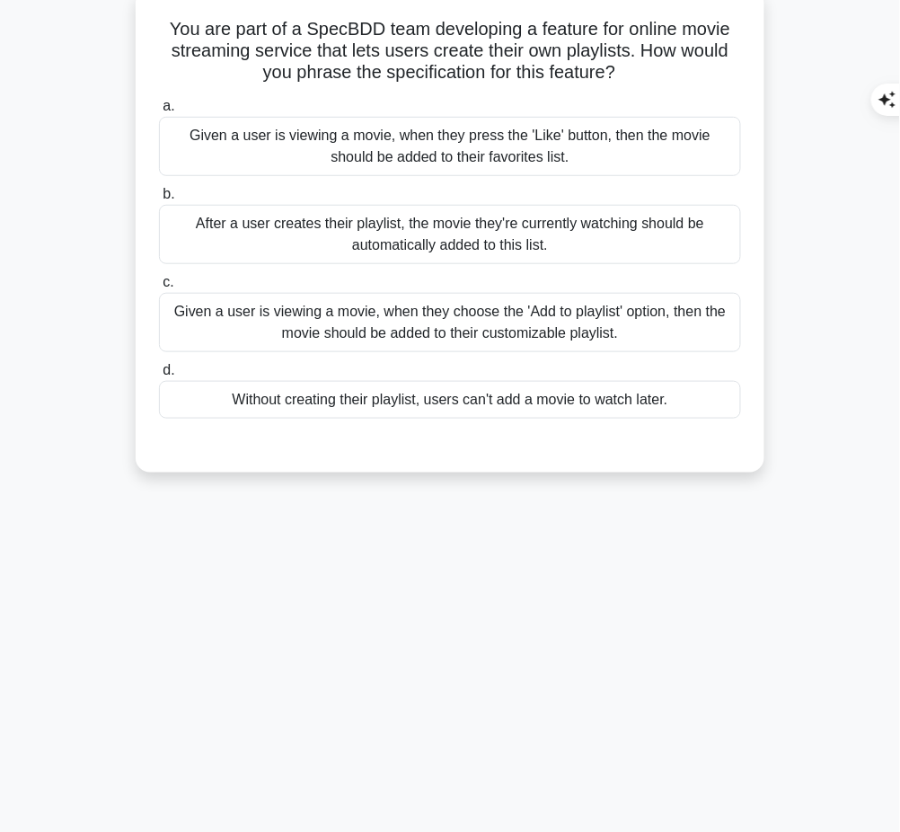
scroll to position [0, 0]
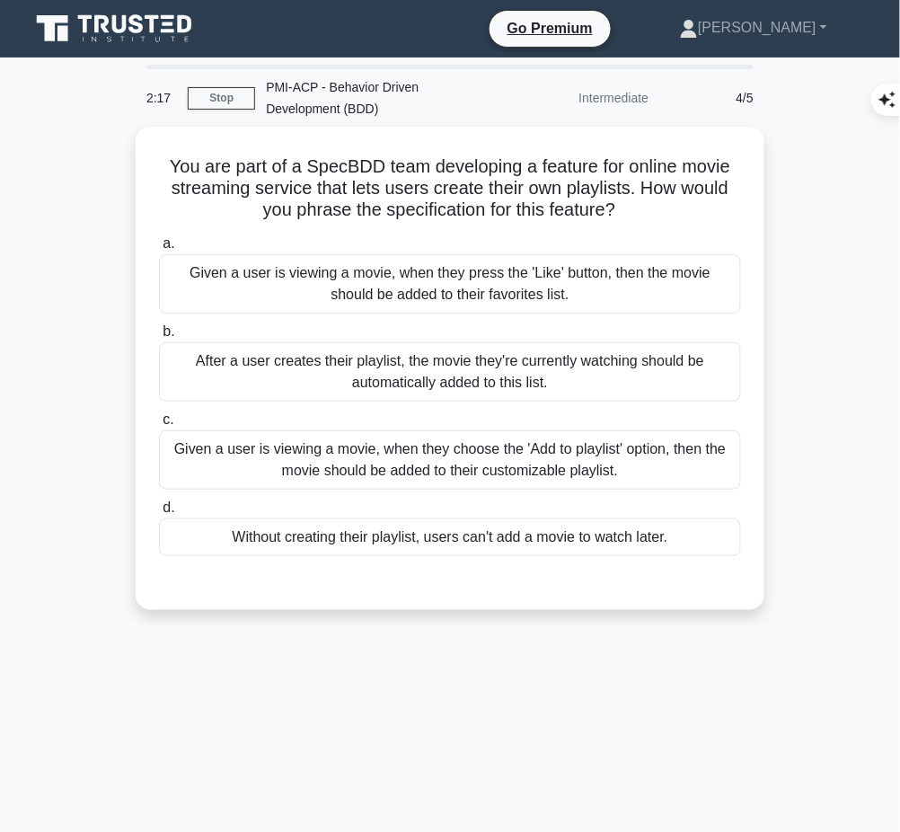
drag, startPoint x: 153, startPoint y: 153, endPoint x: 621, endPoint y: 211, distance: 472.4
click at [621, 211] on div "You are part of a SpecBDD team developing a feature for online movie streaming …" at bounding box center [450, 368] width 614 height 469
copy h5 "You are part of a SpecBDD team developing a feature for online movie streaming …"
click at [433, 155] on h5 "You are part of a SpecBDD team developing a feature for online movie streaming …" at bounding box center [449, 188] width 585 height 66
click at [496, 465] on div "Given a user is viewing a movie, when they choose the 'Add to playlist' option,…" at bounding box center [450, 459] width 582 height 59
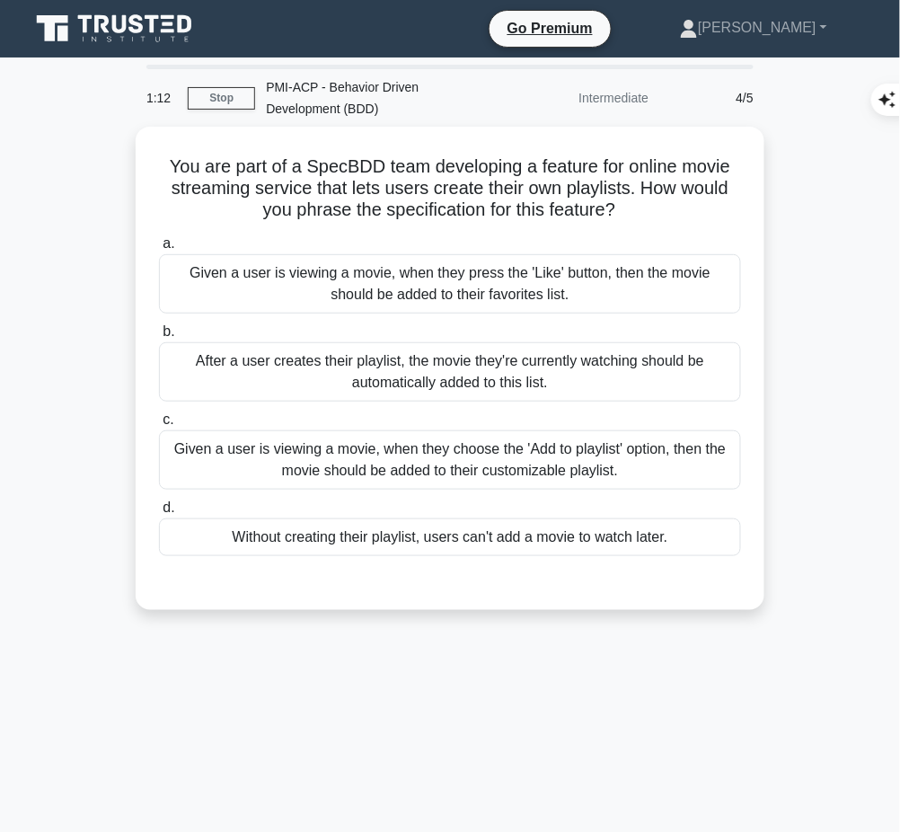
click at [159, 426] on input "c. Given a user is viewing a movie, when they choose the 'Add to playlist' opti…" at bounding box center [159, 420] width 0 height 12
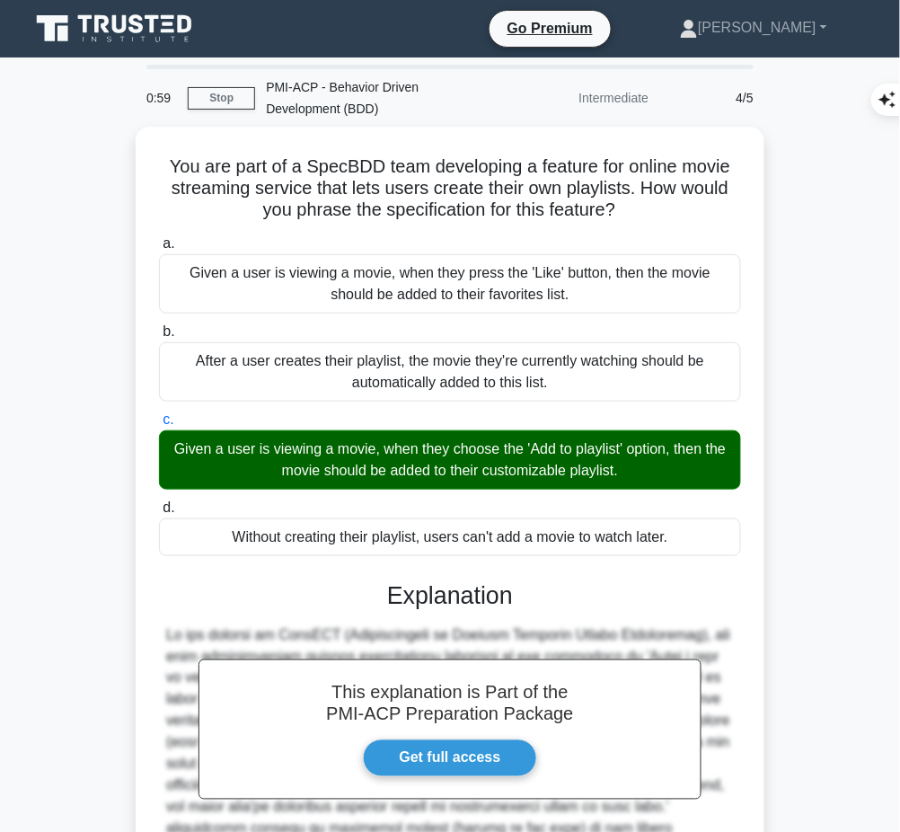
click at [479, 610] on div "This explanation is Part of the PMI-ACP Preparation Package Get full access Exp…" at bounding box center [450, 832] width 582 height 546
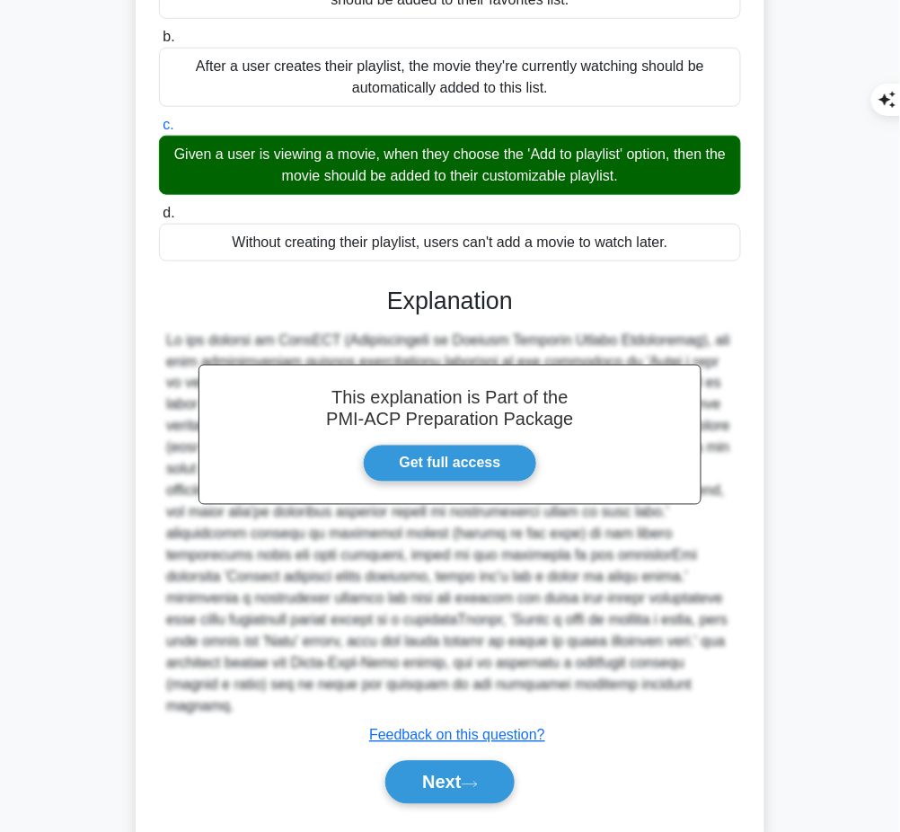
scroll to position [296, 0]
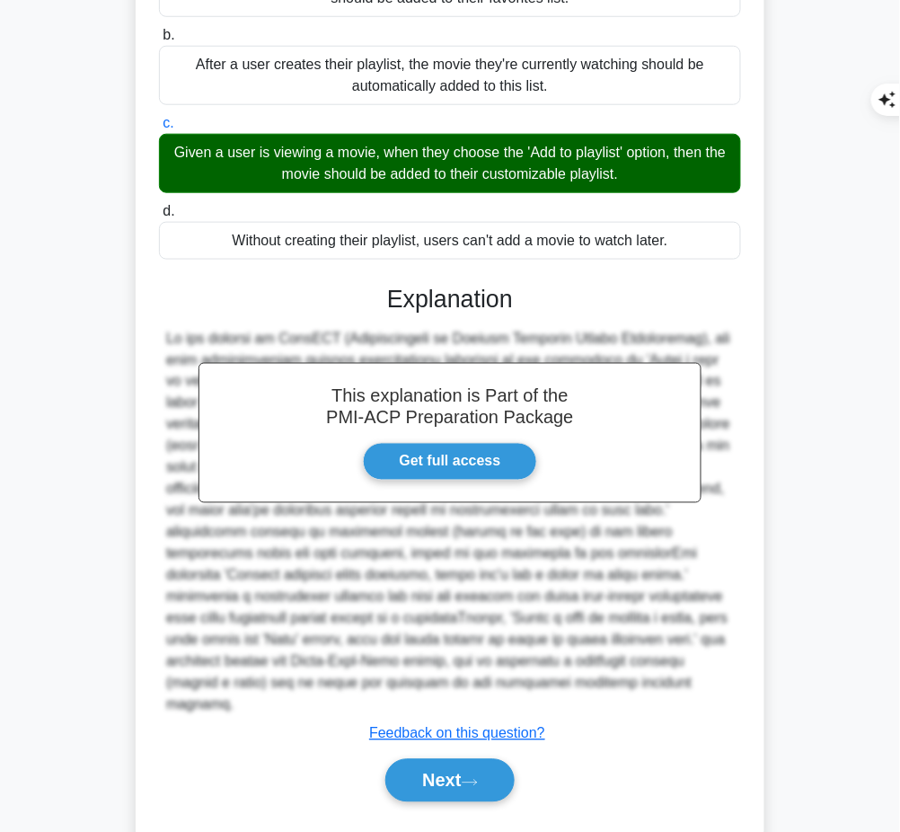
drag, startPoint x: 383, startPoint y: 289, endPoint x: 435, endPoint y: 682, distance: 395.7
click at [435, 682] on div "This explanation is Part of the PMI-ACP Preparation Package Get full access Exp…" at bounding box center [450, 536] width 582 height 546
copy div "Explanation In the context of SpecBDD (Specification by Example Behavior Driven…"
click at [454, 763] on button "Next" at bounding box center [449, 780] width 128 height 43
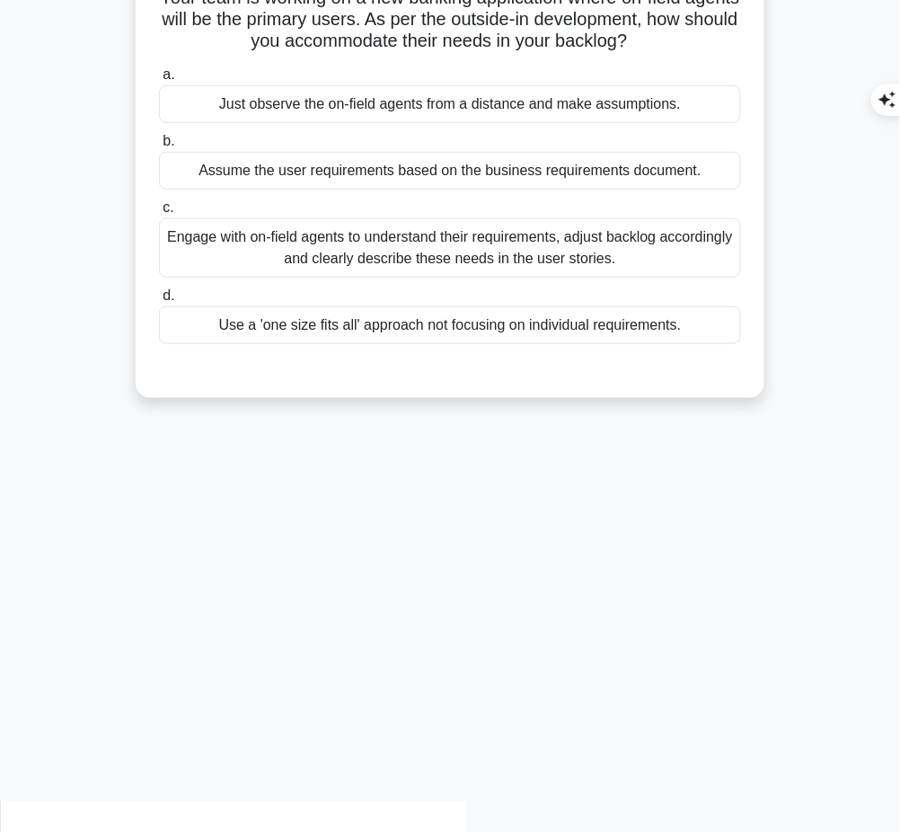
scroll to position [0, 0]
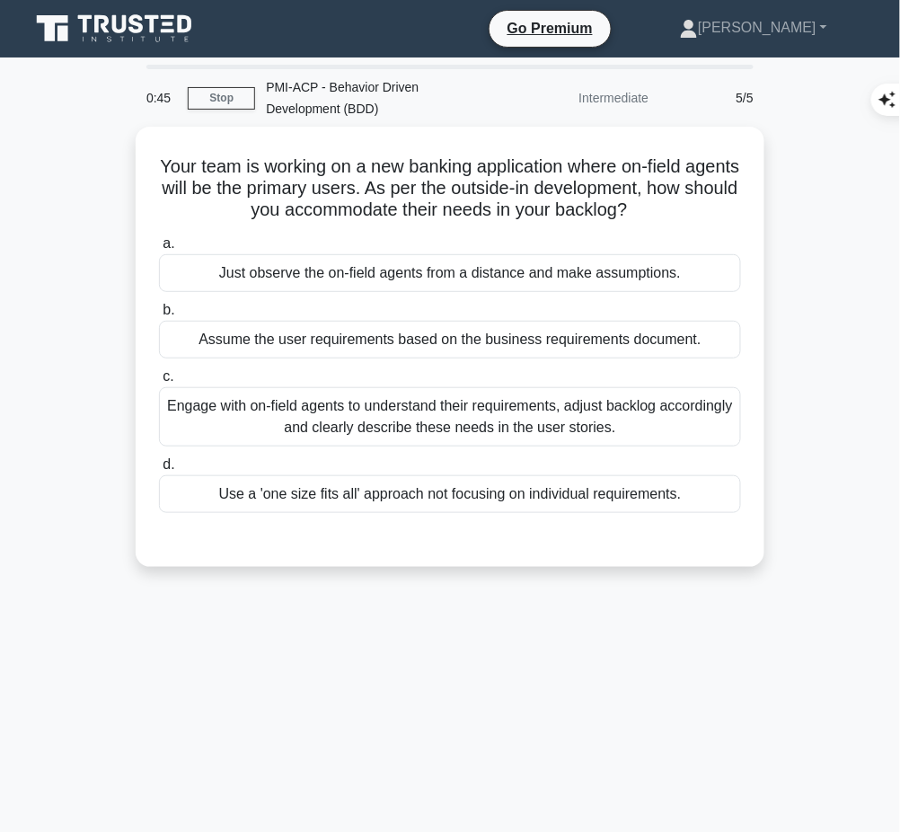
drag, startPoint x: 182, startPoint y: 157, endPoint x: 691, endPoint y: 206, distance: 510.6
click at [691, 206] on h5 "Your team is working on a new banking application where on-field agents will be…" at bounding box center [449, 188] width 585 height 66
copy h5 "Your team is working on a new banking application where on-field agents will be…"
click at [655, 411] on div "Engage with on-field agents to understand their requirements, adjust backlog ac…" at bounding box center [450, 416] width 582 height 59
click at [159, 383] on input "c. Engage with on-field agents to understand their requirements, adjust backlog…" at bounding box center [159, 377] width 0 height 12
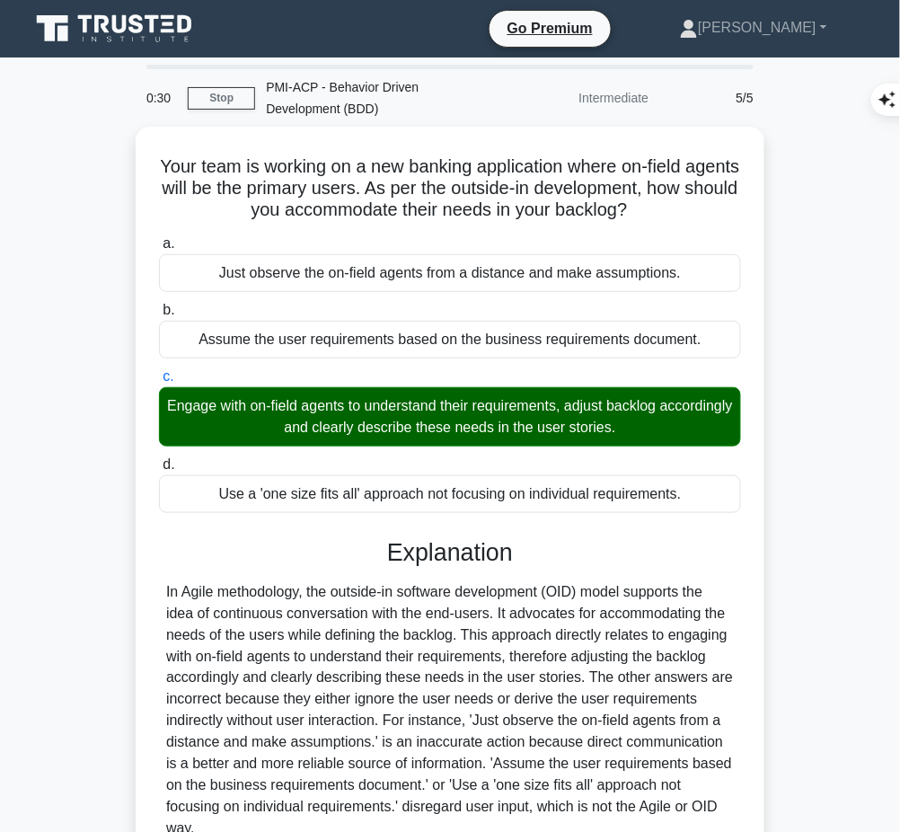
scroll to position [166, 0]
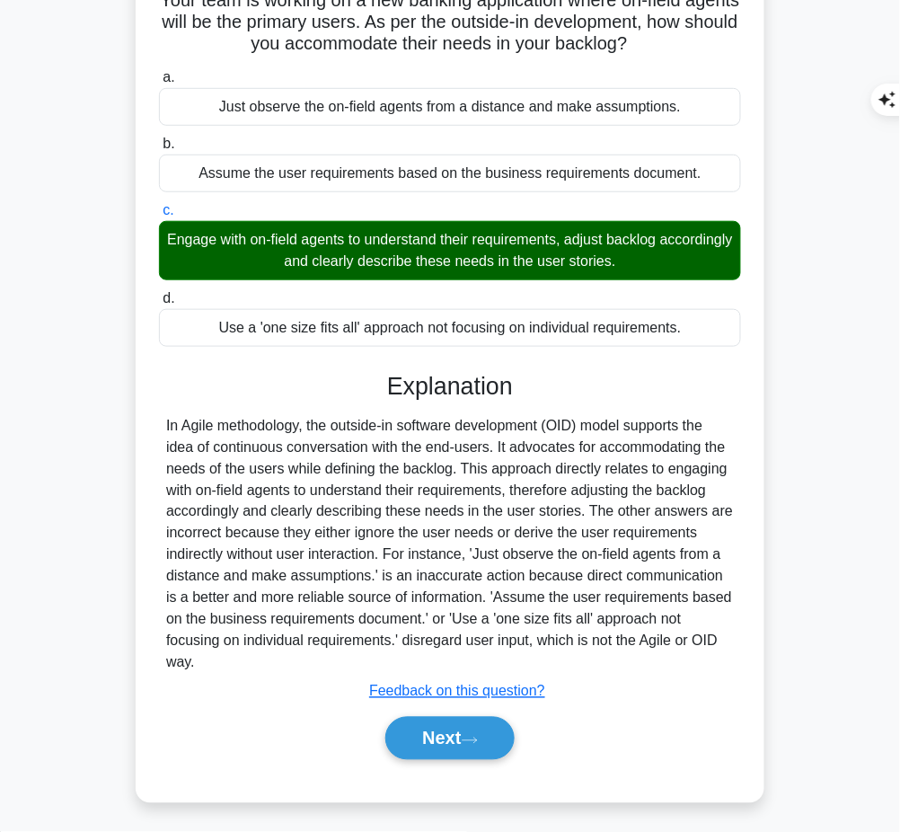
click at [427, 738] on button "Next" at bounding box center [449, 738] width 128 height 43
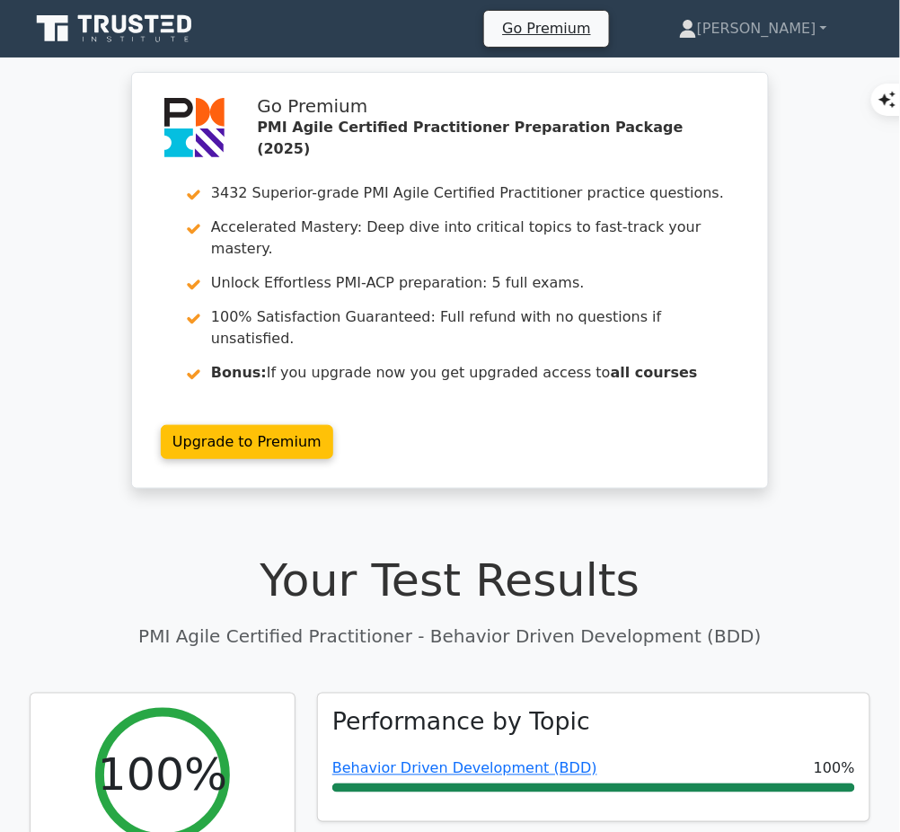
click at [547, 760] on link "Behavior Driven Development (BDD)" at bounding box center [464, 768] width 265 height 17
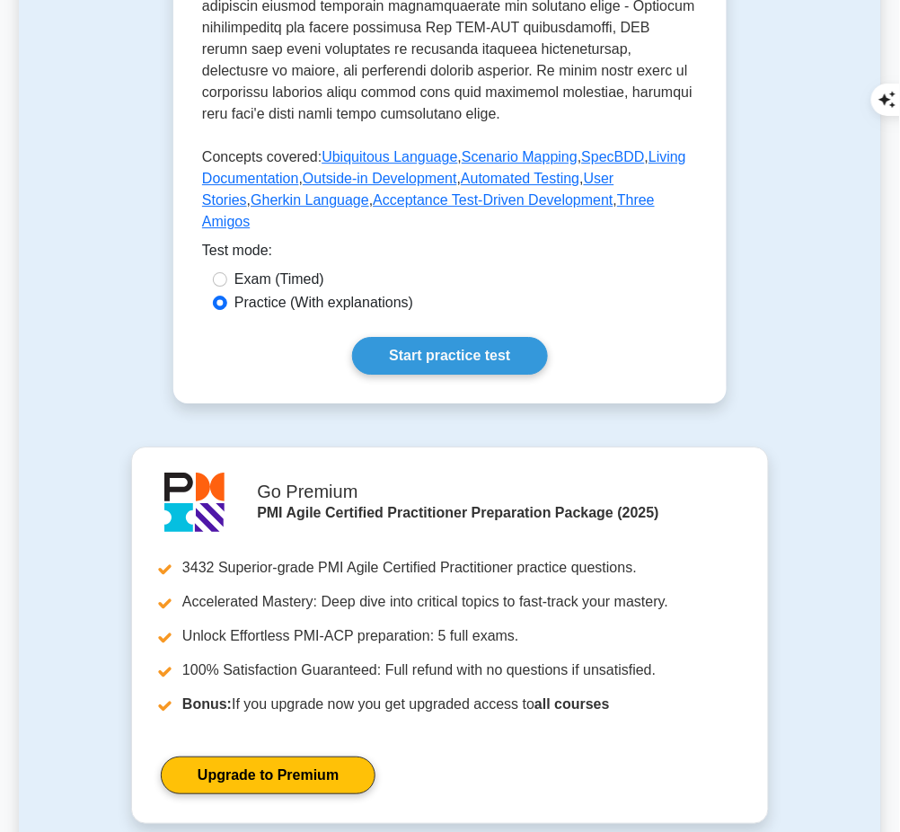
scroll to position [984, 0]
